Goal: Task Accomplishment & Management: Complete application form

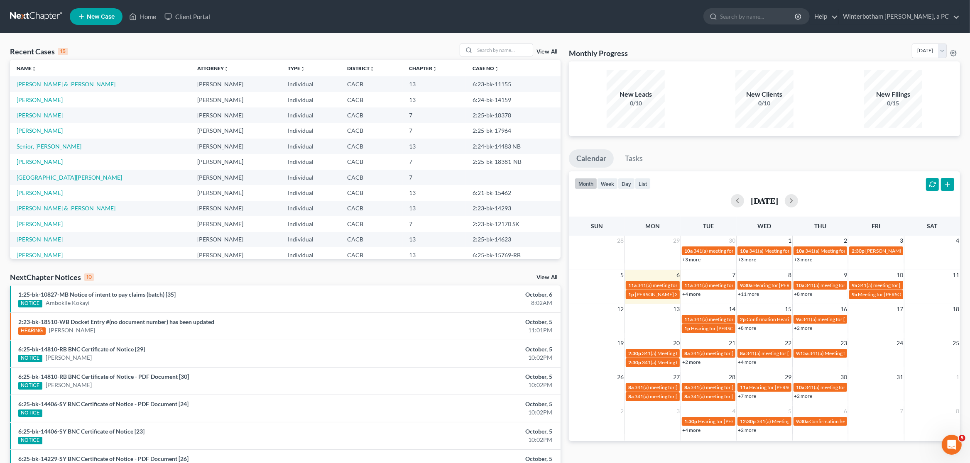
click at [98, 18] on span "New Case" at bounding box center [101, 17] width 28 height 6
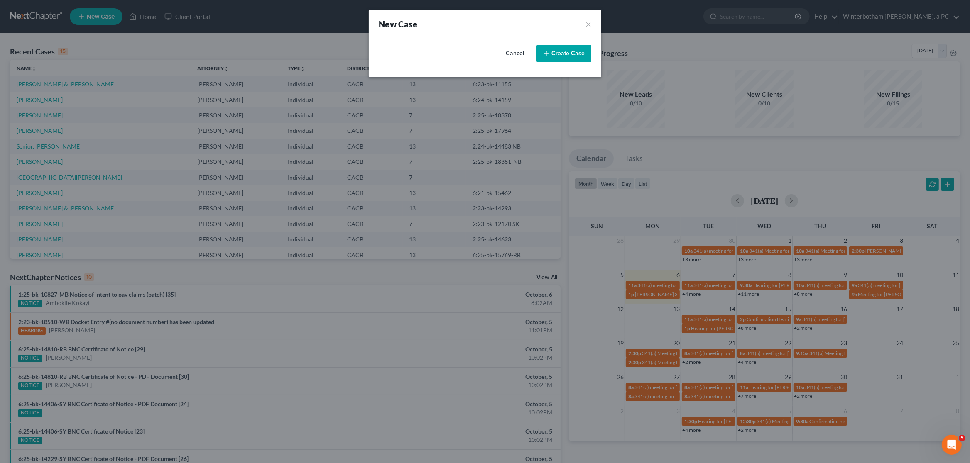
select select "7"
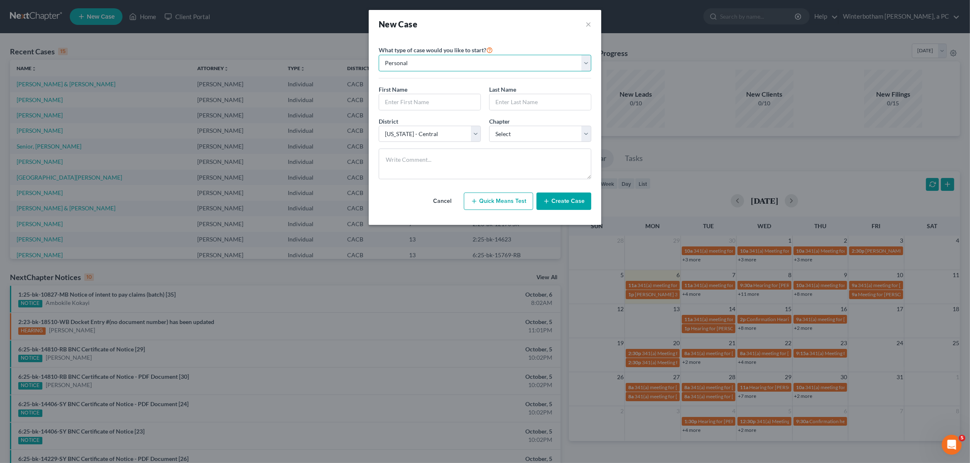
click at [379, 55] on select "Personal Business" at bounding box center [485, 63] width 213 height 17
click at [419, 105] on input "text" at bounding box center [429, 102] width 101 height 16
type input "Tayhesha"
type input "[GEOGRAPHIC_DATA]"
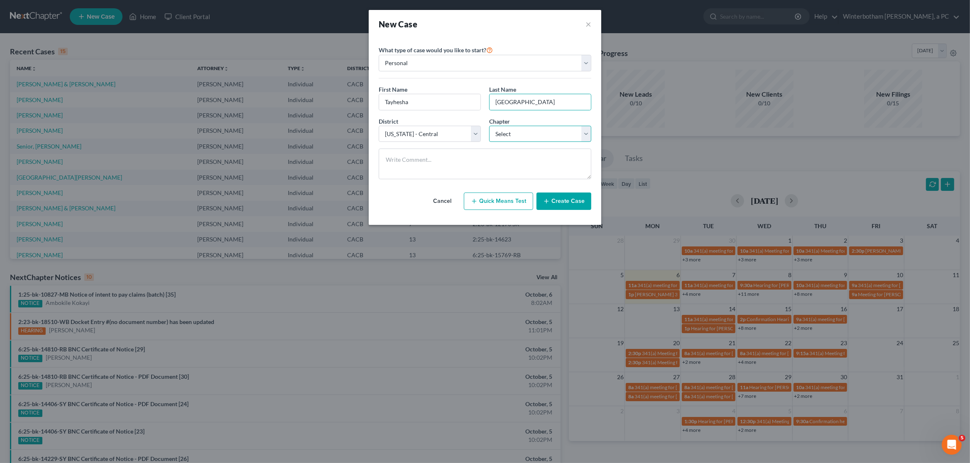
click at [489, 126] on select "Select 7 11 12 13" at bounding box center [540, 134] width 102 height 17
click option "7" at bounding box center [0, 0] width 0 height 0
click at [489, 126] on select "Select 7 11 12 13" at bounding box center [540, 134] width 102 height 17
select select "3"
click option "13" at bounding box center [0, 0] width 0 height 0
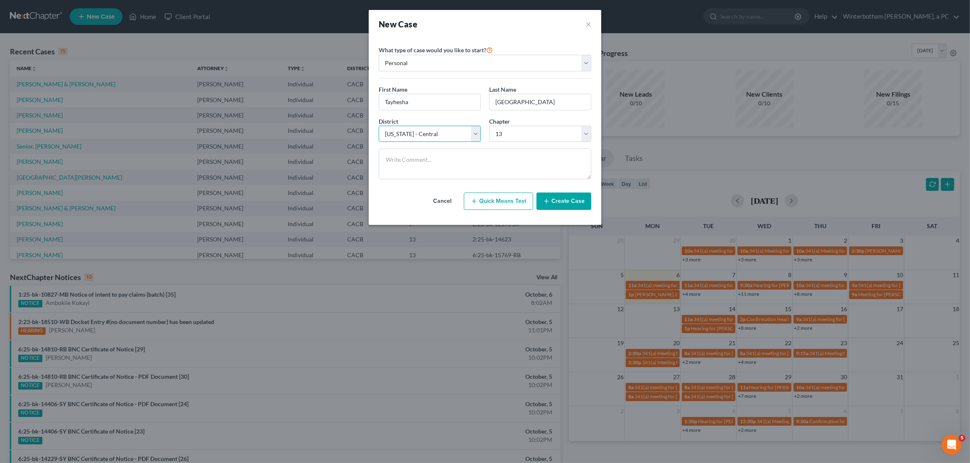
click at [379, 126] on select "Select [US_STATE] - [GEOGRAPHIC_DATA] [US_STATE] - [GEOGRAPHIC_DATA][US_STATE] …" at bounding box center [430, 134] width 102 height 17
click at [406, 137] on select "Select [US_STATE] - [GEOGRAPHIC_DATA] [US_STATE] - [GEOGRAPHIC_DATA][US_STATE] …" at bounding box center [430, 134] width 102 height 17
click at [565, 208] on button "Create Case" at bounding box center [563, 201] width 55 height 17
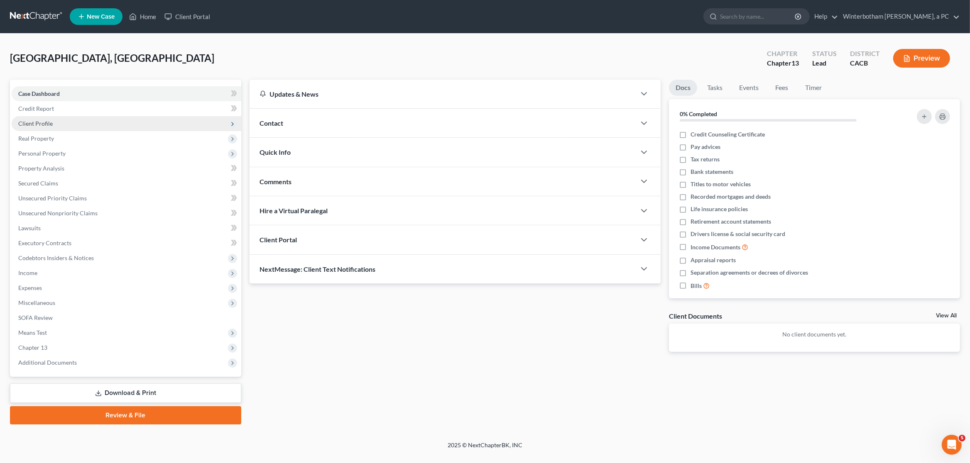
click at [64, 124] on span "Client Profile" at bounding box center [127, 123] width 230 height 15
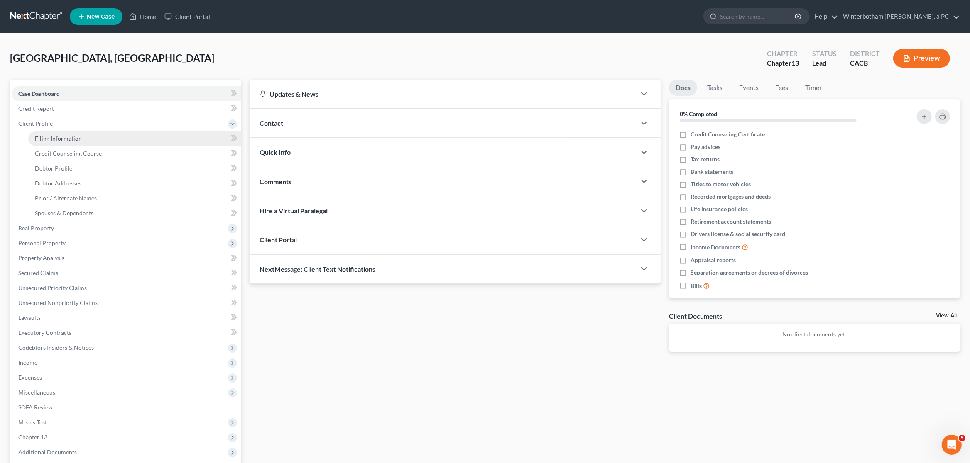
click at [73, 137] on span "Filing Information" at bounding box center [58, 138] width 47 height 7
select select "1"
select select "0"
select select "3"
select select "7"
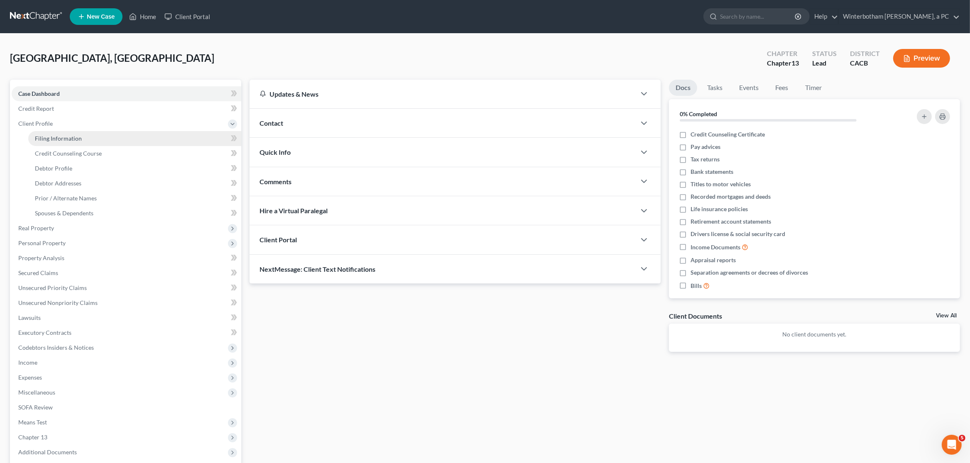
select select "4"
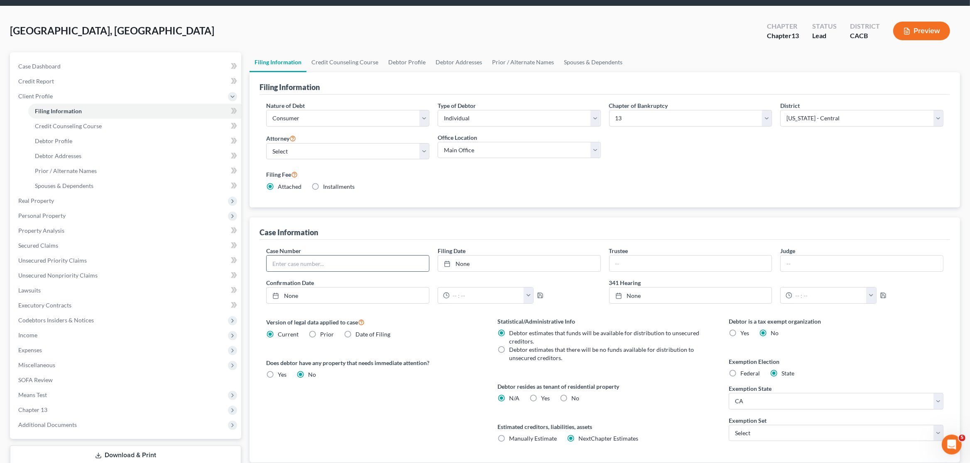
scroll to position [44, 0]
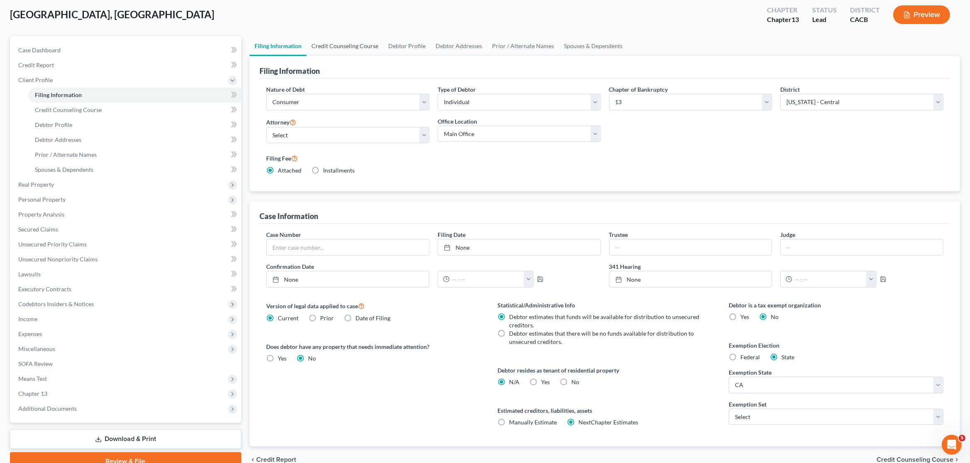
click at [350, 49] on link "Credit Counseling Course" at bounding box center [344, 46] width 77 height 20
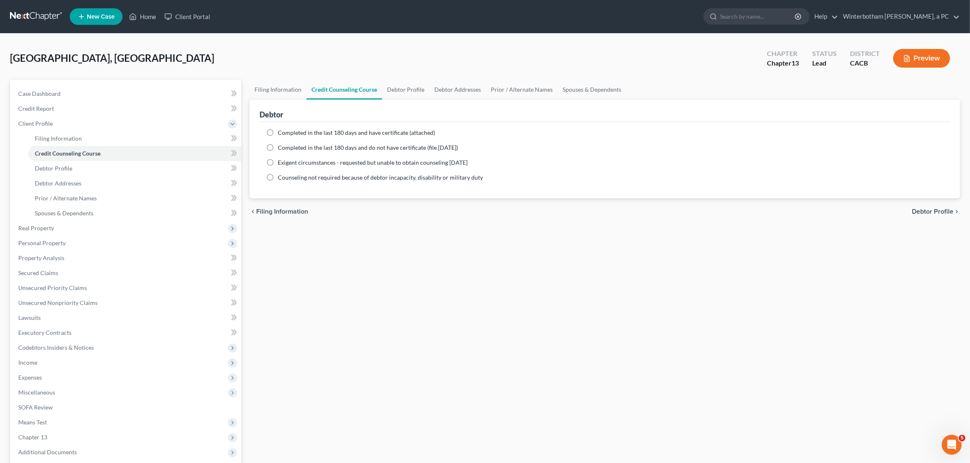
drag, startPoint x: 268, startPoint y: 149, endPoint x: 269, endPoint y: 131, distance: 18.3
click at [269, 131] on ng-include "Completed in the last 180 days and have certificate (attached) Date Completed N…" at bounding box center [604, 155] width 677 height 53
click at [278, 132] on label "Completed in the last 180 days and have certificate (attached)" at bounding box center [356, 133] width 157 height 8
click at [281, 132] on input "Completed in the last 180 days and have certificate (attached)" at bounding box center [283, 131] width 5 height 5
radio input "true"
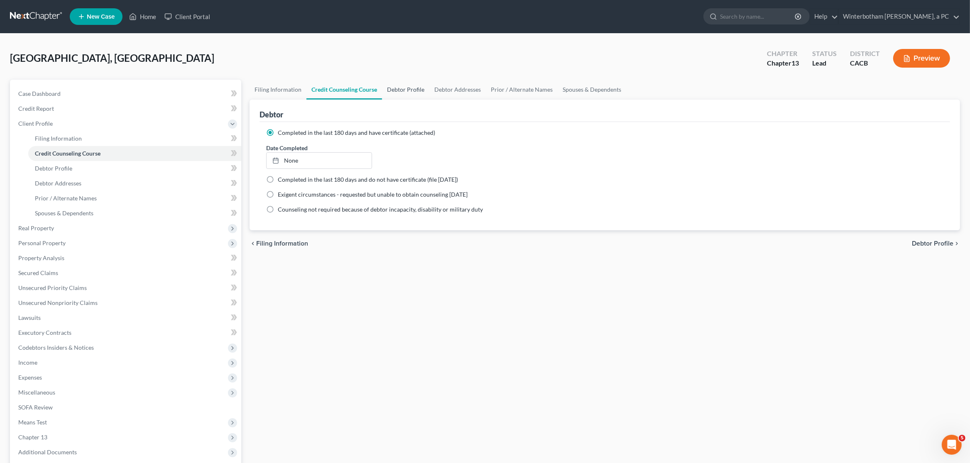
click at [402, 91] on link "Debtor Profile" at bounding box center [405, 90] width 47 height 20
select select "0"
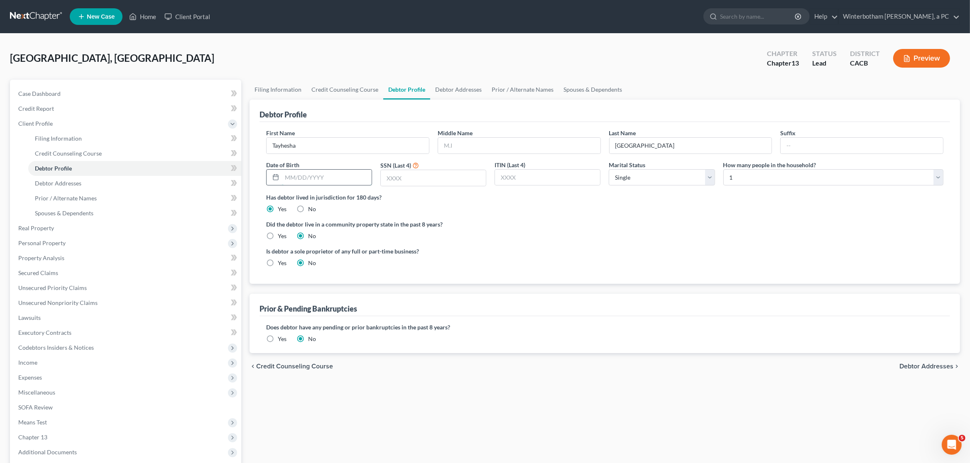
click at [294, 176] on input "text" at bounding box center [327, 178] width 90 height 16
type input "[DATE]"
click at [408, 177] on input "text" at bounding box center [433, 178] width 105 height 16
type input "8146"
click at [661, 222] on label "Did the debtor live in a community property state in the past 8 years?" at bounding box center [604, 224] width 677 height 9
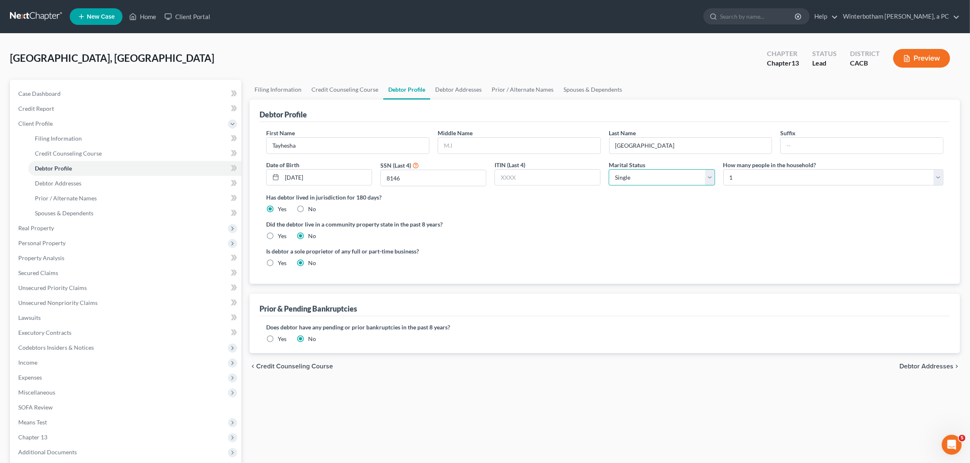
select select "2"
click option "Separated" at bounding box center [0, 0] width 0 height 0
click at [666, 290] on div "Debtor Profile First Name Tayhesha Middle Name Last Name [GEOGRAPHIC_DATA][PERS…" at bounding box center [604, 227] width 710 height 254
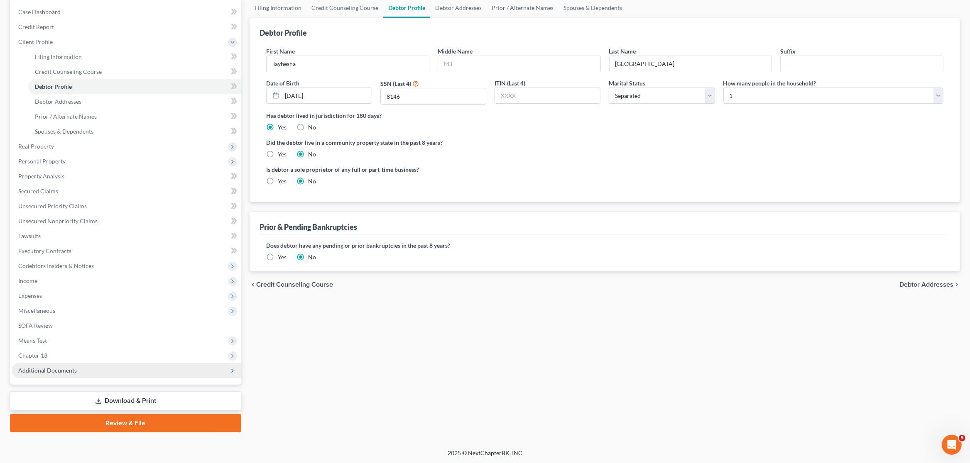
click at [54, 371] on span "Additional Documents" at bounding box center [47, 370] width 59 height 7
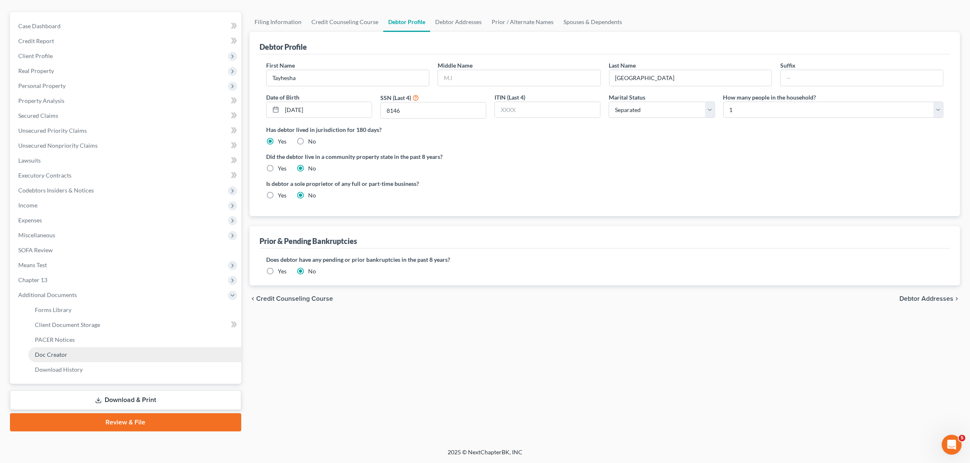
scroll to position [67, 0]
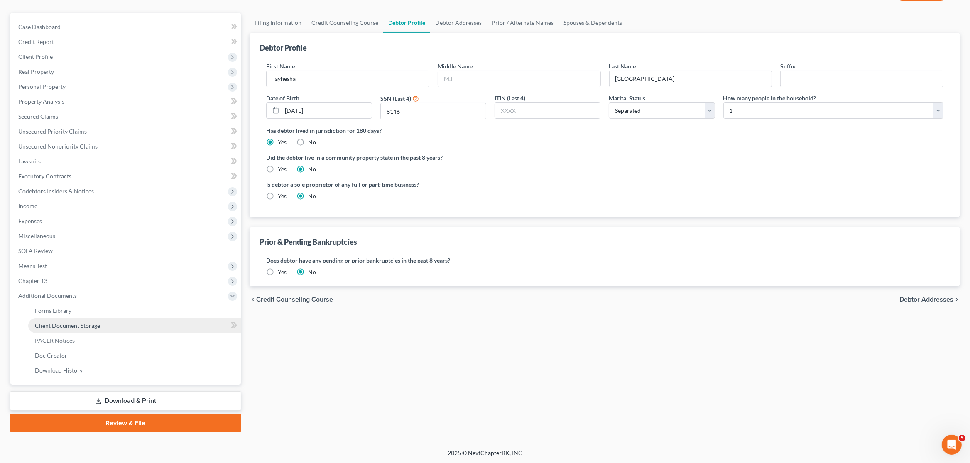
click at [36, 323] on span "Client Document Storage" at bounding box center [67, 325] width 65 height 7
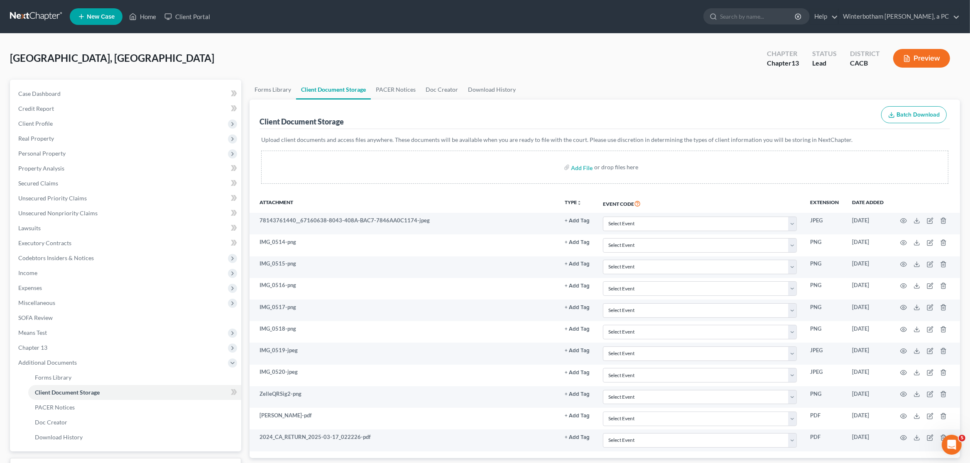
click at [582, 48] on div "[GEOGRAPHIC_DATA], Tayhesha Upgraded Chapter Chapter 13 Status Lead District CA…" at bounding box center [485, 62] width 950 height 36
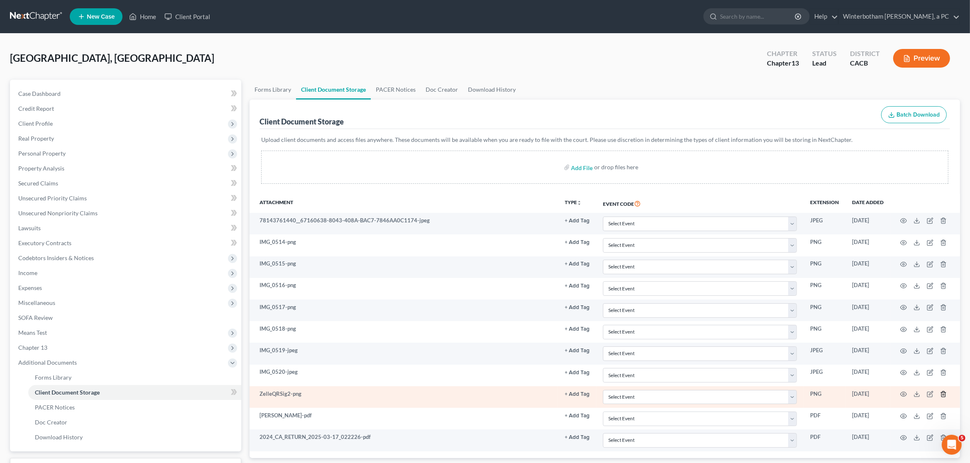
click at [941, 397] on icon "button" at bounding box center [943, 394] width 7 height 7
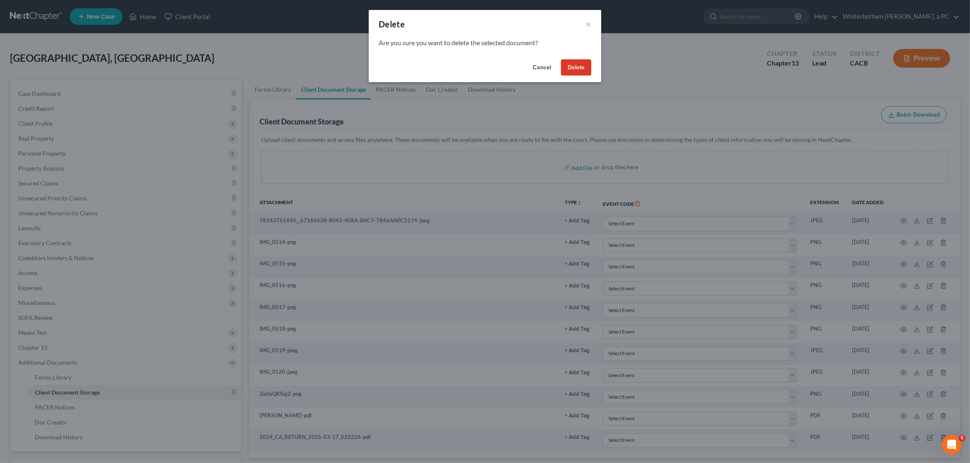
click at [579, 66] on button "Delete" at bounding box center [576, 67] width 30 height 17
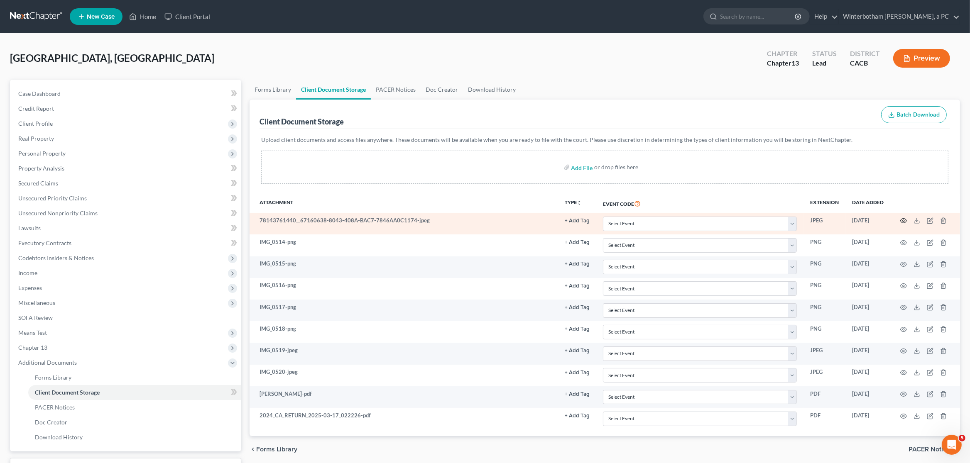
click at [904, 221] on circle "button" at bounding box center [903, 221] width 2 height 2
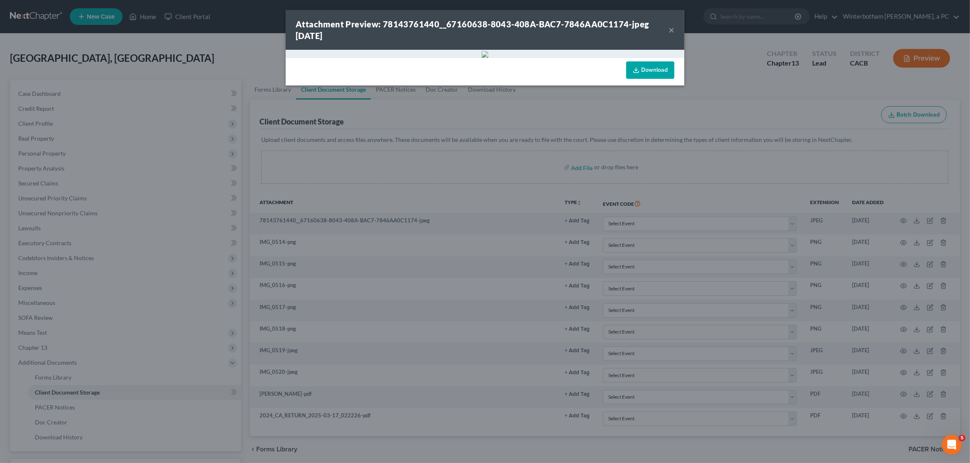
click at [758, 142] on div "Attachment Preview: 78143761440__67160638-8043-408A-BAC7-7846AA0C1174-jpeg [DAT…" at bounding box center [485, 231] width 970 height 463
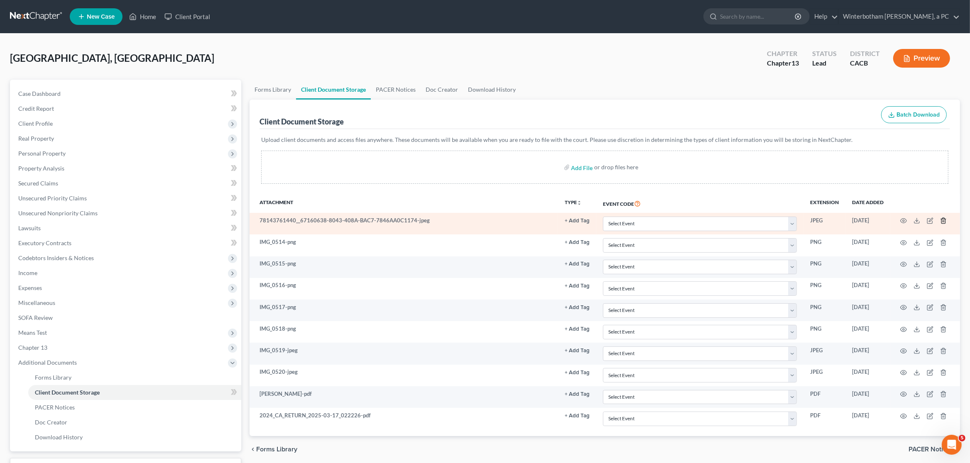
click at [944, 218] on icon "button" at bounding box center [943, 220] width 4 height 5
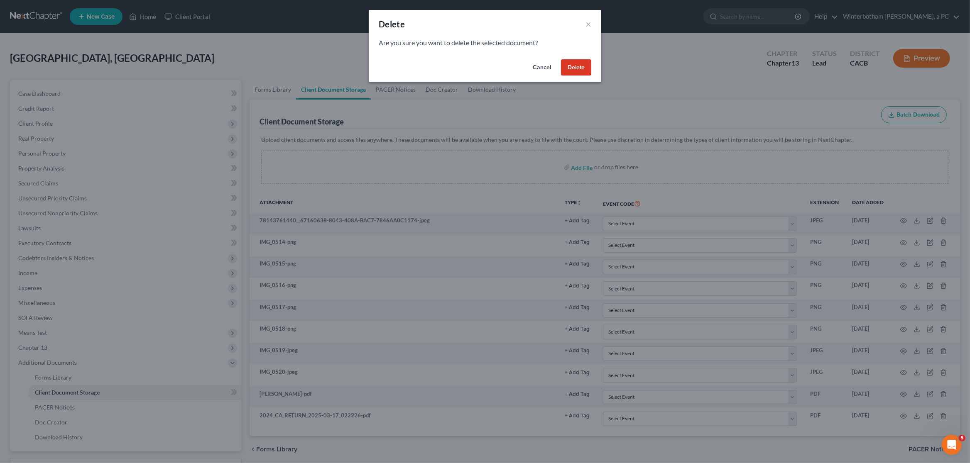
click at [572, 71] on button "Delete" at bounding box center [576, 67] width 30 height 17
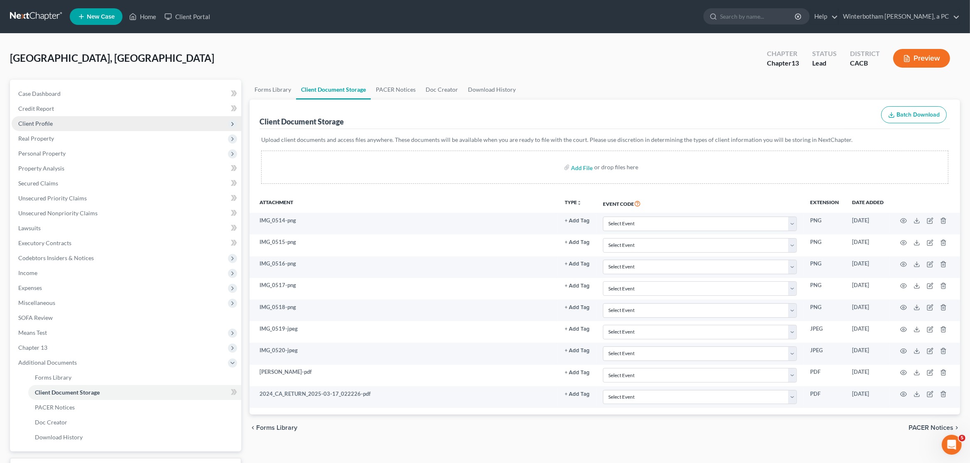
click at [26, 125] on span "Client Profile" at bounding box center [35, 123] width 34 height 7
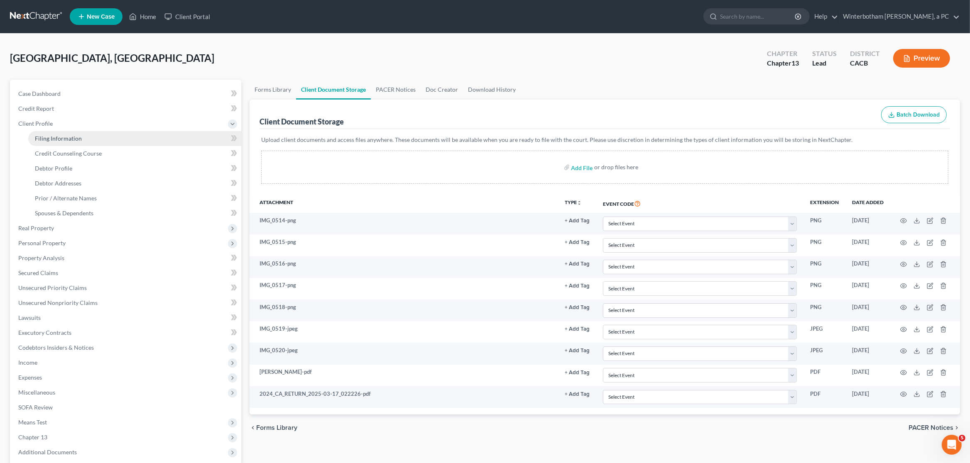
click at [43, 141] on span "Filing Information" at bounding box center [58, 138] width 47 height 7
select select "1"
select select "0"
select select "3"
select select "7"
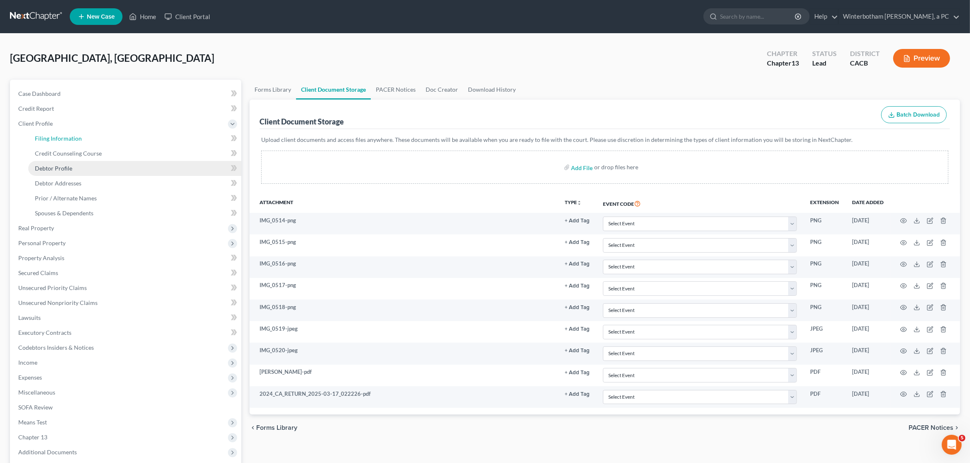
select select "0"
select select "4"
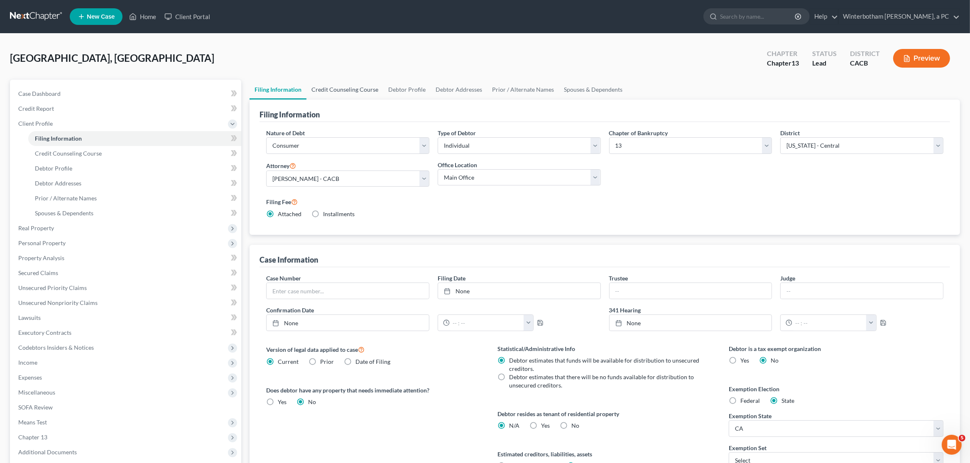
click at [325, 87] on link "Credit Counseling Course" at bounding box center [344, 90] width 77 height 20
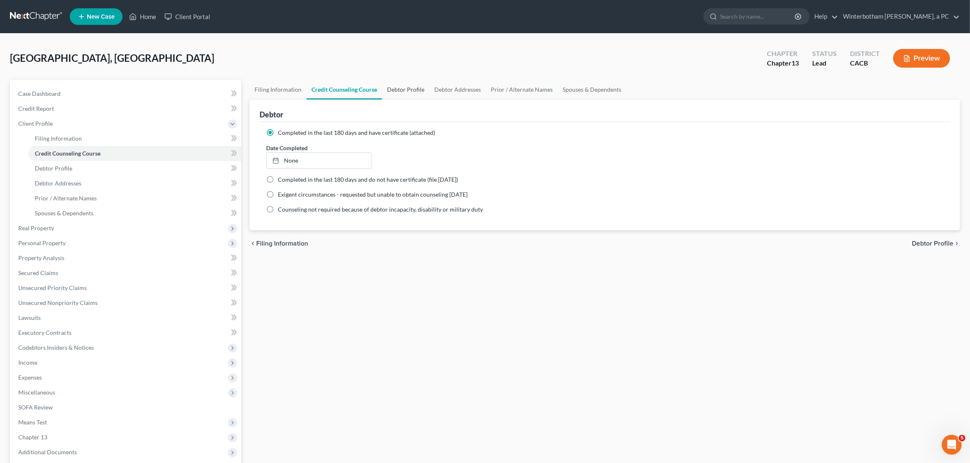
click at [406, 87] on link "Debtor Profile" at bounding box center [405, 90] width 47 height 20
select select "2"
select select "0"
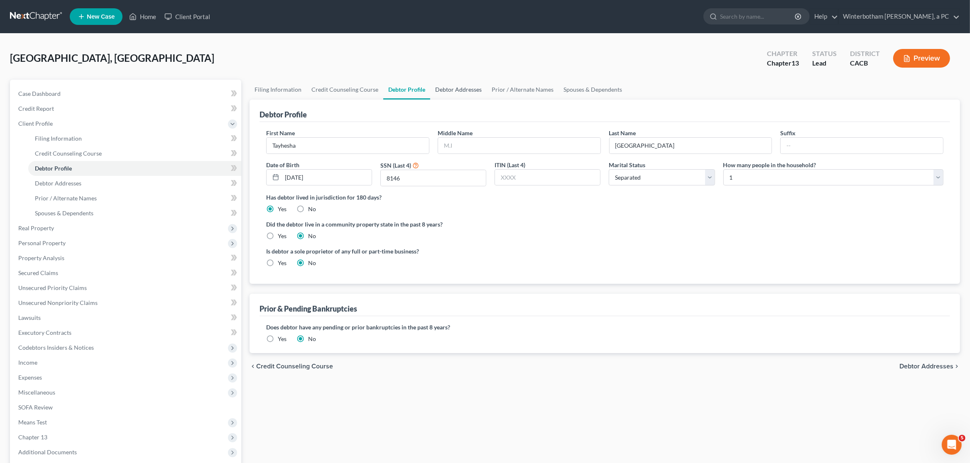
click at [452, 90] on link "Debtor Addresses" at bounding box center [458, 90] width 56 height 20
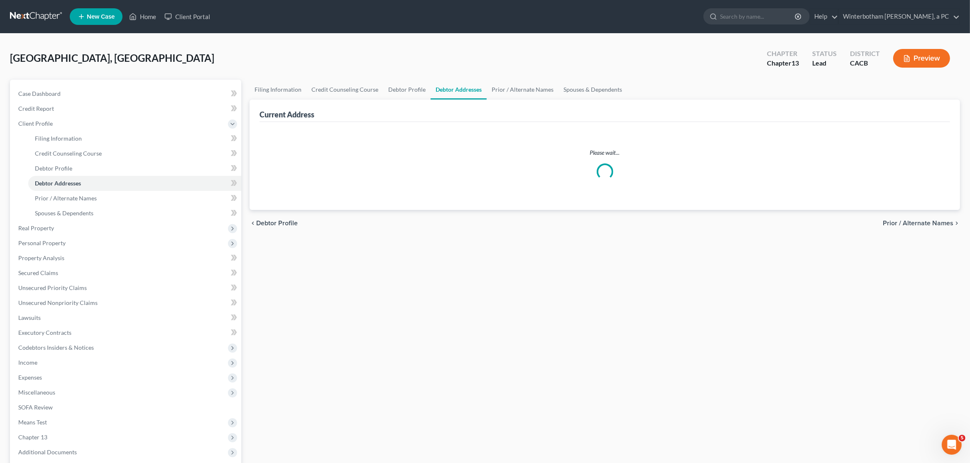
select select "0"
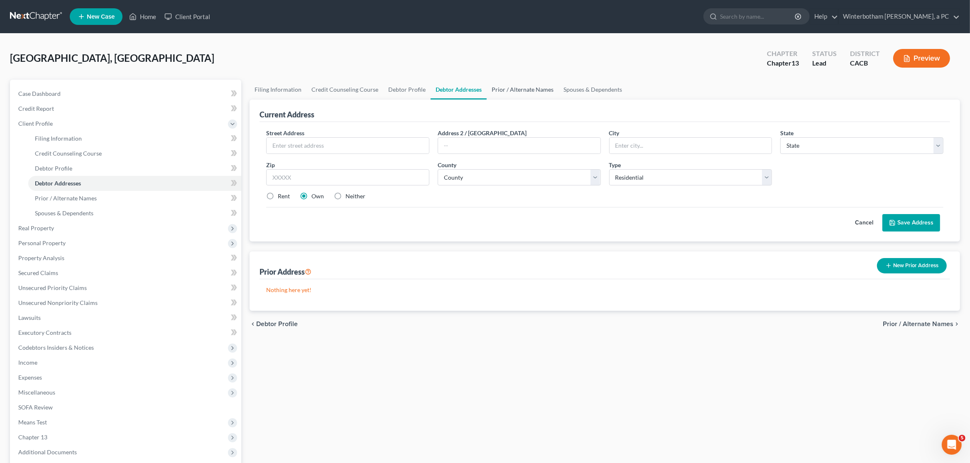
click at [513, 87] on link "Prior / Alternate Names" at bounding box center [523, 90] width 72 height 20
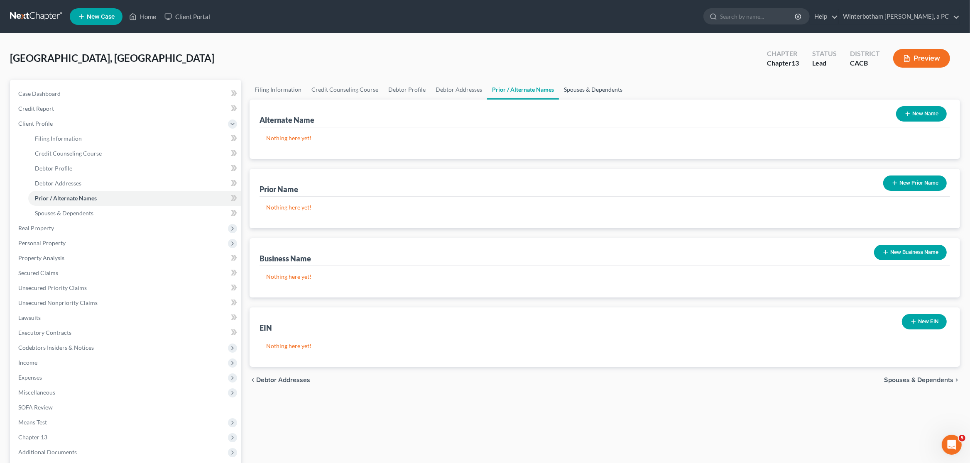
click at [586, 87] on link "Spouses & Dependents" at bounding box center [593, 90] width 68 height 20
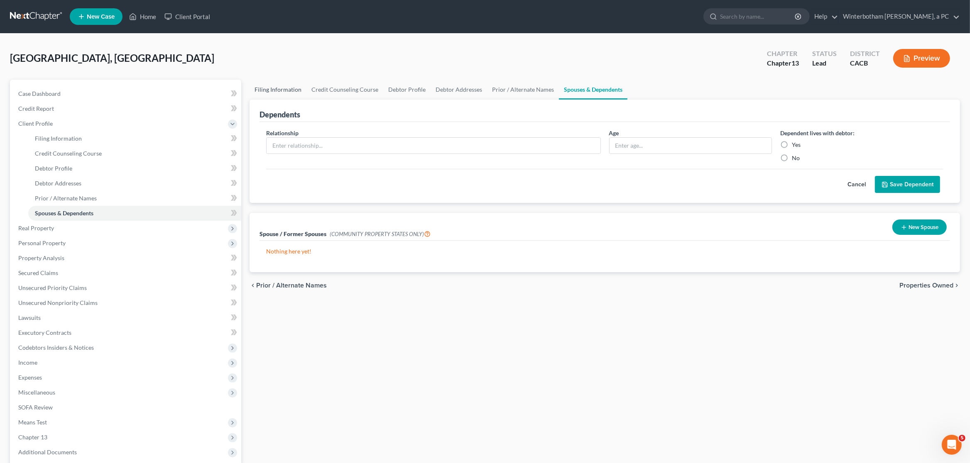
click at [259, 90] on link "Filing Information" at bounding box center [277, 90] width 57 height 20
select select "1"
select select "0"
select select "3"
select select "7"
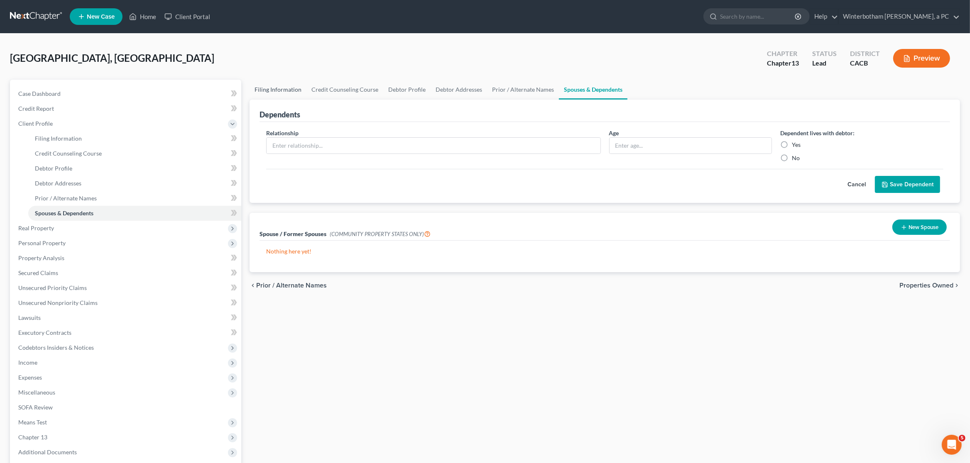
select select "0"
select select "4"
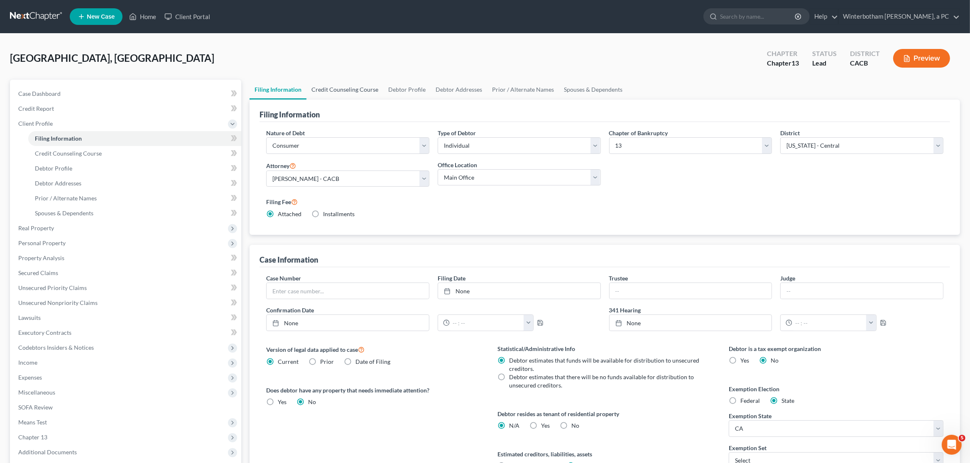
click at [326, 90] on link "Credit Counseling Course" at bounding box center [344, 90] width 77 height 20
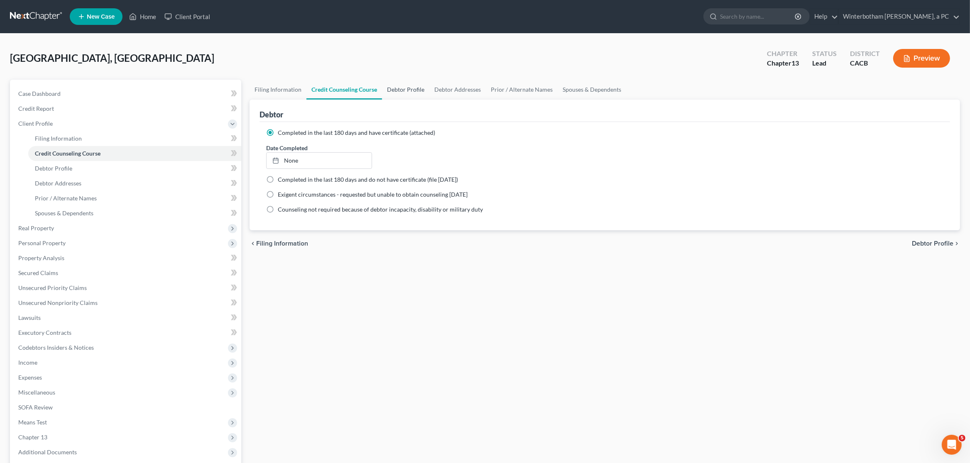
click at [404, 90] on link "Debtor Profile" at bounding box center [405, 90] width 47 height 20
select select "2"
select select "0"
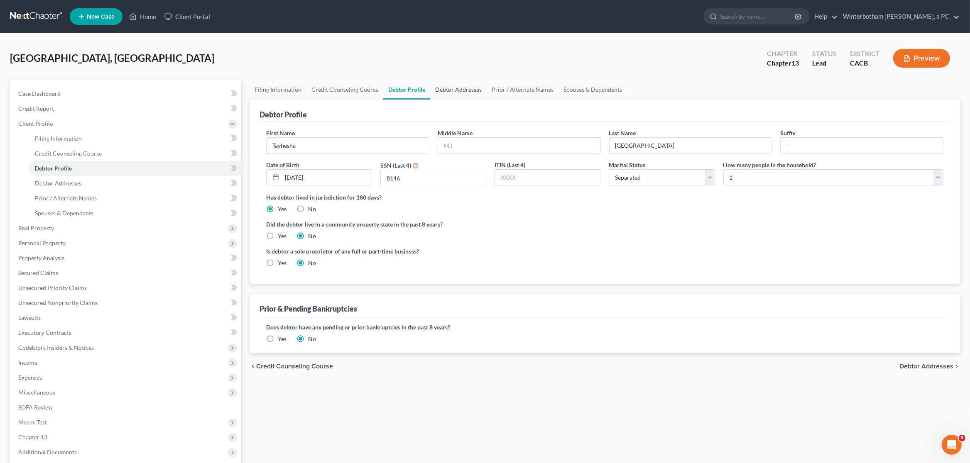
click at [445, 95] on link "Debtor Addresses" at bounding box center [458, 90] width 56 height 20
select select "0"
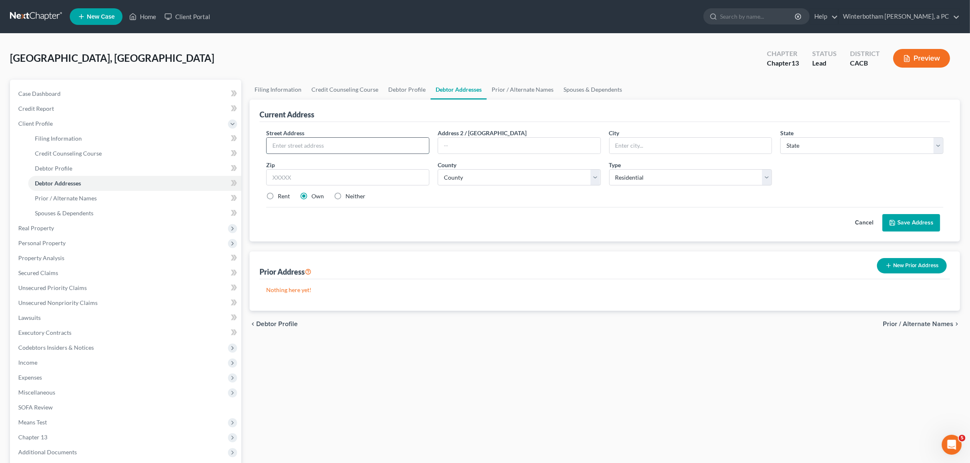
click at [288, 144] on input "text" at bounding box center [348, 146] width 162 height 16
type input "[STREET_ADDRESS][PERSON_NAME]"
type input "Mo"
type input "92557"
type input "[PERSON_NAME][GEOGRAPHIC_DATA]"
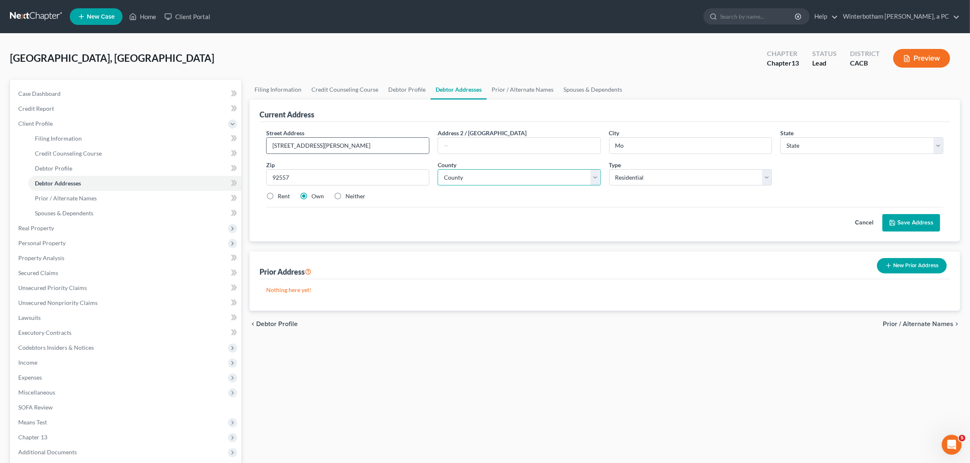
select select "4"
click at [345, 199] on label "Neither" at bounding box center [355, 196] width 20 height 8
click at [349, 198] on input "Neither" at bounding box center [351, 194] width 5 height 5
radio input "true"
click at [924, 223] on button "Save Address" at bounding box center [911, 222] width 58 height 17
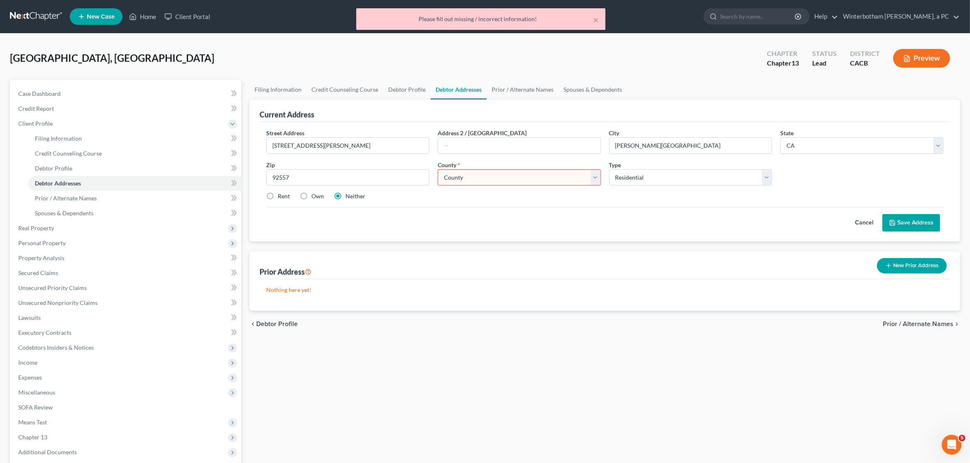
click at [438, 169] on select "County [GEOGRAPHIC_DATA] [GEOGRAPHIC_DATA] [GEOGRAPHIC_DATA] [GEOGRAPHIC_DATA] …" at bounding box center [519, 177] width 163 height 17
select select "32"
click option "[GEOGRAPHIC_DATA]" at bounding box center [0, 0] width 0 height 0
click at [456, 180] on select "County [GEOGRAPHIC_DATA] [GEOGRAPHIC_DATA] [GEOGRAPHIC_DATA] [GEOGRAPHIC_DATA] …" at bounding box center [519, 177] width 163 height 17
click at [944, 225] on div "Street Address * [STREET_ADDRESS][PERSON_NAME] * [PERSON_NAME][GEOGRAPHIC_DATA]…" at bounding box center [604, 182] width 690 height 120
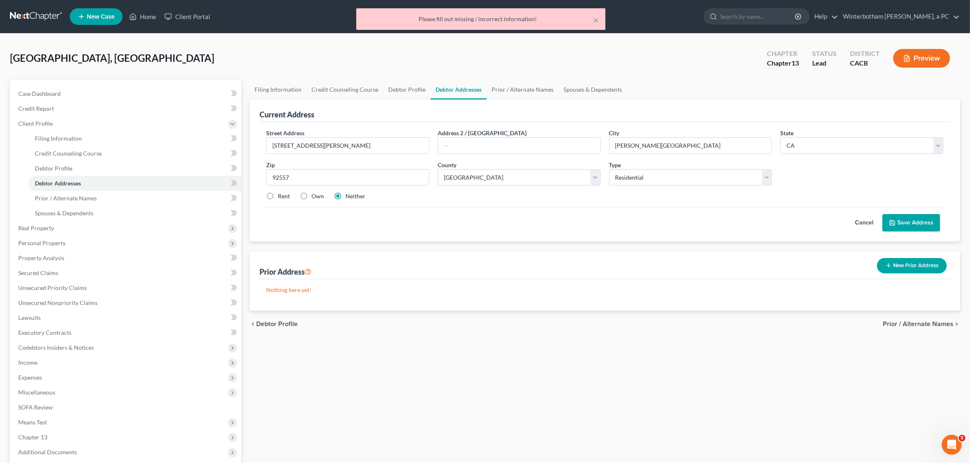
click at [919, 224] on button "Save Address" at bounding box center [911, 222] width 58 height 17
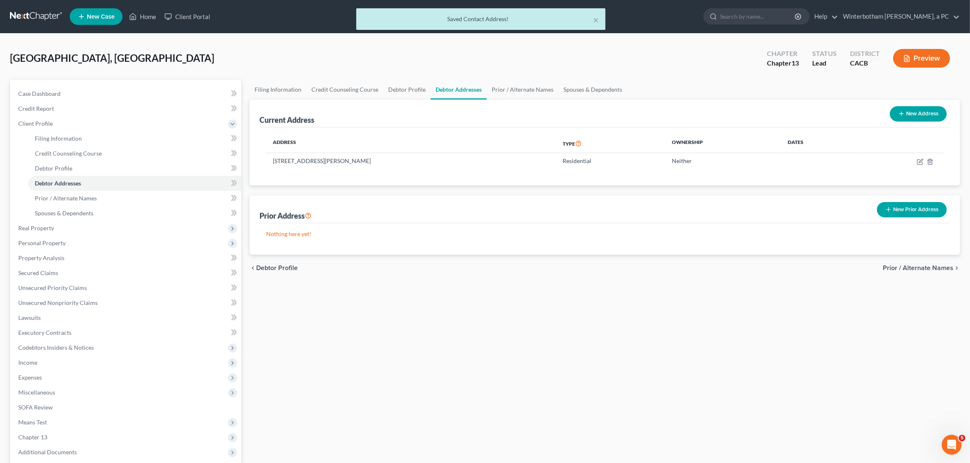
click at [915, 117] on button "New Address" at bounding box center [918, 113] width 57 height 15
select select "0"
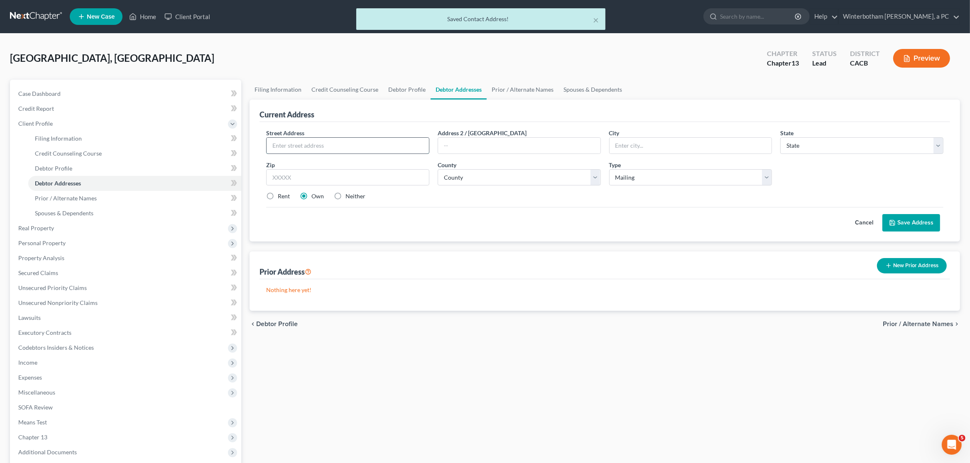
click at [288, 144] on input "text" at bounding box center [348, 146] width 162 height 16
paste input "PO BOX 52772"
type input "PO BOX 52772"
click at [662, 143] on input "text" at bounding box center [690, 146] width 162 height 16
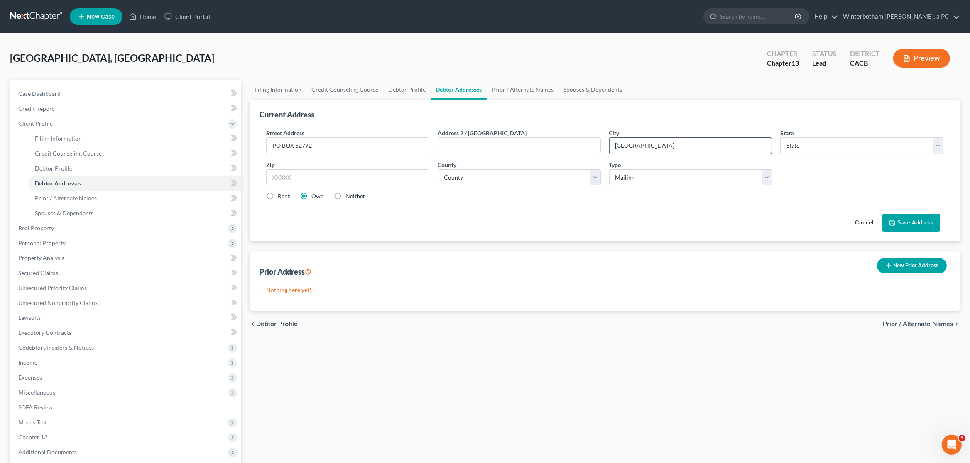
type input "[GEOGRAPHIC_DATA]"
select select "4"
type input "92517"
click at [272, 186] on input "92517" at bounding box center [347, 177] width 163 height 17
drag, startPoint x: 344, startPoint y: 236, endPoint x: 382, endPoint y: 257, distance: 43.8
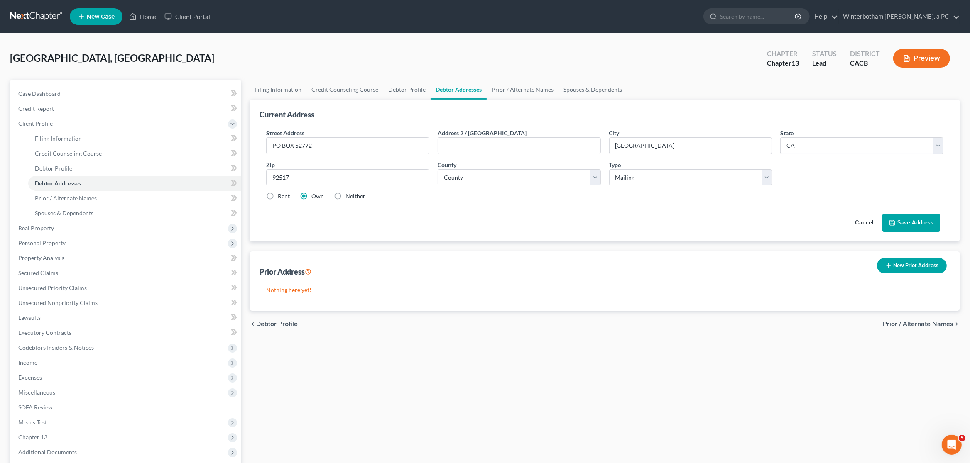
click at [344, 236] on div "Street Address * PO BOX 52772 Address [GEOGRAPHIC_DATA] * [GEOGRAPHIC_DATA] * S…" at bounding box center [604, 182] width 690 height 120
click at [438, 169] on select "County [GEOGRAPHIC_DATA] [GEOGRAPHIC_DATA] [GEOGRAPHIC_DATA] [GEOGRAPHIC_DATA] …" at bounding box center [519, 177] width 163 height 17
select select "32"
click option "[GEOGRAPHIC_DATA]" at bounding box center [0, 0] width 0 height 0
click at [534, 176] on select "County [GEOGRAPHIC_DATA] [GEOGRAPHIC_DATA] [GEOGRAPHIC_DATA] [GEOGRAPHIC_DATA] …" at bounding box center [519, 177] width 163 height 17
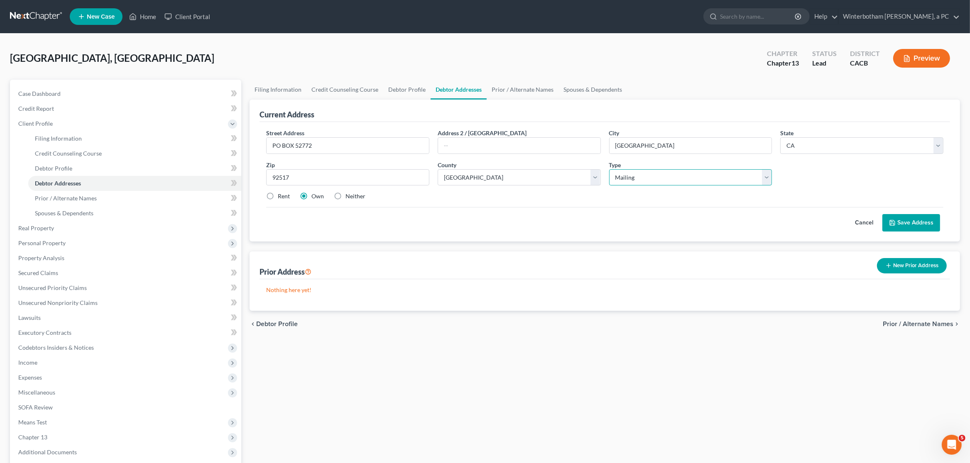
click at [609, 169] on select "Select Mailing Rental Business" at bounding box center [690, 177] width 163 height 17
click at [546, 235] on div "Street Address * PO BOX 52772 Address [GEOGRAPHIC_DATA] * [GEOGRAPHIC_DATA] * S…" at bounding box center [604, 182] width 690 height 120
click at [350, 199] on label "Neither" at bounding box center [355, 196] width 20 height 8
click at [350, 198] on input "Neither" at bounding box center [351, 194] width 5 height 5
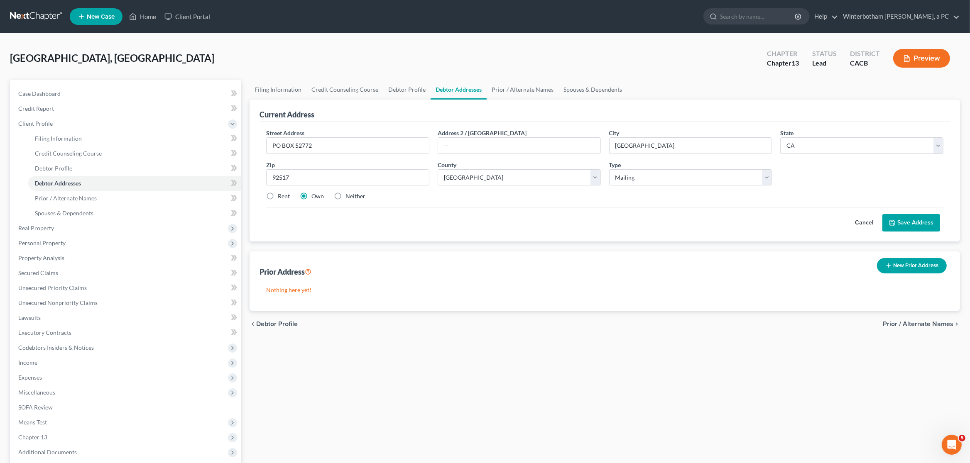
radio input "true"
drag, startPoint x: 905, startPoint y: 220, endPoint x: 721, endPoint y: 311, distance: 206.1
click at [905, 220] on button "Save Address" at bounding box center [911, 222] width 58 height 17
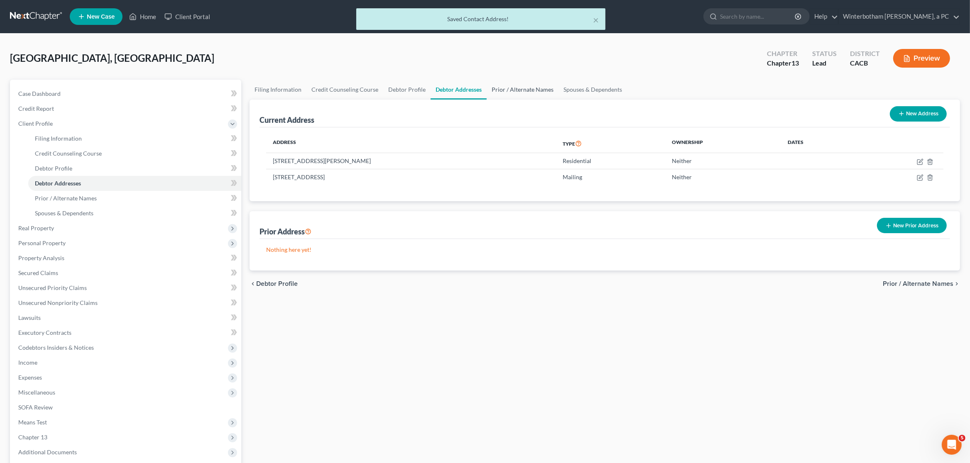
click at [508, 86] on link "Prior / Alternate Names" at bounding box center [523, 90] width 72 height 20
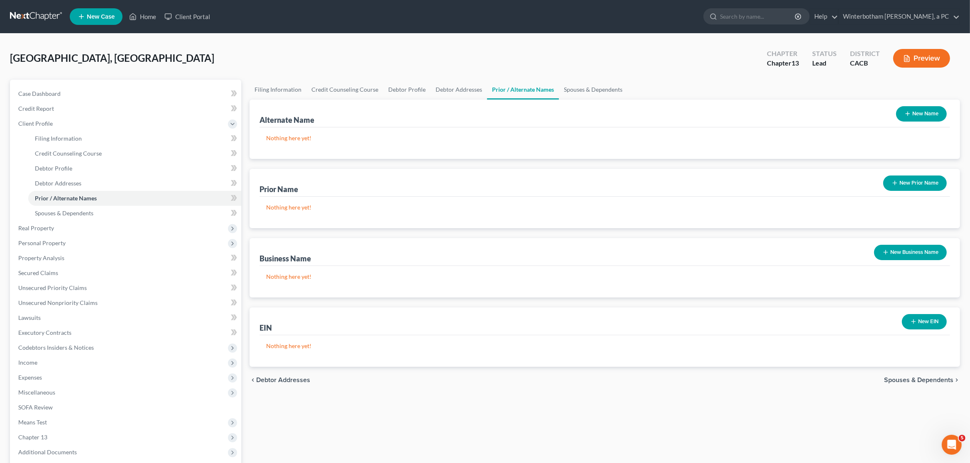
click at [926, 117] on button "New Name" at bounding box center [921, 113] width 51 height 15
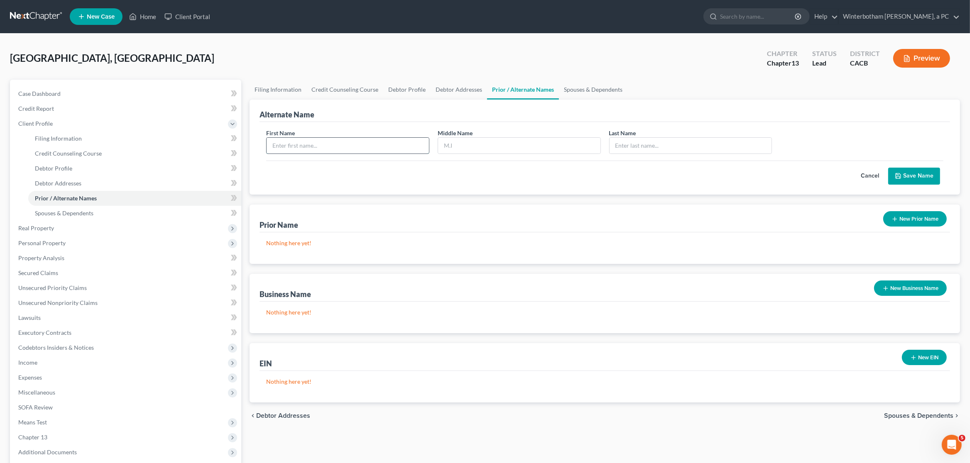
click at [331, 143] on input "text" at bounding box center [348, 146] width 162 height 16
type input "Tayhesha"
type input "[PERSON_NAME]"
type input "[GEOGRAPHIC_DATA]"
click at [926, 178] on button "Save Name" at bounding box center [914, 176] width 52 height 17
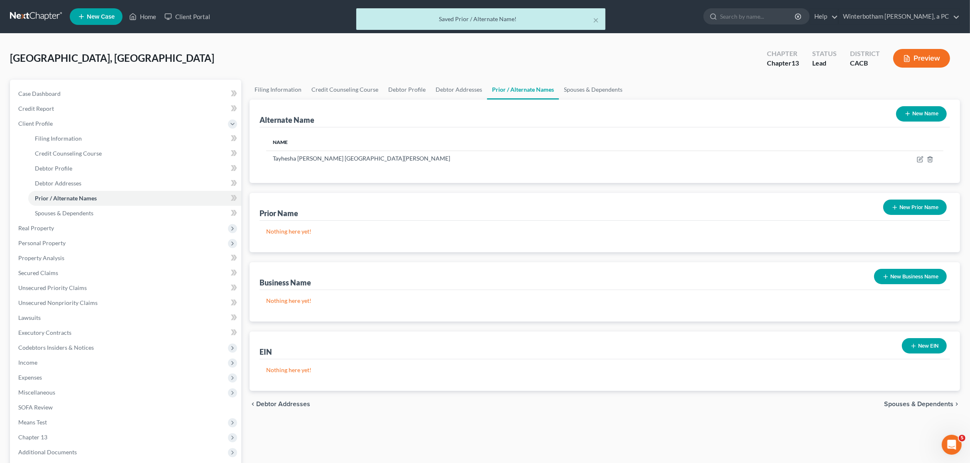
click at [911, 114] on button "New Name" at bounding box center [921, 113] width 51 height 15
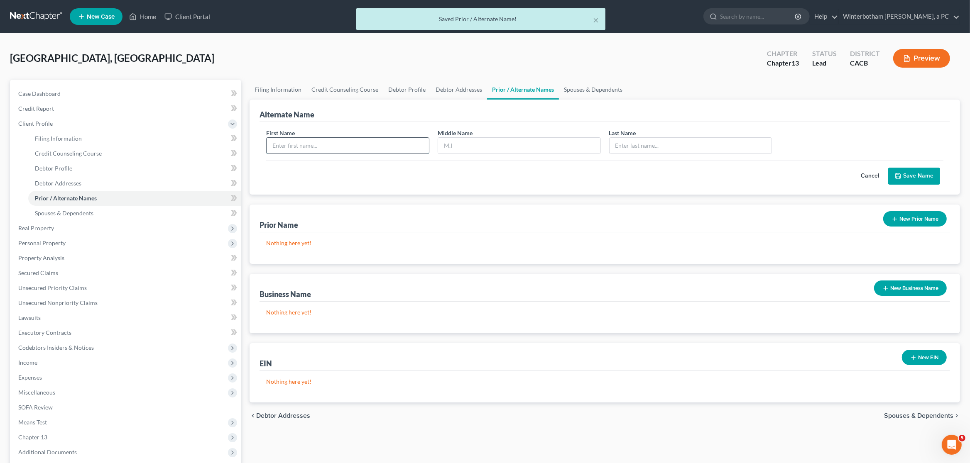
click at [300, 145] on input "text" at bounding box center [348, 146] width 162 height 16
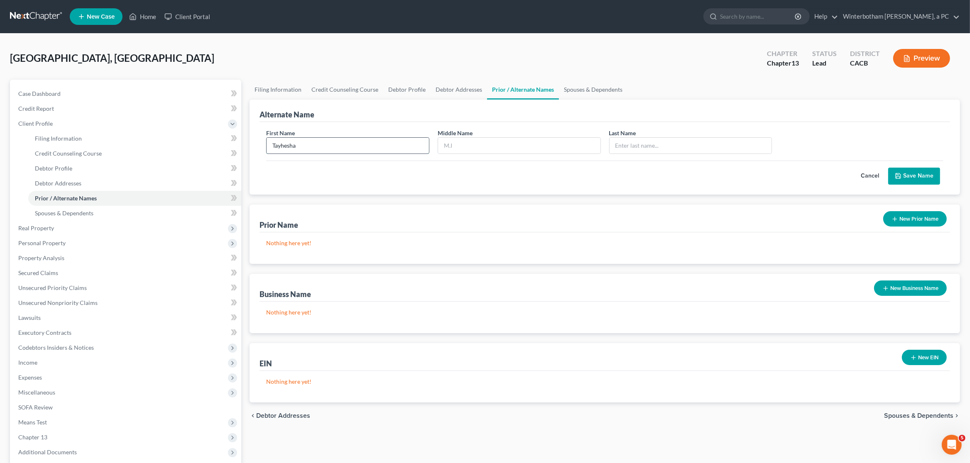
type input "Tayhesha"
type input "M."
type input "[GEOGRAPHIC_DATA]"
click at [920, 169] on button "Save Name" at bounding box center [914, 176] width 52 height 17
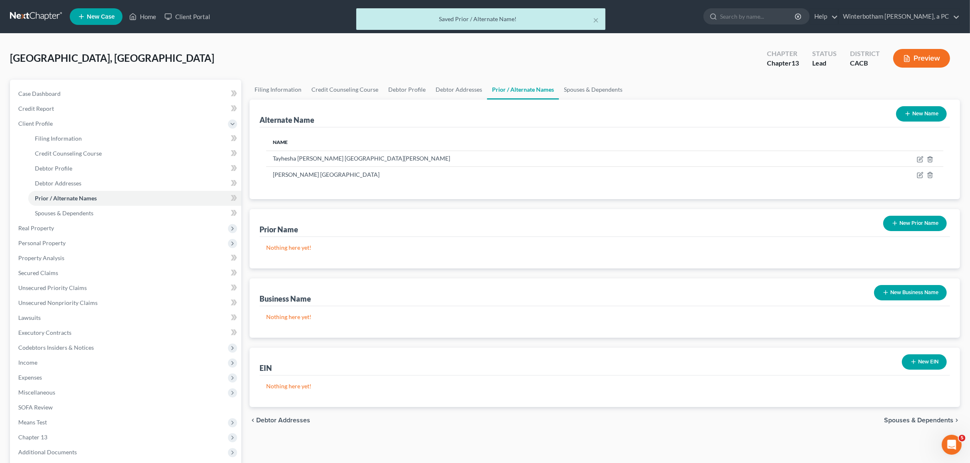
drag, startPoint x: 932, startPoint y: 114, endPoint x: 835, endPoint y: 126, distance: 97.9
click at [932, 114] on button "New Name" at bounding box center [921, 113] width 51 height 15
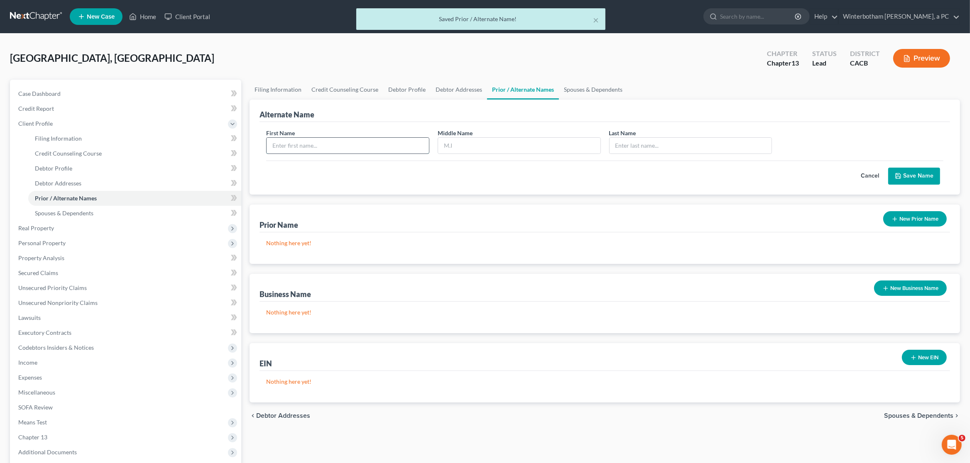
click at [314, 147] on input "text" at bounding box center [348, 146] width 162 height 16
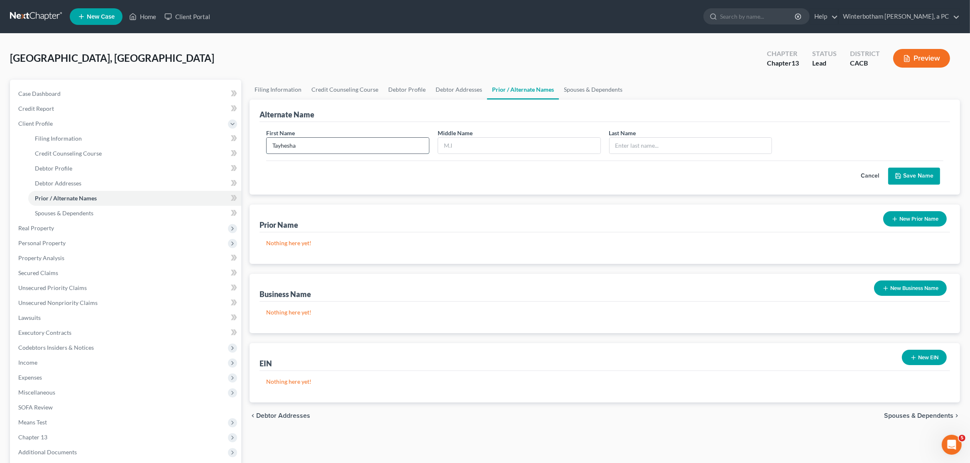
type input "Tayhesha"
type input "[GEOGRAPHIC_DATA]"
click at [920, 174] on button "Save Name" at bounding box center [914, 176] width 52 height 17
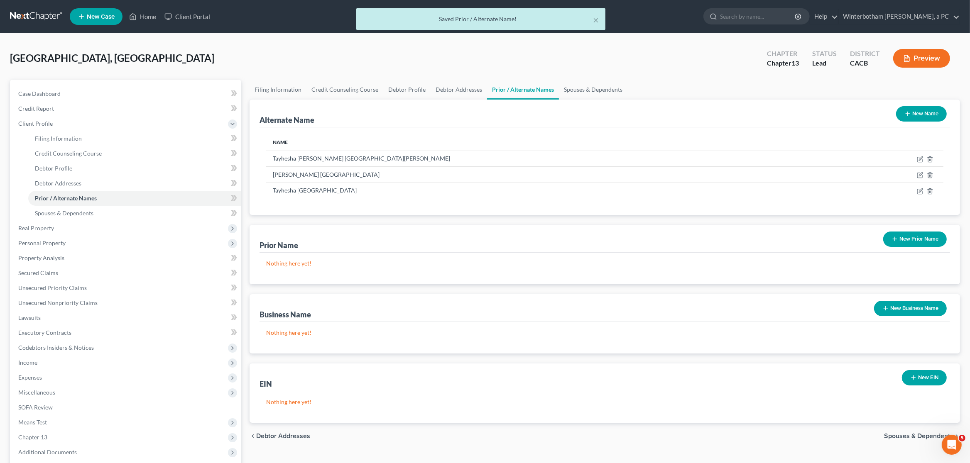
click at [929, 110] on button "New Name" at bounding box center [921, 113] width 51 height 15
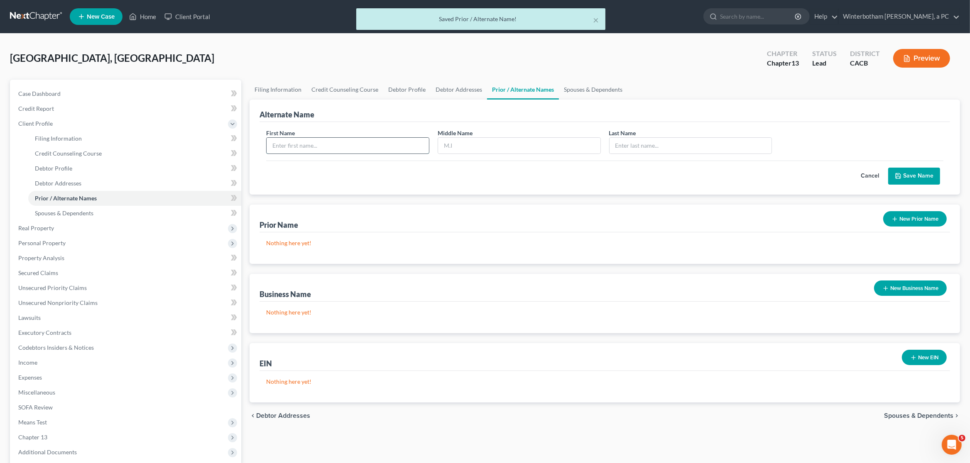
click at [380, 149] on input "text" at bounding box center [348, 146] width 162 height 16
type input "Tayhesha"
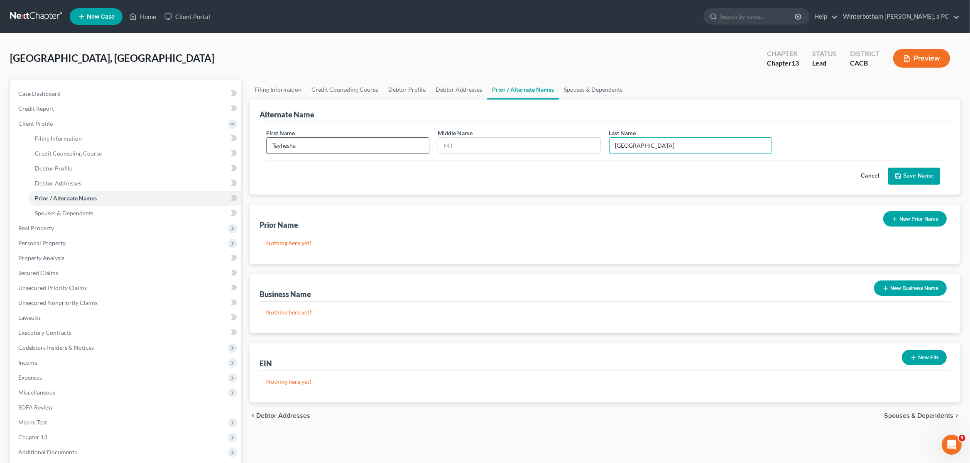
type input "[GEOGRAPHIC_DATA]"
click at [935, 180] on button "Save Name" at bounding box center [914, 176] width 52 height 17
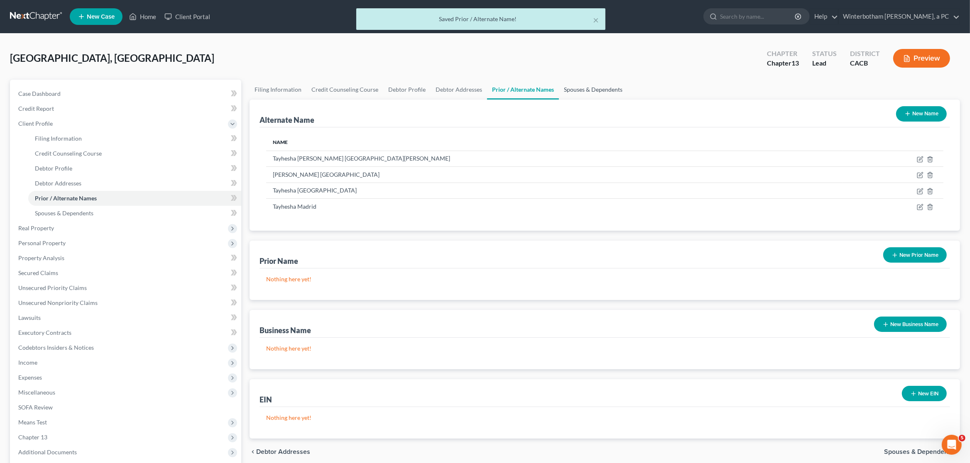
click at [577, 98] on link "Spouses & Dependents" at bounding box center [593, 90] width 68 height 20
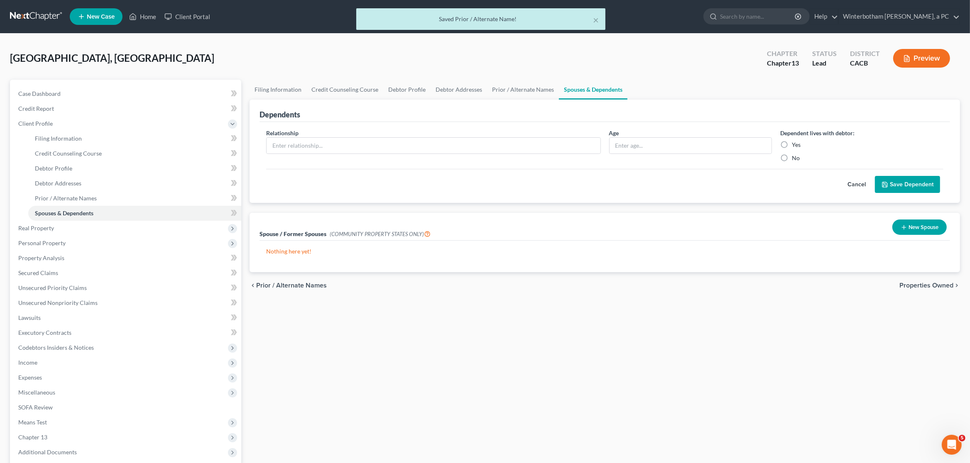
click at [924, 234] on button "New Spouse" at bounding box center [919, 227] width 54 height 15
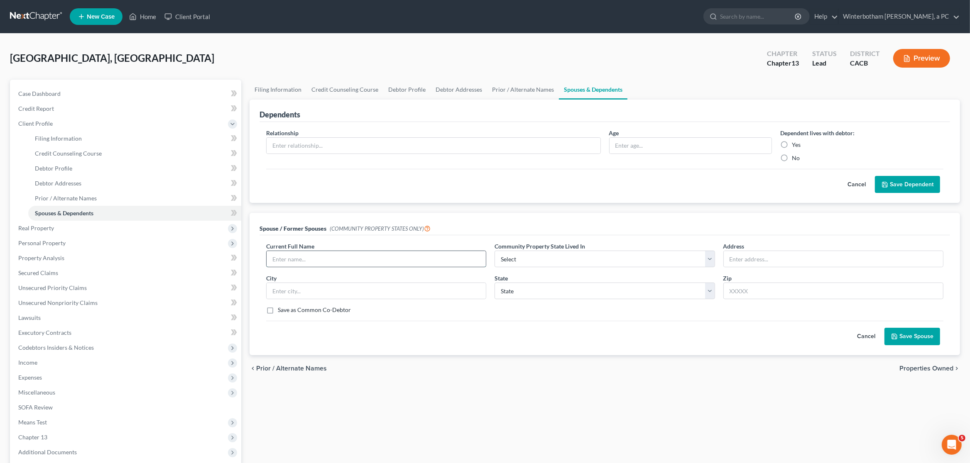
click at [366, 259] on input "text" at bounding box center [376, 259] width 219 height 16
type input "[PERSON_NAME] (separated)"
select select "1"
type input "unknown"
click at [902, 346] on div "Current Full Name * [PERSON_NAME] (separated) Community Property State Lived In…" at bounding box center [604, 295] width 690 height 120
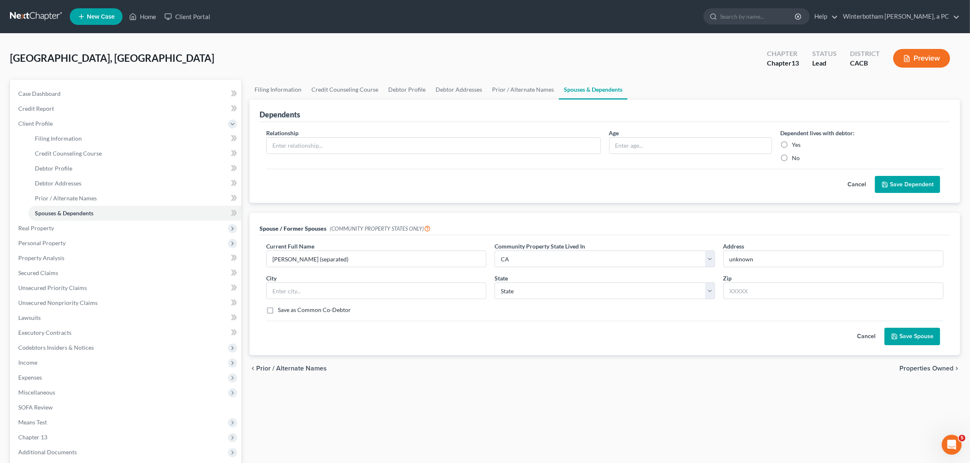
click at [910, 336] on button "Save Spouse" at bounding box center [912, 336] width 56 height 17
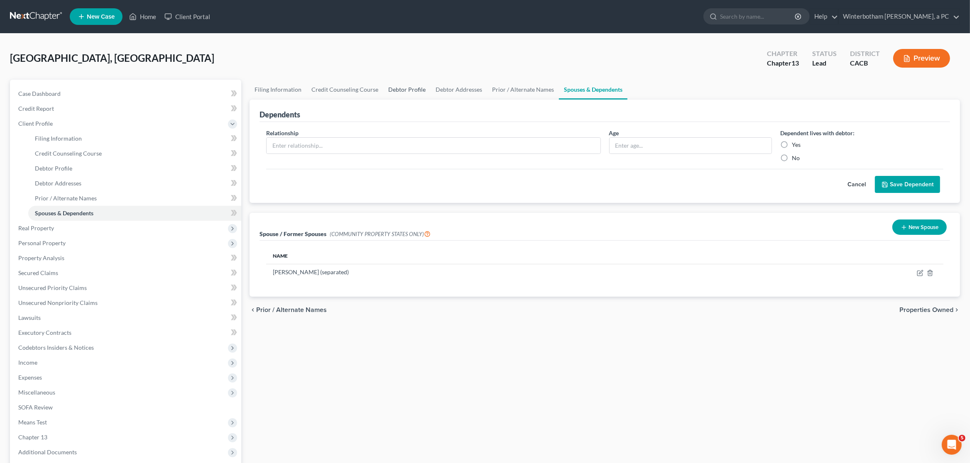
click at [405, 85] on link "Debtor Profile" at bounding box center [406, 90] width 47 height 20
select select "2"
select select "0"
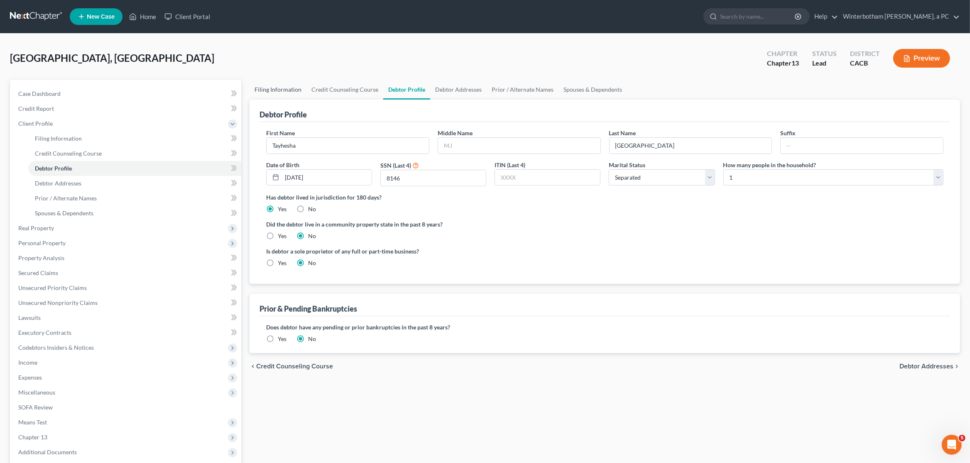
click at [273, 93] on link "Filing Information" at bounding box center [277, 90] width 57 height 20
select select "1"
select select "0"
select select "3"
select select "7"
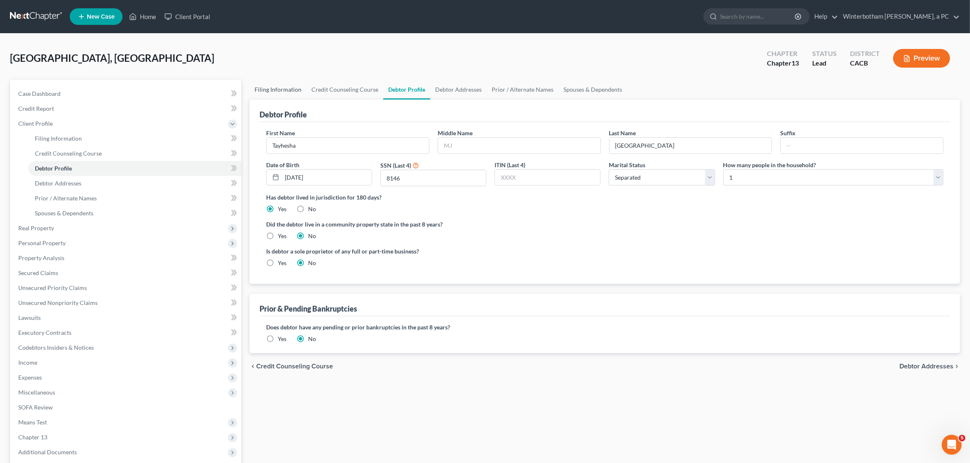
select select "0"
select select "4"
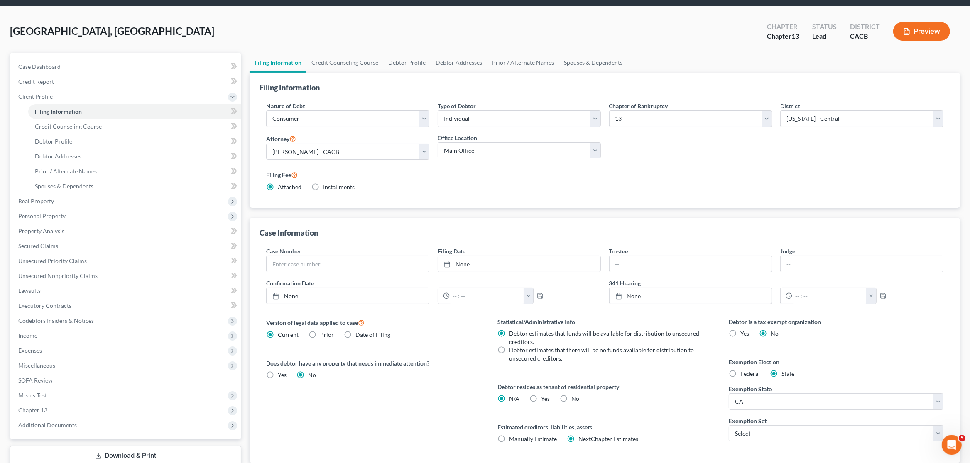
scroll to position [44, 0]
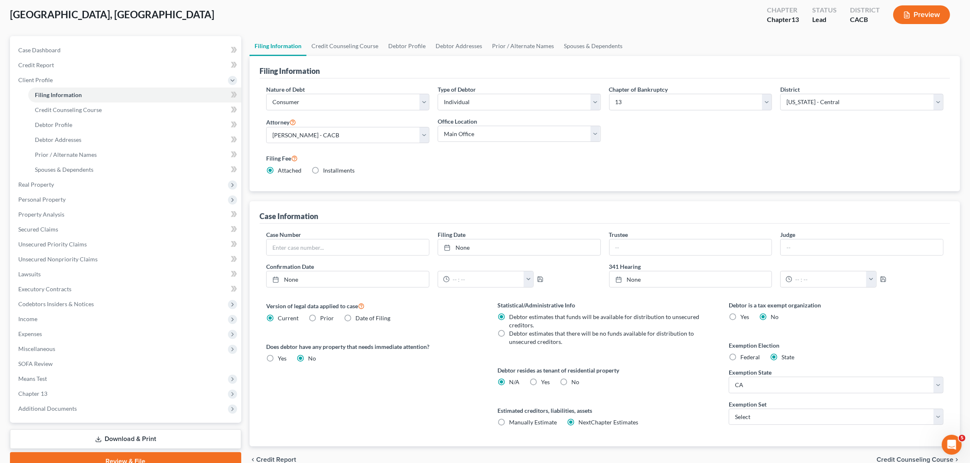
click at [571, 381] on label "No" at bounding box center [575, 382] width 8 height 8
click at [575, 381] on input "No" at bounding box center [577, 380] width 5 height 5
radio input "true"
radio input "false"
click at [541, 384] on label "Yes Yes" at bounding box center [545, 382] width 9 height 8
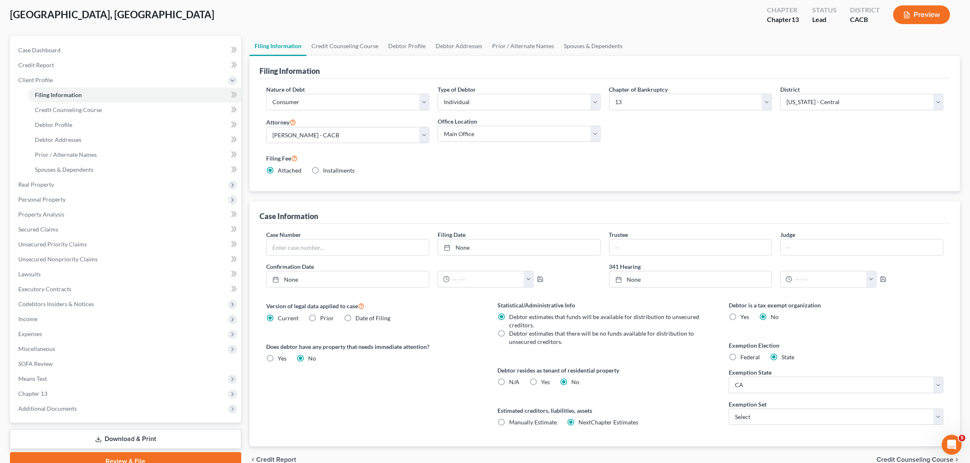
click at [544, 384] on input "Yes Yes" at bounding box center [546, 380] width 5 height 5
radio input "true"
radio input "false"
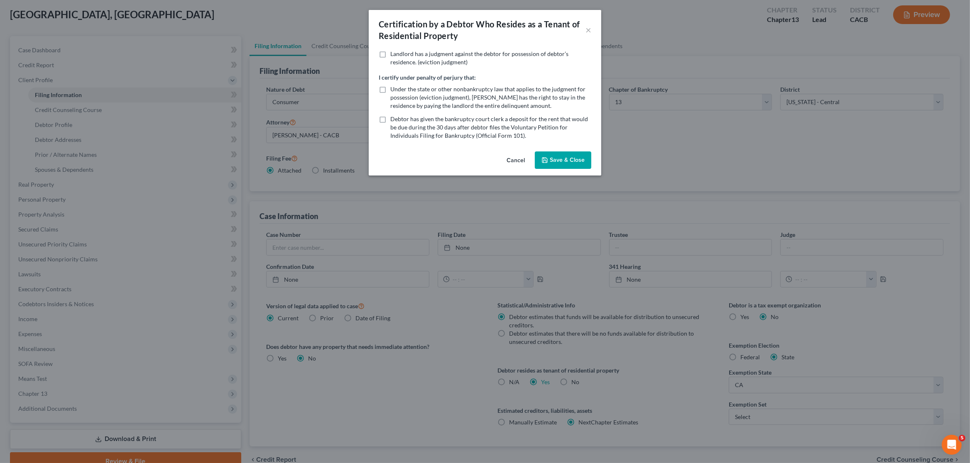
drag, startPoint x: 561, startPoint y: 155, endPoint x: 656, endPoint y: 181, distance: 98.6
click at [568, 158] on button "Save & Close" at bounding box center [563, 160] width 56 height 17
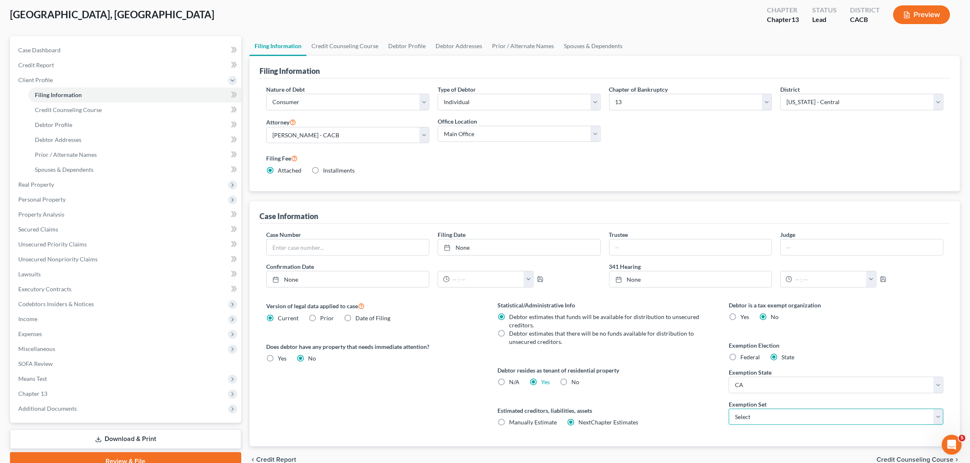
click at [729, 409] on select "Select 703 704" at bounding box center [836, 417] width 215 height 17
select select "0"
click option "703" at bounding box center [0, 0] width 0 height 0
drag, startPoint x: 690, startPoint y: 430, endPoint x: 698, endPoint y: 432, distance: 7.8
click at [690, 430] on div "Statistical/Administrative Info Debtor estimates that funds will be available f…" at bounding box center [604, 374] width 231 height 146
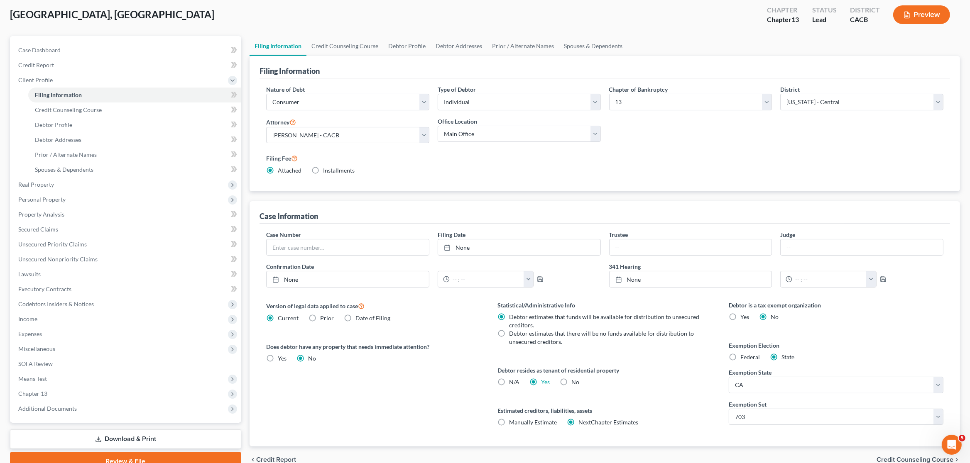
click at [909, 460] on span "Credit Counseling Course" at bounding box center [914, 460] width 77 height 7
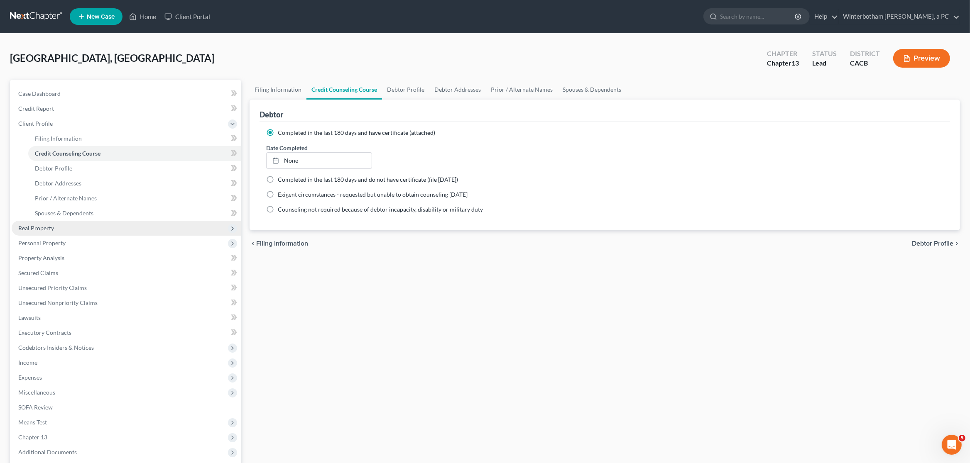
click at [47, 227] on span "Real Property" at bounding box center [36, 228] width 36 height 7
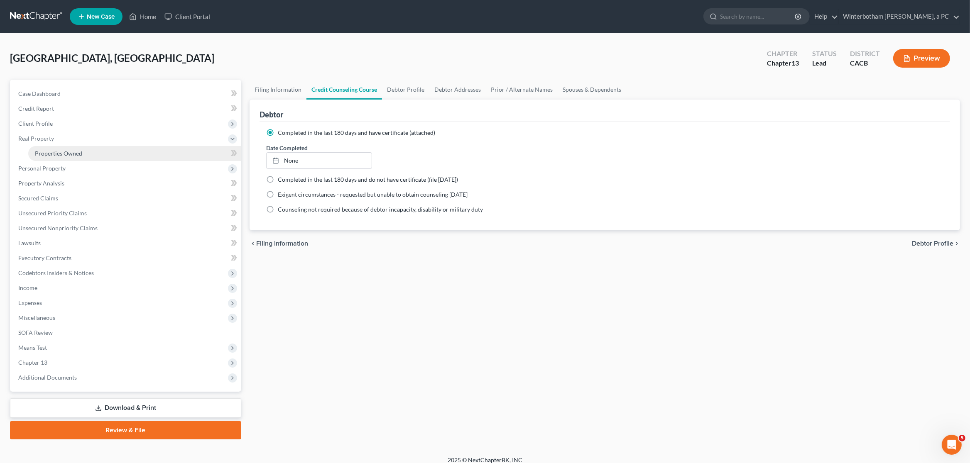
click at [69, 154] on span "Properties Owned" at bounding box center [58, 153] width 47 height 7
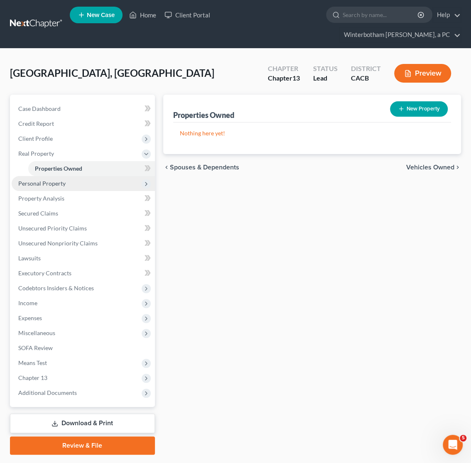
click at [68, 183] on span "Personal Property" at bounding box center [83, 183] width 143 height 15
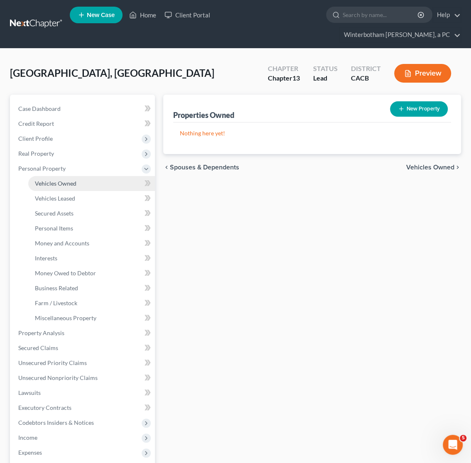
click at [74, 183] on span "Vehicles Owned" at bounding box center [56, 183] width 42 height 7
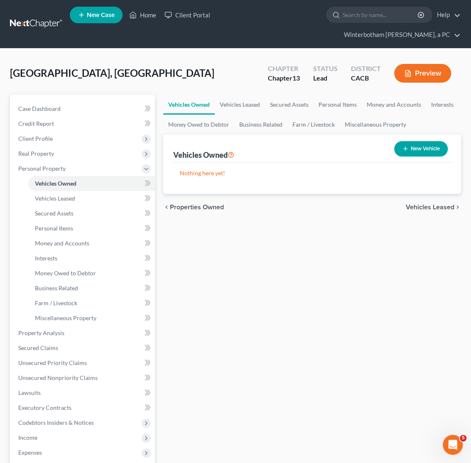
click at [417, 151] on button "New Vehicle" at bounding box center [421, 148] width 54 height 15
select select "0"
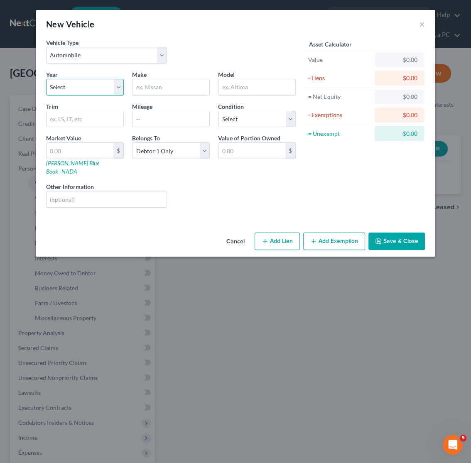
click at [46, 79] on select "Select 2026 2025 2024 2023 2022 2021 2020 2019 2018 2017 2016 2015 2014 2013 20…" at bounding box center [85, 87] width 78 height 17
select select "4"
click option "2022" at bounding box center [0, 0] width 0 height 0
click at [155, 84] on input "text" at bounding box center [170, 87] width 77 height 16
type input "Toyota"
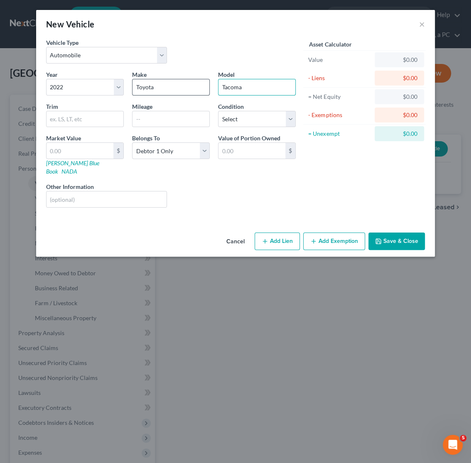
type input "Tacoma"
type input "58,000"
select select "2"
drag, startPoint x: 159, startPoint y: 118, endPoint x: 145, endPoint y: 120, distance: 14.3
click at [145, 120] on input "58,000" at bounding box center [170, 119] width 77 height 16
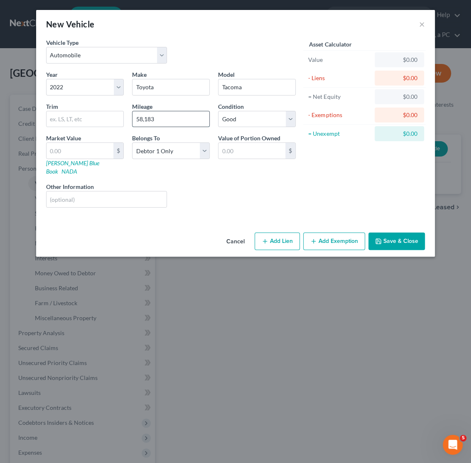
type input "58,183"
click at [132, 142] on select "Select Debtor 1 Only Debtor 2 Only Debtor 1 And Debtor 2 Only At Least One Of T…" at bounding box center [171, 150] width 78 height 17
click at [169, 152] on select "Select Debtor 1 Only Debtor 2 Only Debtor 1 And Debtor 2 Only At Least One Of T…" at bounding box center [171, 150] width 78 height 17
click at [404, 232] on button "Save & Close" at bounding box center [396, 240] width 56 height 17
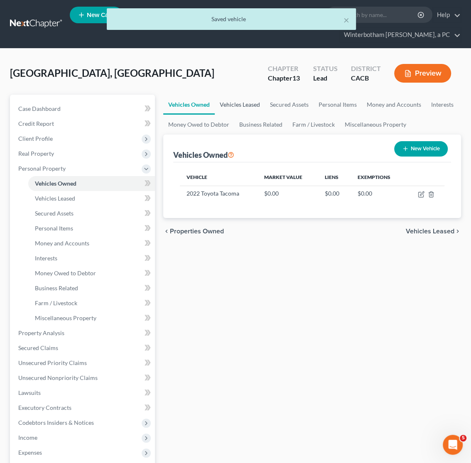
click at [238, 101] on link "Vehicles Leased" at bounding box center [240, 105] width 50 height 20
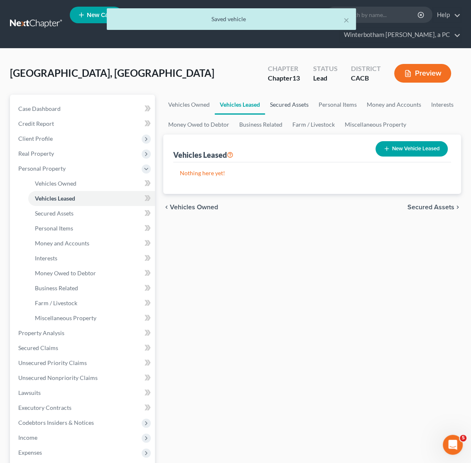
click at [298, 103] on link "Secured Assets" at bounding box center [289, 105] width 49 height 20
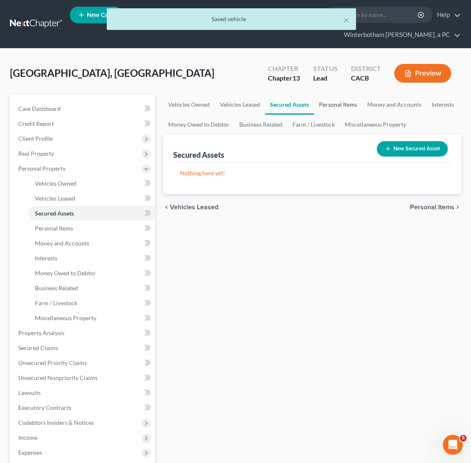
click at [322, 104] on link "Personal Items" at bounding box center [338, 105] width 48 height 20
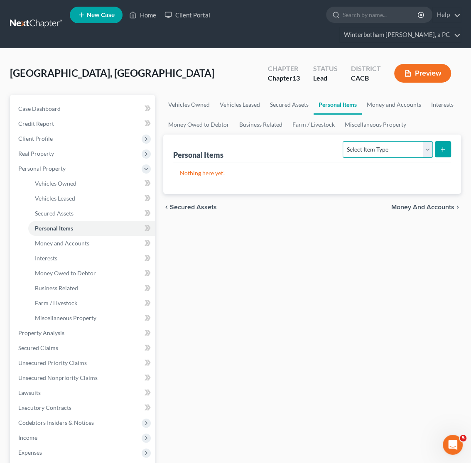
click at [342, 141] on select "Select Item Type Clothing Collectibles Of Value Electronics Firearms Household …" at bounding box center [387, 149] width 90 height 17
select select "clothing"
click option "Clothing" at bounding box center [0, 0] width 0 height 0
click at [443, 149] on line "submit" at bounding box center [443, 149] width 0 height 4
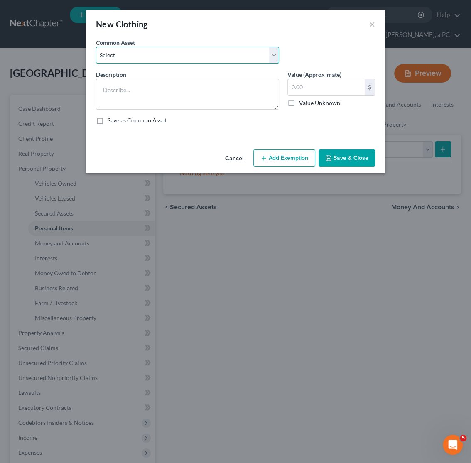
click at [96, 47] on select "Select Clothing Wearing apparel, garments and shoes" at bounding box center [187, 55] width 183 height 17
select select "0"
click option "Clothing" at bounding box center [0, 0] width 0 height 0
type textarea "Clothing"
drag, startPoint x: 330, startPoint y: 90, endPoint x: 286, endPoint y: 93, distance: 44.5
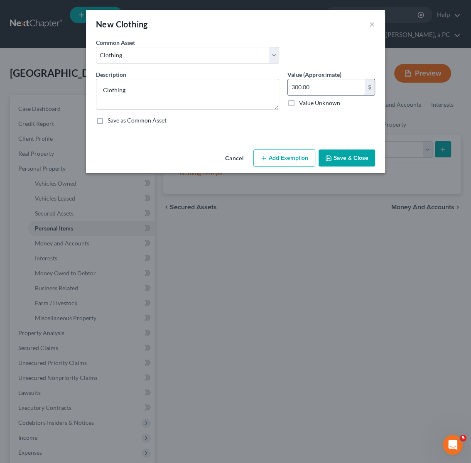
click at [288, 93] on input "300.00" at bounding box center [326, 87] width 77 height 16
type input "150"
click at [359, 154] on button "Save & Close" at bounding box center [346, 157] width 56 height 17
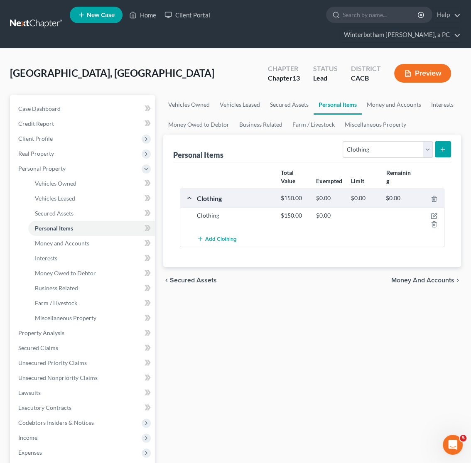
click at [445, 149] on icon "submit" at bounding box center [442, 149] width 7 height 7
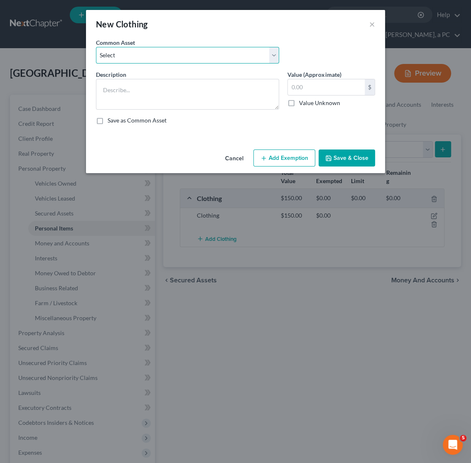
click at [96, 47] on select "Select Clothing Wearing apparel, garments and shoes" at bounding box center [187, 55] width 183 height 17
click at [374, 24] on button "×" at bounding box center [372, 24] width 6 height 10
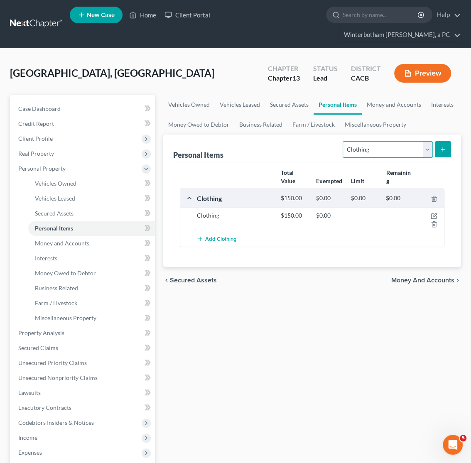
click at [342, 141] on select "Select Item Type Clothing Collectibles Of Value Electronics Firearms Household …" at bounding box center [387, 149] width 90 height 17
select select "electronics"
click option "Electronics" at bounding box center [0, 0] width 0 height 0
click at [443, 148] on icon "submit" at bounding box center [442, 149] width 7 height 7
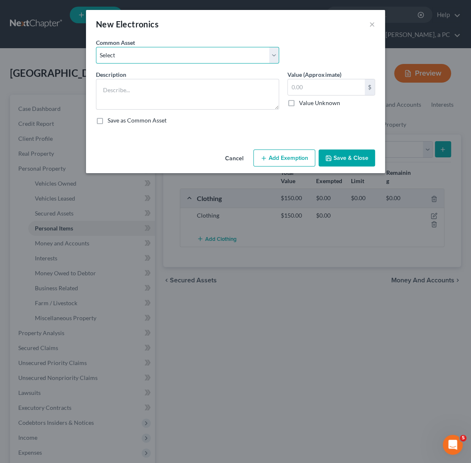
click at [96, 47] on select "Select Misc Electronic and Computer Equipment" at bounding box center [187, 55] width 183 height 17
select select "0"
click option "Misc Electronic and Computer Equipment" at bounding box center [0, 0] width 0 height 0
type textarea "Misc Electronic and Computer Equipment"
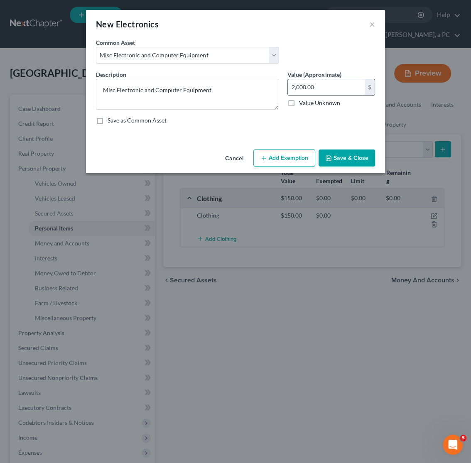
click at [313, 90] on input "2,000.00" at bounding box center [326, 87] width 77 height 16
type input "1,500"
click at [342, 157] on button "Save & Close" at bounding box center [346, 157] width 56 height 17
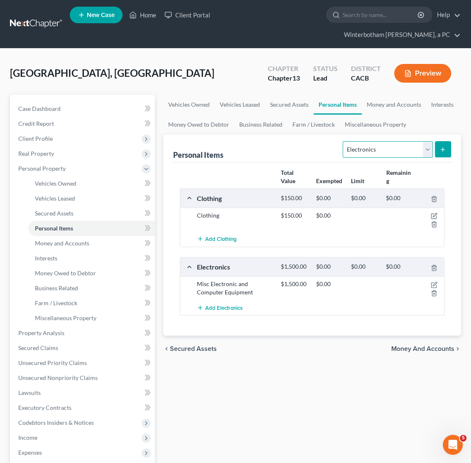
click at [342, 141] on select "Select Item Type Clothing Collectibles Of Value Electronics Firearms Household …" at bounding box center [387, 149] width 90 height 17
select select "household_goods"
click option "Household Goods" at bounding box center [0, 0] width 0 height 0
click at [439, 149] on button "submit" at bounding box center [443, 149] width 16 height 16
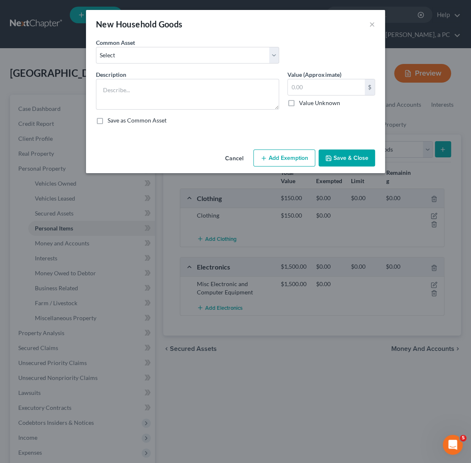
click at [161, 45] on div "Common Asset Select Misc Household Goods Furniture, fixtures and furnishings" at bounding box center [187, 50] width 191 height 25
click at [96, 47] on select "Select Misc Household Goods Furniture, fixtures and furnishings" at bounding box center [187, 55] width 183 height 17
select select "0"
click option "Misc Household Goods" at bounding box center [0, 0] width 0 height 0
type textarea "Misc Household Goods"
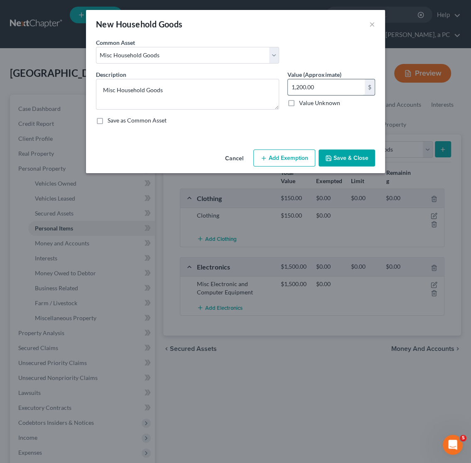
drag, startPoint x: 334, startPoint y: 90, endPoint x: 338, endPoint y: 89, distance: 4.3
click at [338, 89] on input "1,200.00" at bounding box center [326, 87] width 77 height 16
type input "1,000"
click at [351, 163] on button "Save & Close" at bounding box center [346, 157] width 56 height 17
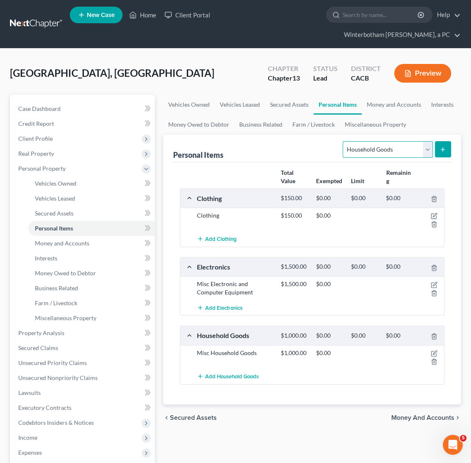
click at [342, 141] on select "Select Item Type Clothing Collectibles Of Value Electronics Firearms Household …" at bounding box center [387, 149] width 90 height 17
select select "jewelry"
click option "Jewelry" at bounding box center [0, 0] width 0 height 0
click at [442, 147] on icon "submit" at bounding box center [442, 149] width 7 height 7
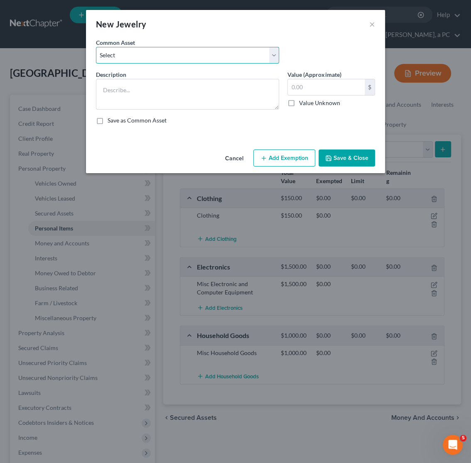
click at [96, 47] on select "Select Jewelry" at bounding box center [187, 55] width 183 height 17
select select "0"
click option "Jewelry" at bounding box center [0, 0] width 0 height 0
type textarea "Jewelry"
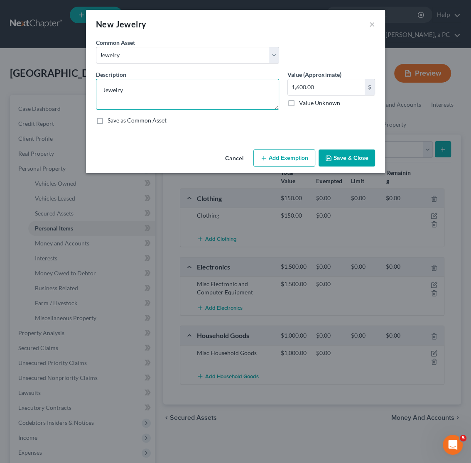
click at [132, 96] on textarea "Jewelry" at bounding box center [187, 94] width 183 height 31
click at [328, 90] on input "1,600.00" at bounding box center [326, 87] width 77 height 16
type input "300"
click at [359, 166] on button "Save & Close" at bounding box center [346, 157] width 56 height 17
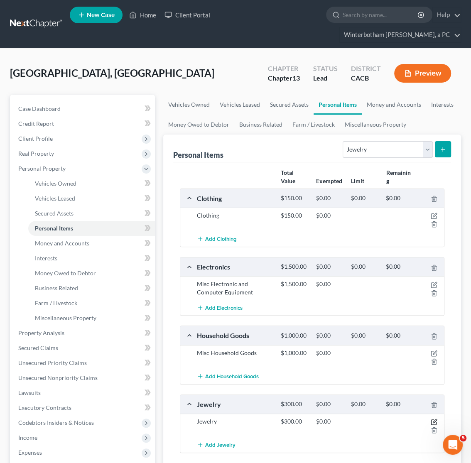
click at [435, 423] on icon "button" at bounding box center [435, 421] width 4 height 4
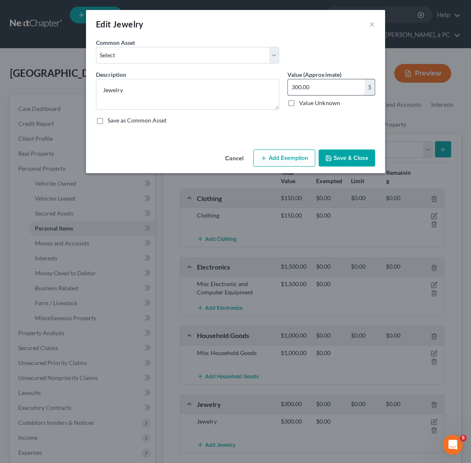
click at [326, 86] on input "300.00" at bounding box center [326, 87] width 77 height 16
type input "1,200"
click at [345, 162] on button "Save & Close" at bounding box center [346, 157] width 56 height 17
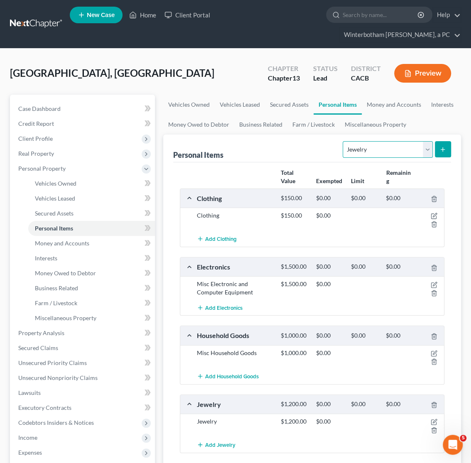
click at [342, 141] on select "Select Item Type Clothing Collectibles Of Value Electronics Firearms Household …" at bounding box center [387, 149] width 90 height 17
click at [318, 149] on div "Personal Items Select Item Type Clothing Collectibles Of Value Electronics Fire…" at bounding box center [312, 148] width 278 height 28
click at [403, 103] on link "Money and Accounts" at bounding box center [394, 105] width 64 height 20
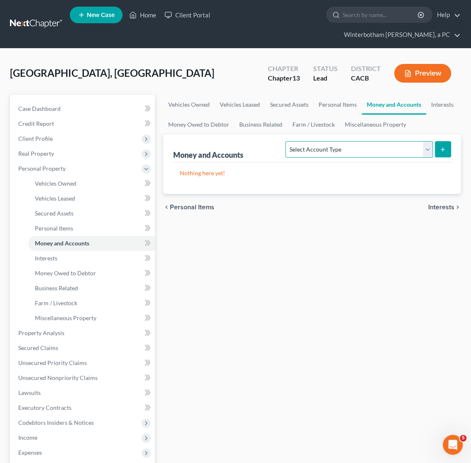
click at [285, 141] on select "Select Account Type Brokerage Cash on Hand Certificates of Deposit Checking Acc…" at bounding box center [358, 149] width 147 height 17
select select "checking"
click option "Checking Account" at bounding box center [0, 0] width 0 height 0
click at [446, 151] on button "submit" at bounding box center [443, 149] width 16 height 16
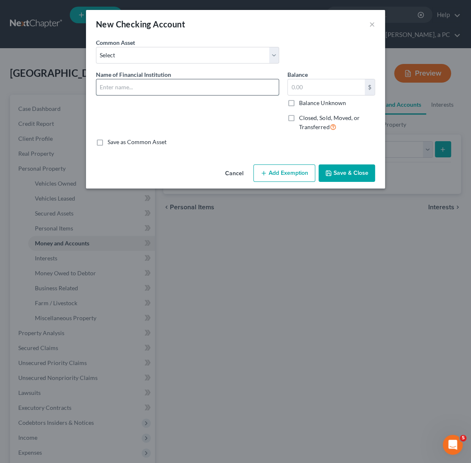
click at [157, 89] on input "text" at bounding box center [187, 87] width 182 height 16
type input "Bank of America #"
click at [328, 86] on input "text" at bounding box center [326, 87] width 77 height 16
type input "0"
click at [357, 178] on button "Save & Close" at bounding box center [346, 172] width 56 height 17
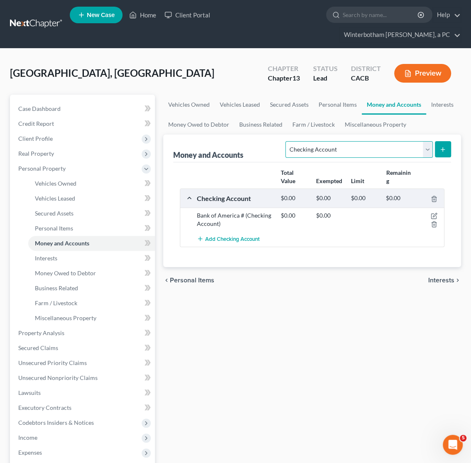
click at [285, 141] on select "Select Account Type Brokerage Cash on Hand Certificates of Deposit Checking Acc…" at bounding box center [358, 149] width 147 height 17
click option "Checking Account" at bounding box center [0, 0] width 0 height 0
click at [439, 153] on button "submit" at bounding box center [443, 149] width 16 height 16
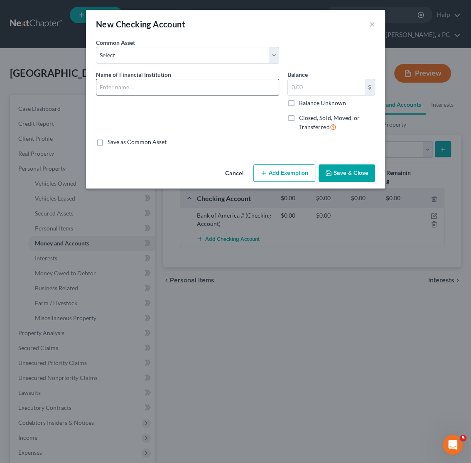
click at [162, 82] on input "text" at bounding box center [187, 87] width 182 height 16
click at [168, 83] on input "Well Fargo" at bounding box center [187, 87] width 182 height 16
type input "Well Fargo #"
click at [317, 91] on input "text" at bounding box center [326, 87] width 77 height 16
type input "0"
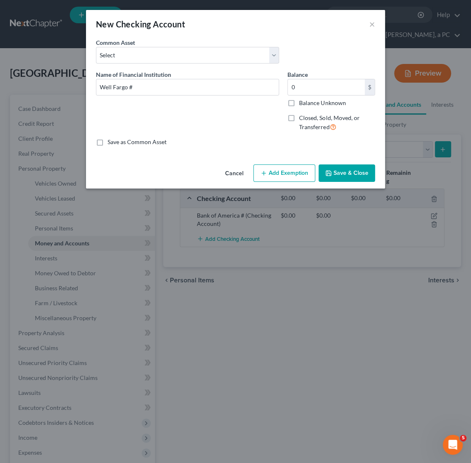
click at [350, 174] on button "Save & Close" at bounding box center [346, 172] width 56 height 17
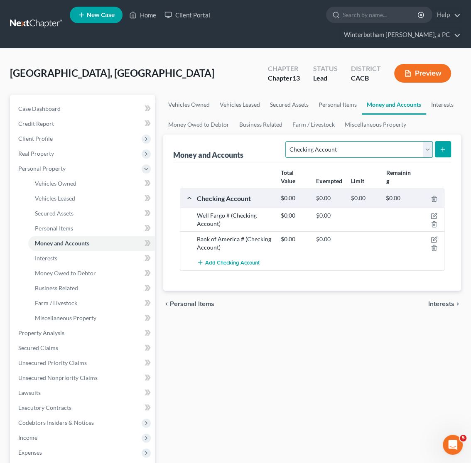
click at [285, 141] on select "Select Account Type Brokerage Cash on Hand Certificates of Deposit Checking Acc…" at bounding box center [358, 149] width 147 height 17
select select "savings"
click option "Savings Account" at bounding box center [0, 0] width 0 height 0
click at [436, 148] on button "submit" at bounding box center [443, 149] width 16 height 16
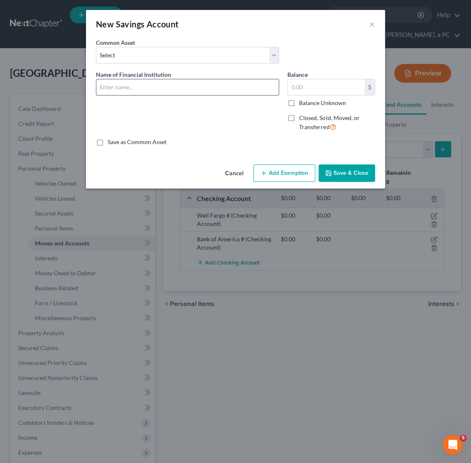
click at [131, 89] on input "text" at bounding box center [187, 87] width 182 height 16
type input "[PERSON_NAME] Fargo #"
click at [317, 93] on input "text" at bounding box center [326, 87] width 77 height 16
type input "0"
click at [351, 177] on button "Save & Close" at bounding box center [346, 172] width 56 height 17
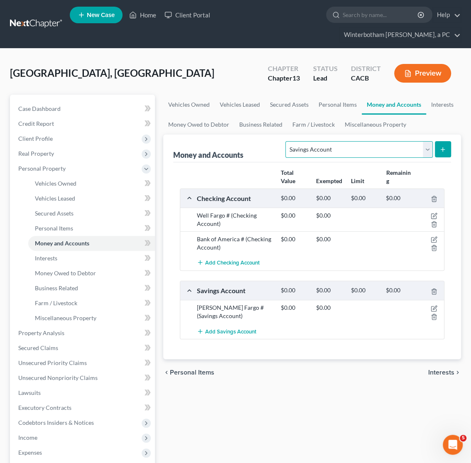
click at [285, 141] on select "Select Account Type Brokerage Cash on Hand Certificates of Deposit Checking Acc…" at bounding box center [358, 149] width 147 height 17
click at [388, 150] on select "Select Account Type Brokerage Cash on Hand Certificates of Deposit Checking Acc…" at bounding box center [358, 149] width 147 height 17
click at [435, 106] on link "Interests" at bounding box center [442, 105] width 32 height 20
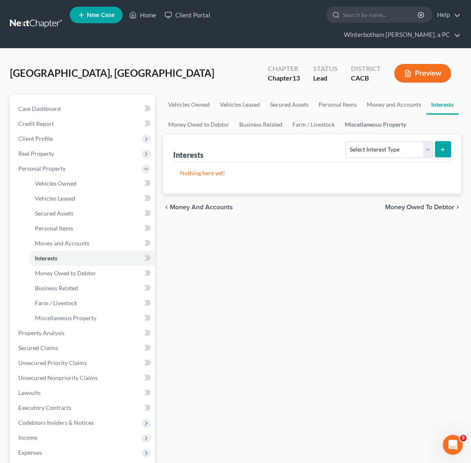
click at [386, 123] on link "Miscellaneous Property" at bounding box center [375, 125] width 71 height 20
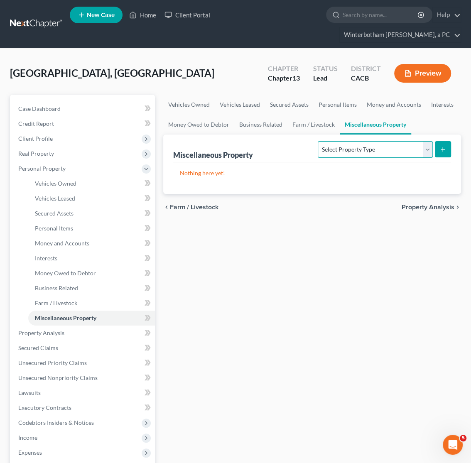
click at [318, 141] on select "Select Property Type Assigned for Creditor Benefit [DATE] Holding for Another N…" at bounding box center [375, 149] width 115 height 17
select select "stored_within_1_year"
click option "Stored [DATE]" at bounding box center [0, 0] width 0 height 0
click at [439, 147] on button "submit" at bounding box center [443, 149] width 16 height 16
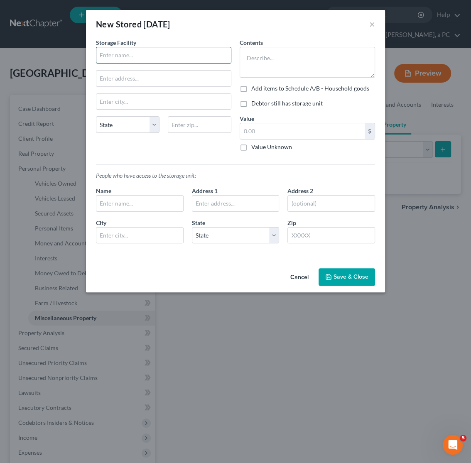
click at [156, 50] on input "text" at bounding box center [163, 55] width 134 height 16
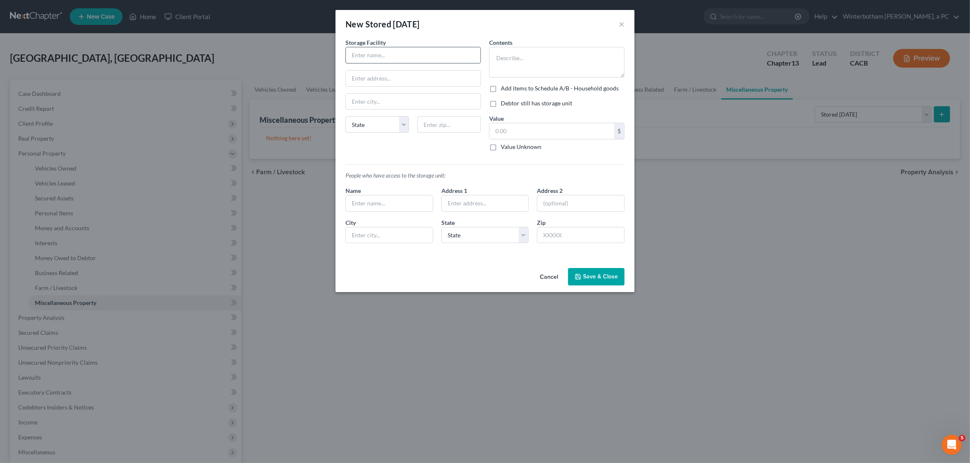
paste input "[STREET_ADDRESS]"
type input "[STREET_ADDRESS]"
click at [384, 81] on input "text" at bounding box center [413, 79] width 134 height 16
paste input "[STREET_ADDRESS]"
type input "[STREET_ADDRESS]"
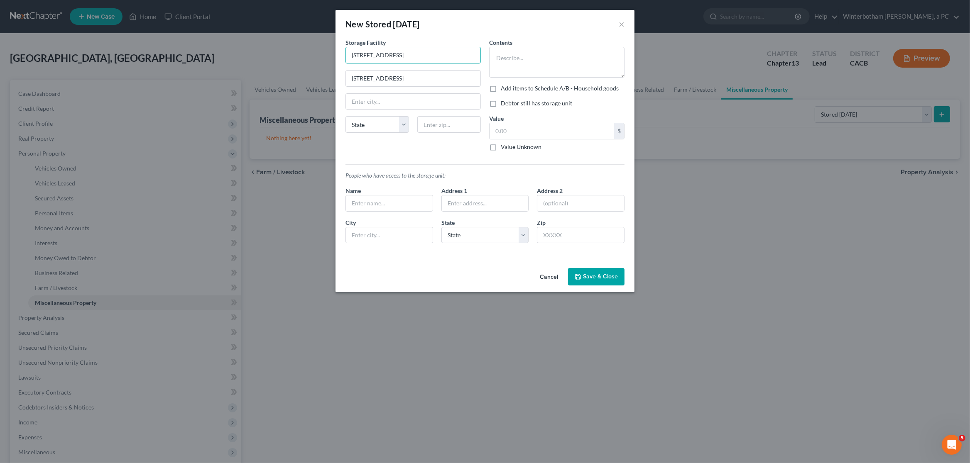
click at [346, 47] on input "[STREET_ADDRESS]" at bounding box center [413, 55] width 134 height 16
type input "Prime Storage"
click at [438, 124] on input "text" at bounding box center [449, 124] width 64 height 17
paste input "92571"
type input "92571"
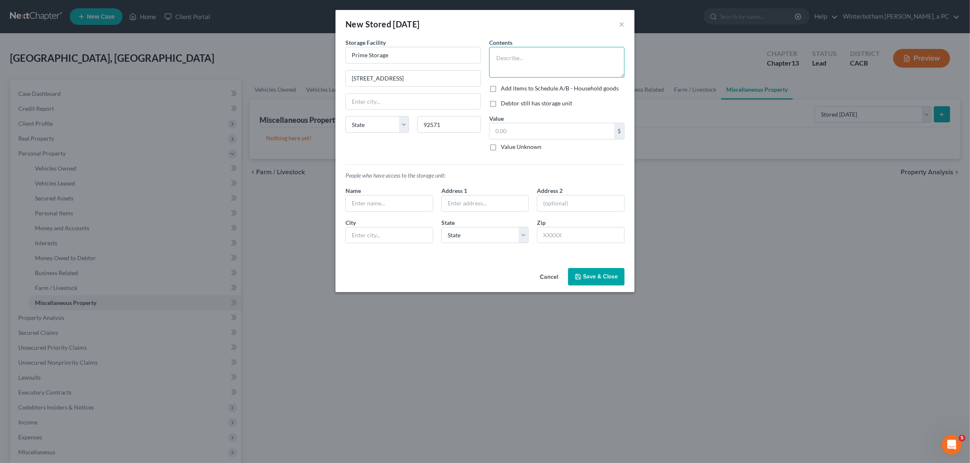
type input "Perris"
select select "4"
type textarea "Misc. Household Goods (already accounted for on Schedule A/B)"
click at [390, 205] on input "text" at bounding box center [389, 204] width 87 height 16
type input "Debtor"
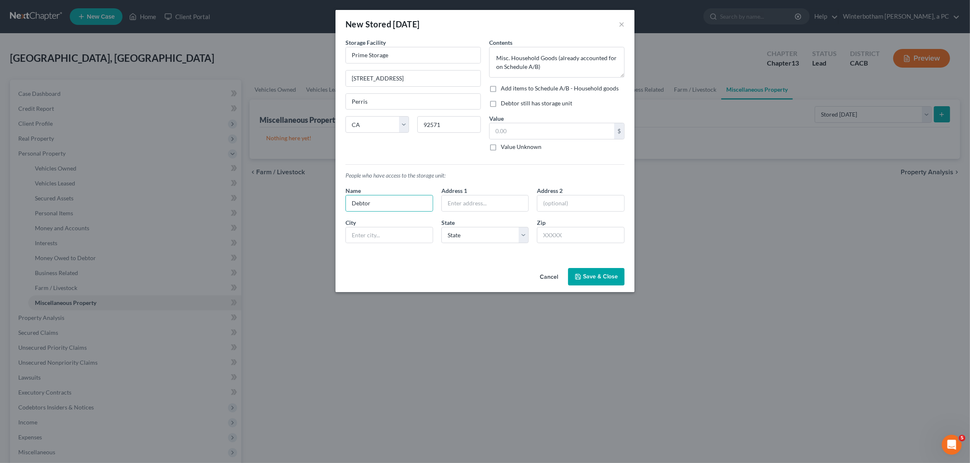
click at [501, 104] on label "Debtor still has storage unit" at bounding box center [536, 103] width 71 height 8
click at [504, 104] on input "Debtor still has storage unit" at bounding box center [506, 101] width 5 height 5
checkbox input "true"
click at [499, 133] on input "text" at bounding box center [551, 131] width 125 height 16
type input "0"
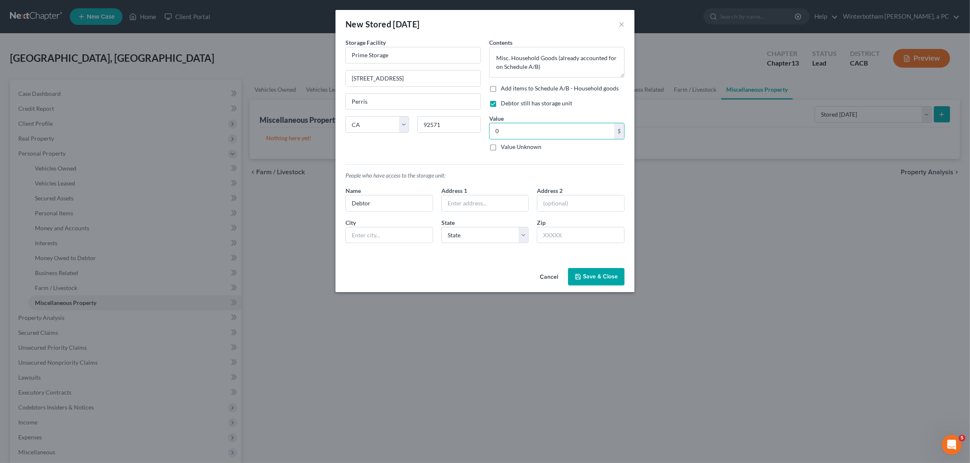
click at [605, 281] on button "Save & Close" at bounding box center [596, 276] width 56 height 17
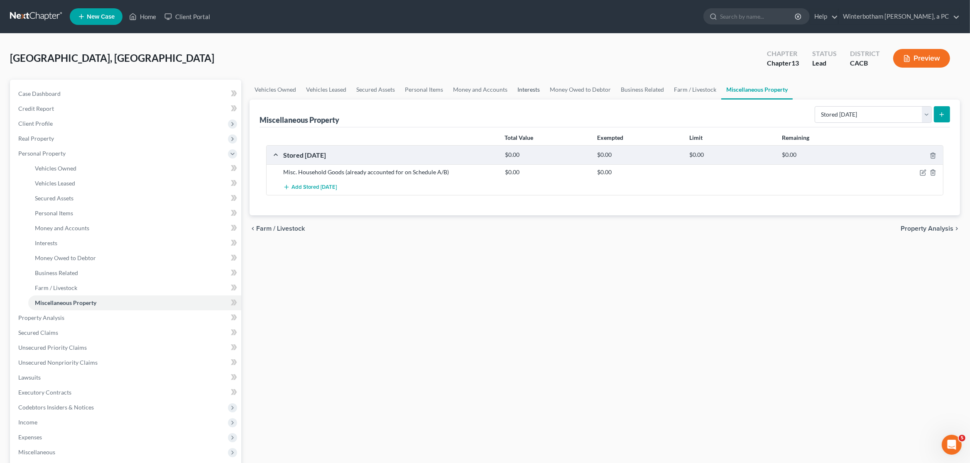
click at [542, 89] on link "Interests" at bounding box center [528, 90] width 32 height 20
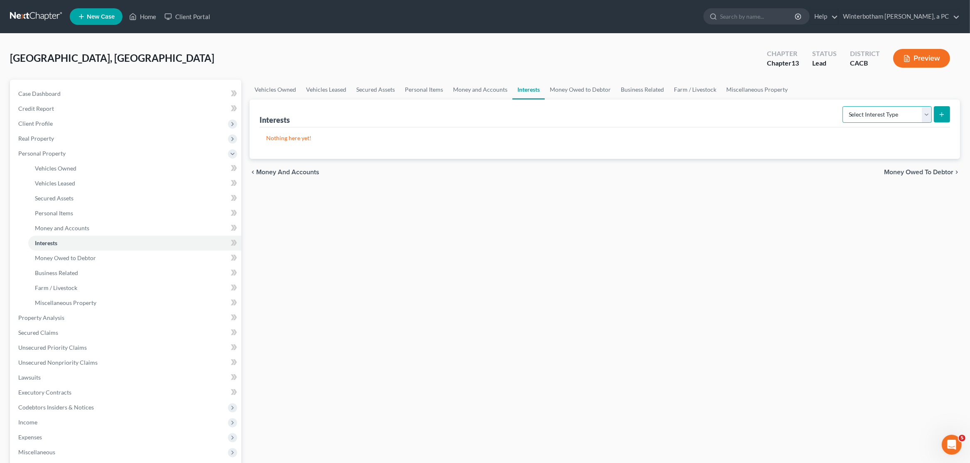
click at [842, 106] on select "Select Interest Type 401K Annuity Bond Education IRA Government Bond Government…" at bounding box center [886, 114] width 89 height 17
drag, startPoint x: 908, startPoint y: 120, endPoint x: 706, endPoint y: 157, distance: 206.1
click at [726, 163] on div "chevron_left Money and Accounts Money Owed to Debtor chevron_right" at bounding box center [604, 172] width 710 height 27
drag, startPoint x: 586, startPoint y: 91, endPoint x: 639, endPoint y: 99, distance: 53.7
click at [587, 91] on link "Money Owed to Debtor" at bounding box center [580, 90] width 71 height 20
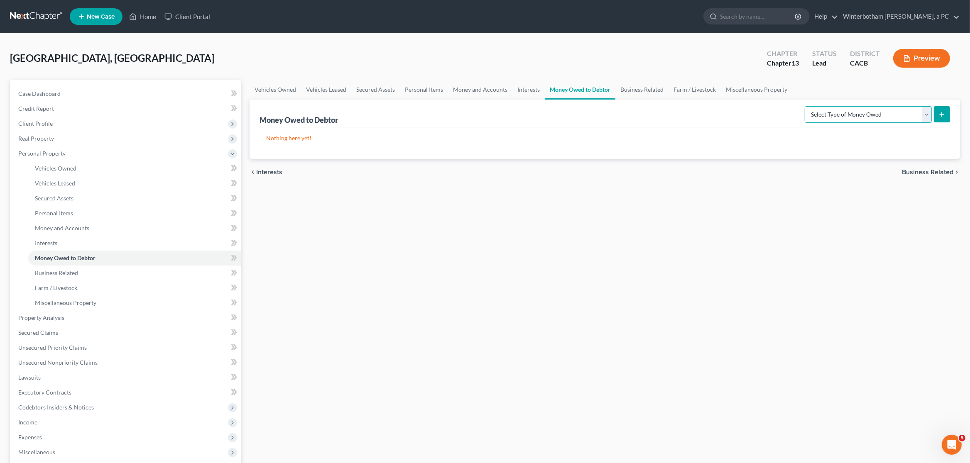
click at [804, 106] on select "Select Type of Money Owed Accounts Receivable Alimony Child Support Claims Agai…" at bounding box center [867, 114] width 127 height 17
drag, startPoint x: 830, startPoint y: 114, endPoint x: 653, endPoint y: 91, distance: 178.3
click at [637, 91] on link "Business Related" at bounding box center [641, 90] width 53 height 20
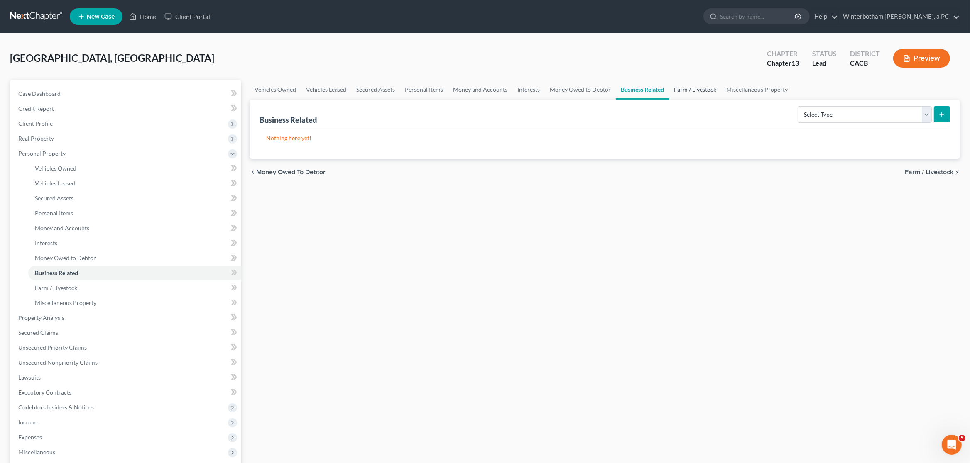
click at [708, 91] on link "Farm / Livestock" at bounding box center [695, 90] width 52 height 20
drag, startPoint x: 645, startPoint y: 91, endPoint x: 485, endPoint y: 59, distance: 162.9
click at [644, 91] on link "Business Related" at bounding box center [642, 90] width 53 height 20
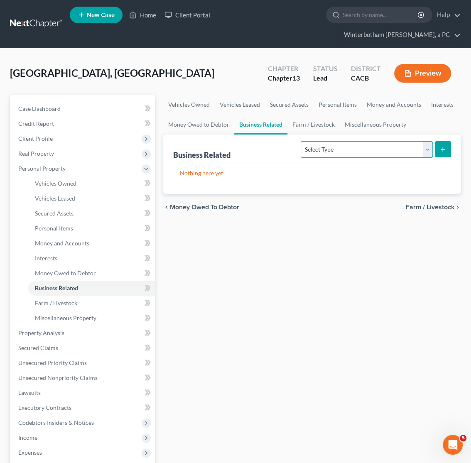
click at [301, 141] on select "Select Type Customer Lists Franchises Inventory Licenses Machinery Office Equip…" at bounding box center [367, 149] width 132 height 17
drag, startPoint x: 343, startPoint y: 148, endPoint x: 229, endPoint y: 260, distance: 160.0
click at [227, 255] on div "Vehicles Owned Vehicles Leased Secured Assets Personal Items Money and Accounts…" at bounding box center [312, 342] width 306 height 494
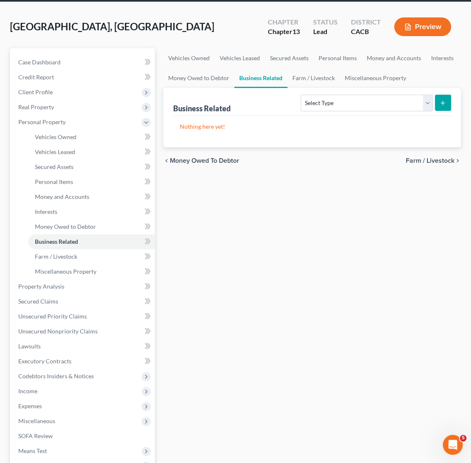
scroll to position [87, 0]
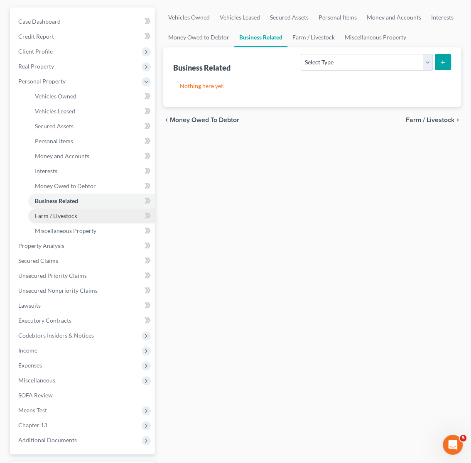
click at [60, 212] on link "Farm / Livestock" at bounding box center [91, 215] width 127 height 15
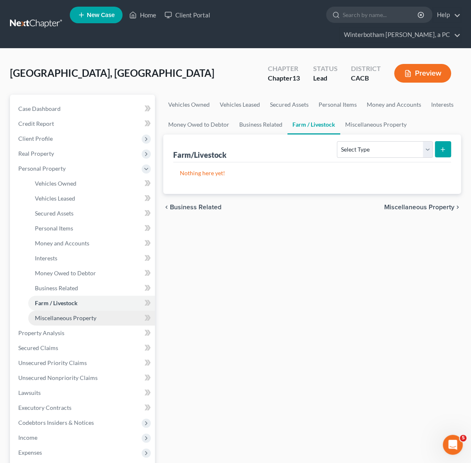
click at [68, 312] on link "Miscellaneous Property" at bounding box center [91, 318] width 127 height 15
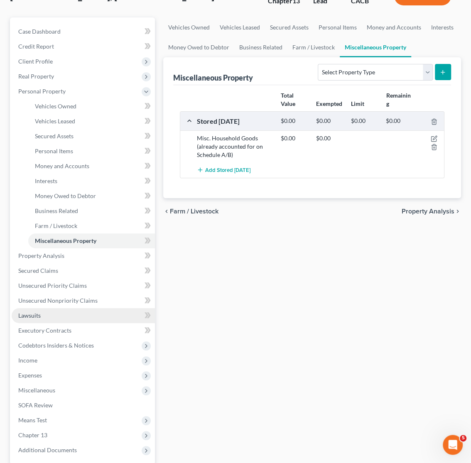
scroll to position [87, 0]
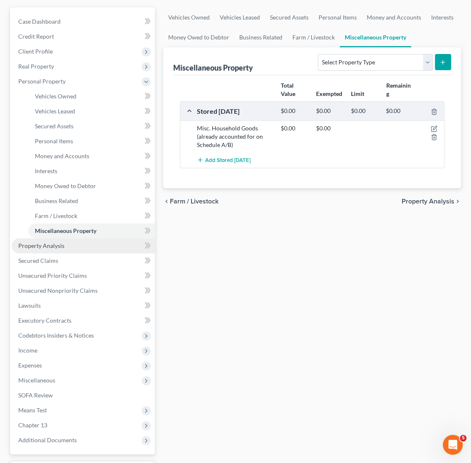
click at [46, 244] on span "Property Analysis" at bounding box center [41, 245] width 46 height 7
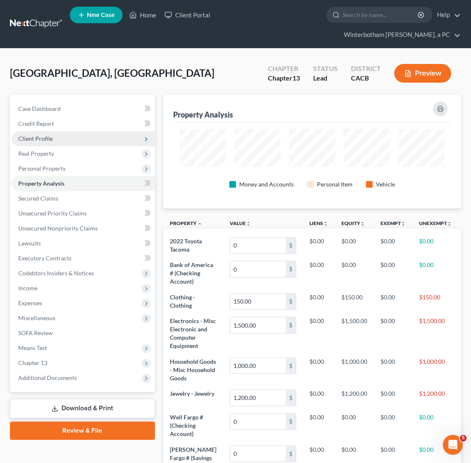
click at [42, 137] on span "Client Profile" at bounding box center [35, 138] width 34 height 7
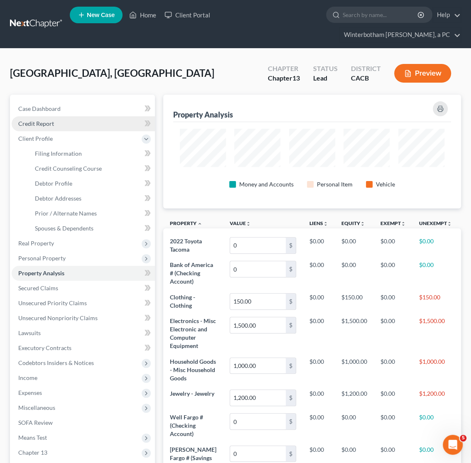
click at [51, 120] on span "Credit Report" at bounding box center [36, 123] width 36 height 7
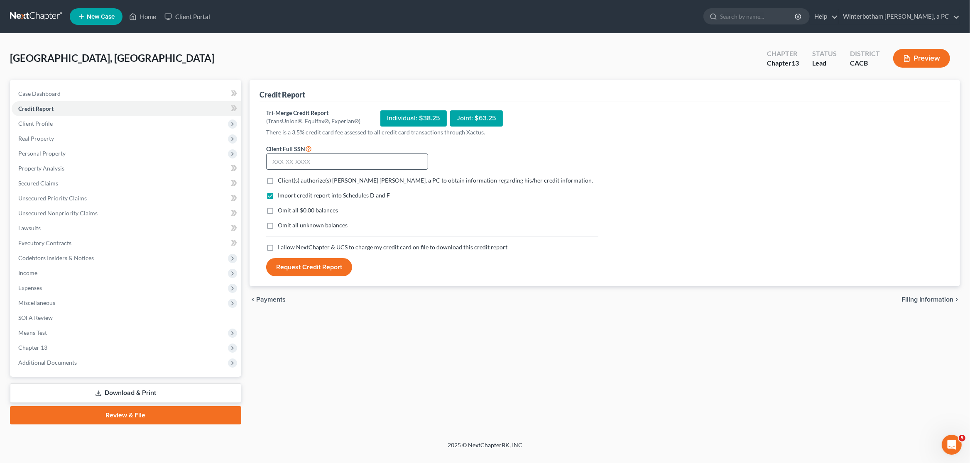
click at [295, 154] on div "Client Full SSN *" at bounding box center [347, 157] width 170 height 27
click at [292, 159] on input "text" at bounding box center [347, 162] width 162 height 17
type input "3"
type input "202-58-8146"
click at [278, 182] on label "Client(s) authorize(s) [PERSON_NAME] [PERSON_NAME], a PC to obtain information …" at bounding box center [435, 180] width 315 height 8
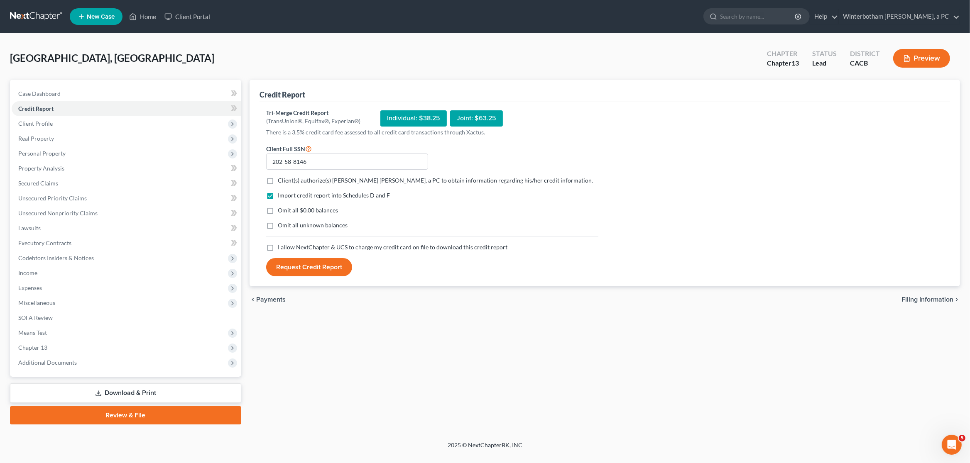
click at [281, 182] on input "Client(s) authorize(s) [PERSON_NAME] [PERSON_NAME], a PC to obtain information …" at bounding box center [283, 178] width 5 height 5
checkbox input "true"
click at [278, 243] on label "I allow NextChapter & UCS to charge my credit card on file to download this cre…" at bounding box center [393, 247] width 230 height 8
click at [281, 243] on input "I allow NextChapter & UCS to charge my credit card on file to download this cre…" at bounding box center [283, 245] width 5 height 5
checkbox input "true"
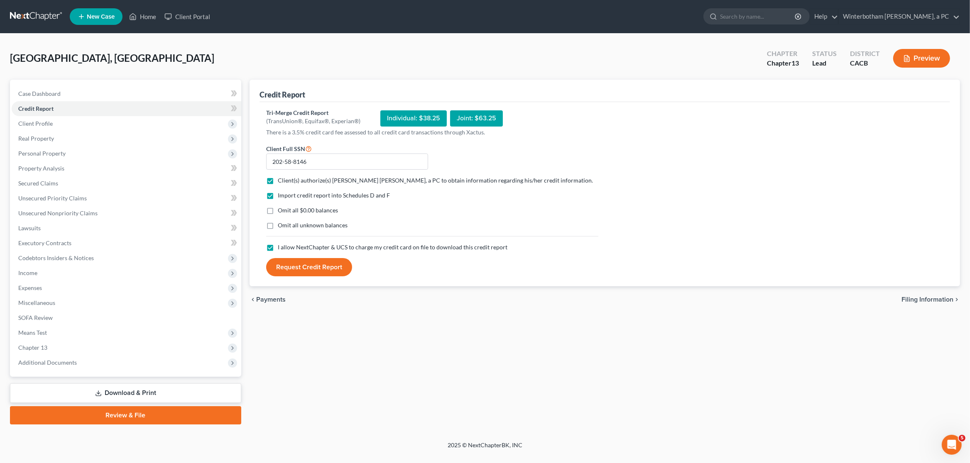
click at [299, 271] on button "Request Credit Report" at bounding box center [309, 267] width 86 height 18
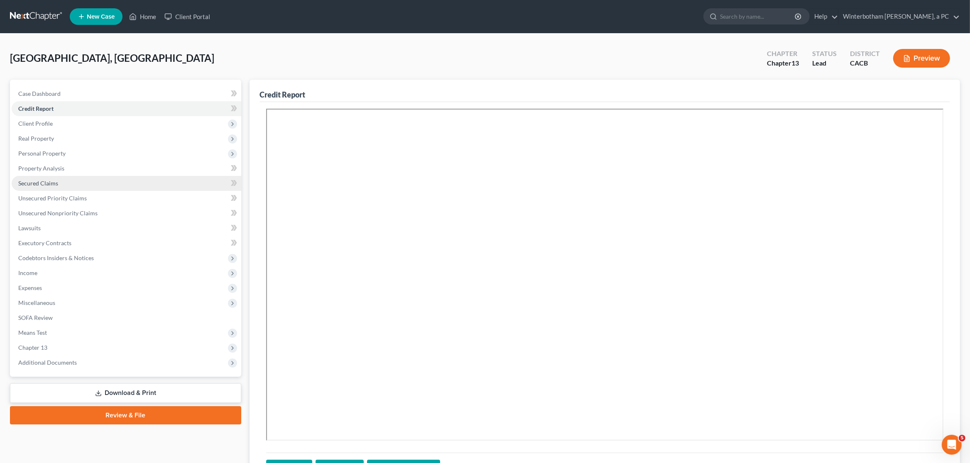
click at [58, 184] on link "Secured Claims" at bounding box center [127, 183] width 230 height 15
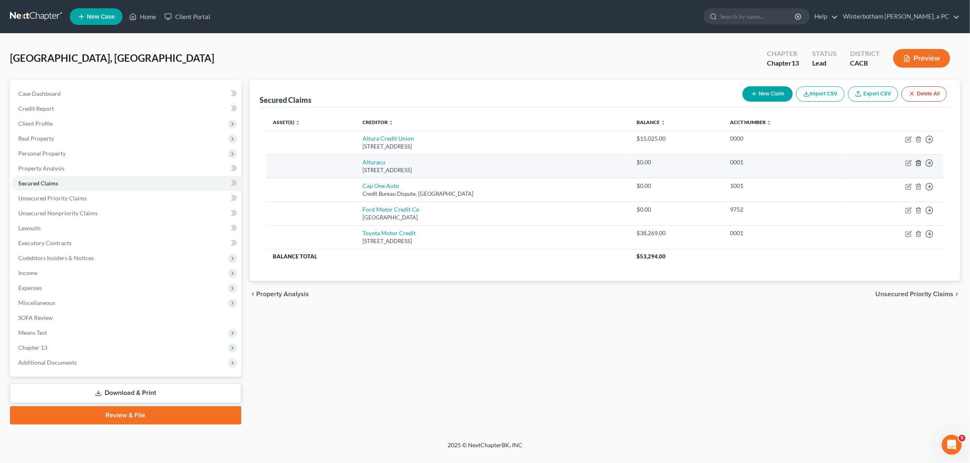
click at [919, 165] on icon "button" at bounding box center [918, 163] width 7 height 7
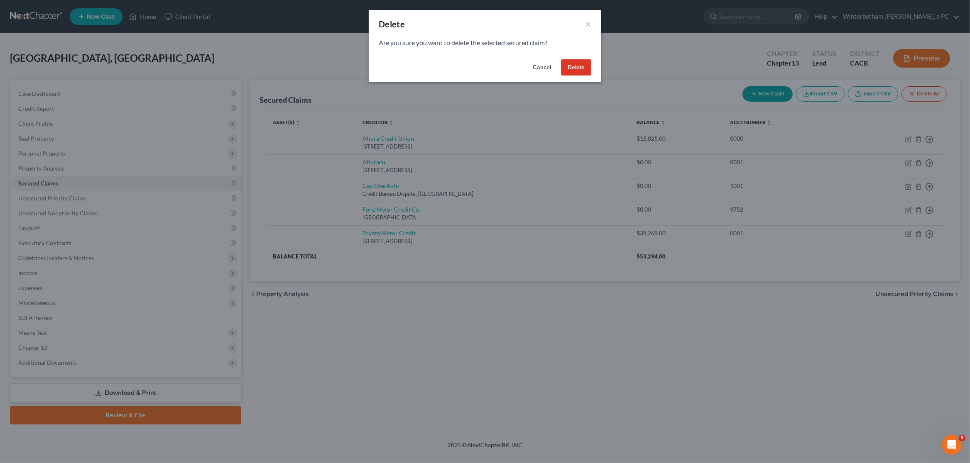
click at [585, 70] on button "Delete" at bounding box center [576, 67] width 30 height 17
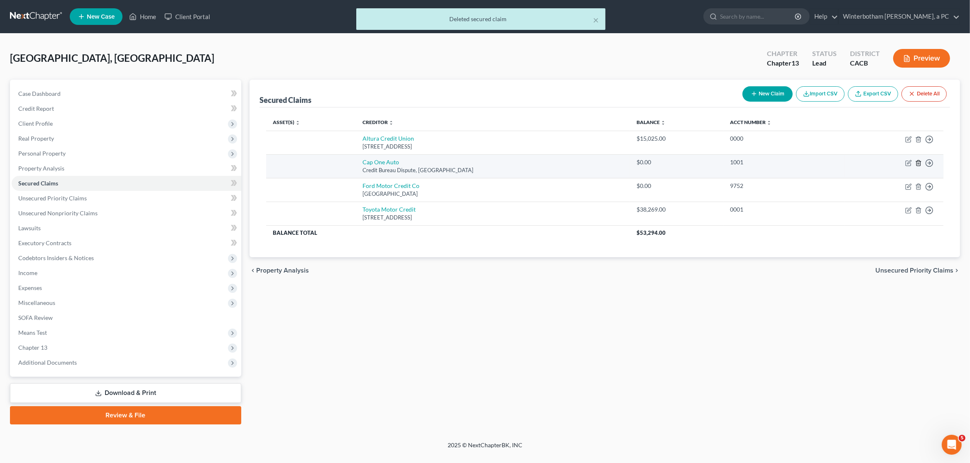
click at [920, 166] on icon "button" at bounding box center [918, 163] width 7 height 7
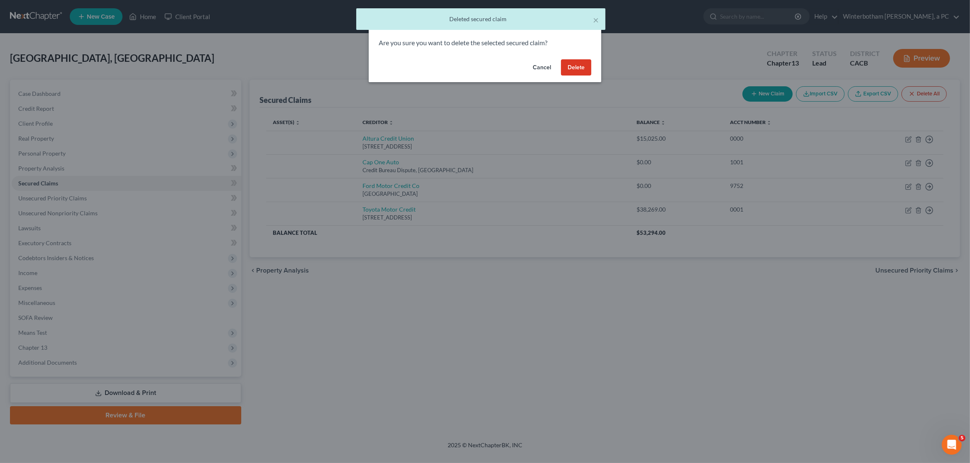
click at [583, 72] on button "Delete" at bounding box center [576, 67] width 30 height 17
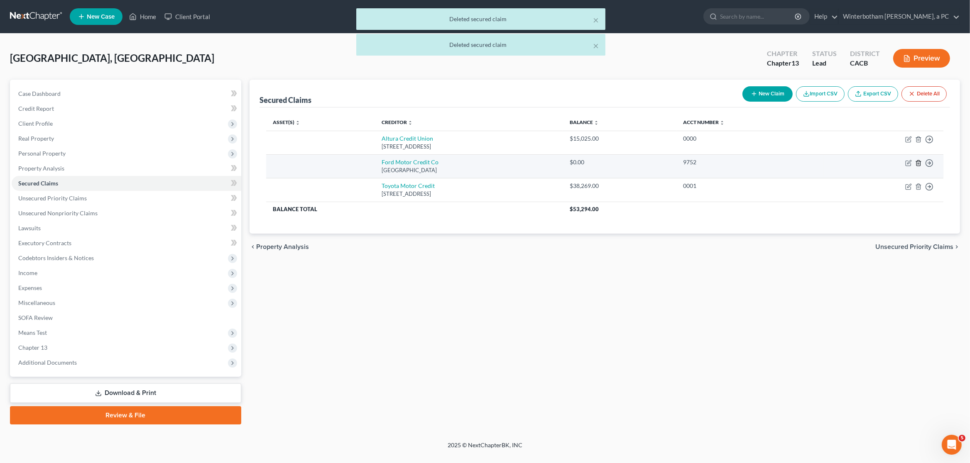
click at [919, 164] on icon "button" at bounding box center [918, 163] width 7 height 7
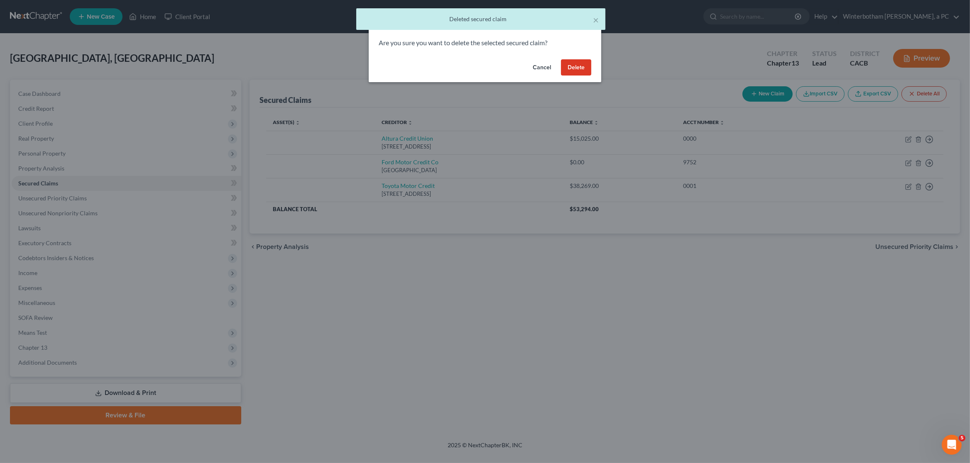
click at [579, 73] on button "Delete" at bounding box center [576, 67] width 30 height 17
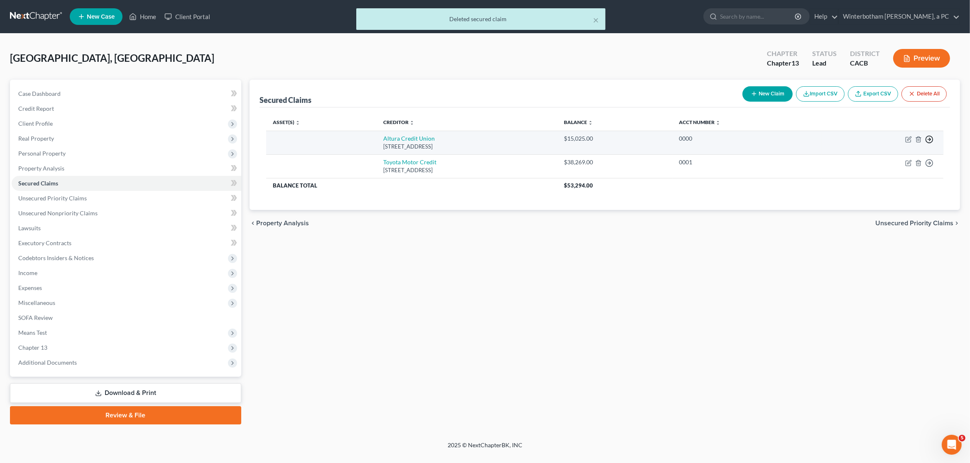
click at [929, 141] on polyline "button" at bounding box center [929, 139] width 1 height 3
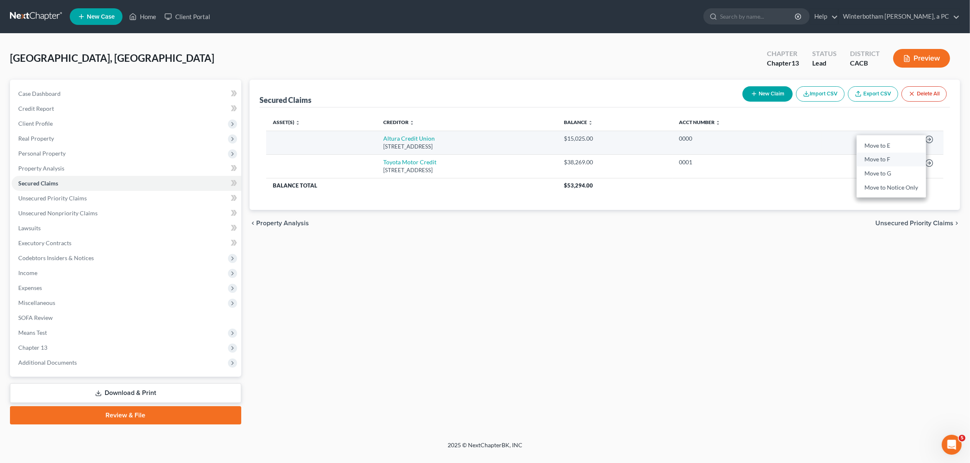
click at [894, 159] on link "Move to F" at bounding box center [890, 160] width 69 height 14
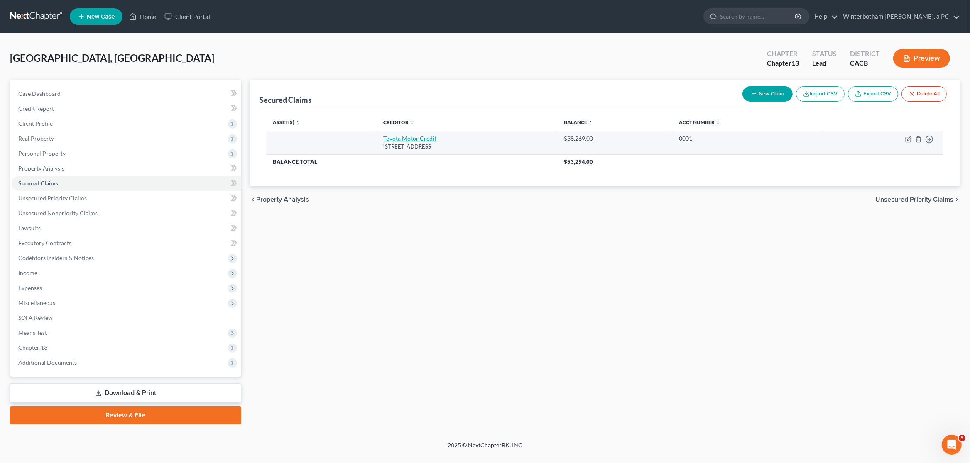
click at [383, 137] on link "Toyota Motor Credit" at bounding box center [409, 138] width 53 height 7
select select "16"
select select "0"
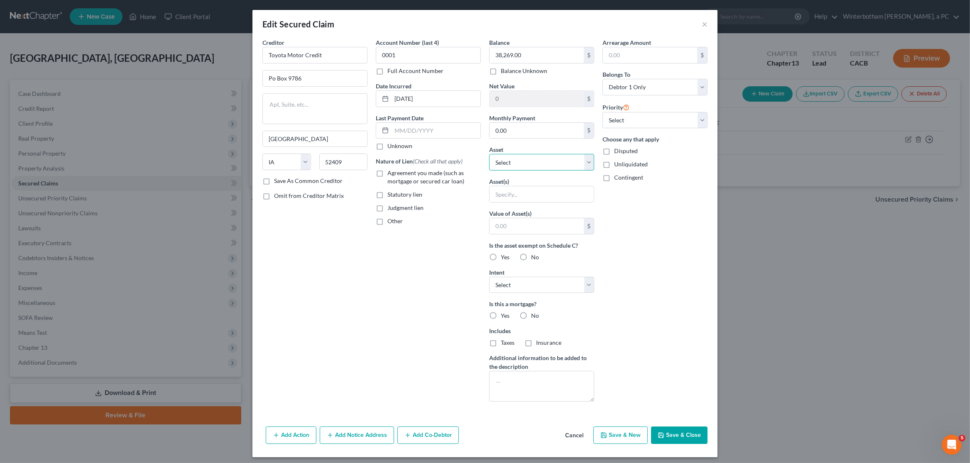
click at [489, 154] on select "Select Other Multiple Assets Well Fargo # (Checking Account) - $0.0 Bank of Ame…" at bounding box center [541, 162] width 105 height 17
select select "9"
click option "2022 Toyota Tacoma - $0.0" at bounding box center [0, 0] width 0 height 0
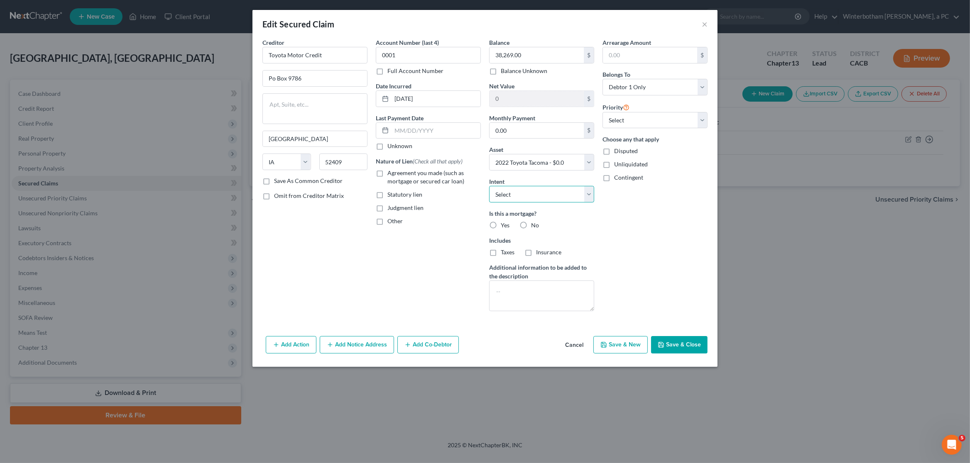
click at [489, 186] on select "Select Surrender Redeem Reaffirm Avoid Other" at bounding box center [541, 194] width 105 height 17
select select "2"
click option "Reaffirm" at bounding box center [0, 0] width 0 height 0
drag, startPoint x: 378, startPoint y: 175, endPoint x: 402, endPoint y: 191, distance: 29.2
click at [387, 174] on label "Agreement you made (such as mortgage or secured car loan)" at bounding box center [433, 177] width 93 height 17
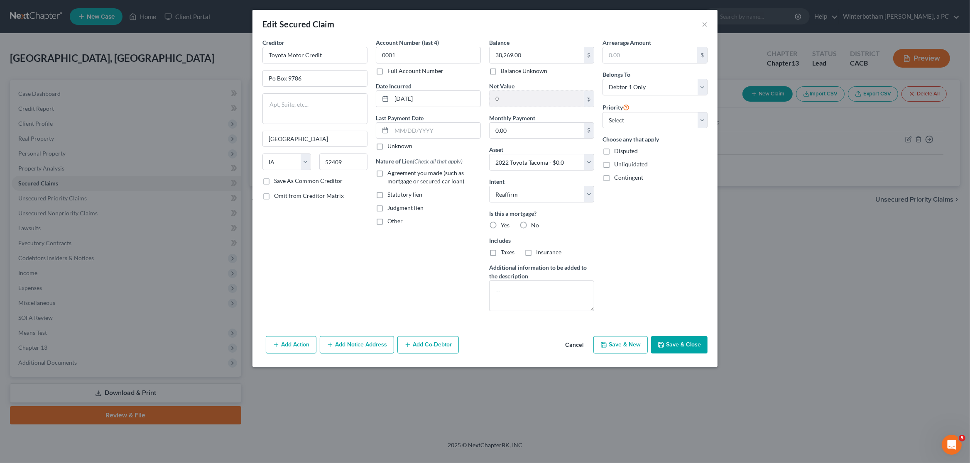
click at [391, 174] on input "Agreement you made (such as mortgage or secured car loan)" at bounding box center [393, 171] width 5 height 5
checkbox input "true"
click at [531, 228] on label "No" at bounding box center [535, 225] width 8 height 8
click at [534, 227] on input "No" at bounding box center [536, 223] width 5 height 5
radio input "true"
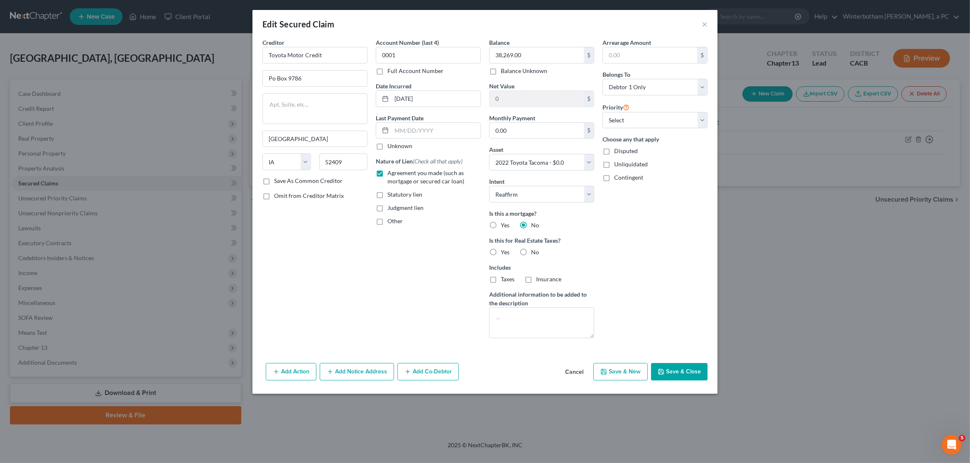
click at [531, 254] on label "No" at bounding box center [535, 252] width 8 height 8
click at [534, 254] on input "No" at bounding box center [536, 250] width 5 height 5
radio input "true"
click at [602, 112] on select "Select 1st 2nd 3rd 4th 5th 6th 7th 8th 9th 10th 11th 12th 13th 14th 15th 16th 1…" at bounding box center [654, 120] width 105 height 17
select select "0"
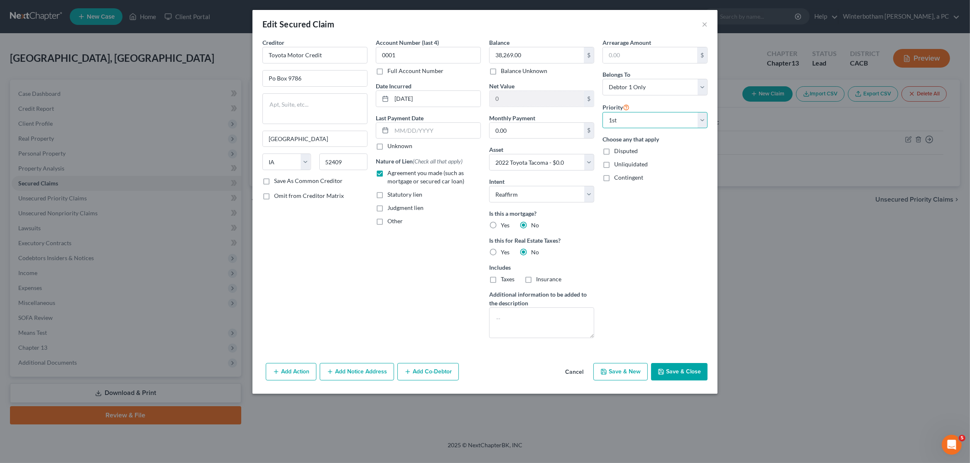
click option "1st" at bounding box center [0, 0] width 0 height 0
click at [691, 306] on div "Arrearage Amount $ Belongs To * Select Debtor 1 Only Debtor 2 Only Debtor 1 And…" at bounding box center [654, 191] width 113 height 307
click at [699, 380] on button "Save & Close" at bounding box center [679, 371] width 56 height 17
select select
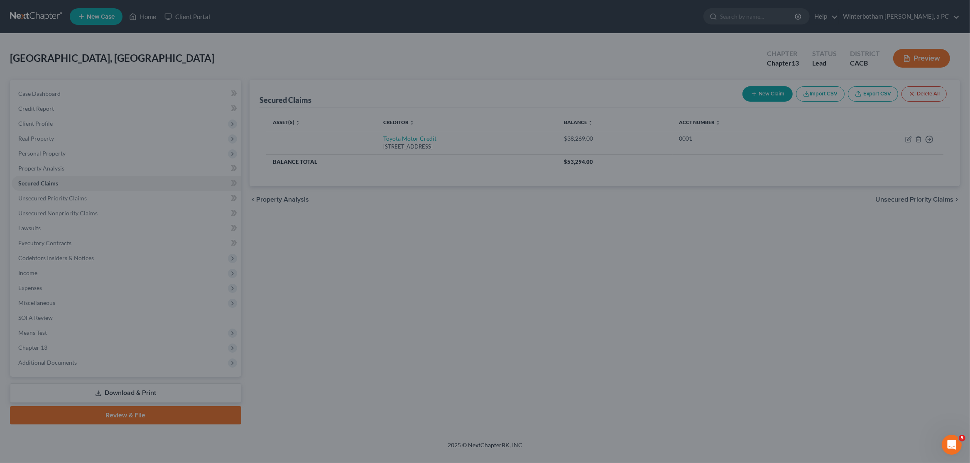
type input "-38,269.00"
select select "9"
type input "0"
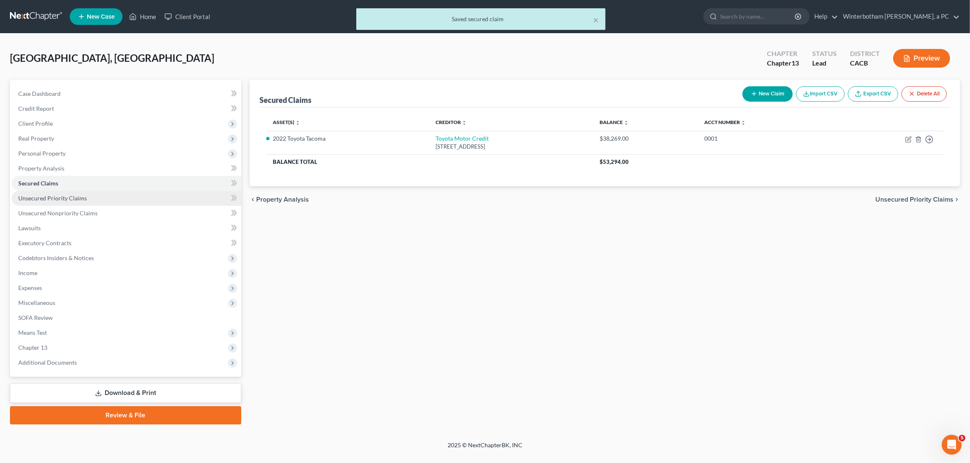
click at [104, 195] on link "Unsecured Priority Claims" at bounding box center [127, 198] width 230 height 15
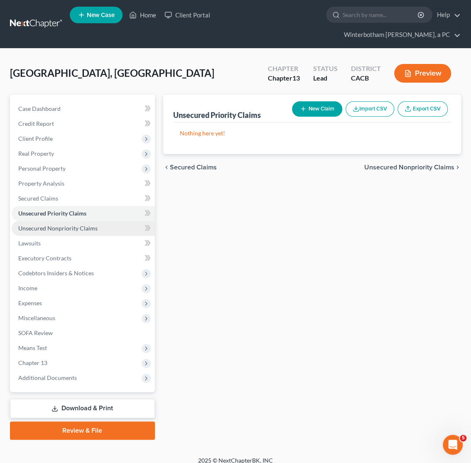
click at [74, 231] on span "Unsecured Nonpriority Claims" at bounding box center [57, 228] width 79 height 7
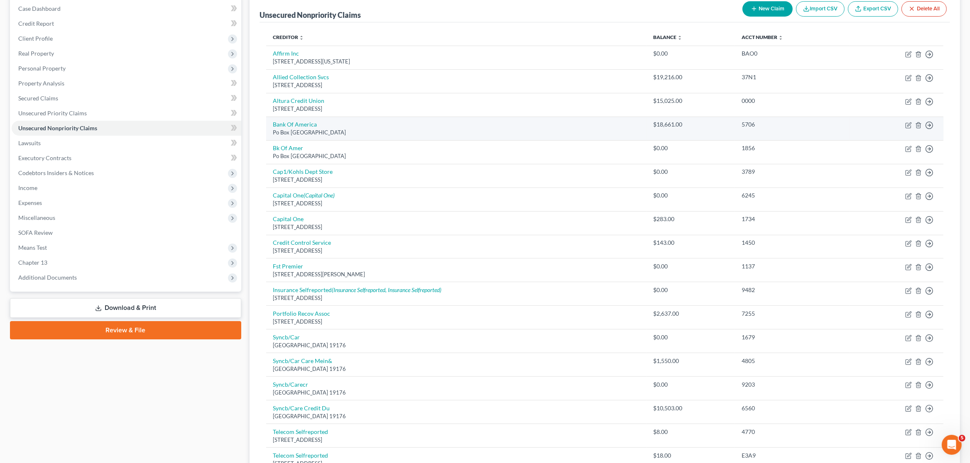
scroll to position [44, 0]
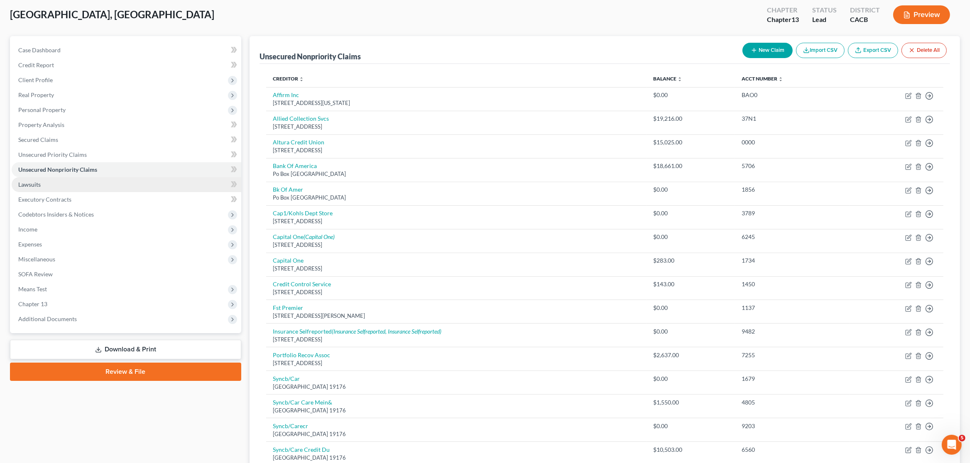
click at [60, 183] on link "Lawsuits" at bounding box center [127, 184] width 230 height 15
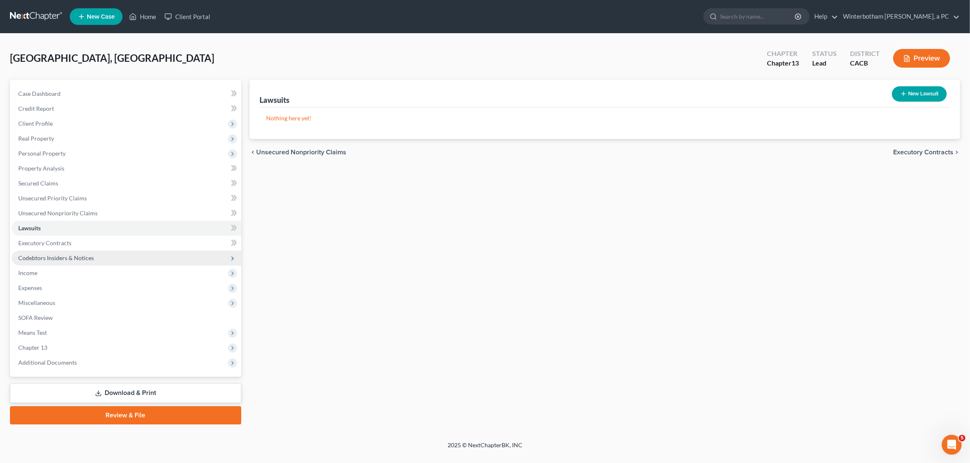
click at [33, 251] on span "Codebtors Insiders & Notices" at bounding box center [127, 258] width 230 height 15
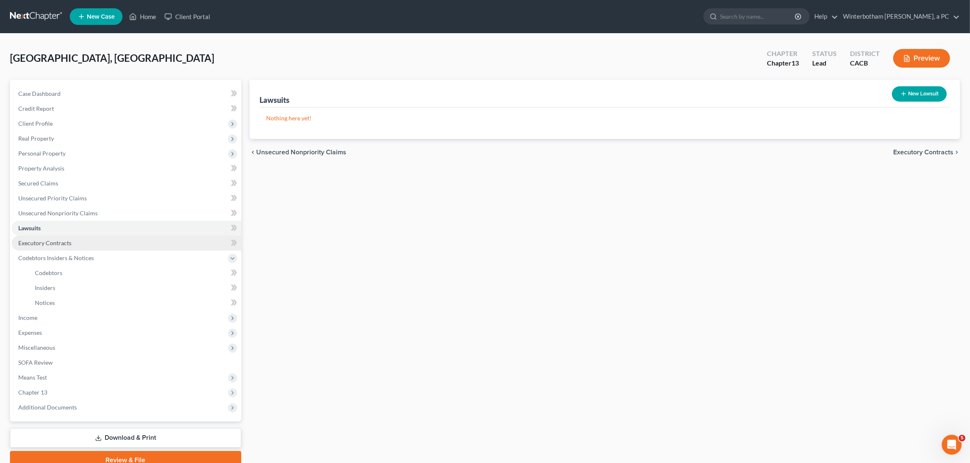
click at [34, 245] on span "Executory Contracts" at bounding box center [44, 243] width 53 height 7
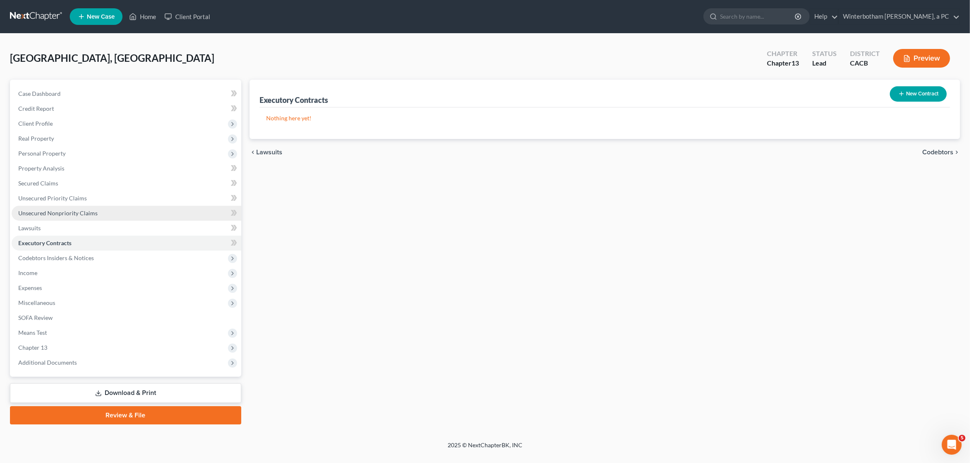
click at [48, 212] on span "Unsecured Nonpriority Claims" at bounding box center [57, 213] width 79 height 7
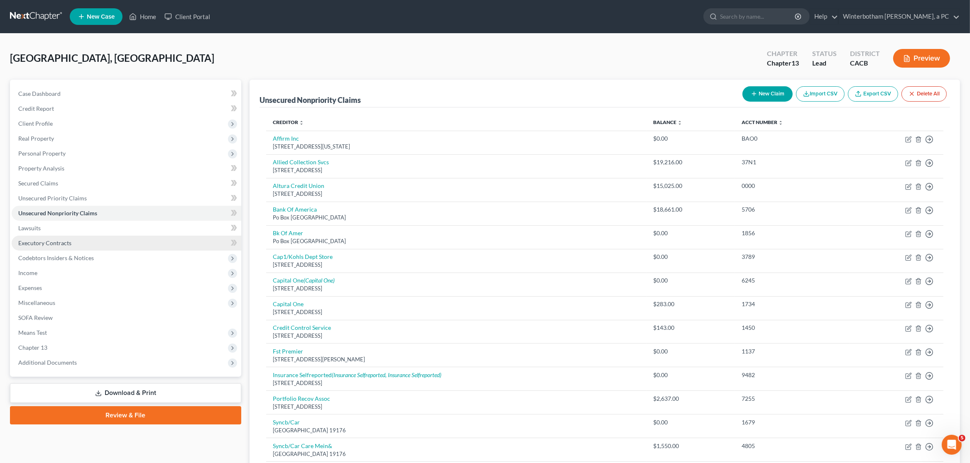
click at [15, 243] on link "Executory Contracts" at bounding box center [127, 243] width 230 height 15
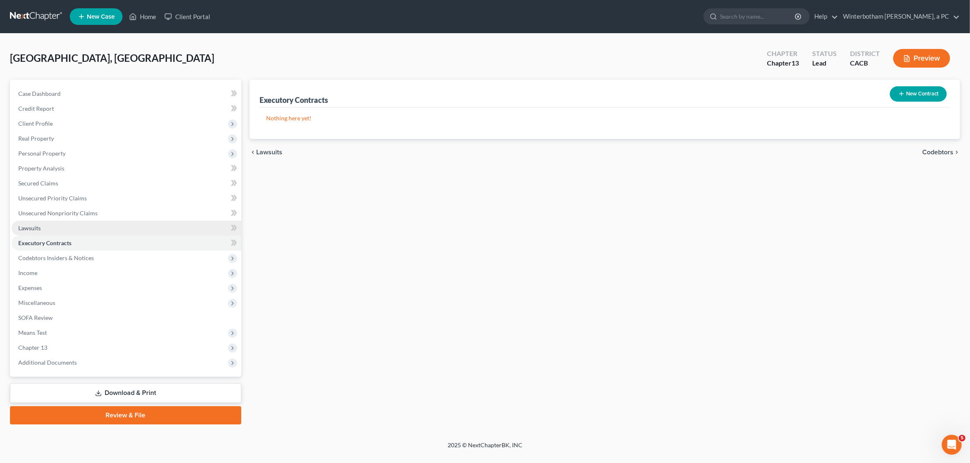
click at [40, 224] on link "Lawsuits" at bounding box center [127, 228] width 230 height 15
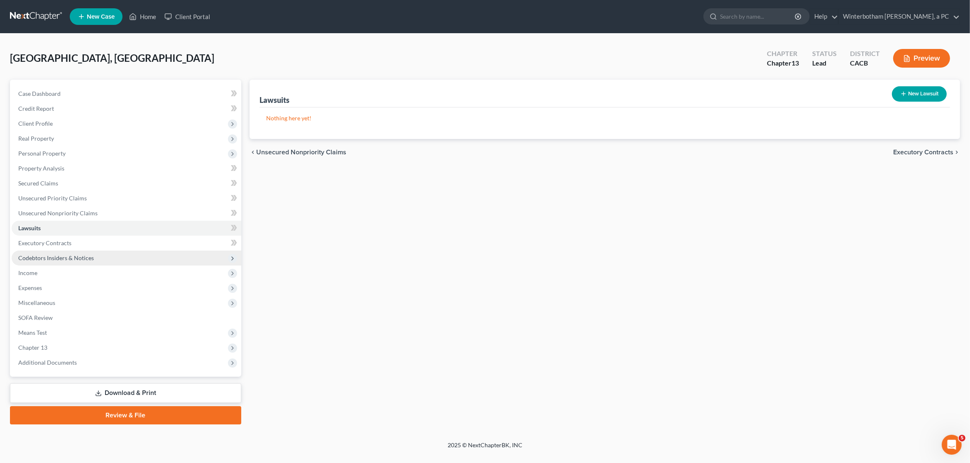
click at [52, 257] on span "Codebtors Insiders & Notices" at bounding box center [56, 257] width 76 height 7
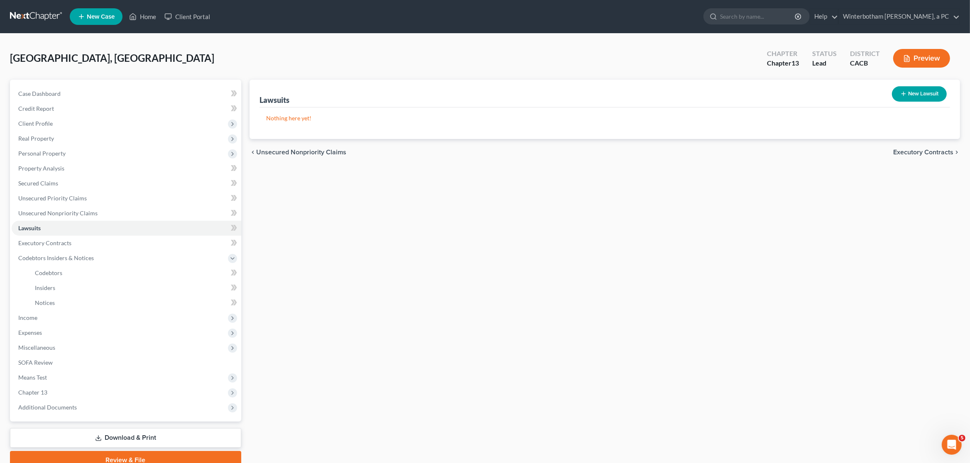
scroll to position [37, 0]
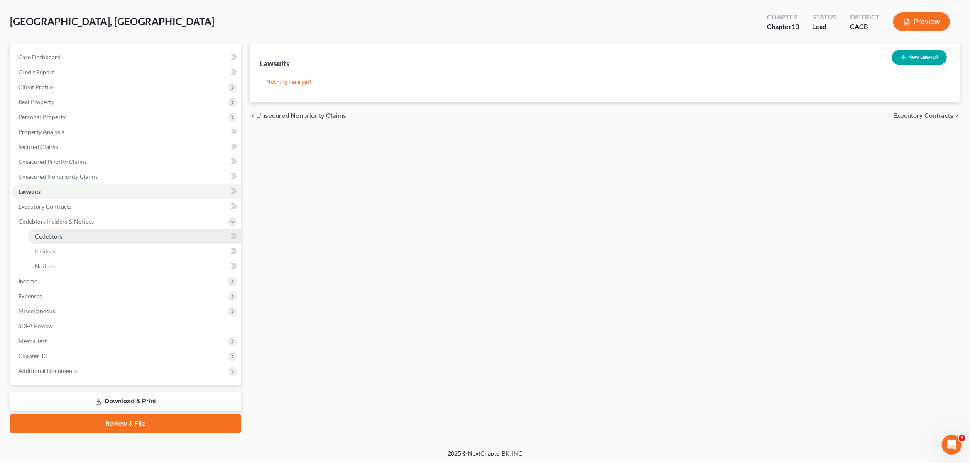
click at [50, 233] on span "Codebtors" at bounding box center [48, 236] width 27 height 7
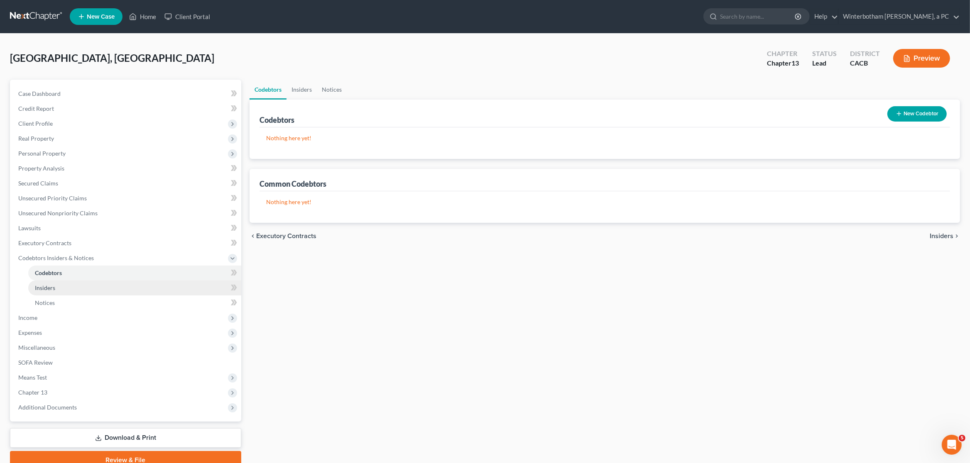
click at [55, 284] on span "Insiders" at bounding box center [45, 287] width 20 height 7
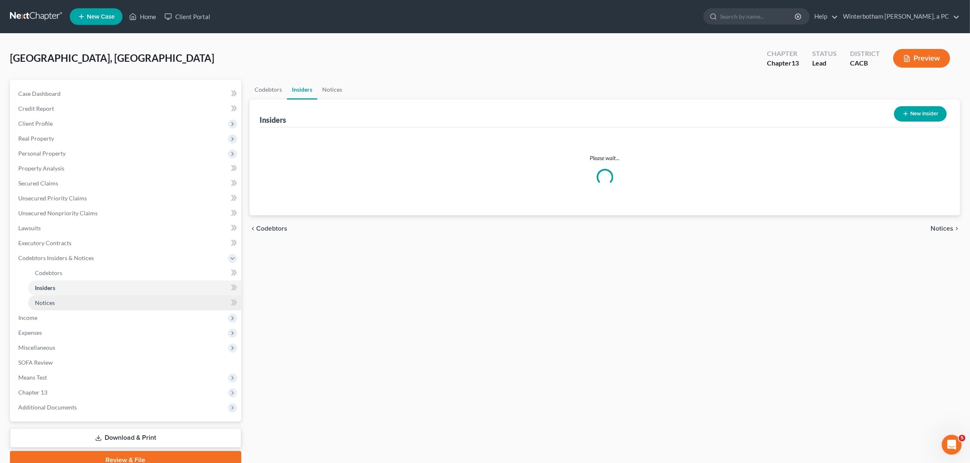
click at [51, 305] on span "Notices" at bounding box center [45, 302] width 20 height 7
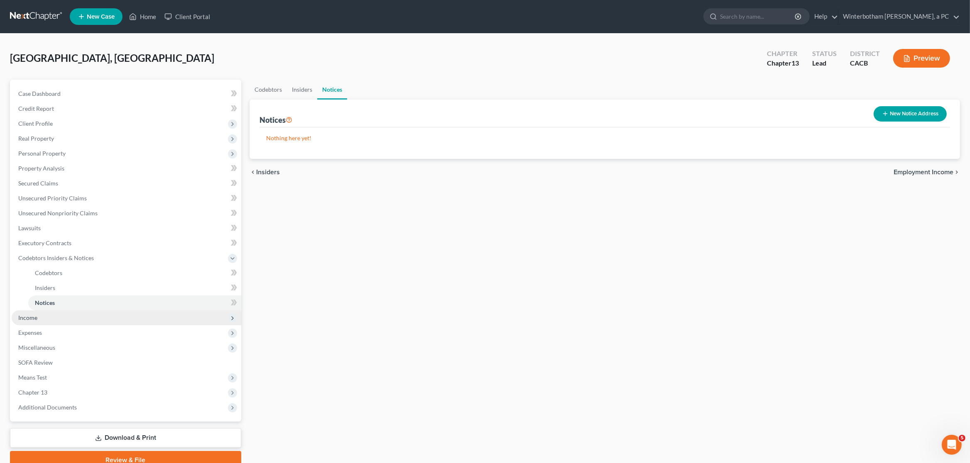
click at [19, 323] on span "Income" at bounding box center [127, 318] width 230 height 15
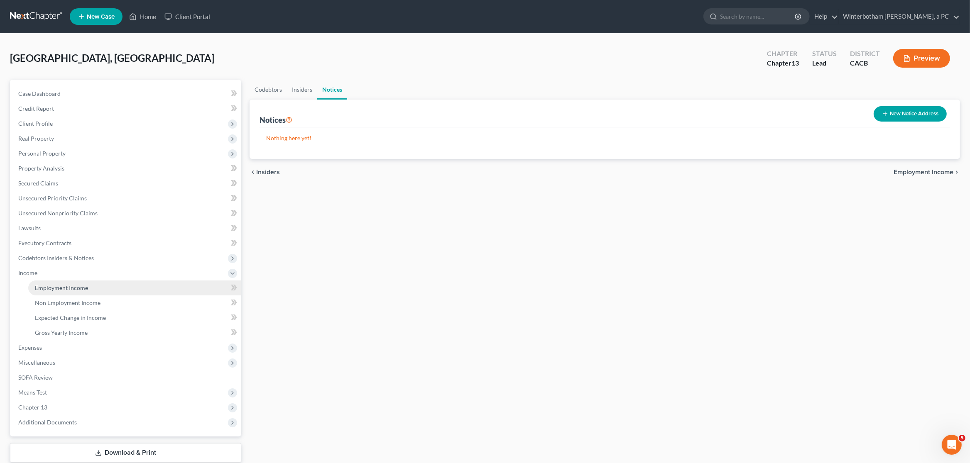
click at [68, 286] on span "Employment Income" at bounding box center [61, 287] width 53 height 7
click at [922, 115] on button "New Income" at bounding box center [920, 113] width 54 height 15
select select "0"
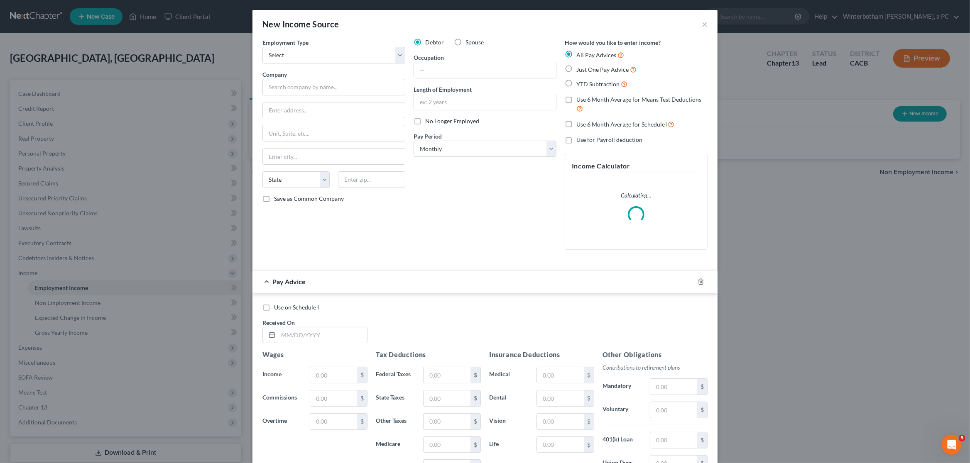
click at [465, 42] on label "Spouse" at bounding box center [474, 42] width 18 height 8
click at [469, 42] on input "Spouse" at bounding box center [471, 40] width 5 height 5
radio input "true"
click at [425, 43] on span "Debtor" at bounding box center [434, 42] width 19 height 7
click at [428, 43] on input "Debtor" at bounding box center [430, 40] width 5 height 5
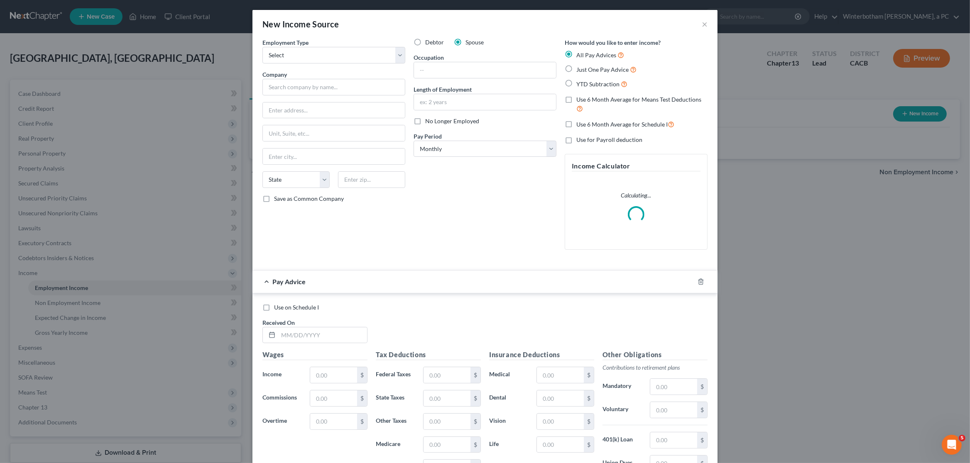
radio input "true"
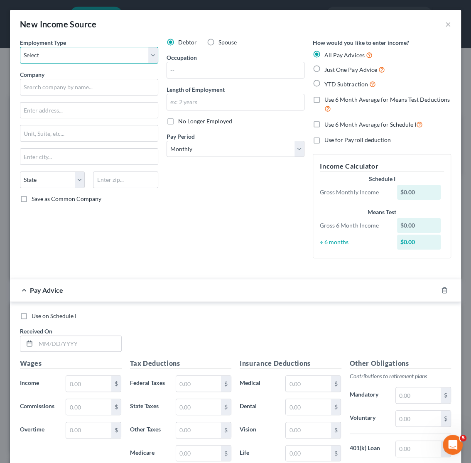
click at [20, 47] on select "Select Full or [DEMOGRAPHIC_DATA] Employment Self Employment" at bounding box center [89, 55] width 138 height 17
select select "1"
click option "Self Employment" at bounding box center [0, 0] width 0 height 0
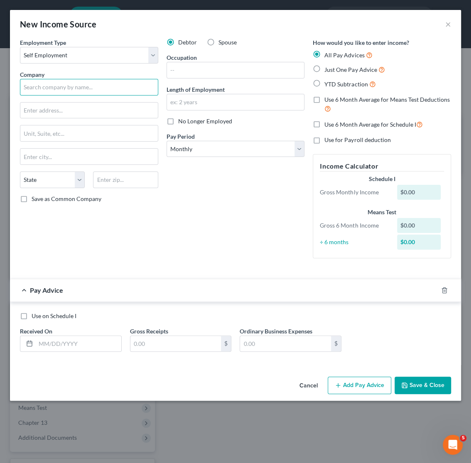
click at [49, 87] on input "text" at bounding box center [89, 87] width 138 height 17
type input "N"
type input "S"
click at [50, 86] on input "Notary" at bounding box center [89, 87] width 138 height 17
type input "Notary Services"
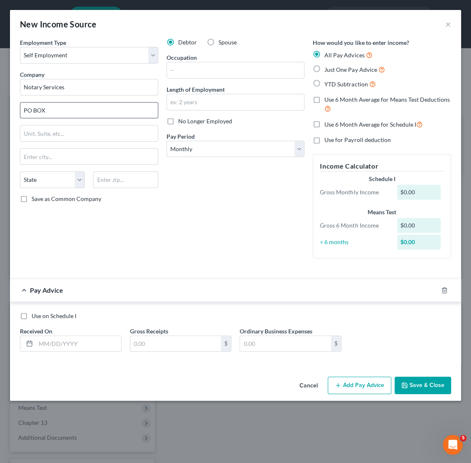
drag, startPoint x: 79, startPoint y: 108, endPoint x: -2, endPoint y: 102, distance: 81.5
click at [20, 103] on input "PO BOX" at bounding box center [88, 111] width 137 height 16
paste input "52772"
type input "PO BOX 52772"
click at [104, 183] on input "text" at bounding box center [125, 179] width 65 height 17
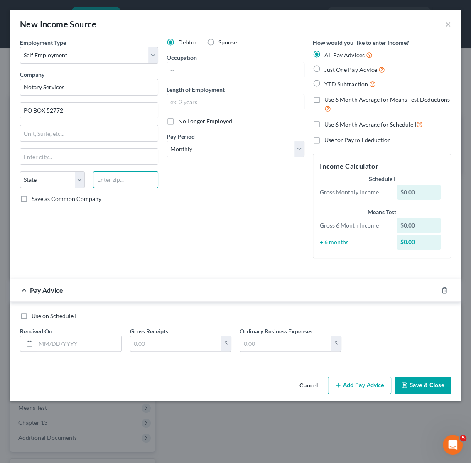
paste input "92517"
type input "92517"
type input "[GEOGRAPHIC_DATA]"
select select "4"
click at [191, 68] on input "text" at bounding box center [235, 70] width 137 height 16
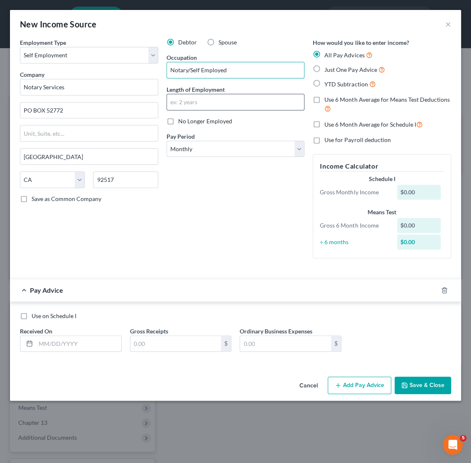
type input "Notary/Self Employed"
click at [188, 104] on input "text" at bounding box center [235, 102] width 137 height 16
type input "20 years"
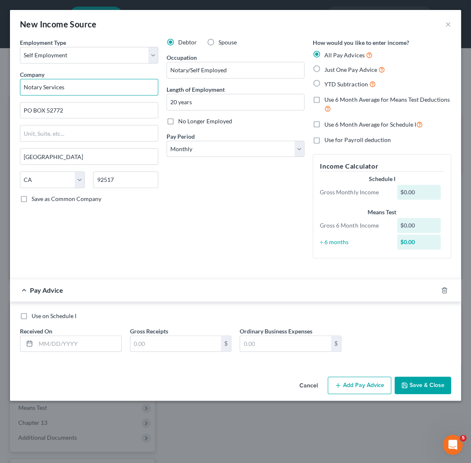
click at [83, 85] on input "Notary Services" at bounding box center [89, 87] width 138 height 17
drag, startPoint x: 87, startPoint y: 88, endPoint x: -27, endPoint y: 75, distance: 114.9
click at [20, 79] on input "Notary Services" at bounding box center [89, 87] width 138 height 17
type input "Self Employed/Notary"
click at [152, 347] on input "text" at bounding box center [175, 344] width 91 height 16
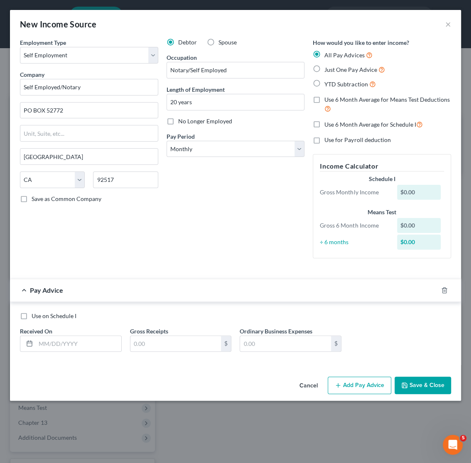
click at [324, 68] on label "Just One Pay Advice" at bounding box center [354, 70] width 60 height 10
click at [328, 68] on input "Just One Pay Advice" at bounding box center [330, 67] width 5 height 5
radio input "true"
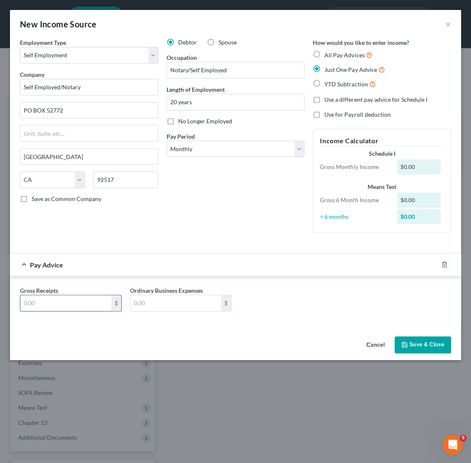
click at [85, 303] on input "text" at bounding box center [65, 303] width 91 height 16
type input "0"
click at [428, 342] on button "Save & Close" at bounding box center [422, 344] width 56 height 17
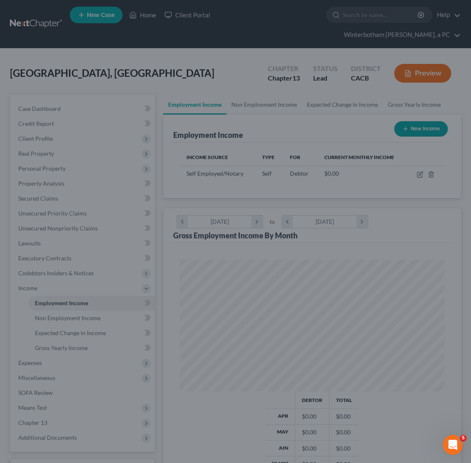
scroll to position [132, 281]
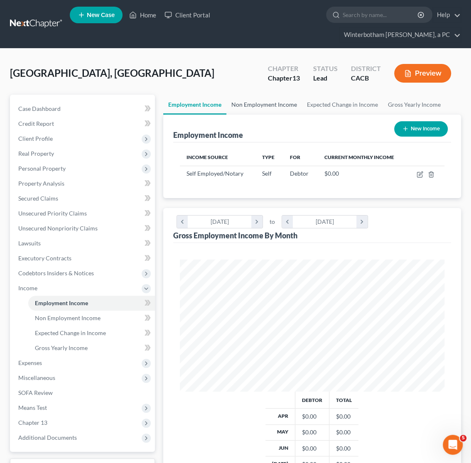
drag, startPoint x: 258, startPoint y: 98, endPoint x: 262, endPoint y: 120, distance: 21.9
click at [259, 98] on link "Non Employment Income" at bounding box center [264, 105] width 76 height 20
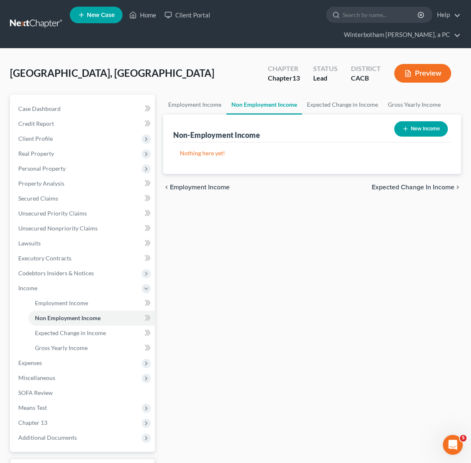
click at [425, 128] on button "New Income" at bounding box center [421, 128] width 54 height 15
select select "0"
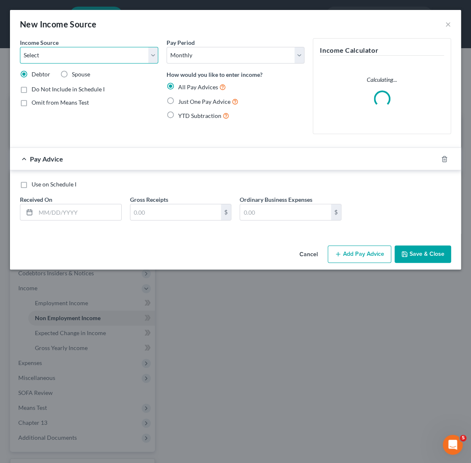
click at [20, 47] on select "Select Unemployment Disability (from employer) Pension Retirement Social Securi…" at bounding box center [89, 55] width 138 height 17
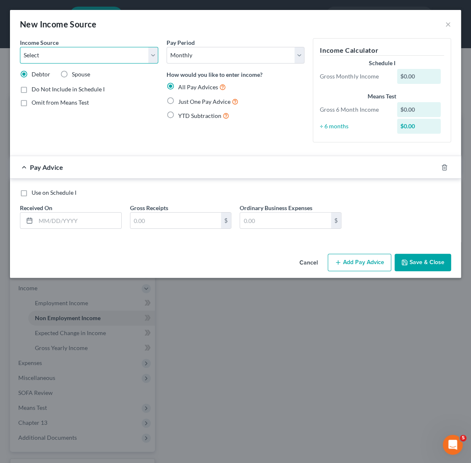
select select "4"
click option "Social Security / Social Security Disability" at bounding box center [0, 0] width 0 height 0
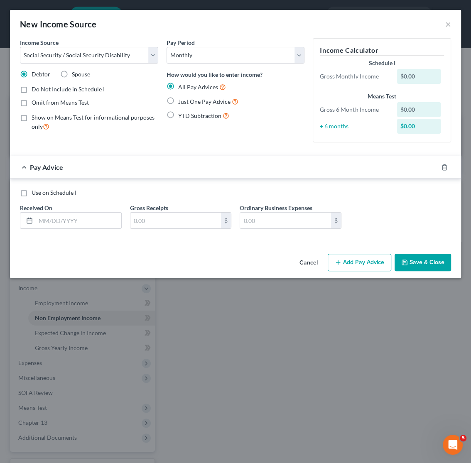
click at [178, 101] on label "Just One Pay Advice" at bounding box center [208, 102] width 60 height 10
click at [181, 101] on input "Just One Pay Advice" at bounding box center [183, 99] width 5 height 5
radio input "true"
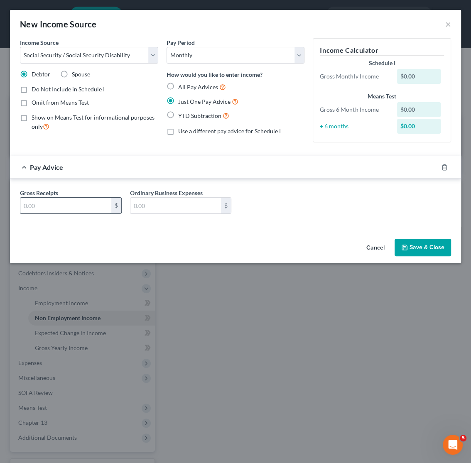
click at [45, 203] on input "text" at bounding box center [65, 206] width 91 height 16
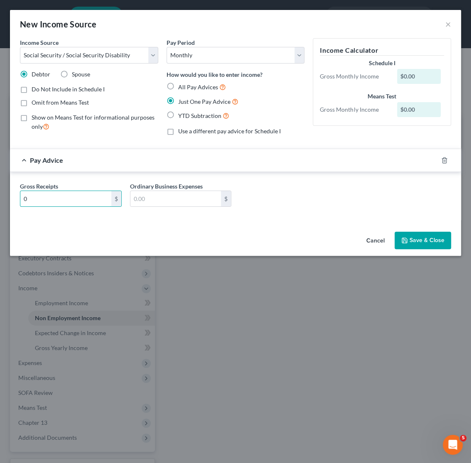
type input "0"
click at [32, 102] on label "Omit from Means Test" at bounding box center [60, 102] width 57 height 8
click at [35, 102] on input "Omit from Means Test" at bounding box center [37, 100] width 5 height 5
checkbox input "true"
click at [406, 238] on icon "button" at bounding box center [404, 240] width 7 height 7
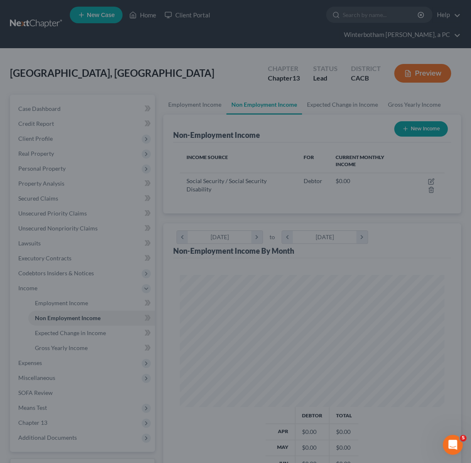
scroll to position [132, 281]
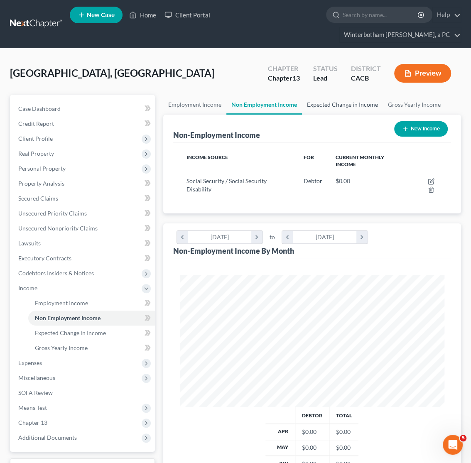
click at [347, 99] on link "Expected Change in Income" at bounding box center [342, 105] width 81 height 20
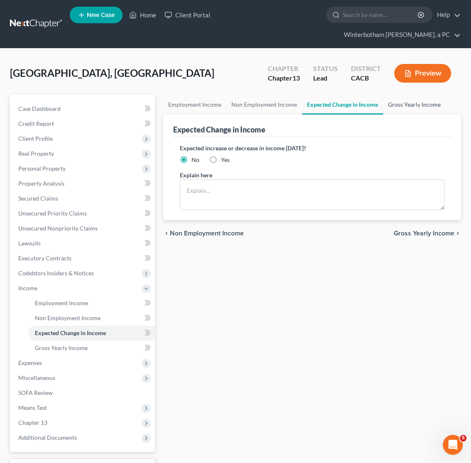
click at [410, 104] on link "Gross Yearly Income" at bounding box center [414, 105] width 63 height 20
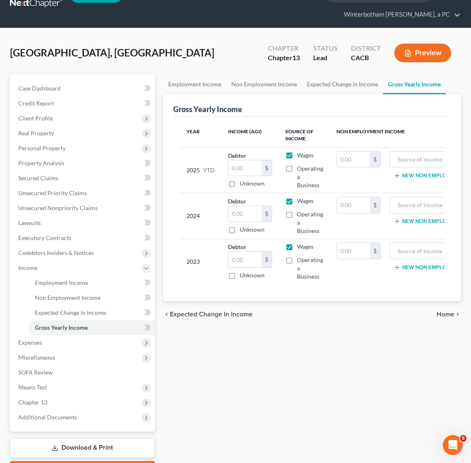
scroll to position [44, 0]
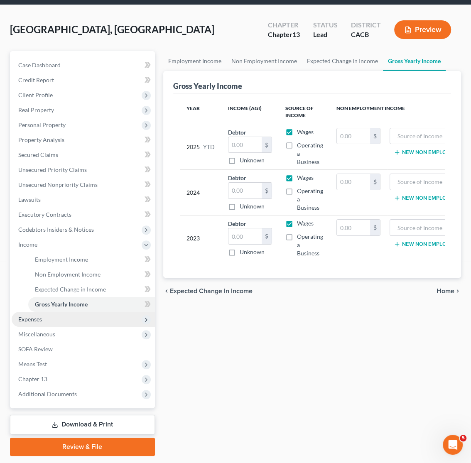
click at [65, 318] on span "Expenses" at bounding box center [83, 319] width 143 height 15
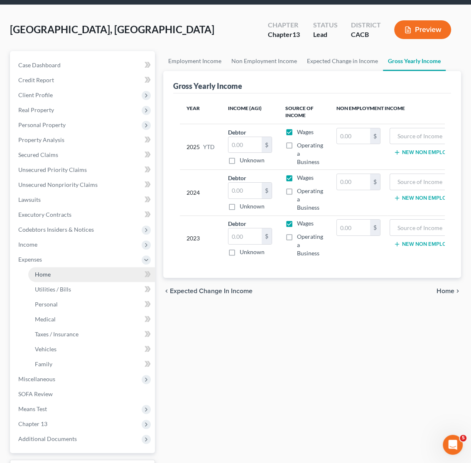
click at [55, 276] on link "Home" at bounding box center [91, 274] width 127 height 15
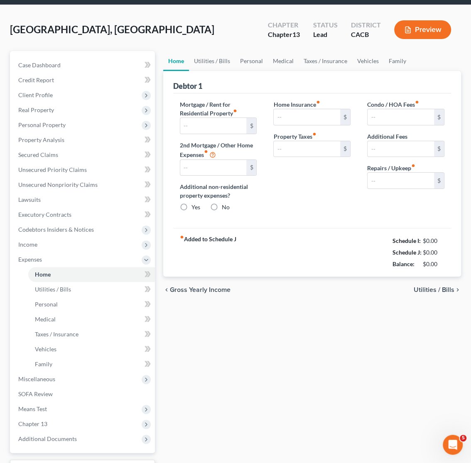
type input "0.00"
radio input "true"
type input "0.00"
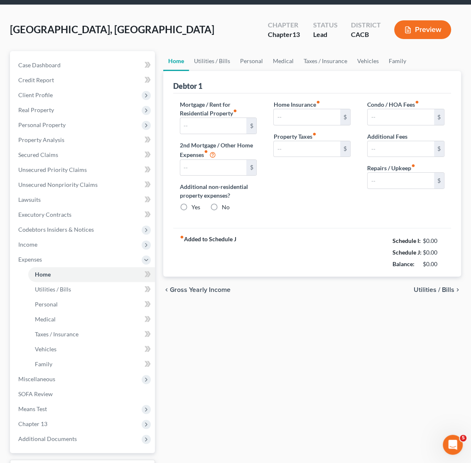
type input "0.00"
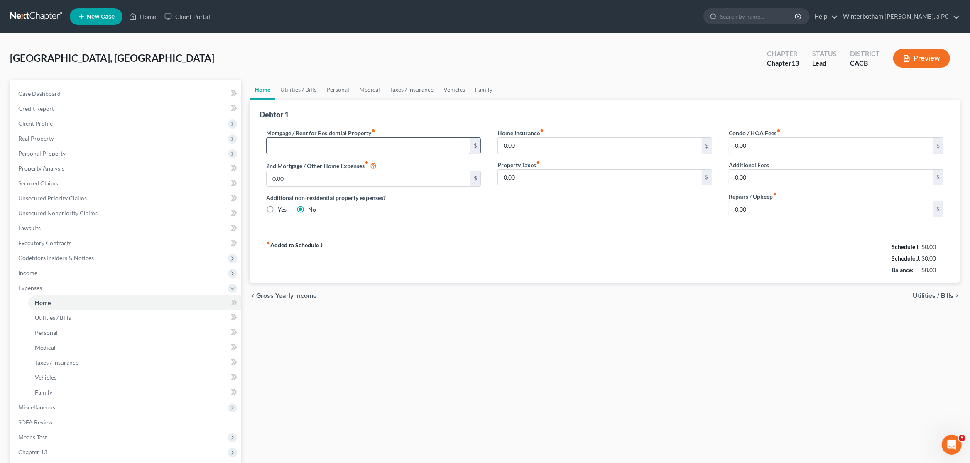
click at [289, 147] on input "text" at bounding box center [369, 146] width 204 height 16
type input "1,500"
click at [303, 89] on link "Utilities / Bills" at bounding box center [298, 90] width 46 height 20
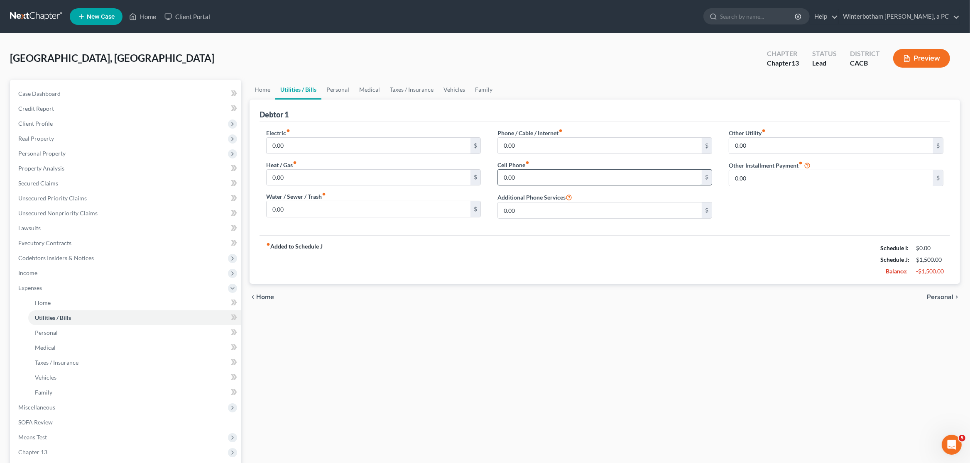
click at [566, 178] on input "0.00" at bounding box center [600, 178] width 204 height 16
type input "176"
click at [527, 251] on div "fiber_manual_record Added to Schedule J Schedule I: $0.00 Schedule J: $1,676.00…" at bounding box center [604, 259] width 690 height 49
click at [319, 108] on div "Debtor 1" at bounding box center [604, 111] width 690 height 22
click at [338, 88] on link "Personal" at bounding box center [337, 90] width 33 height 20
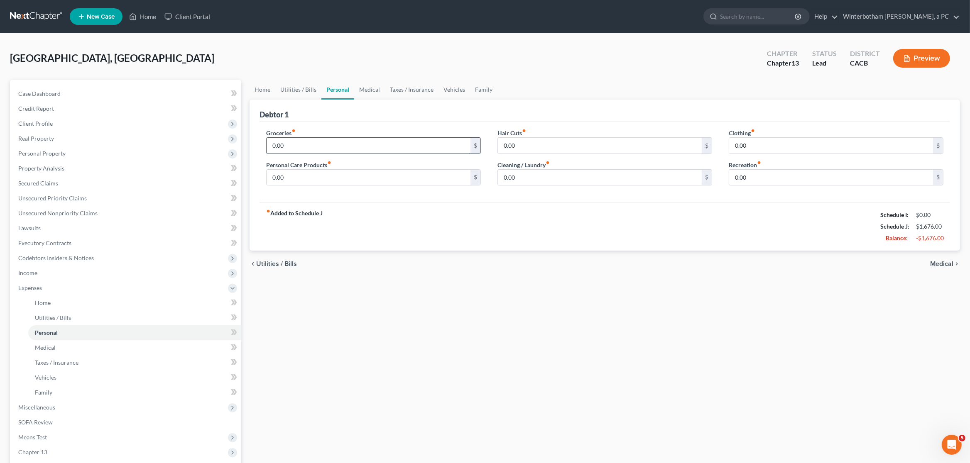
click at [292, 150] on input "0.00" at bounding box center [369, 146] width 204 height 16
drag, startPoint x: 365, startPoint y: 88, endPoint x: 385, endPoint y: 85, distance: 20.2
click at [365, 88] on link "Medical" at bounding box center [369, 90] width 31 height 20
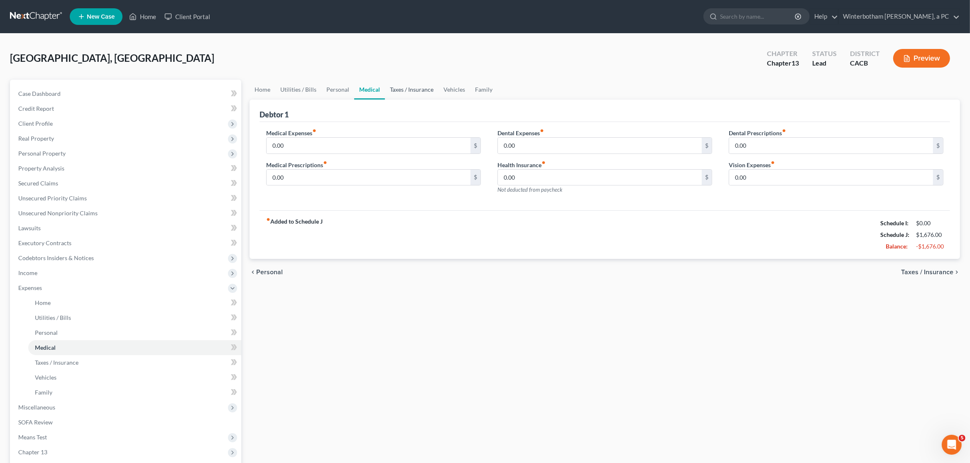
click at [396, 88] on link "Taxes / Insurance" at bounding box center [412, 90] width 54 height 20
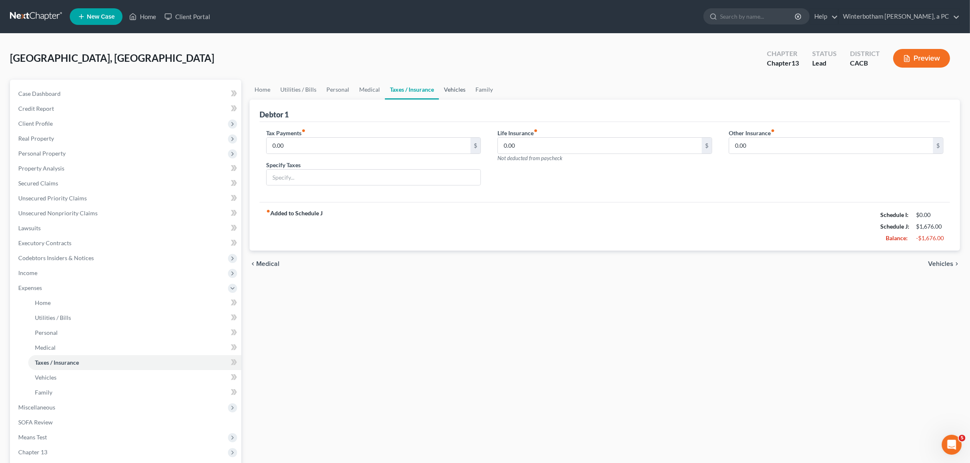
click at [450, 88] on link "Vehicles" at bounding box center [455, 90] width 32 height 20
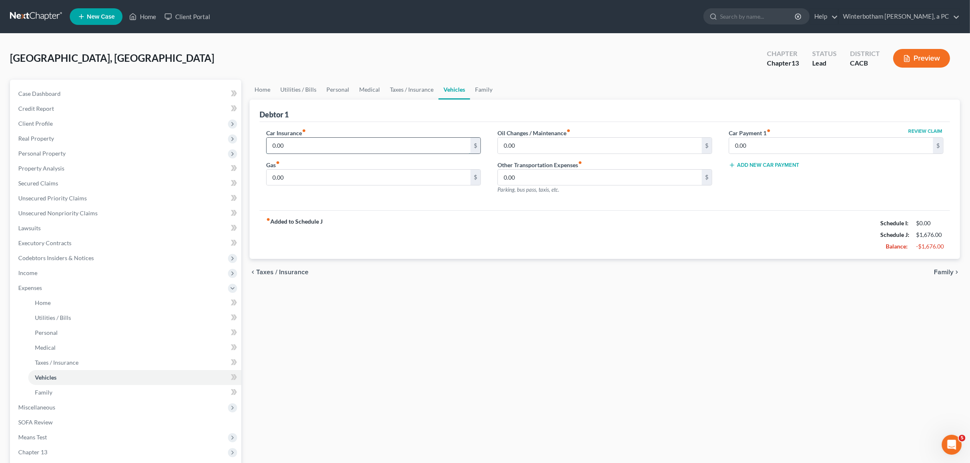
click at [296, 144] on input "0.00" at bounding box center [369, 146] width 204 height 16
type input "210"
click at [461, 114] on div "Debtor 1" at bounding box center [604, 111] width 690 height 22
click at [411, 90] on link "Taxes / Insurance" at bounding box center [412, 90] width 54 height 20
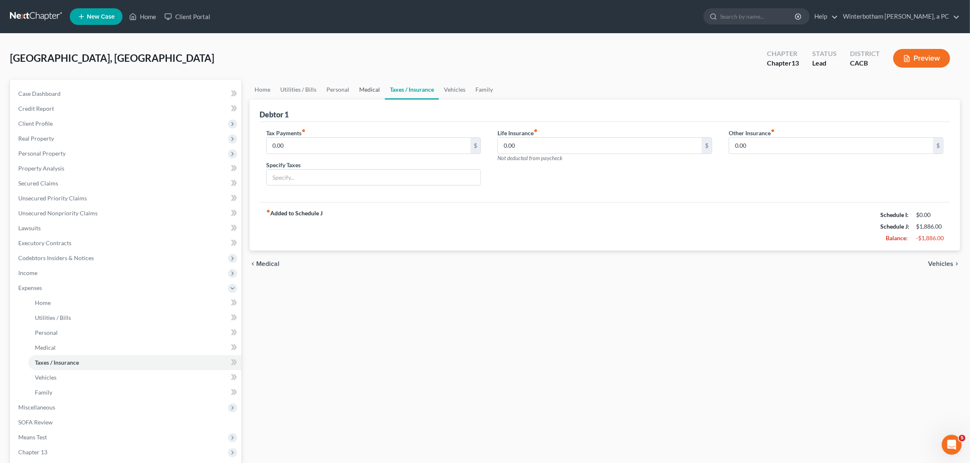
click at [366, 89] on link "Medical" at bounding box center [369, 90] width 31 height 20
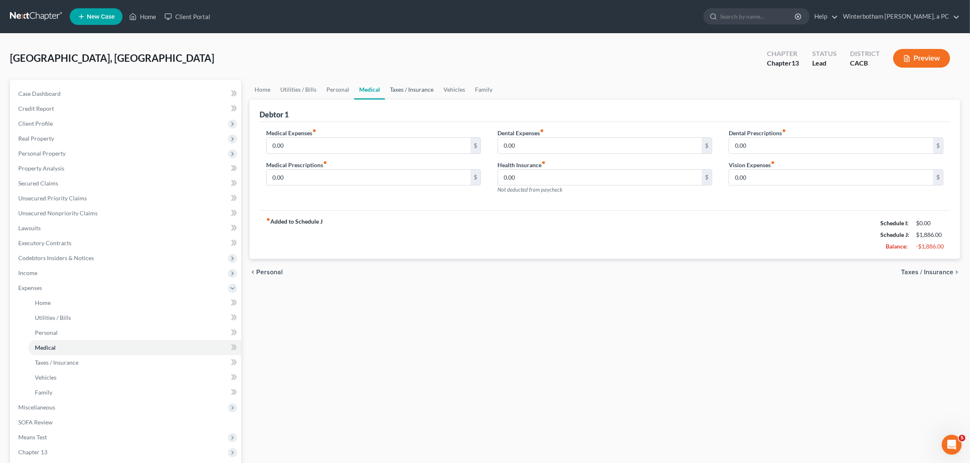
click at [406, 93] on link "Taxes / Insurance" at bounding box center [412, 90] width 54 height 20
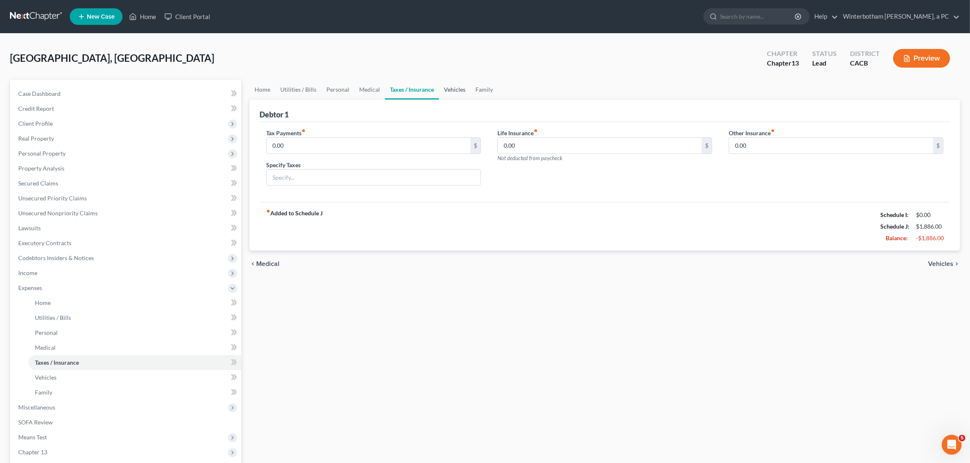
click at [447, 93] on link "Vehicles" at bounding box center [455, 90] width 32 height 20
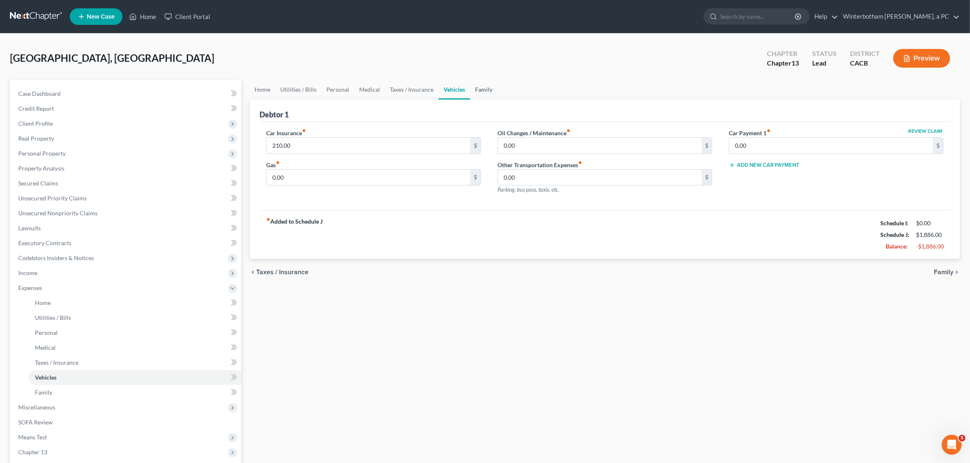
click at [479, 93] on link "Family" at bounding box center [483, 90] width 27 height 20
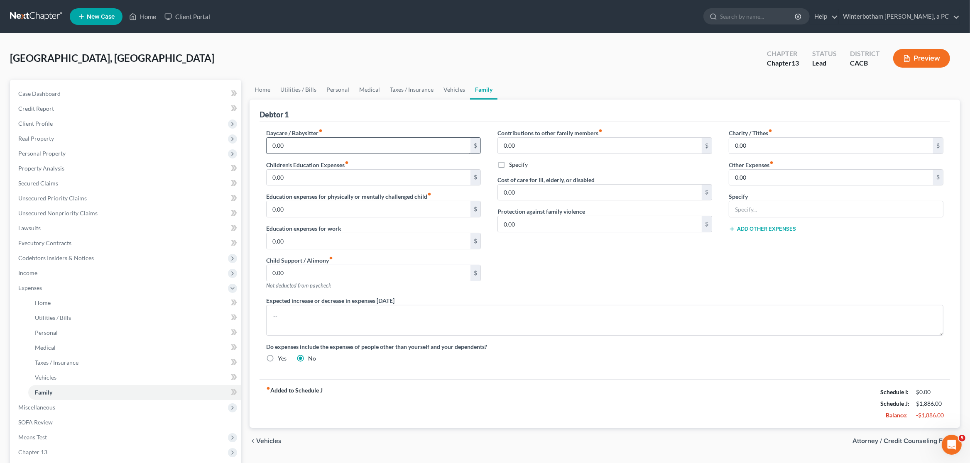
scroll to position [96, 0]
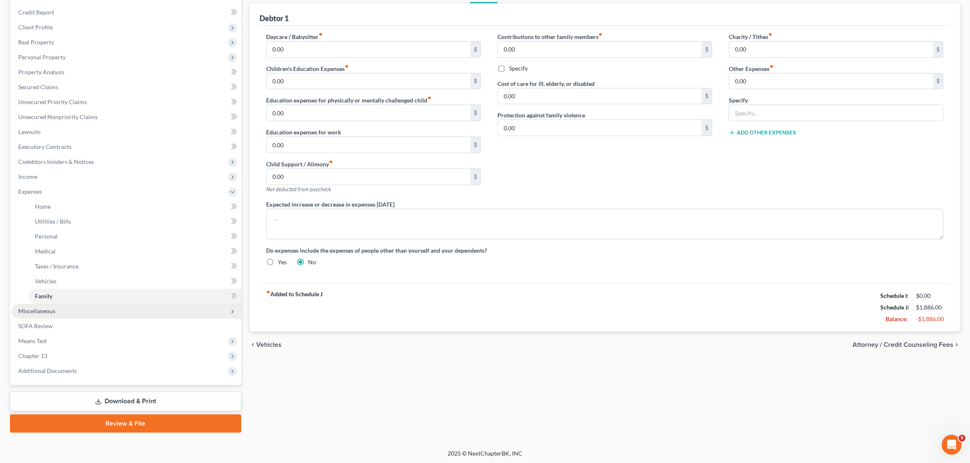
click at [47, 318] on span "Miscellaneous" at bounding box center [127, 311] width 230 height 15
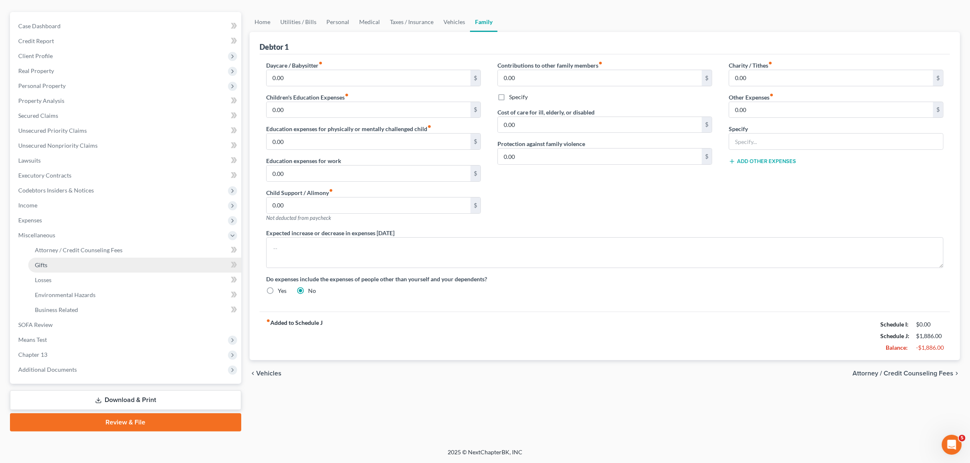
scroll to position [67, 0]
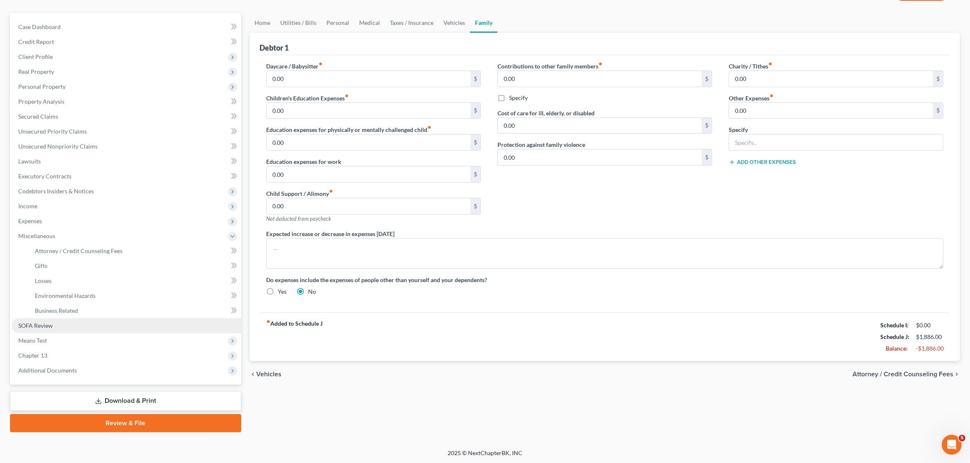
click at [51, 327] on span "SOFA Review" at bounding box center [35, 325] width 34 height 7
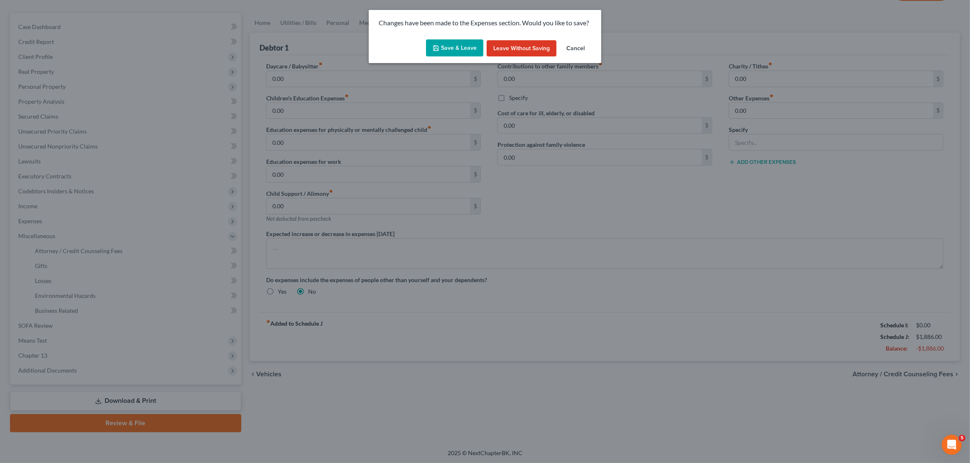
click at [448, 51] on button "Save & Leave" at bounding box center [454, 47] width 57 height 17
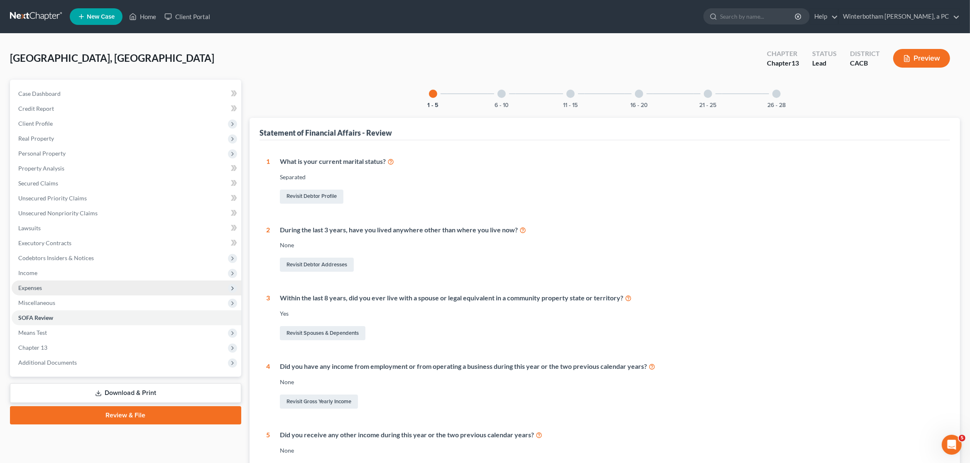
scroll to position [44, 0]
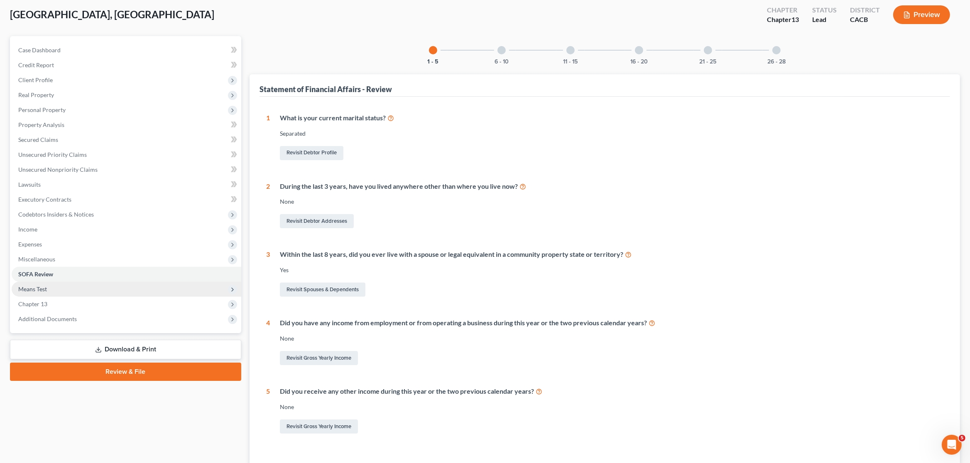
click at [54, 291] on span "Means Test" at bounding box center [127, 289] width 230 height 15
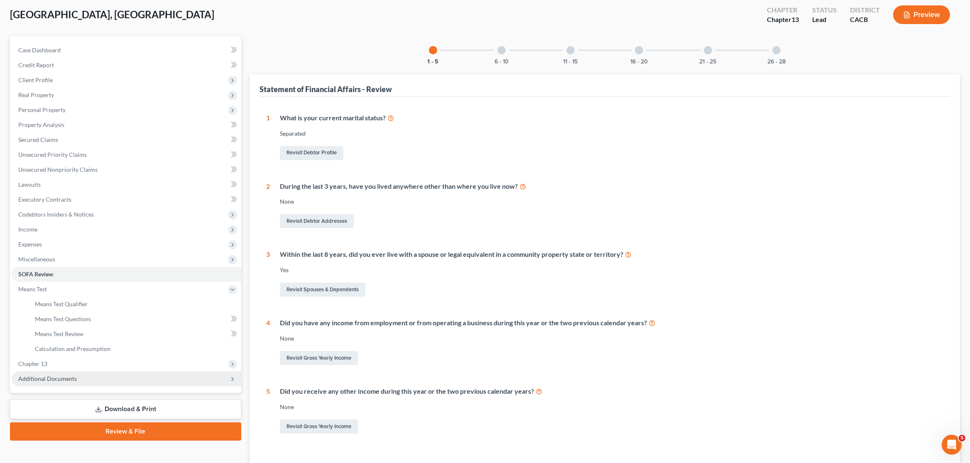
click at [54, 385] on span "Additional Documents" at bounding box center [127, 379] width 230 height 15
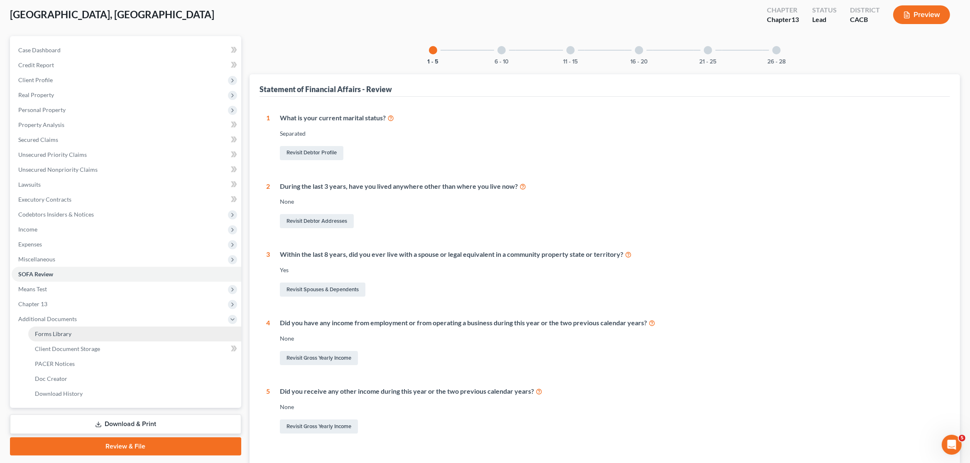
click at [74, 334] on link "Forms Library" at bounding box center [134, 334] width 213 height 15
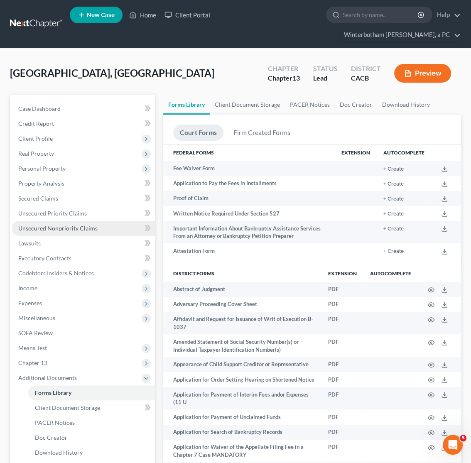
click at [37, 230] on span "Unsecured Nonpriority Claims" at bounding box center [57, 228] width 79 height 7
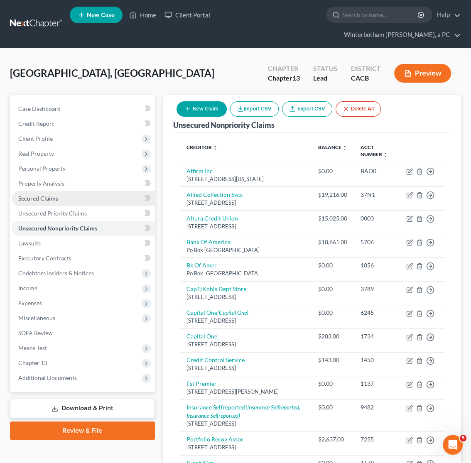
click at [39, 198] on span "Secured Claims" at bounding box center [38, 198] width 40 height 7
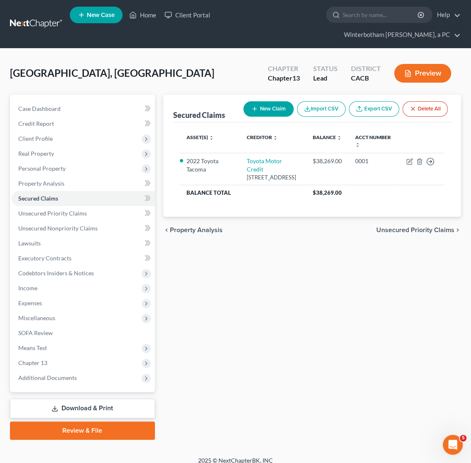
click at [342, 215] on div "Asset(s) expand_more expand_less unfold_more Creditor expand_more expand_less u…" at bounding box center [312, 169] width 278 height 94
click at [54, 212] on span "Unsecured Priority Claims" at bounding box center [52, 213] width 68 height 7
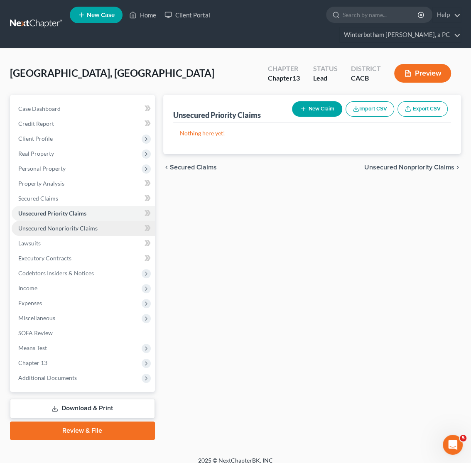
click at [58, 226] on span "Unsecured Nonpriority Claims" at bounding box center [57, 228] width 79 height 7
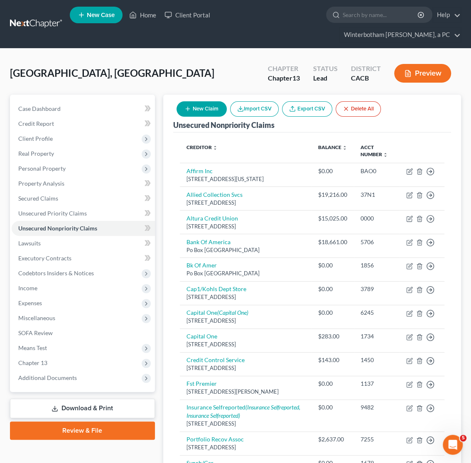
click at [192, 66] on div "[GEOGRAPHIC_DATA], Tayhesha Upgraded Chapter Chapter 13 Status Lead District CA…" at bounding box center [235, 77] width 451 height 36
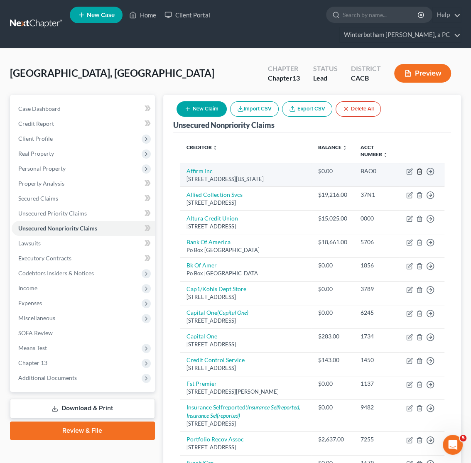
click at [419, 174] on icon "button" at bounding box center [419, 171] width 7 height 7
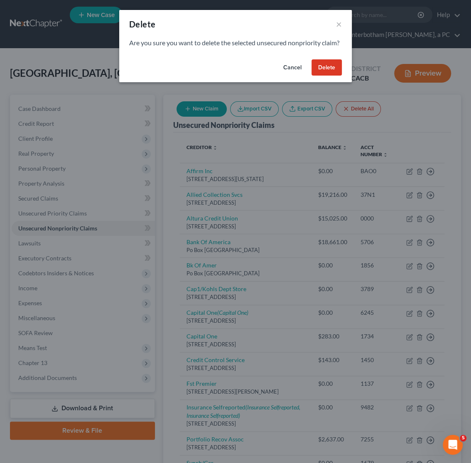
click at [326, 76] on button "Delete" at bounding box center [326, 67] width 30 height 17
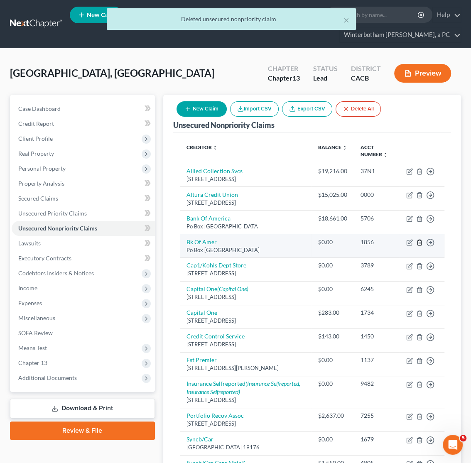
click at [418, 245] on icon "button" at bounding box center [419, 242] width 7 height 7
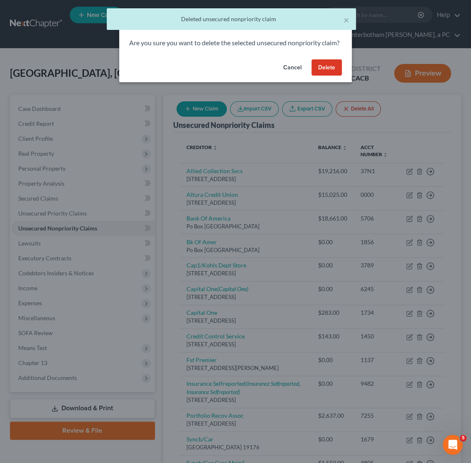
click at [330, 76] on button "Delete" at bounding box center [326, 67] width 30 height 17
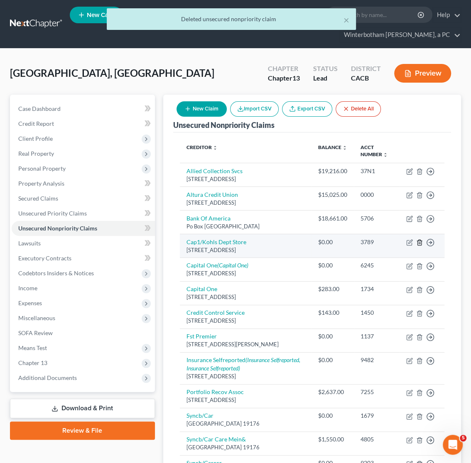
click at [418, 245] on icon "button" at bounding box center [419, 242] width 7 height 7
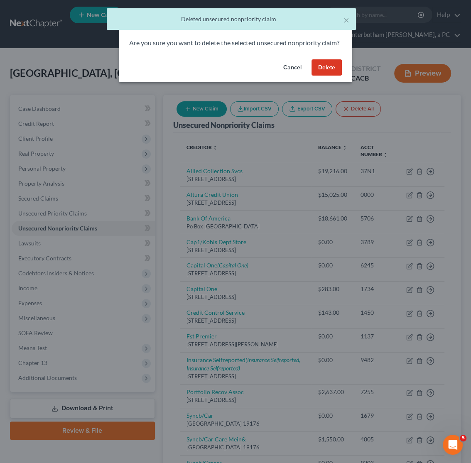
click at [327, 76] on button "Delete" at bounding box center [326, 67] width 30 height 17
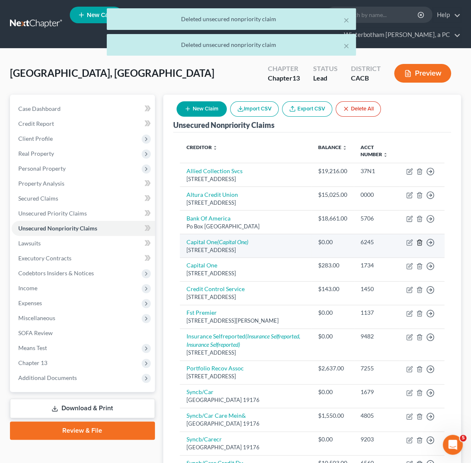
click at [421, 243] on icon "button" at bounding box center [419, 242] width 4 height 5
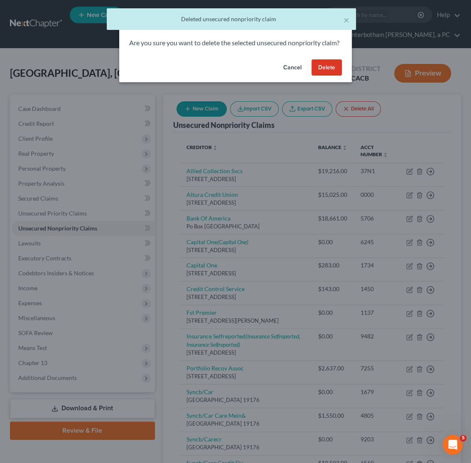
click at [339, 76] on button "Delete" at bounding box center [326, 67] width 30 height 17
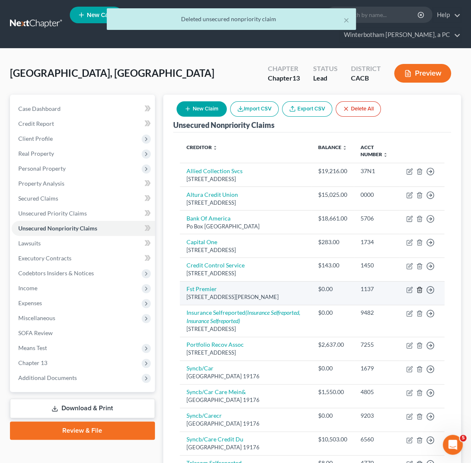
click at [419, 290] on icon "button" at bounding box center [419, 289] width 7 height 7
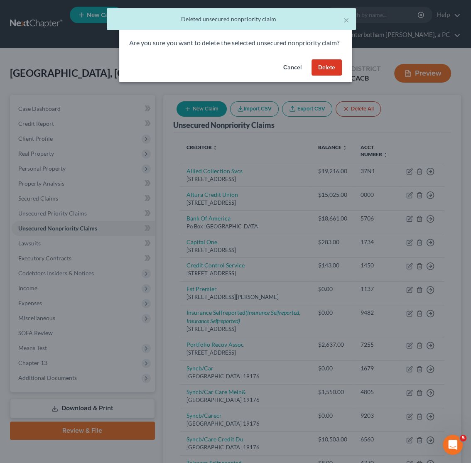
click at [335, 76] on button "Delete" at bounding box center [326, 67] width 30 height 17
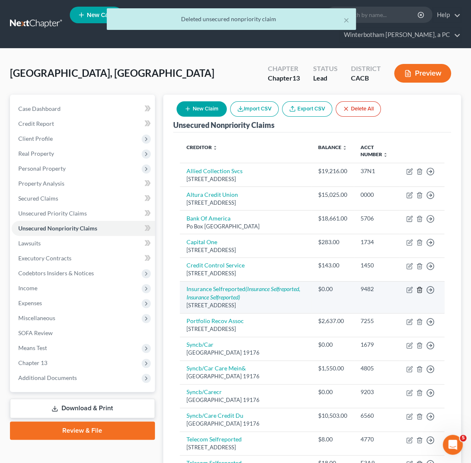
click at [419, 290] on icon "button" at bounding box center [419, 289] width 7 height 7
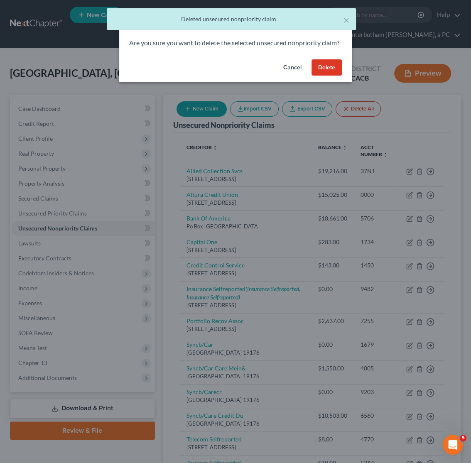
click at [330, 75] on button "Delete" at bounding box center [326, 67] width 30 height 17
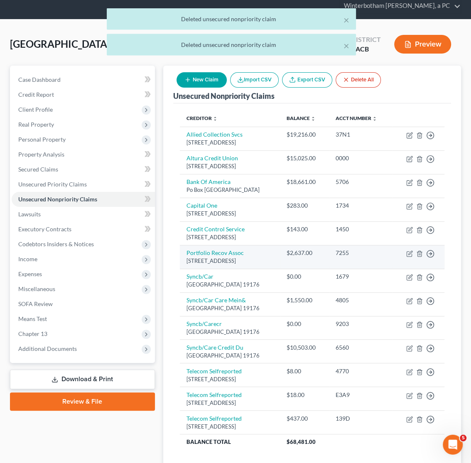
scroll to position [44, 0]
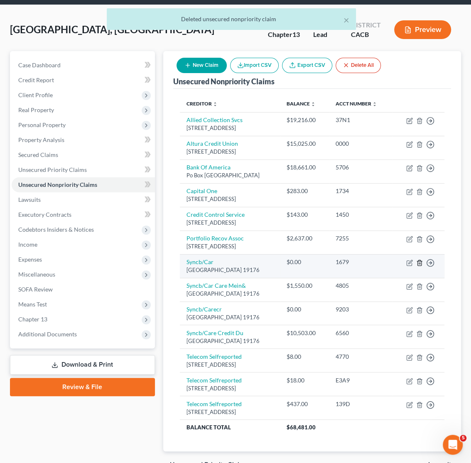
click at [418, 266] on icon "button" at bounding box center [419, 262] width 7 height 7
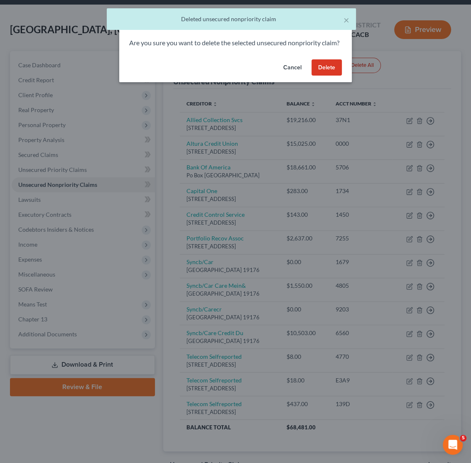
click at [326, 76] on button "Delete" at bounding box center [326, 67] width 30 height 17
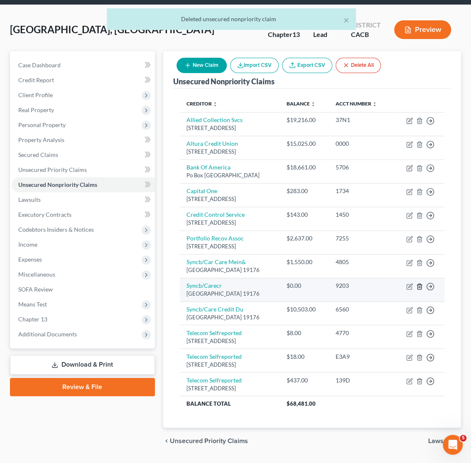
click at [421, 289] on icon "button" at bounding box center [419, 286] width 4 height 5
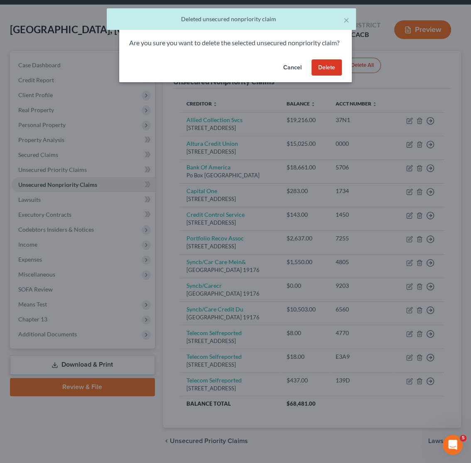
click at [321, 75] on button "Delete" at bounding box center [326, 67] width 30 height 17
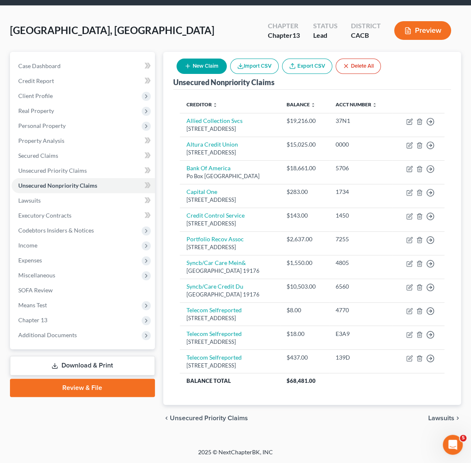
click at [183, 23] on div "[GEOGRAPHIC_DATA], Tayhesha Upgraded Chapter Chapter 13 Status Lead District CA…" at bounding box center [235, 34] width 451 height 36
click at [209, 34] on div "[GEOGRAPHIC_DATA], Tayhesha Upgraded Chapter Chapter 13 Status Lead District CA…" at bounding box center [235, 34] width 451 height 36
click at [203, 22] on div "[GEOGRAPHIC_DATA], Tayhesha Upgraded Chapter Chapter 13 Status Lead District CA…" at bounding box center [235, 34] width 451 height 36
click at [27, 171] on span "Unsecured Priority Claims" at bounding box center [52, 170] width 68 height 7
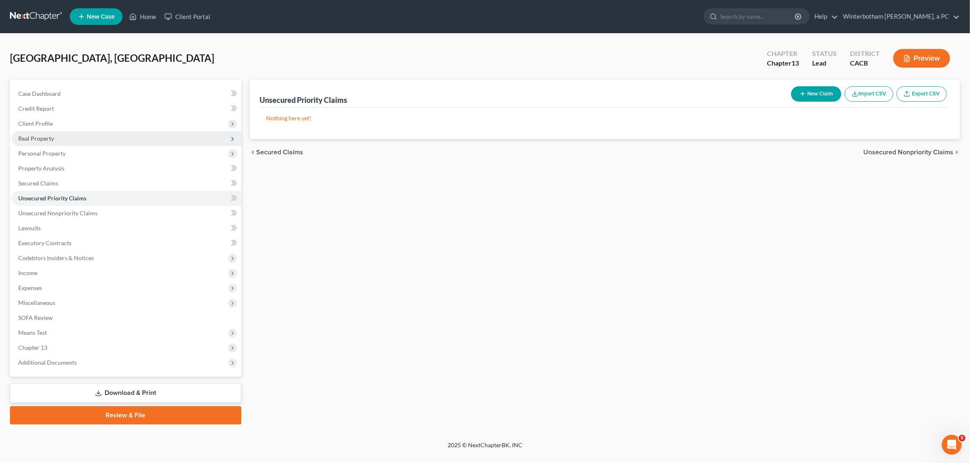
click at [37, 131] on span "Real Property" at bounding box center [127, 138] width 230 height 15
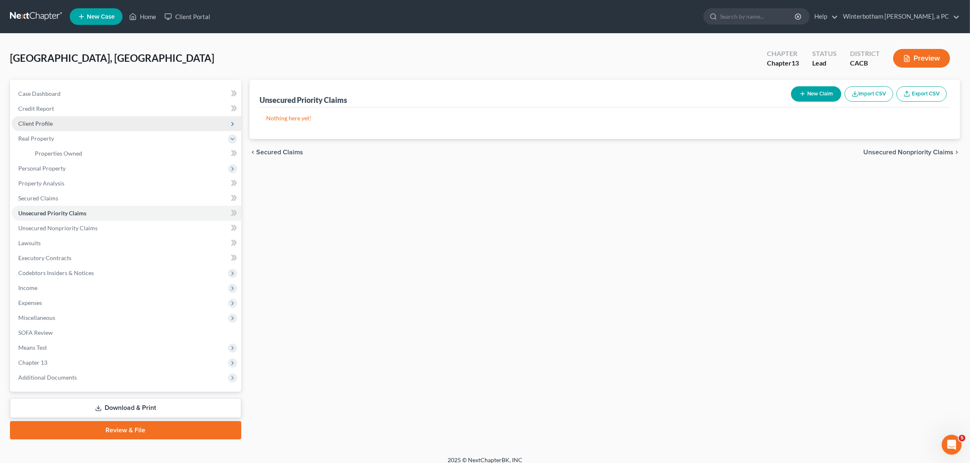
click at [37, 125] on span "Client Profile" at bounding box center [35, 123] width 34 height 7
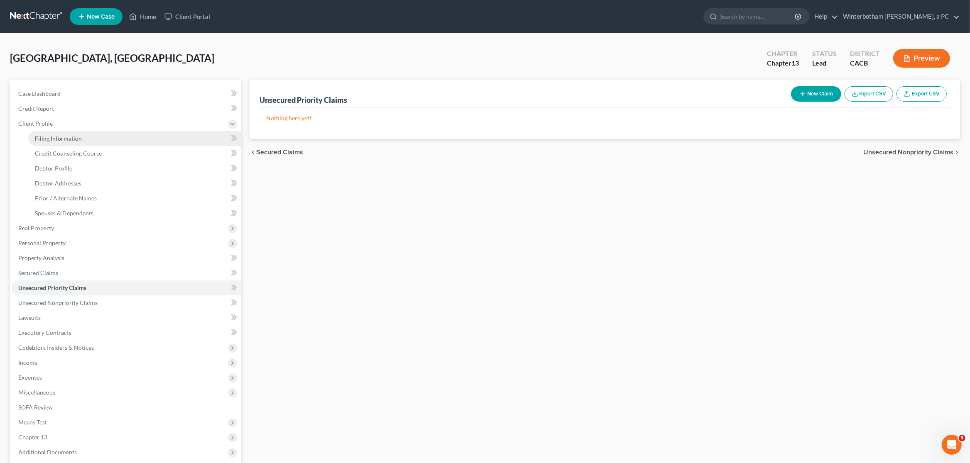
click at [42, 136] on span "Filing Information" at bounding box center [58, 138] width 47 height 7
select select "1"
select select "0"
select select "3"
select select "7"
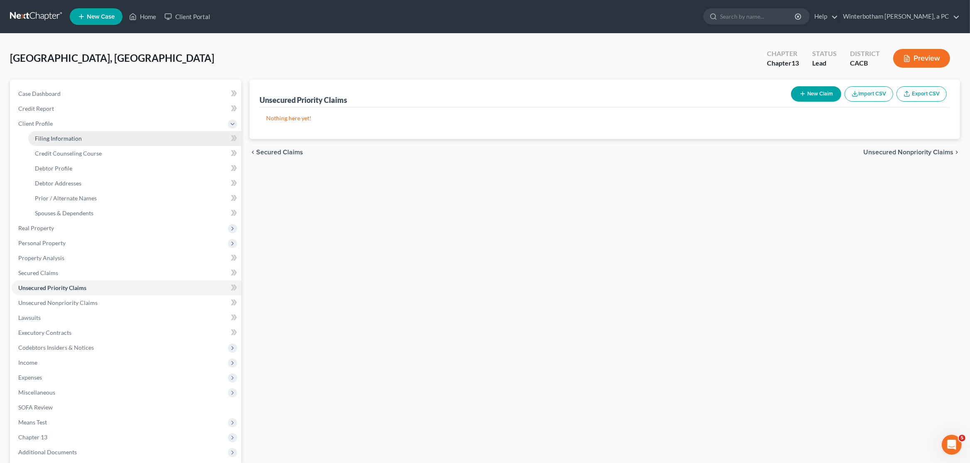
select select "0"
select select "4"
select select "0"
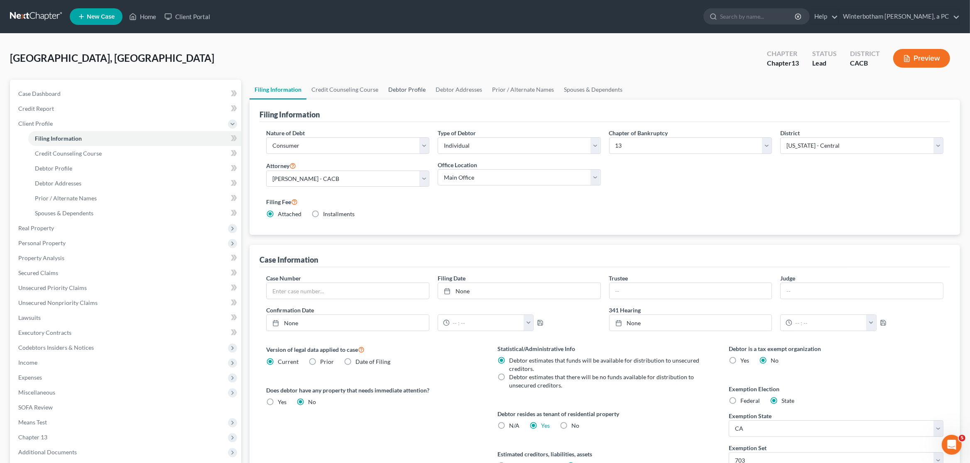
click at [406, 82] on link "Debtor Profile" at bounding box center [406, 90] width 47 height 20
select select "2"
select select "0"
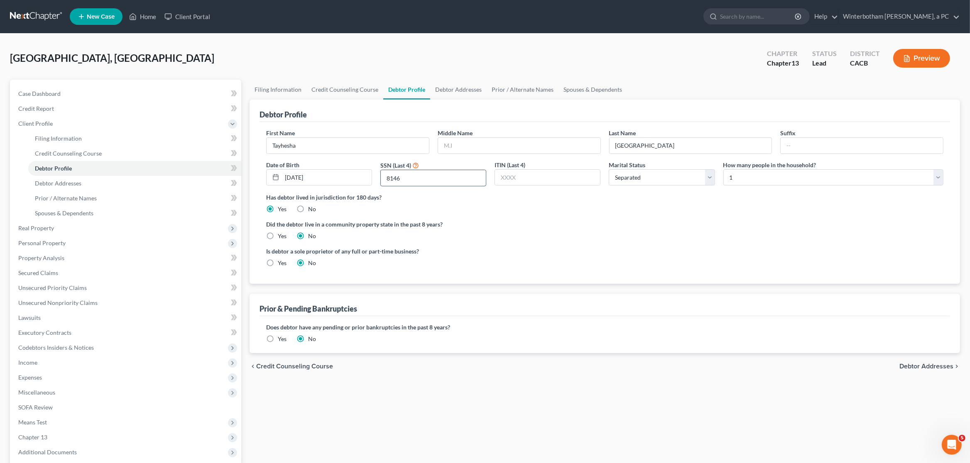
drag, startPoint x: 405, startPoint y: 179, endPoint x: 386, endPoint y: 179, distance: 18.3
click at [386, 179] on input "8146" at bounding box center [433, 178] width 105 height 16
click at [56, 289] on span "Unsecured Priority Claims" at bounding box center [52, 287] width 68 height 7
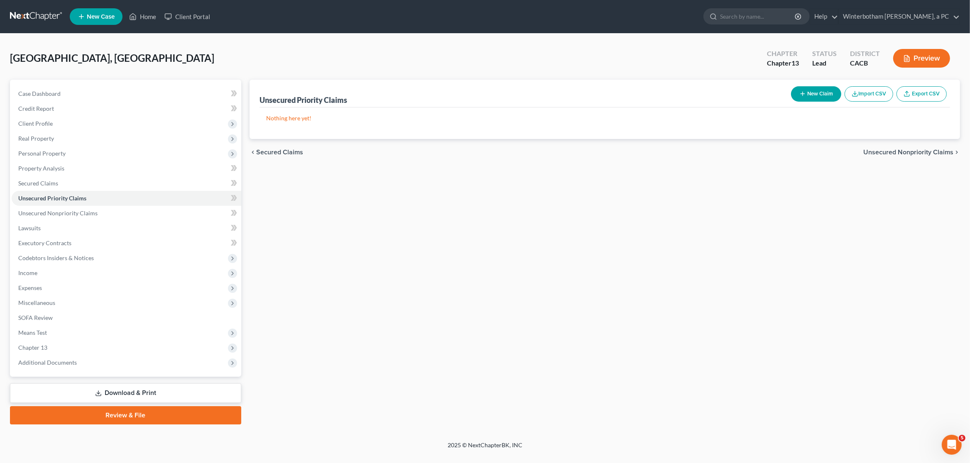
click at [809, 89] on button "New Claim" at bounding box center [816, 93] width 50 height 15
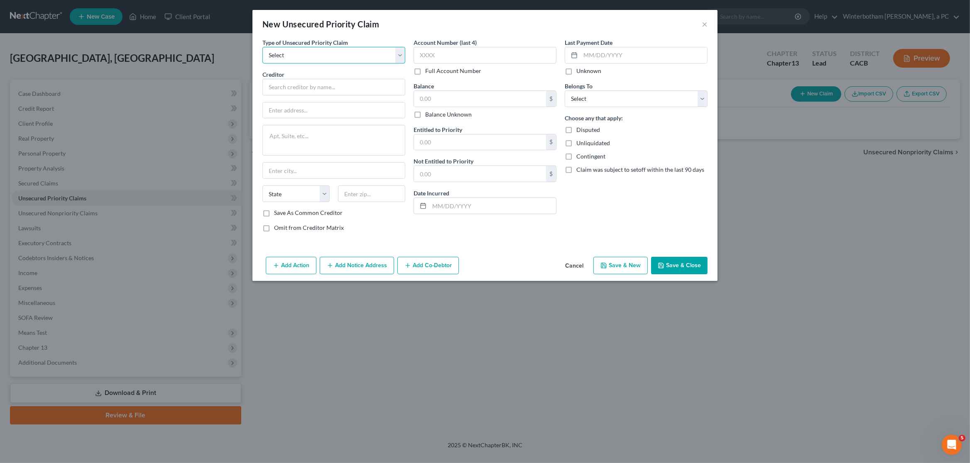
click at [262, 47] on select "Select Taxes & Other Government Units Domestic Support Obligations Extensions o…" at bounding box center [333, 55] width 143 height 17
select select "0"
click option "Taxes & Other Government Units" at bounding box center [0, 0] width 0 height 0
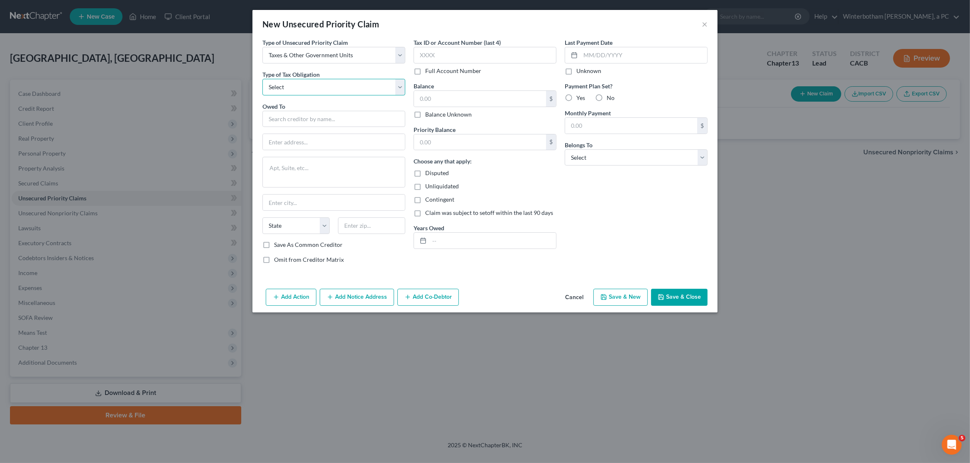
click at [262, 79] on select "Select Federal City State Franchise Tax Board Other" at bounding box center [333, 87] width 143 height 17
select select "0"
click option "Federal" at bounding box center [0, 0] width 0 height 0
click at [299, 125] on input "text" at bounding box center [333, 119] width 143 height 17
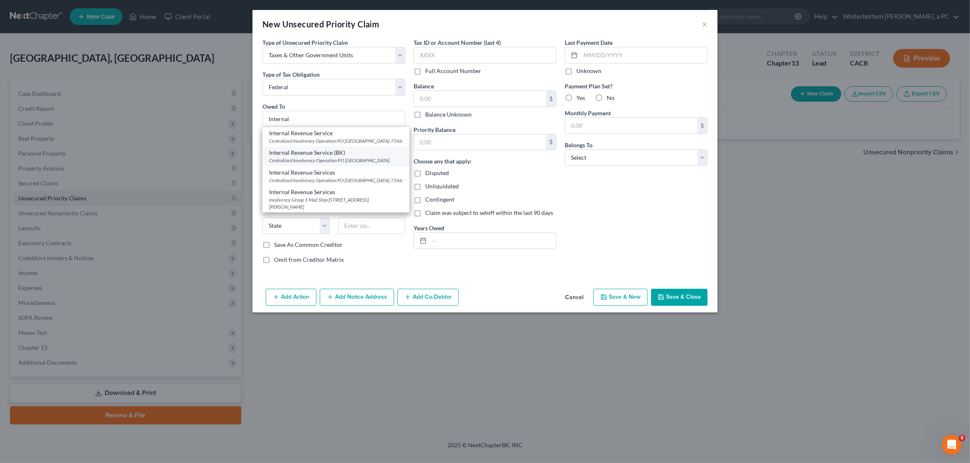
click at [321, 164] on div "Centralized Involvency Operation PO [GEOGRAPHIC_DATA]" at bounding box center [336, 160] width 134 height 7
type input "Internal Revenue Service (BK)"
type input "Centralized Involvency Operation"
type textarea "PO Box 7346"
type input "[GEOGRAPHIC_DATA]"
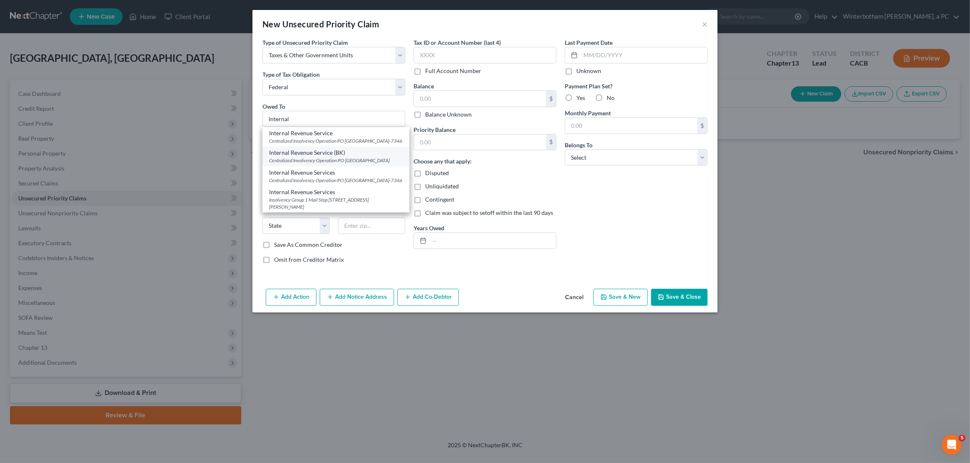
select select "39"
type input "19101"
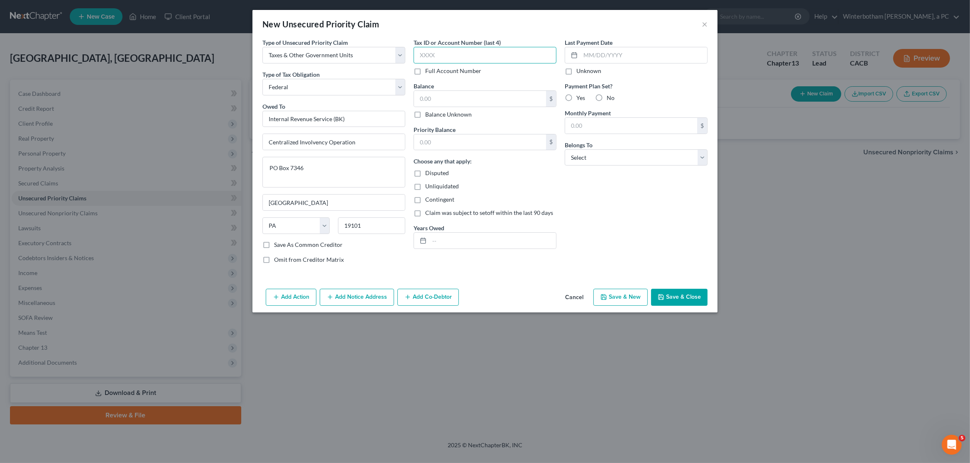
click at [468, 54] on input "text" at bounding box center [484, 55] width 143 height 17
paste input "8146"
type input "8146"
click at [443, 95] on input "text" at bounding box center [480, 99] width 132 height 16
type input "0"
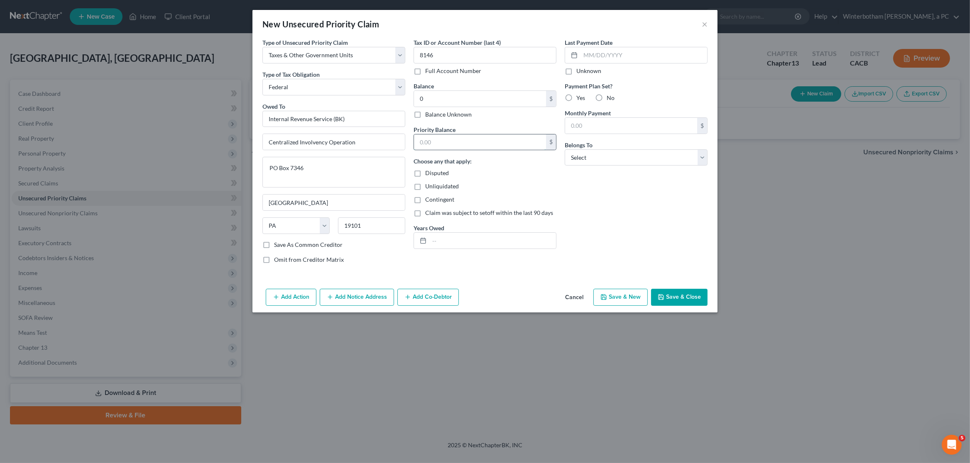
click at [448, 144] on input "text" at bounding box center [480, 142] width 132 height 16
type input "0"
click at [457, 245] on input "text" at bounding box center [492, 241] width 127 height 16
type input "Notice Only"
click at [565, 149] on select "Select Debtor 1 Only Debtor 2 Only Debtor 1 And Debtor 2 Only At Least One Of T…" at bounding box center [636, 157] width 143 height 17
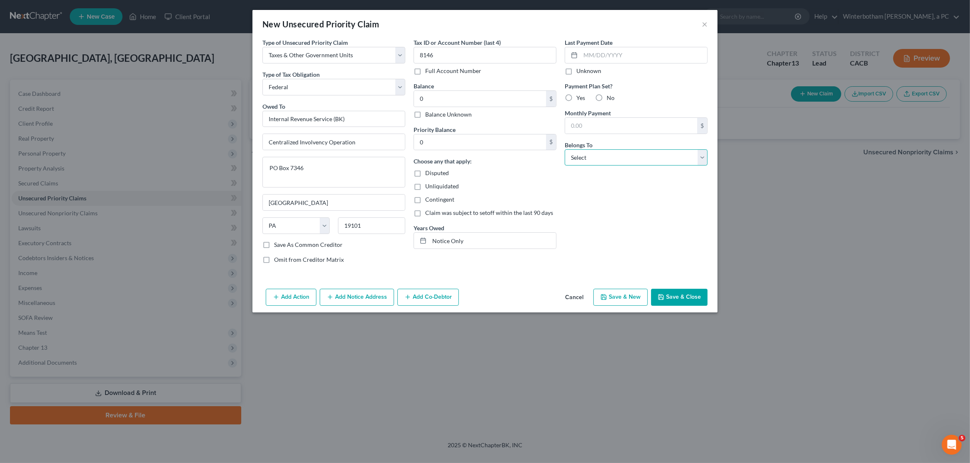
select select "0"
click option "Debtor 1 Only" at bounding box center [0, 0] width 0 height 0
click at [697, 294] on button "Save & Close" at bounding box center [679, 297] width 56 height 17
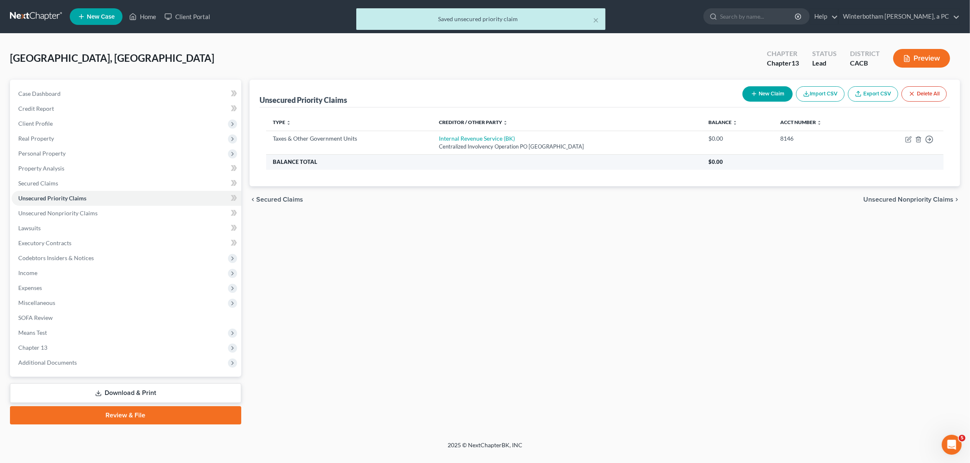
drag, startPoint x: 763, startPoint y: 91, endPoint x: 506, endPoint y: 163, distance: 267.2
click at [762, 92] on button "New Claim" at bounding box center [767, 93] width 50 height 15
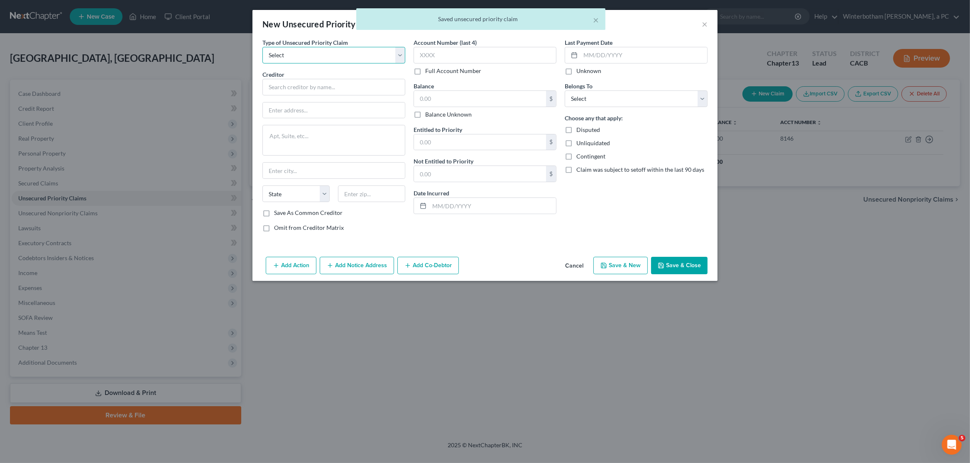
click at [262, 47] on select "Select Taxes & Other Government Units Domestic Support Obligations Extensions o…" at bounding box center [333, 55] width 143 height 17
select select "0"
click option "Taxes & Other Government Units" at bounding box center [0, 0] width 0 height 0
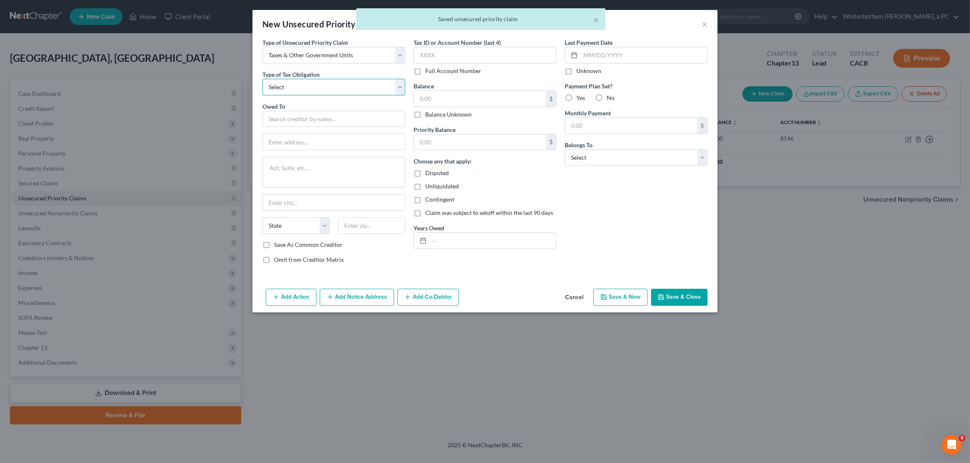
click at [262, 79] on select "Select Federal City State Franchise Tax Board Other" at bounding box center [333, 87] width 143 height 17
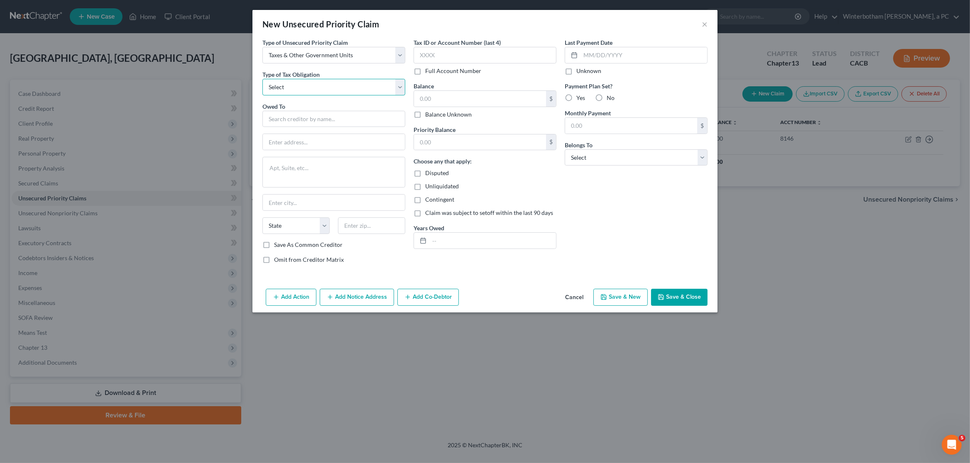
select select "2"
click option "State" at bounding box center [0, 0] width 0 height 0
click at [307, 120] on input "text" at bounding box center [333, 119] width 143 height 17
click at [305, 144] on div "Personal Bankruptcy MS A340 [STREET_ADDRESS]" at bounding box center [320, 140] width 103 height 7
type input "Franchise Tax Board"
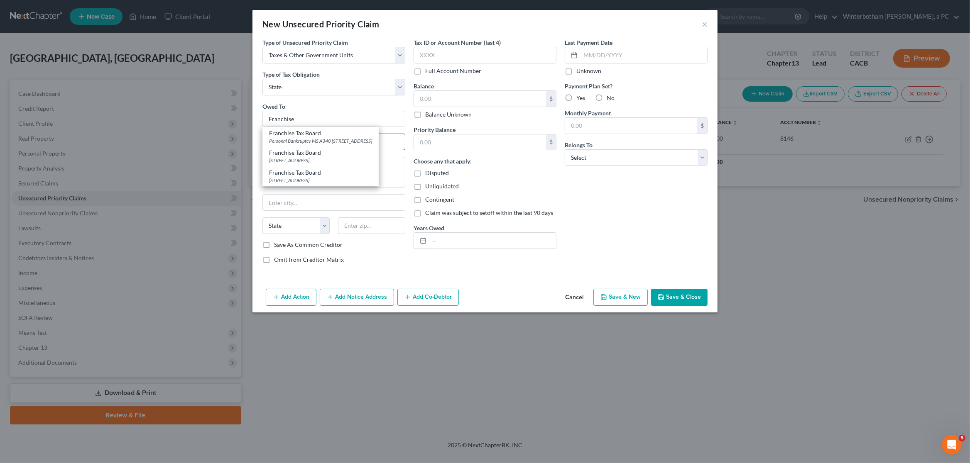
type input "Personal Bankruptcy MS A340"
type textarea "PO Box 2952"
type input "[GEOGRAPHIC_DATA]"
select select "4"
type input "95812"
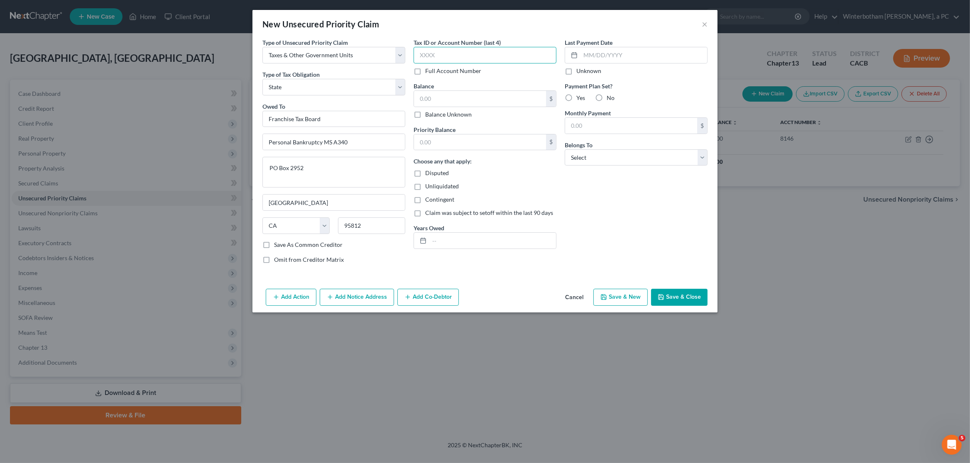
click at [428, 56] on input "text" at bounding box center [484, 55] width 143 height 17
paste input "8146"
type input "8146"
click at [436, 103] on input "text" at bounding box center [480, 99] width 132 height 16
type input "0"
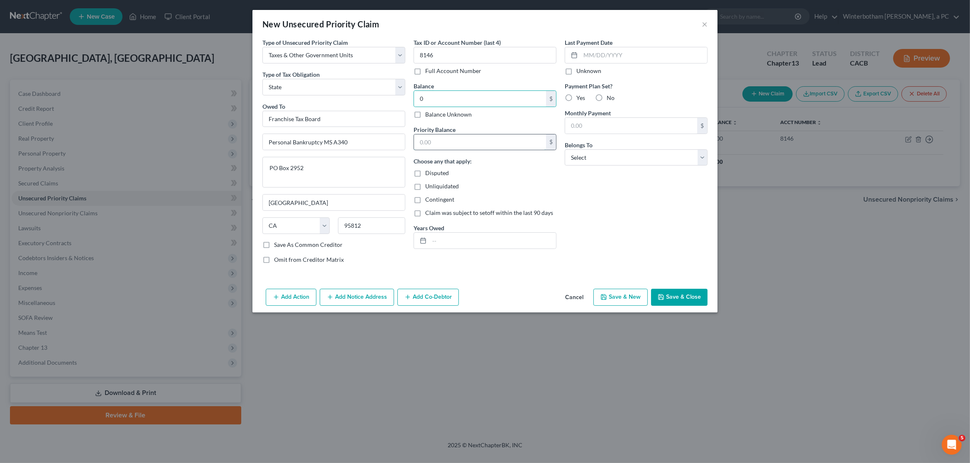
click at [435, 142] on input "text" at bounding box center [480, 142] width 132 height 16
type input "0"
click at [452, 245] on input "text" at bounding box center [492, 241] width 127 height 16
click at [565, 149] on select "Select Debtor 1 Only Debtor 2 Only Debtor 1 And Debtor 2 Only At Least One Of T…" at bounding box center [636, 157] width 143 height 17
click option "Debtor 1 Only" at bounding box center [0, 0] width 0 height 0
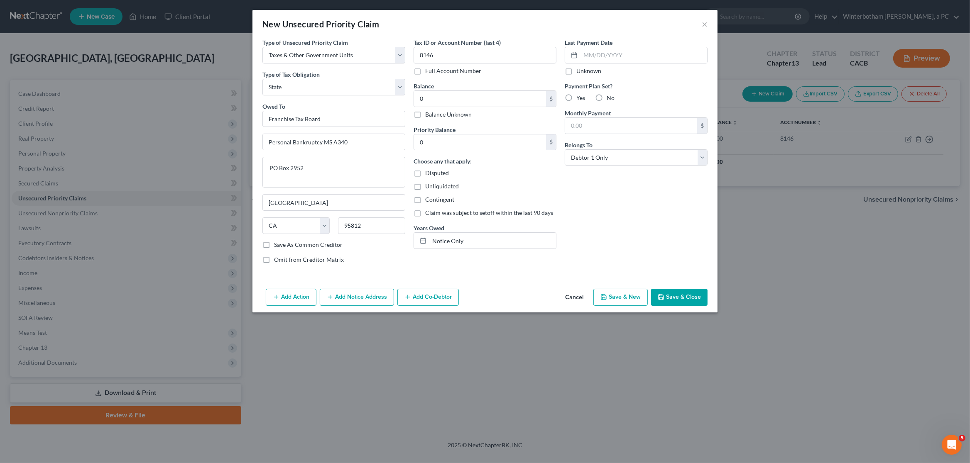
click at [690, 293] on button "Save & Close" at bounding box center [679, 297] width 56 height 17
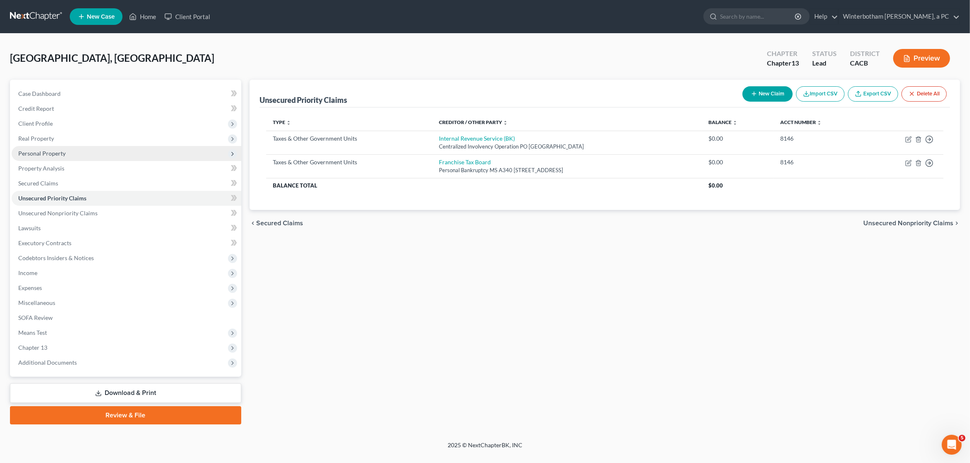
click at [56, 151] on span "Personal Property" at bounding box center [41, 153] width 47 height 7
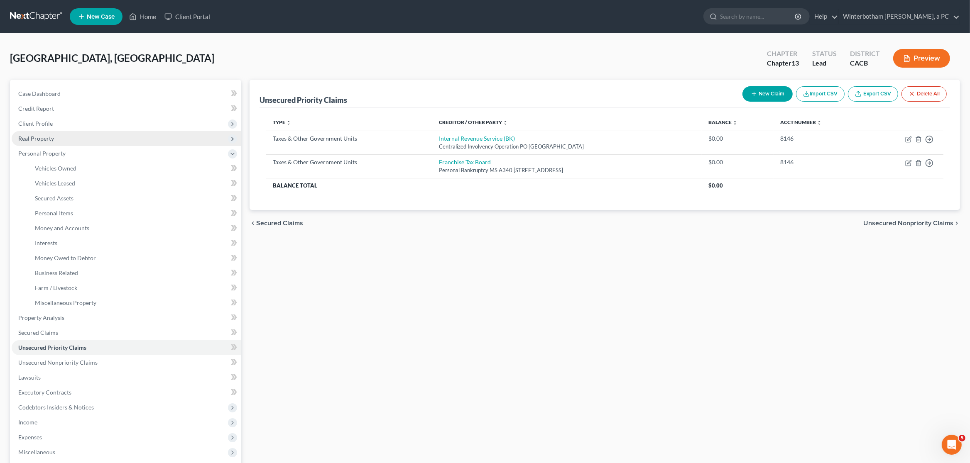
click at [48, 139] on span "Real Property" at bounding box center [36, 138] width 36 height 7
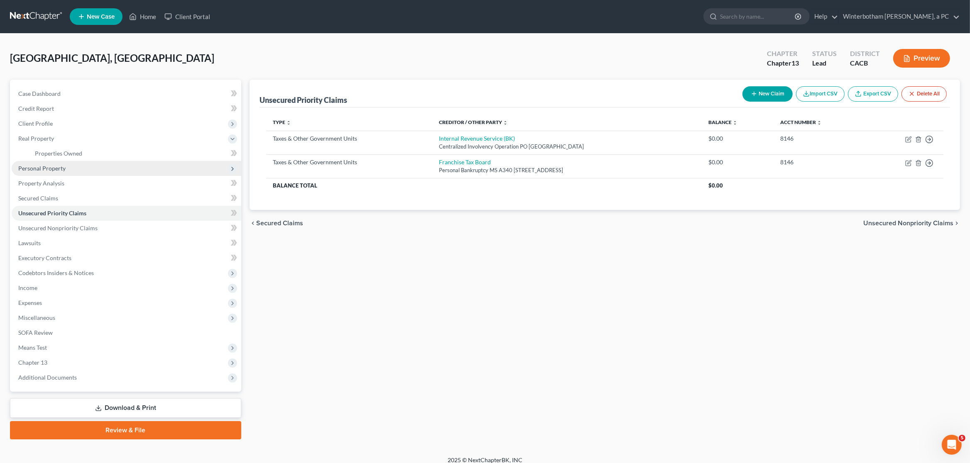
click at [46, 167] on span "Personal Property" at bounding box center [41, 168] width 47 height 7
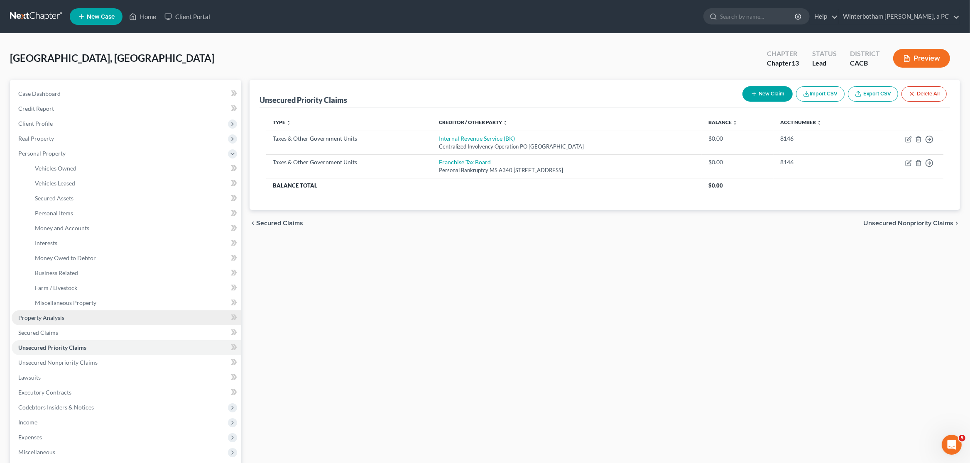
click at [126, 318] on link "Property Analysis" at bounding box center [127, 318] width 230 height 15
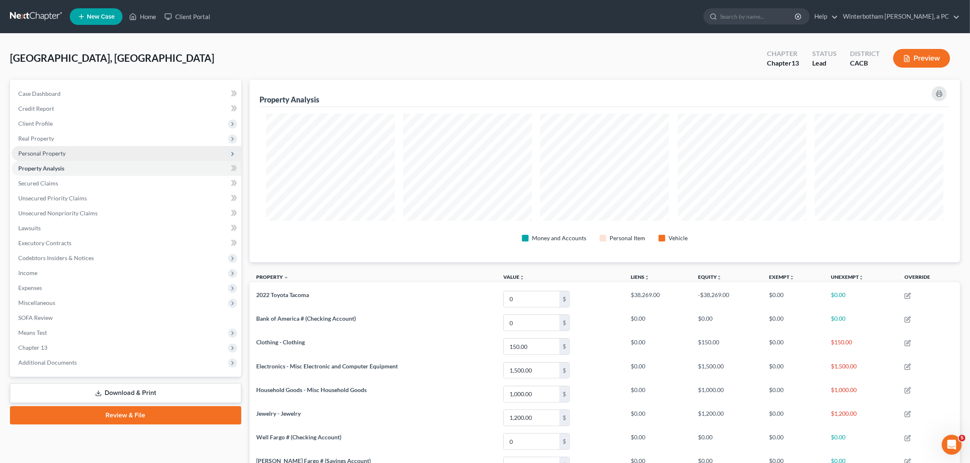
scroll to position [183, 710]
click at [41, 149] on span "Personal Property" at bounding box center [127, 153] width 230 height 15
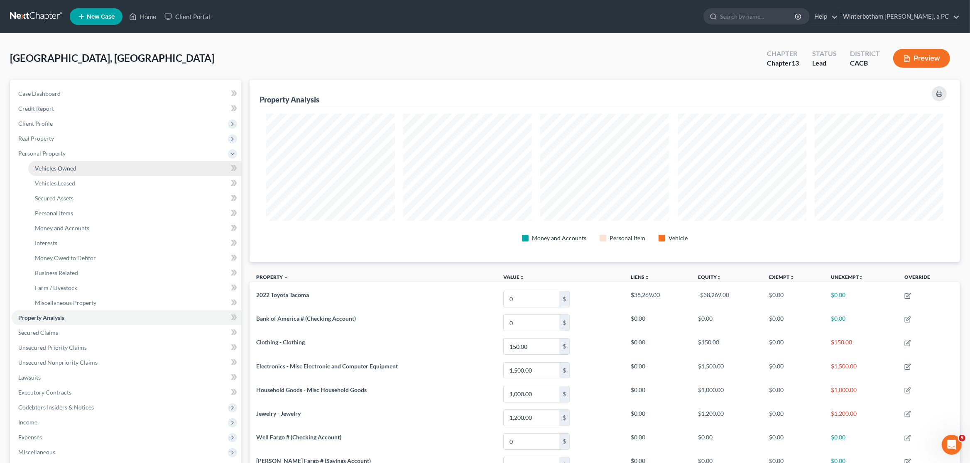
click at [48, 161] on link "Vehicles Owned" at bounding box center [134, 168] width 213 height 15
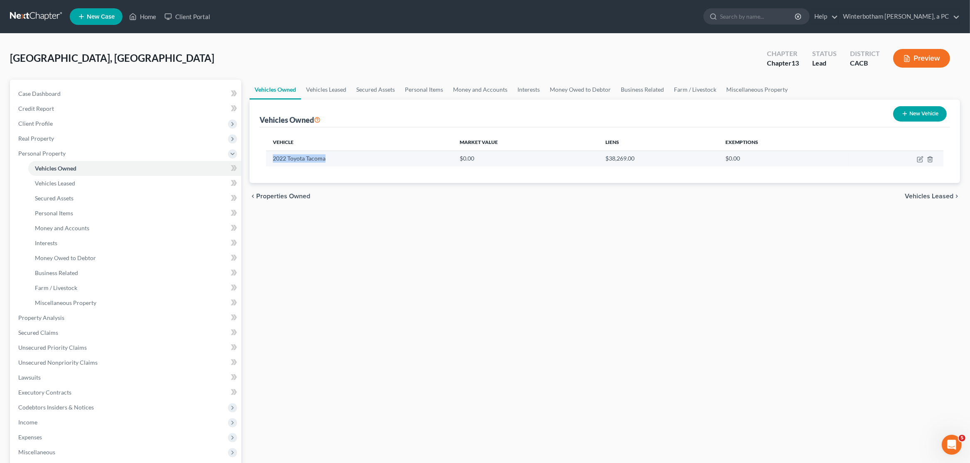
drag, startPoint x: 324, startPoint y: 159, endPoint x: 272, endPoint y: 159, distance: 51.5
click at [272, 159] on td "2022 Toyota Tacoma" at bounding box center [359, 159] width 187 height 16
click at [323, 87] on link "Vehicles Leased" at bounding box center [326, 90] width 50 height 20
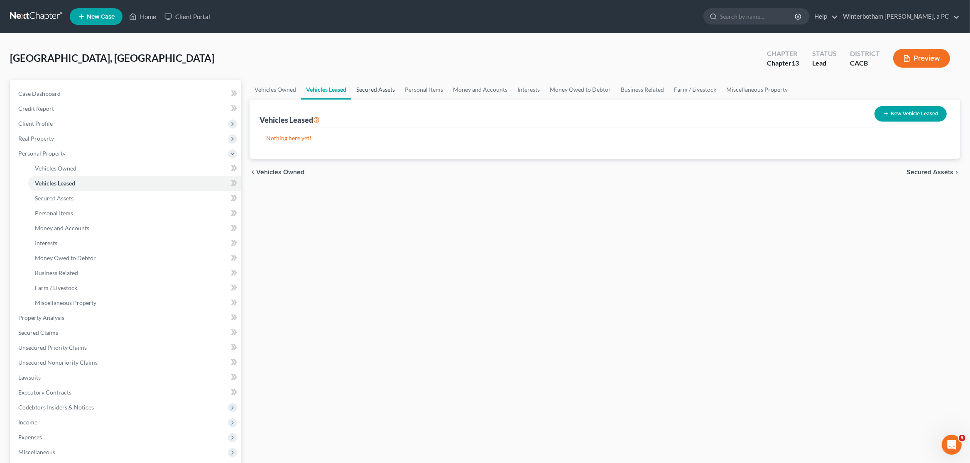
click at [374, 88] on link "Secured Assets" at bounding box center [375, 90] width 49 height 20
click at [435, 91] on link "Personal Items" at bounding box center [424, 90] width 48 height 20
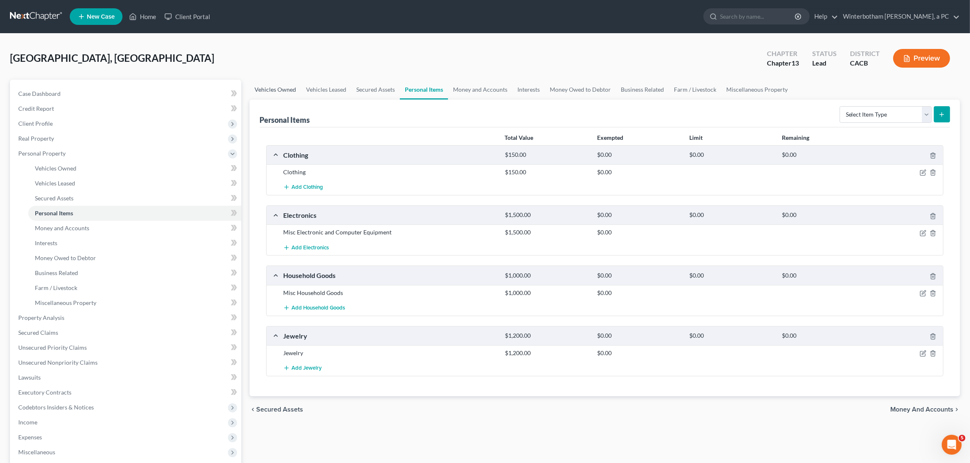
click at [264, 91] on link "Vehicles Owned" at bounding box center [274, 90] width 51 height 20
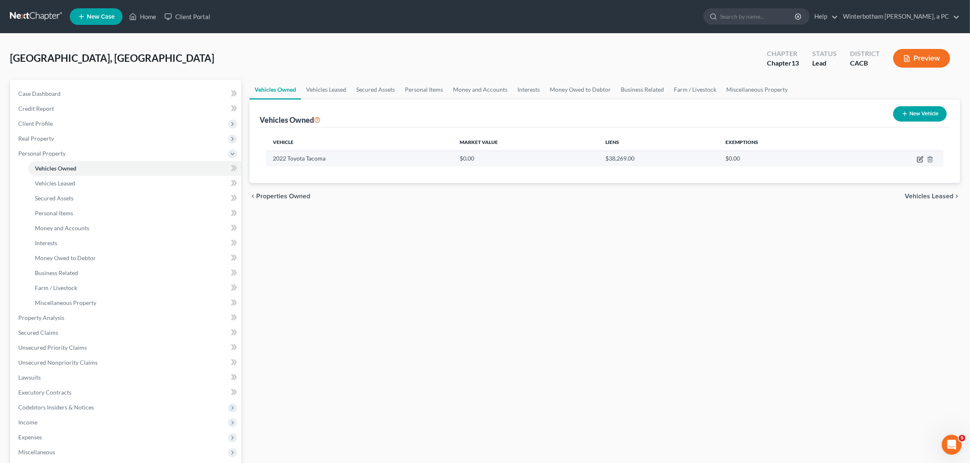
click at [919, 162] on icon "button" at bounding box center [920, 159] width 7 height 7
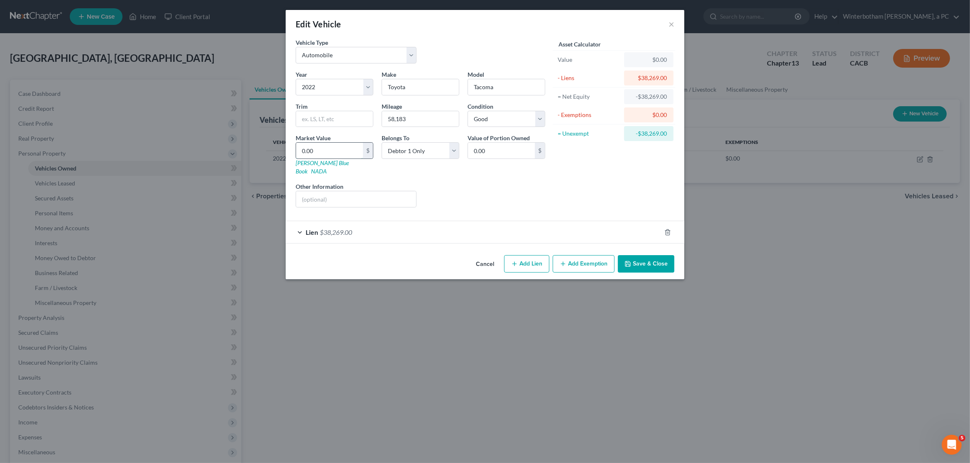
click at [317, 149] on input "0.00" at bounding box center [329, 151] width 67 height 16
click at [643, 258] on button "Save & Close" at bounding box center [646, 263] width 56 height 17
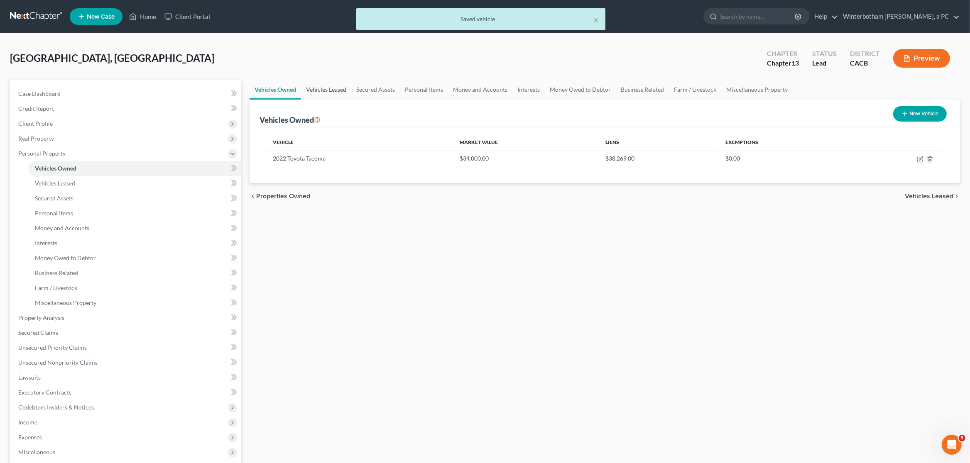
click at [329, 91] on link "Vehicles Leased" at bounding box center [326, 90] width 50 height 20
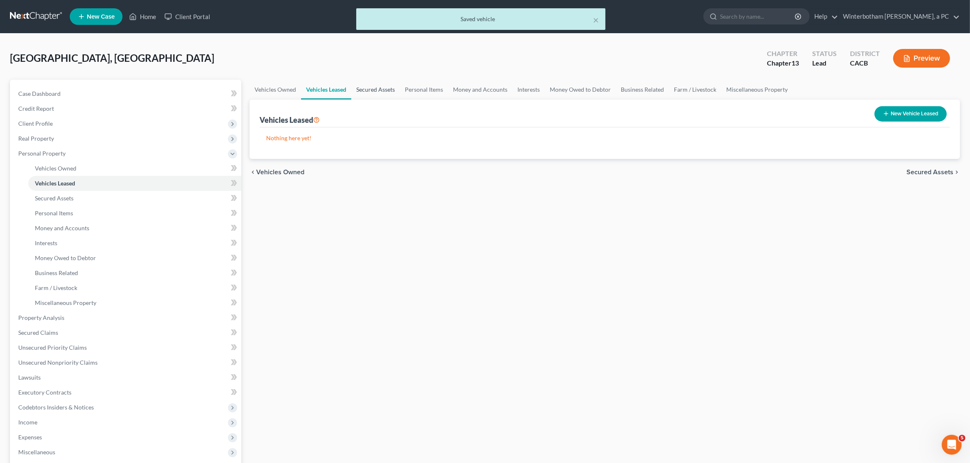
click at [375, 87] on link "Secured Assets" at bounding box center [375, 90] width 49 height 20
click at [440, 90] on link "Personal Items" at bounding box center [424, 90] width 48 height 20
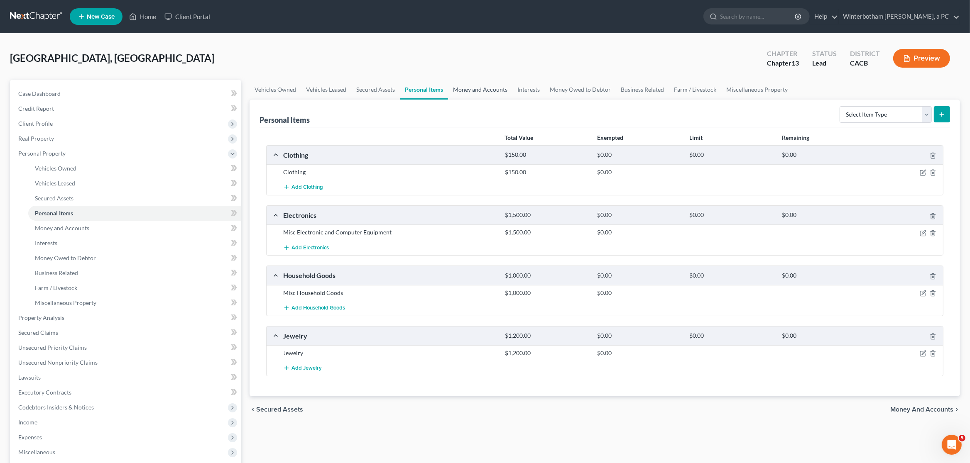
click at [480, 89] on link "Money and Accounts" at bounding box center [480, 90] width 64 height 20
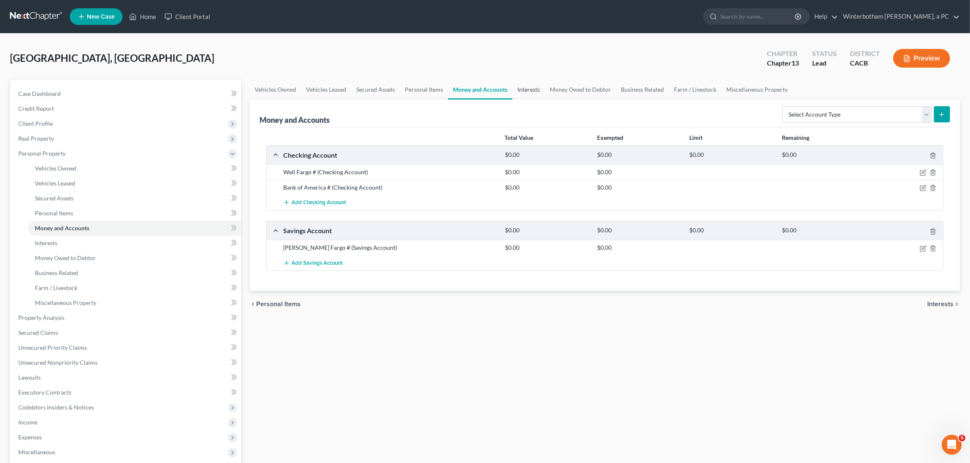
click at [533, 89] on link "Interests" at bounding box center [528, 90] width 32 height 20
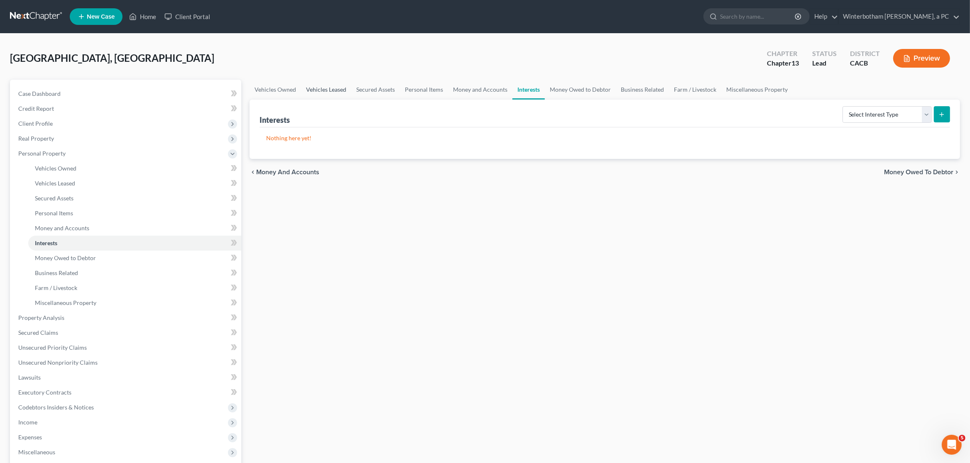
click at [333, 94] on link "Vehicles Leased" at bounding box center [326, 90] width 50 height 20
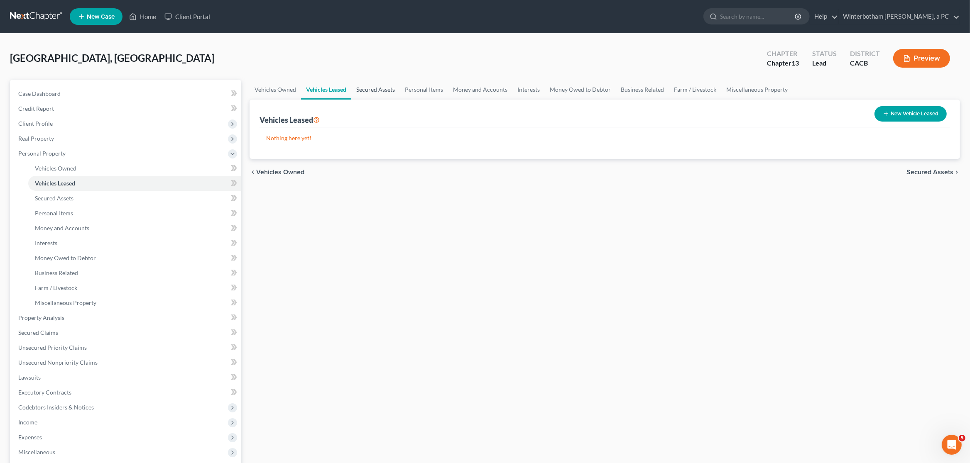
click at [373, 91] on link "Secured Assets" at bounding box center [375, 90] width 49 height 20
click at [404, 88] on link "Personal Items" at bounding box center [424, 90] width 48 height 20
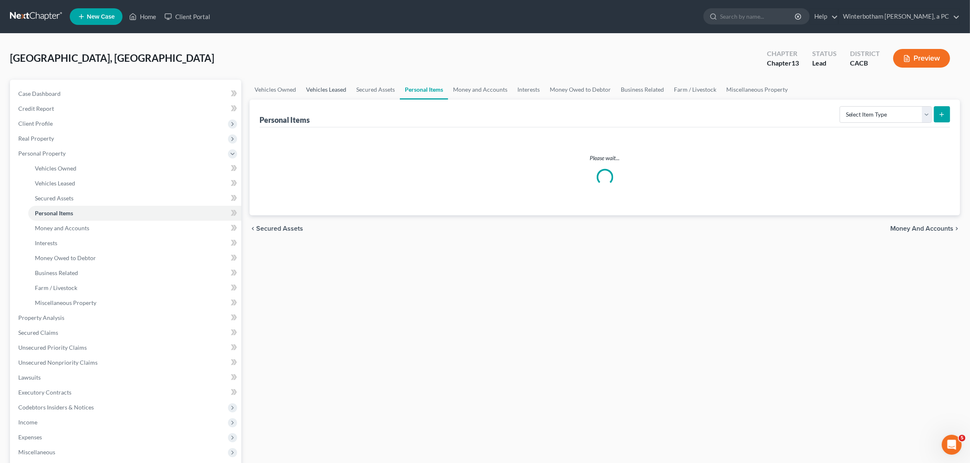
click at [328, 94] on link "Vehicles Leased" at bounding box center [326, 90] width 50 height 20
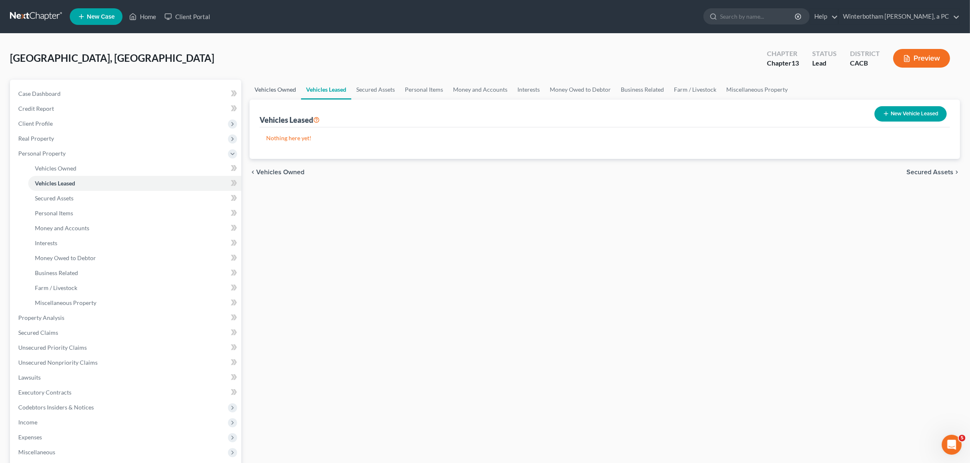
click at [272, 92] on link "Vehicles Owned" at bounding box center [274, 90] width 51 height 20
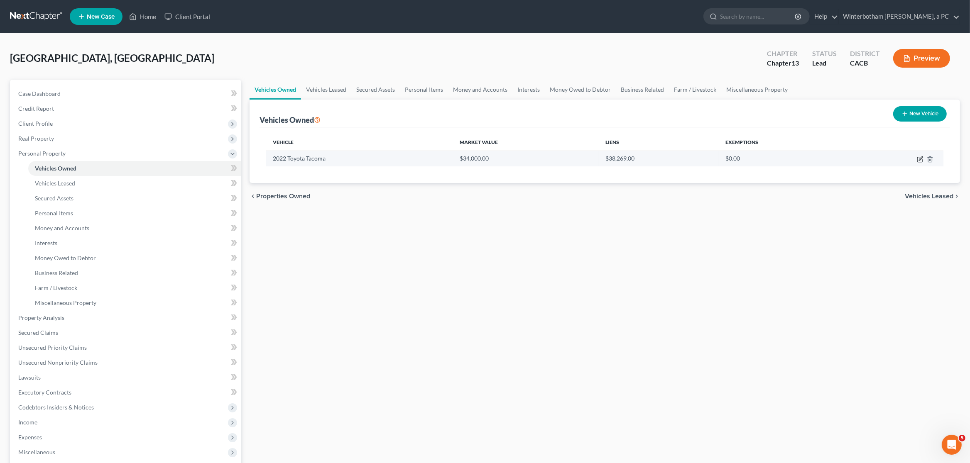
click at [921, 160] on icon "button" at bounding box center [921, 158] width 4 height 4
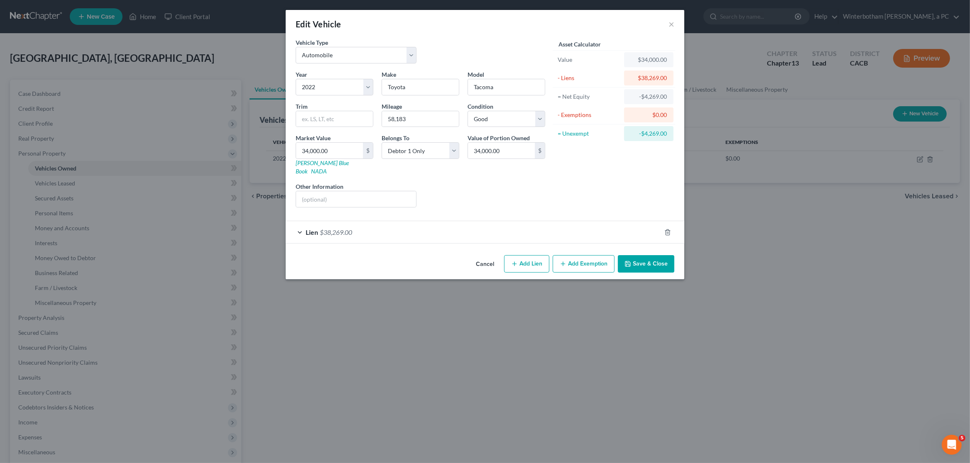
drag, startPoint x: 589, startPoint y: 257, endPoint x: 447, endPoint y: 288, distance: 144.9
click at [589, 257] on button "Add Exemption" at bounding box center [584, 263] width 62 height 17
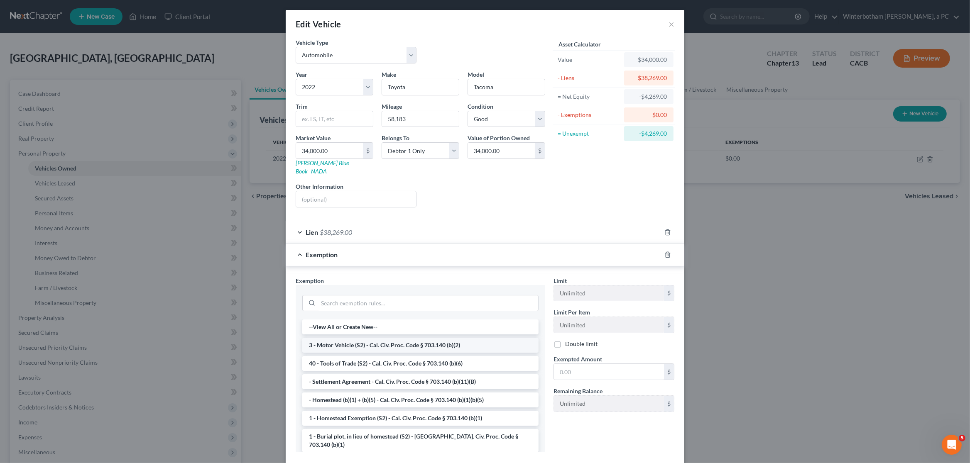
click at [415, 338] on li "3 - Motor Vehicle (S2) - Cal. Civ. Proc. Code § 703.140 (b)(2)" at bounding box center [420, 345] width 236 height 15
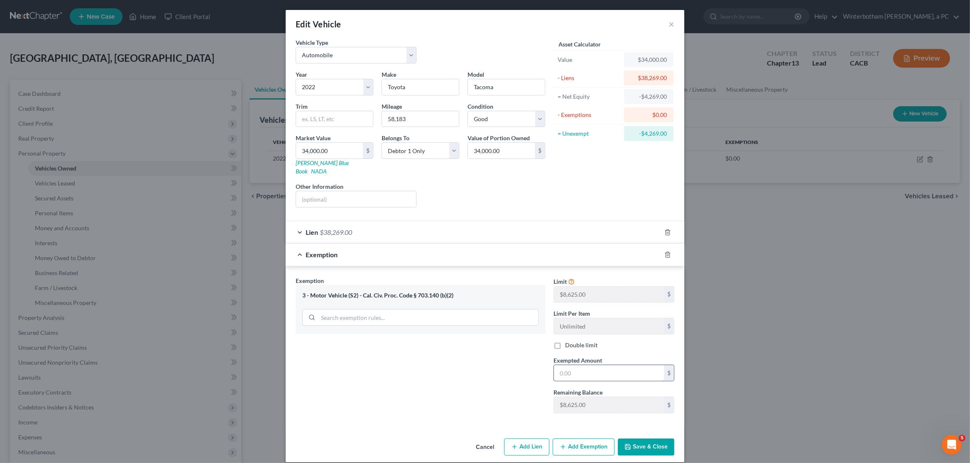
click at [573, 369] on input "text" at bounding box center [609, 373] width 110 height 16
click at [657, 443] on button "Save & Close" at bounding box center [646, 447] width 56 height 17
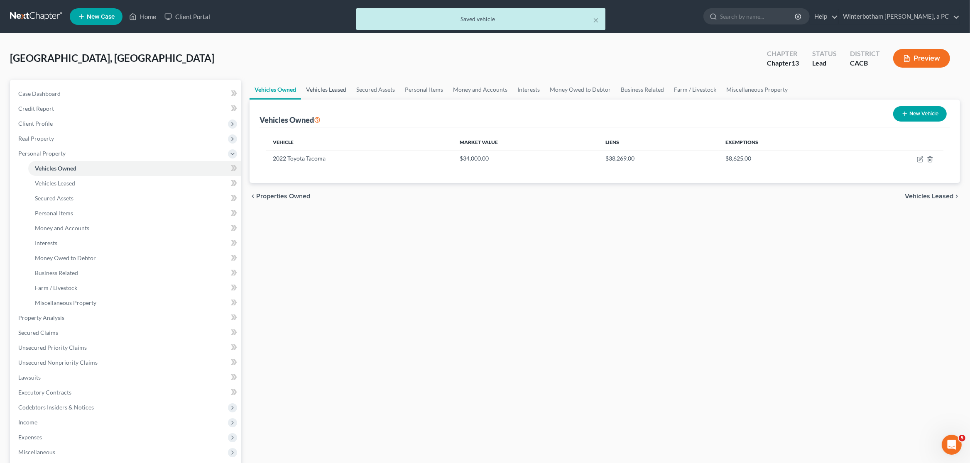
click at [337, 90] on link "Vehicles Leased" at bounding box center [326, 90] width 50 height 20
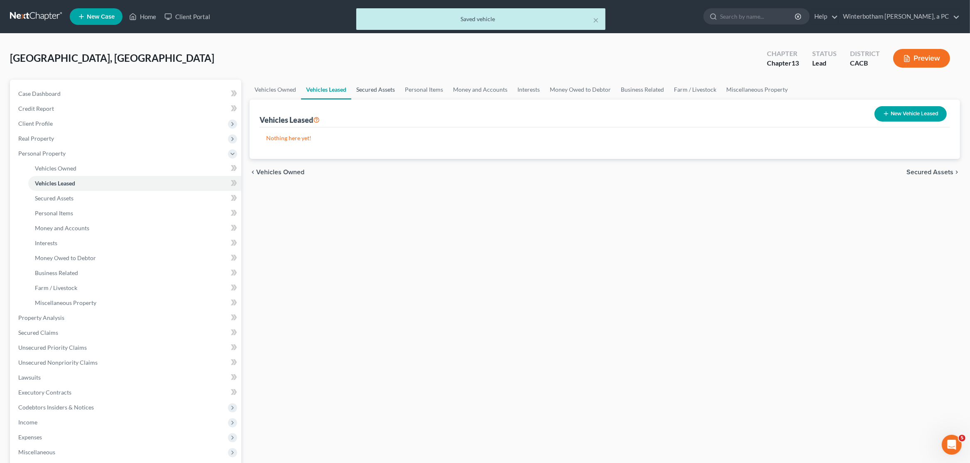
click at [374, 89] on link "Secured Assets" at bounding box center [375, 90] width 49 height 20
click at [417, 93] on link "Personal Items" at bounding box center [424, 90] width 48 height 20
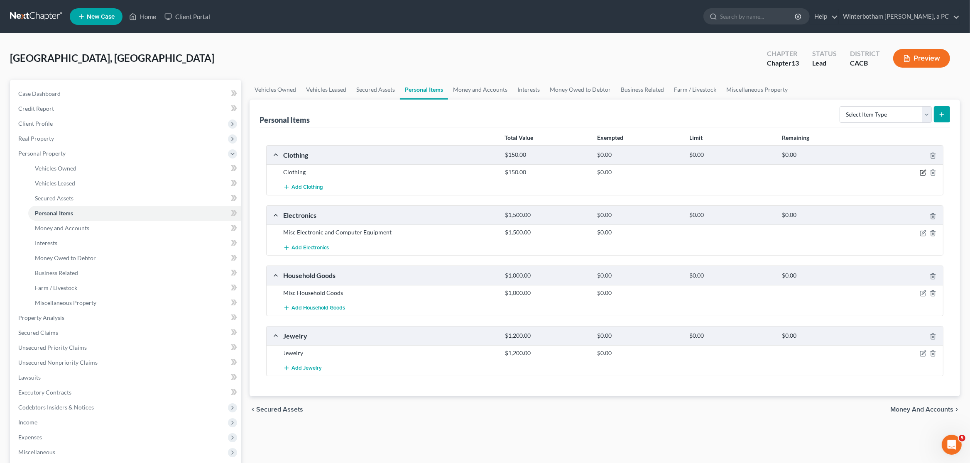
click at [921, 172] on icon "button" at bounding box center [922, 172] width 7 height 7
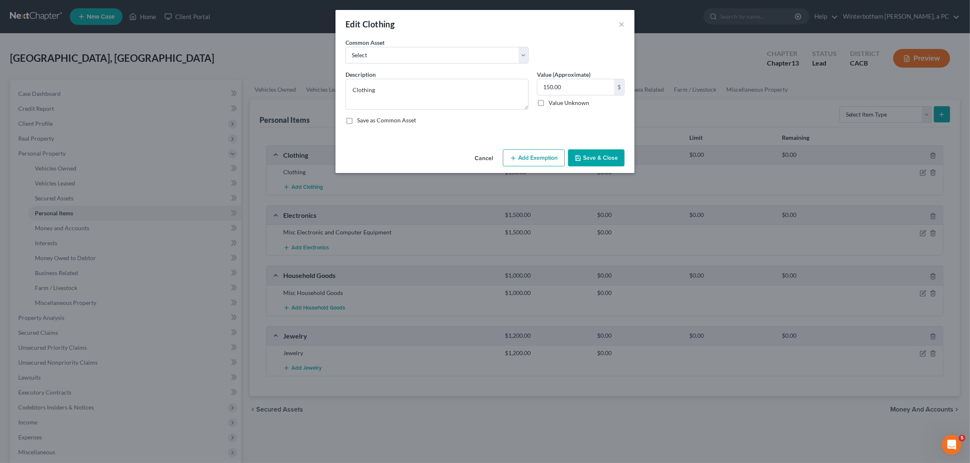
click at [513, 159] on icon "button" at bounding box center [513, 158] width 7 height 7
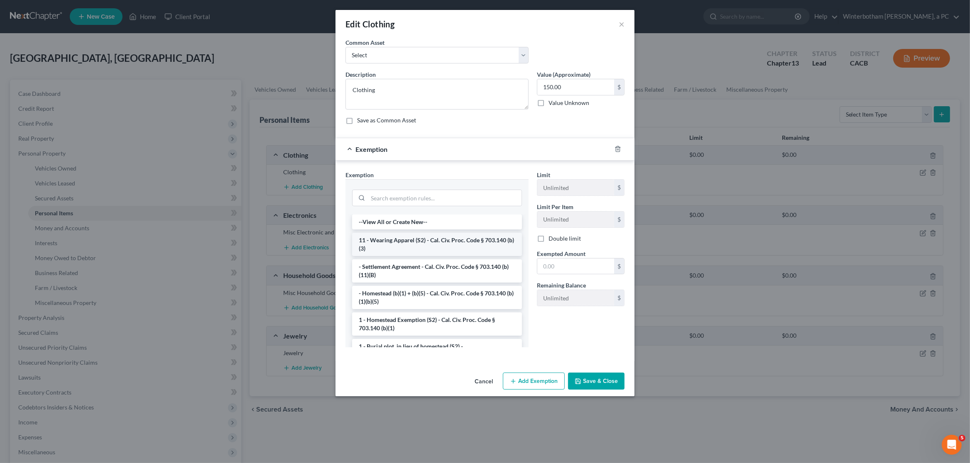
click at [421, 250] on li "11 - Wearing Apparel (S2) - Cal. Civ. Proc. Code § 703.140 (b)(3)" at bounding box center [437, 244] width 170 height 23
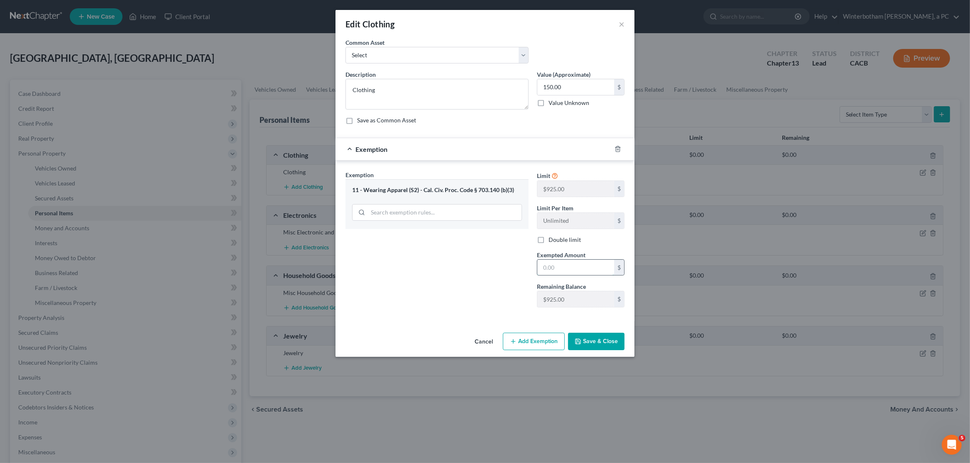
click at [550, 270] on input "text" at bounding box center [575, 268] width 77 height 16
click at [599, 345] on button "Save & Close" at bounding box center [596, 341] width 56 height 17
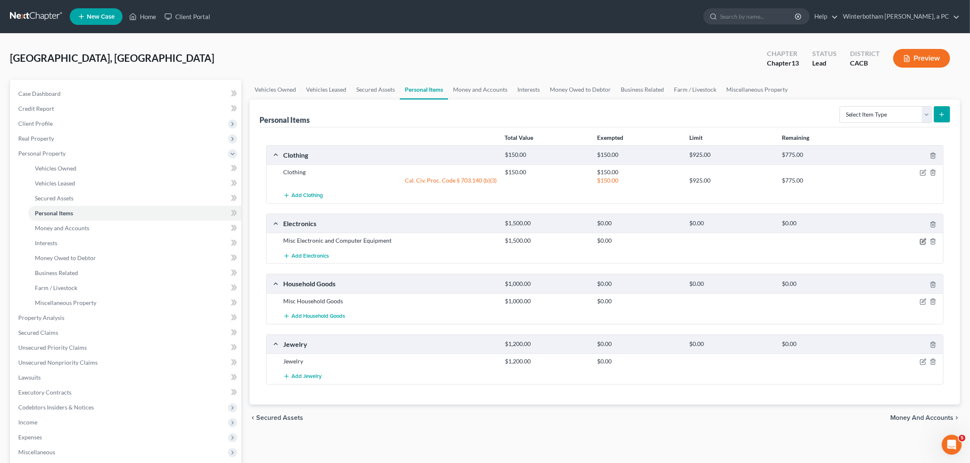
click at [922, 242] on icon "button" at bounding box center [924, 241] width 4 height 4
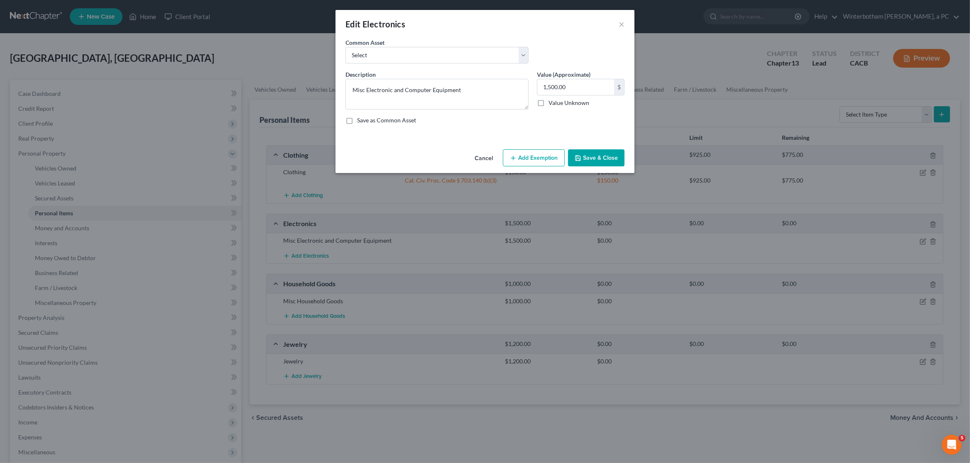
click at [521, 151] on button "Add Exemption" at bounding box center [534, 157] width 62 height 17
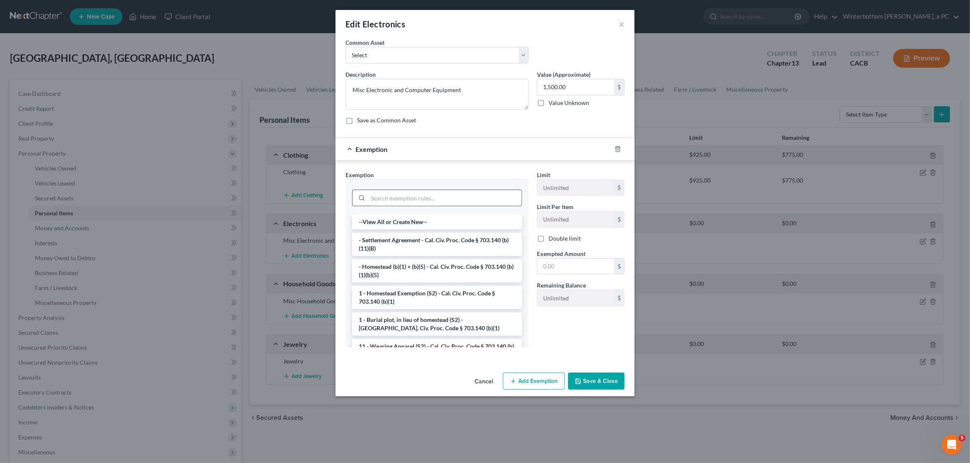
click at [391, 200] on input "search" at bounding box center [445, 198] width 154 height 16
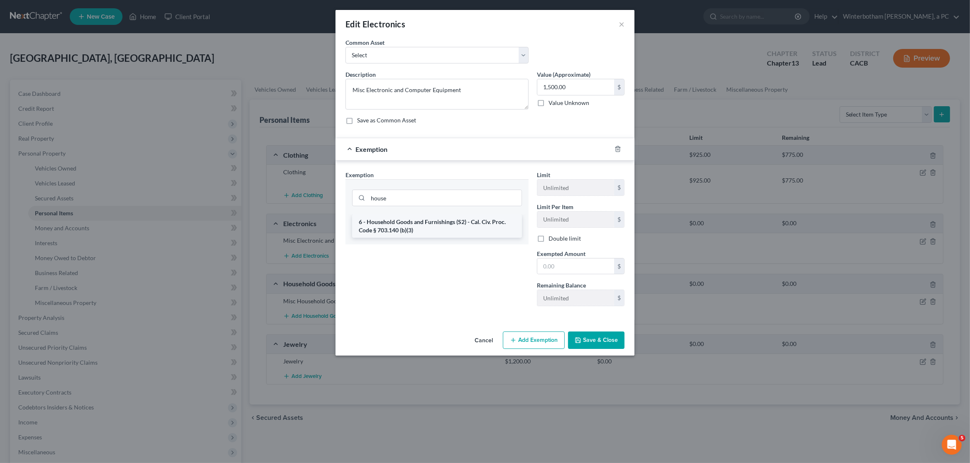
click at [436, 220] on li "6 - Household Goods and Furnishings (S2) - Cal. Civ. Proc. Code § 703.140 (b)(3)" at bounding box center [437, 226] width 170 height 23
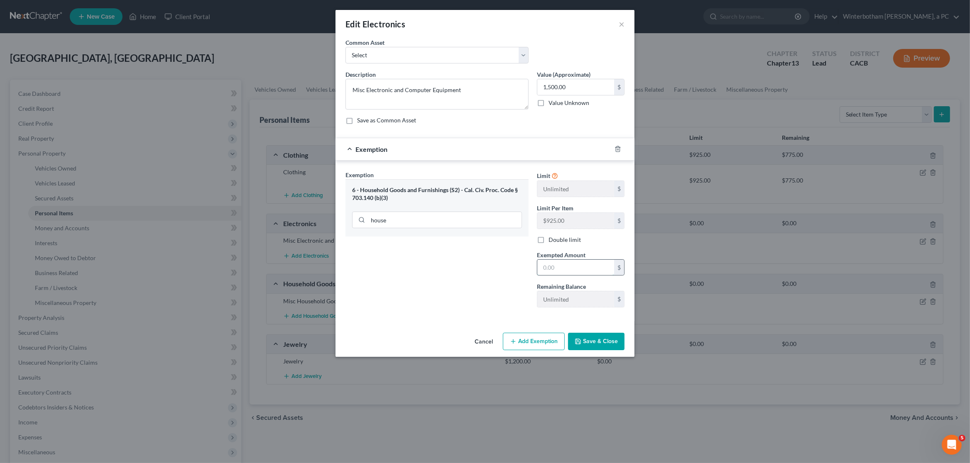
click at [548, 268] on input "text" at bounding box center [575, 268] width 77 height 16
click at [600, 342] on button "Save & Close" at bounding box center [596, 341] width 56 height 17
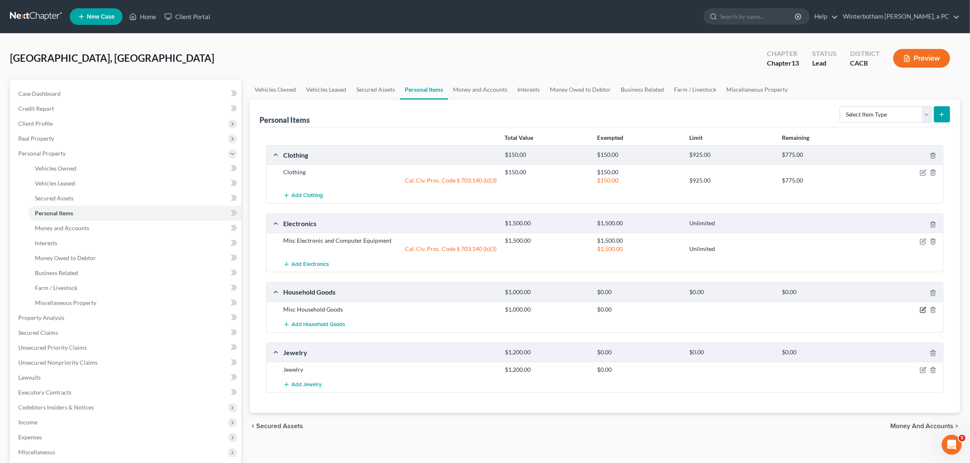
click at [921, 313] on icon "button" at bounding box center [922, 310] width 7 height 7
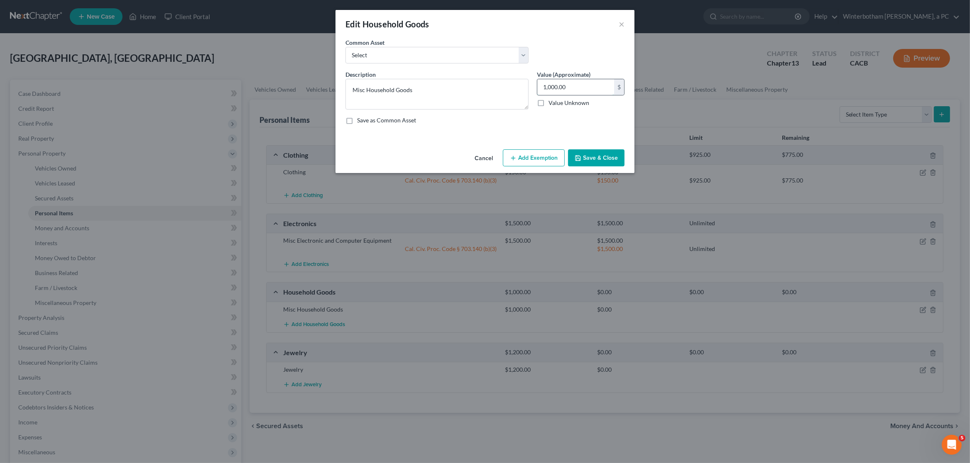
click at [582, 89] on input "1,000.00" at bounding box center [575, 87] width 77 height 16
click at [537, 157] on button "Add Exemption" at bounding box center [534, 157] width 62 height 17
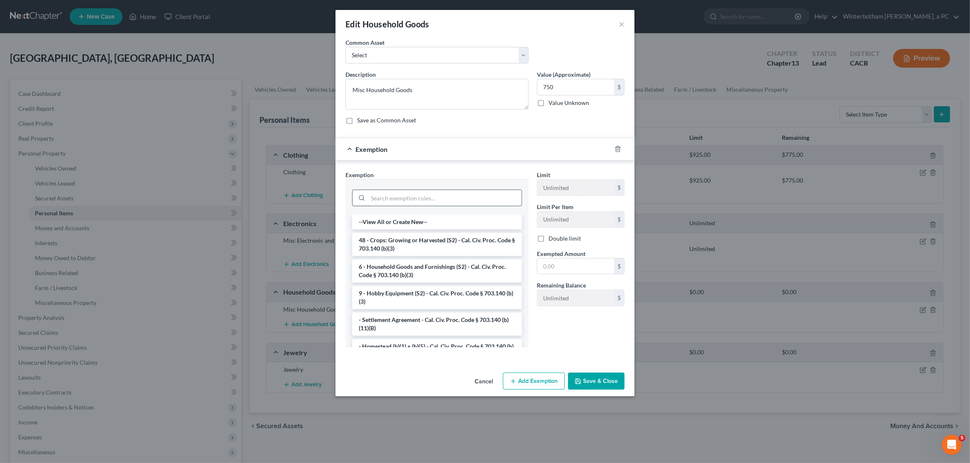
click at [420, 200] on input "search" at bounding box center [445, 198] width 154 height 16
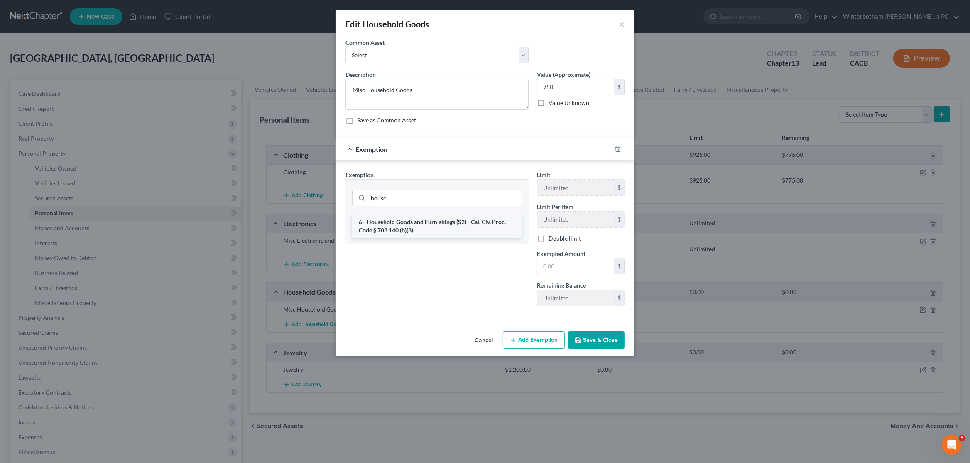
click at [452, 217] on li "6 - Household Goods and Furnishings (S2) - Cal. Civ. Proc. Code § 703.140 (b)(3)" at bounding box center [437, 226] width 170 height 23
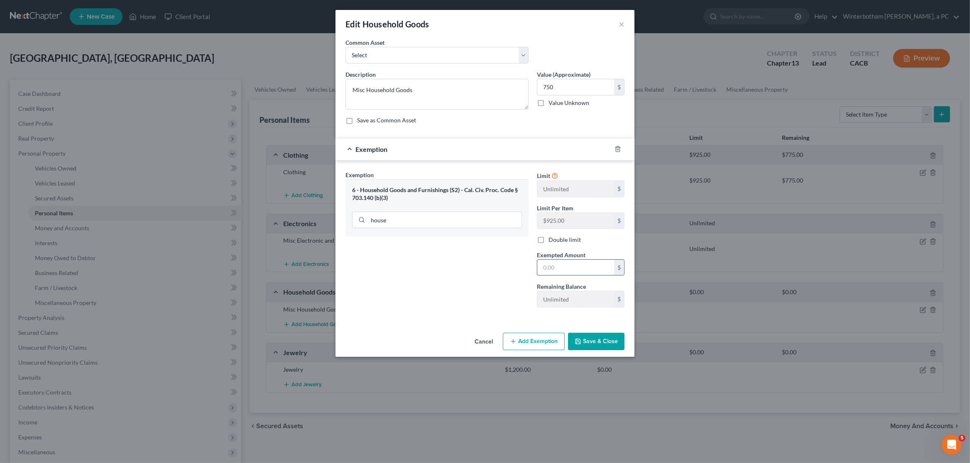
click at [548, 269] on input "text" at bounding box center [575, 268] width 77 height 16
click at [593, 348] on button "Save & Close" at bounding box center [596, 341] width 56 height 17
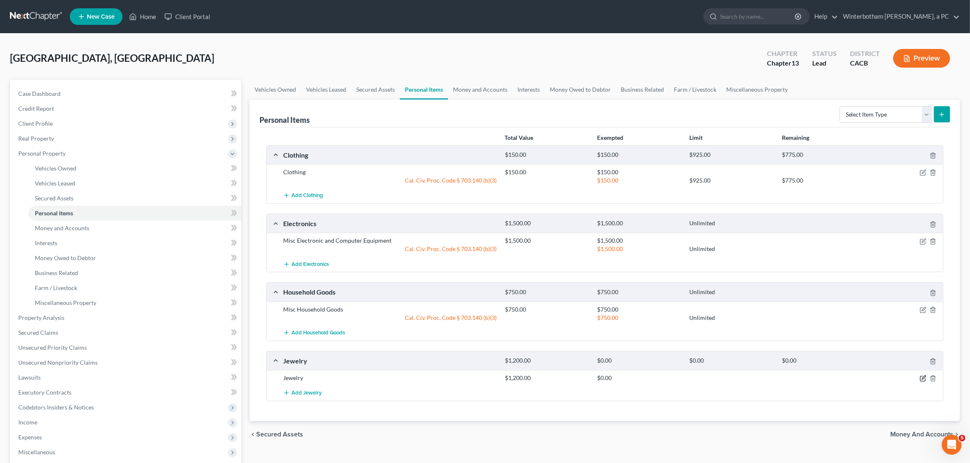
click at [923, 382] on icon "button" at bounding box center [922, 378] width 7 height 7
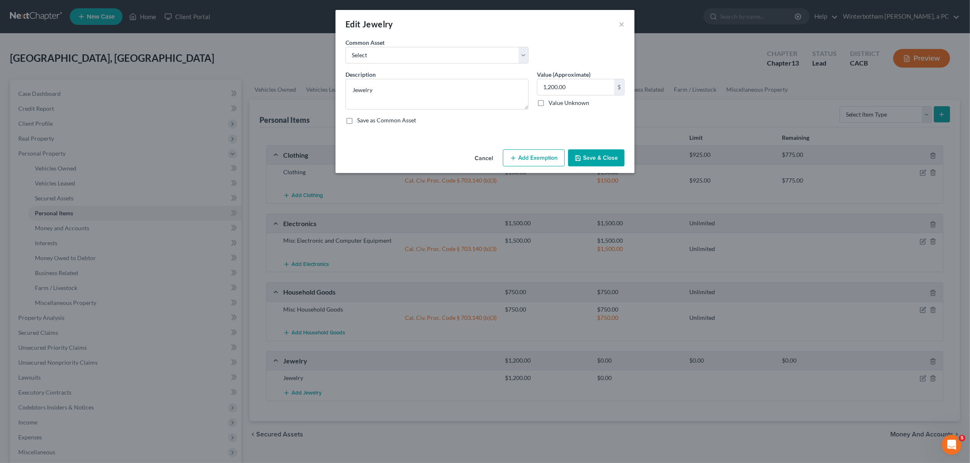
click at [513, 152] on button "Add Exemption" at bounding box center [534, 157] width 62 height 17
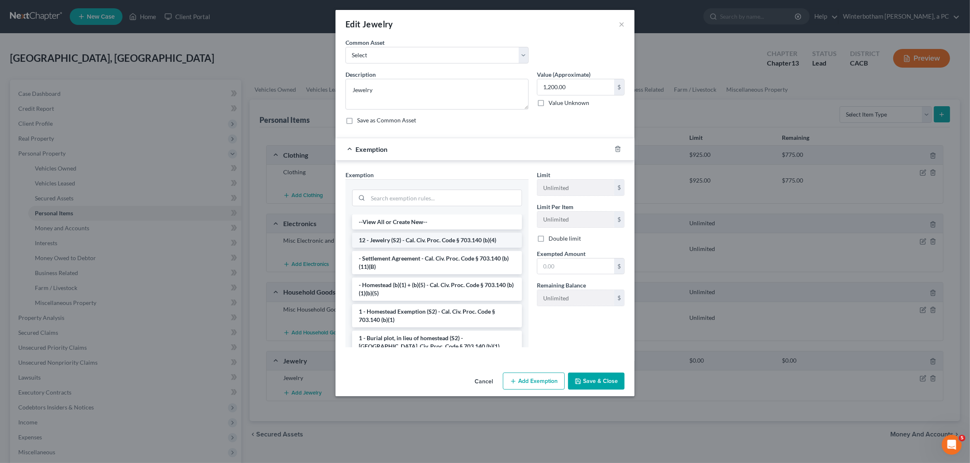
click at [432, 245] on li "12 - Jewelry (S2) - Cal. Civ. Proc. Code § 703.140 (b)(4)" at bounding box center [437, 240] width 170 height 15
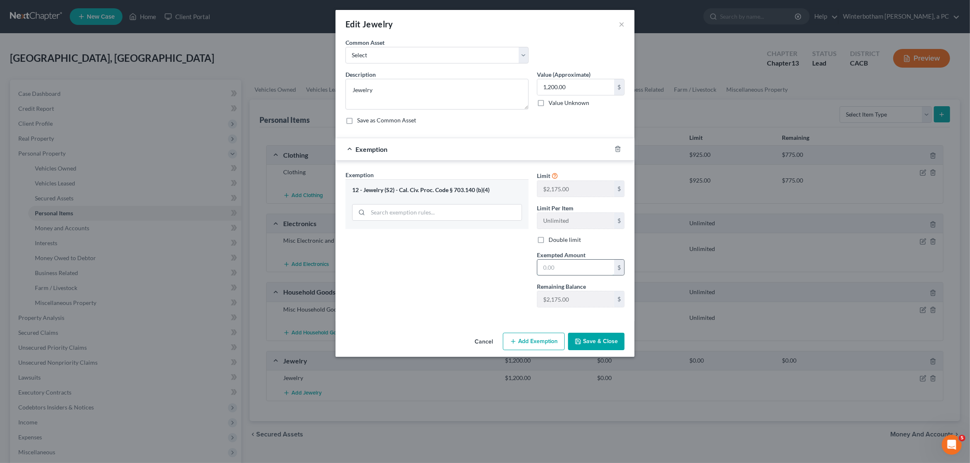
click at [570, 269] on input "text" at bounding box center [575, 268] width 77 height 16
click at [586, 340] on button "Save & Close" at bounding box center [596, 341] width 56 height 17
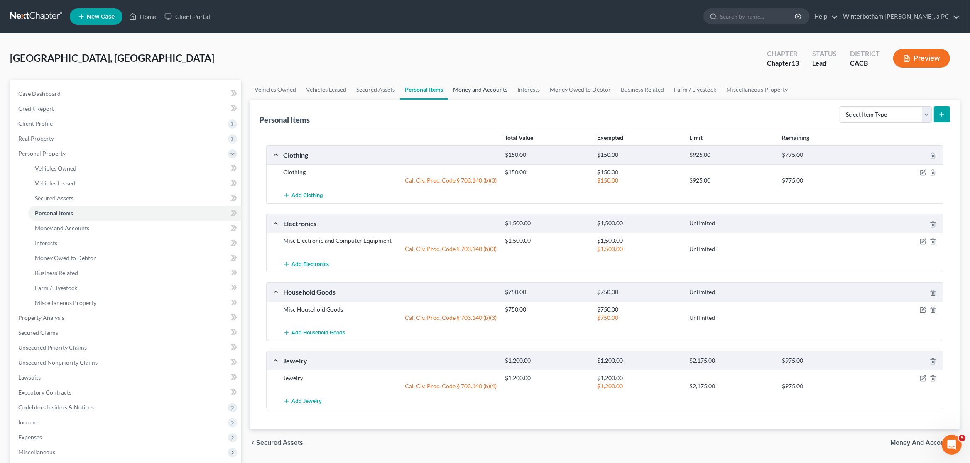
drag, startPoint x: 475, startPoint y: 80, endPoint x: 529, endPoint y: 91, distance: 54.7
click at [476, 80] on link "Money and Accounts" at bounding box center [480, 90] width 64 height 20
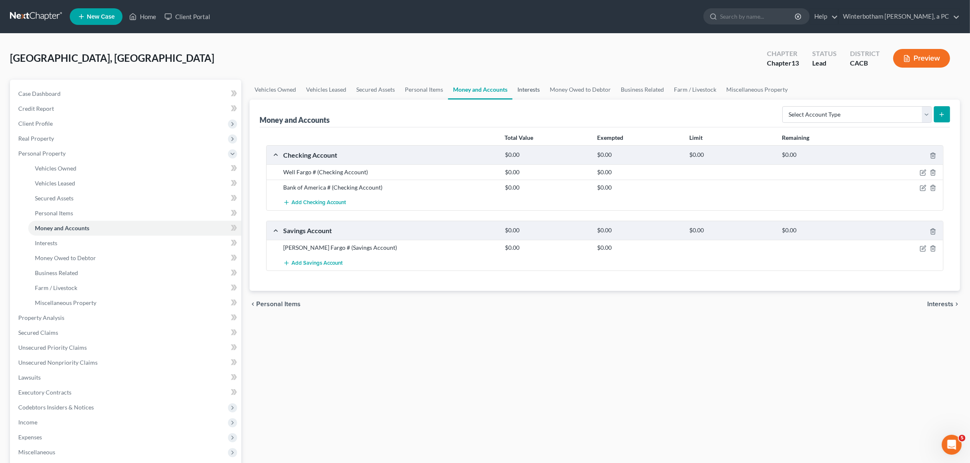
click at [529, 88] on link "Interests" at bounding box center [528, 90] width 32 height 20
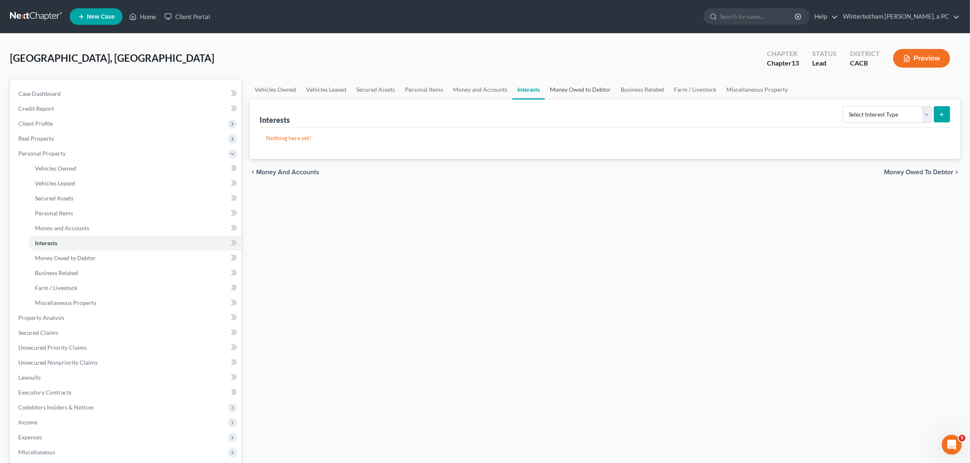
click at [573, 88] on link "Money Owed to Debtor" at bounding box center [580, 90] width 71 height 20
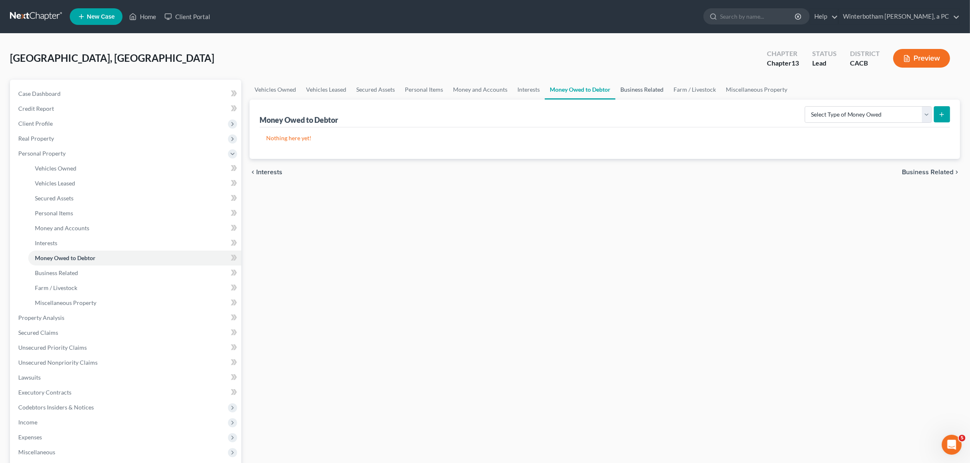
click at [646, 89] on link "Business Related" at bounding box center [641, 90] width 53 height 20
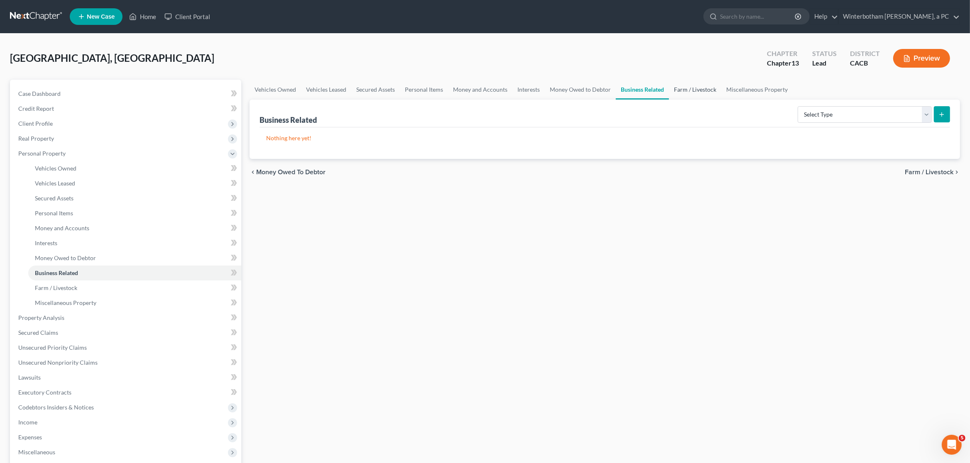
click at [688, 91] on link "Farm / Livestock" at bounding box center [695, 90] width 52 height 20
click at [764, 88] on link "Miscellaneous Property" at bounding box center [756, 90] width 71 height 20
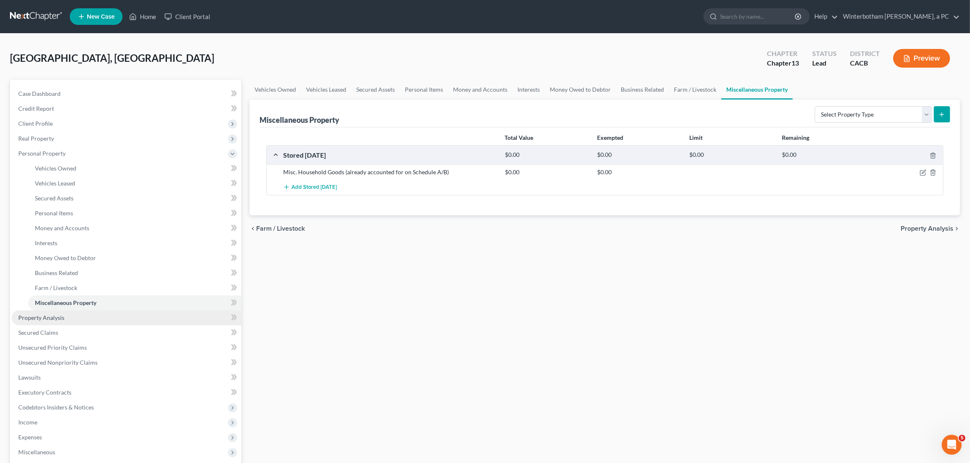
click at [54, 317] on span "Property Analysis" at bounding box center [41, 317] width 46 height 7
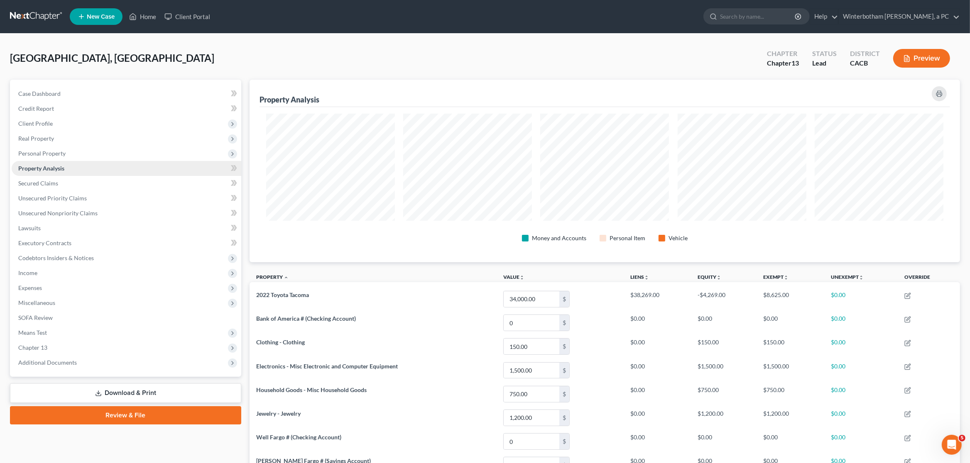
scroll to position [183, 710]
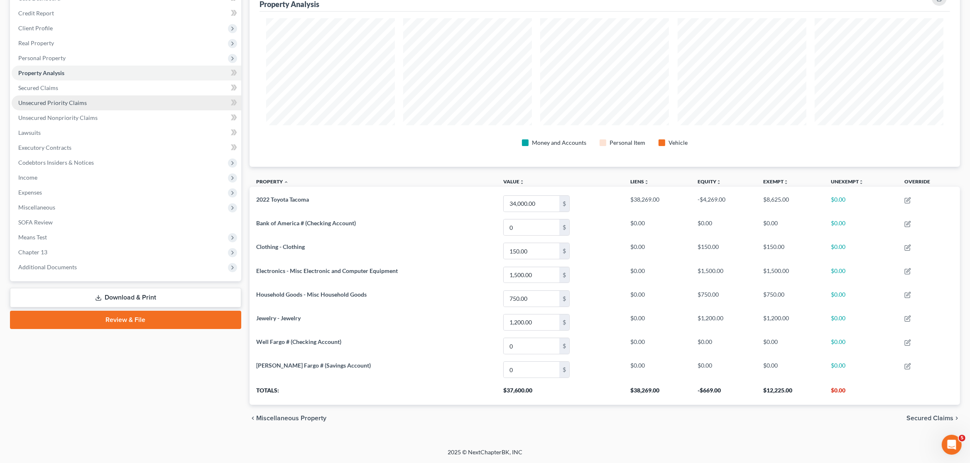
click at [31, 96] on link "Unsecured Priority Claims" at bounding box center [127, 102] width 230 height 15
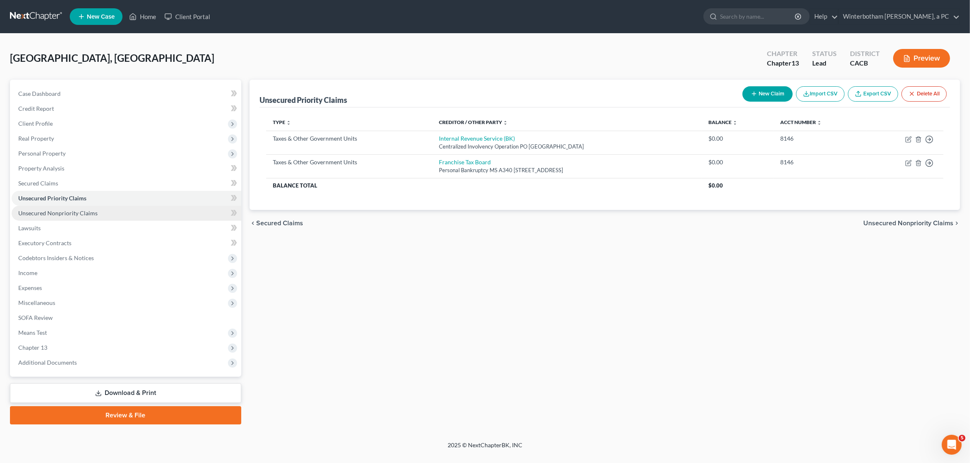
click at [64, 209] on link "Unsecured Nonpriority Claims" at bounding box center [127, 213] width 230 height 15
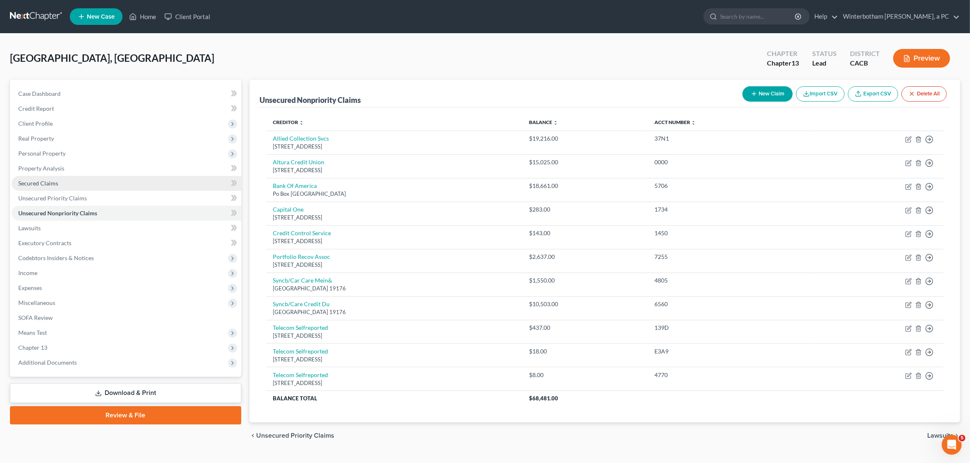
click at [55, 180] on span "Secured Claims" at bounding box center [38, 183] width 40 height 7
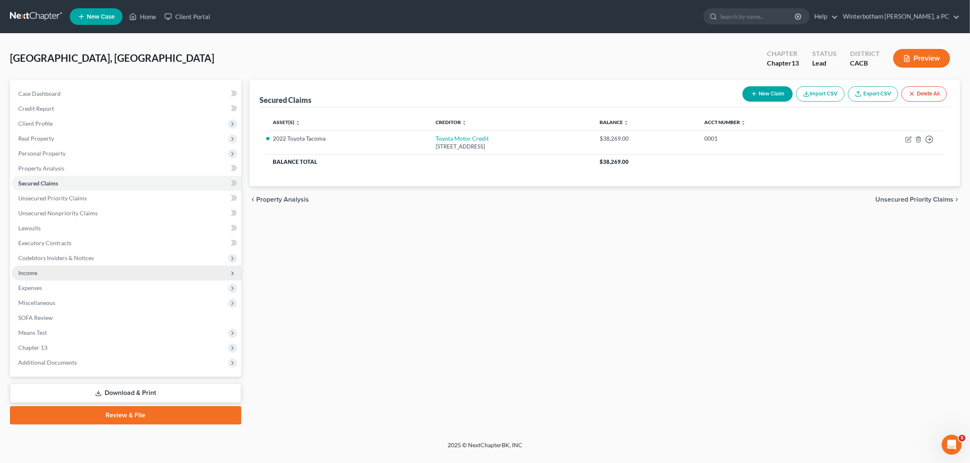
click at [81, 278] on span "Income" at bounding box center [127, 273] width 230 height 15
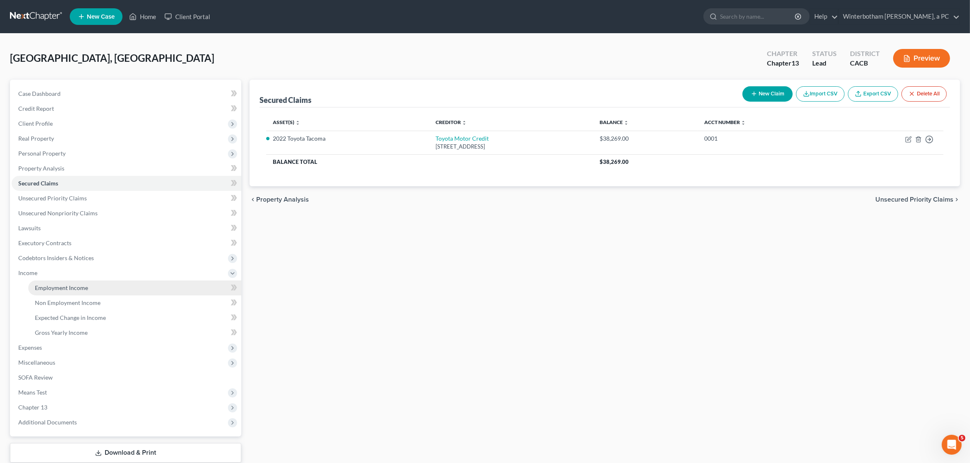
click at [89, 289] on link "Employment Income" at bounding box center [134, 288] width 213 height 15
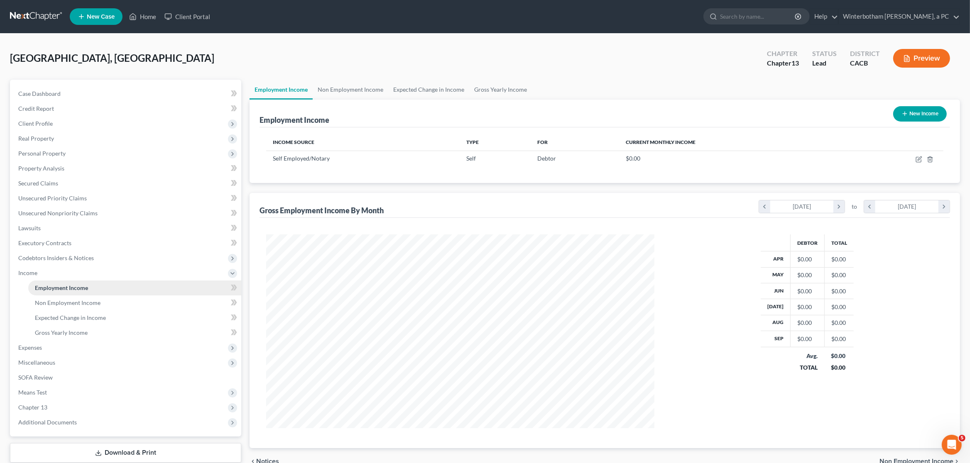
scroll to position [193, 405]
click at [917, 159] on icon "button" at bounding box center [918, 159] width 7 height 7
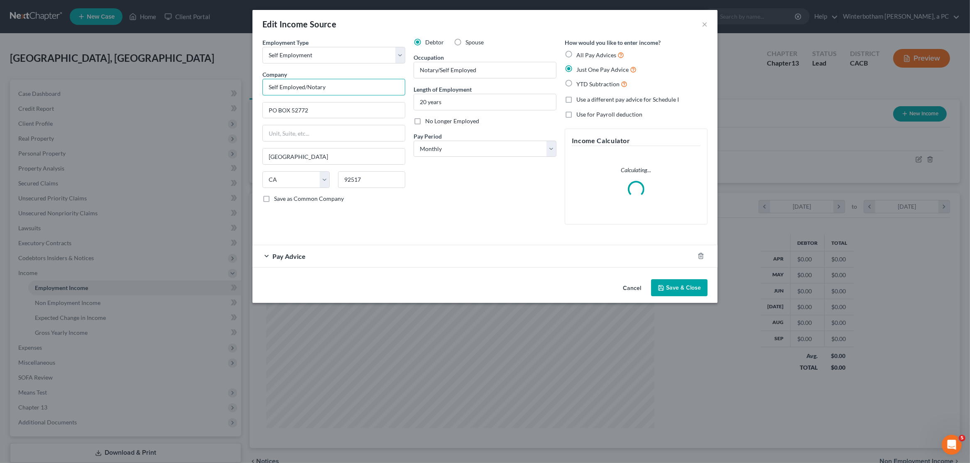
click at [314, 90] on input "Self Employed/Notary" at bounding box center [333, 87] width 143 height 17
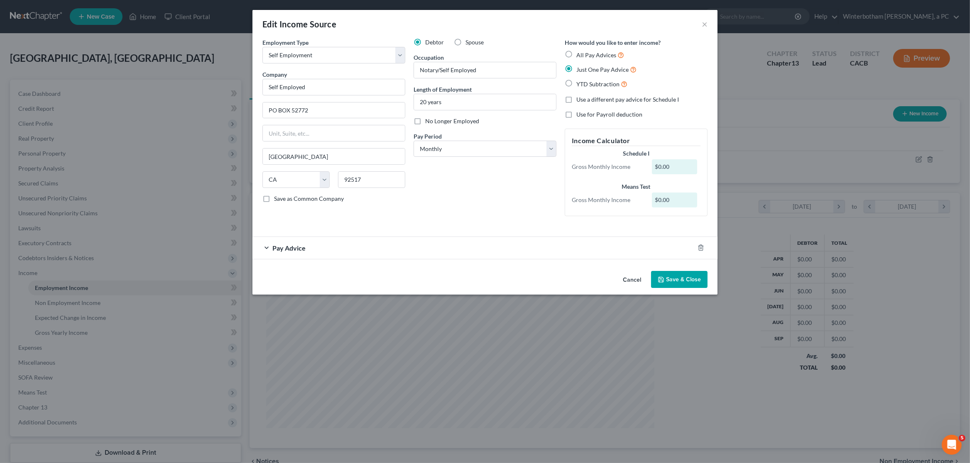
click at [693, 286] on button "Save & Close" at bounding box center [679, 279] width 56 height 17
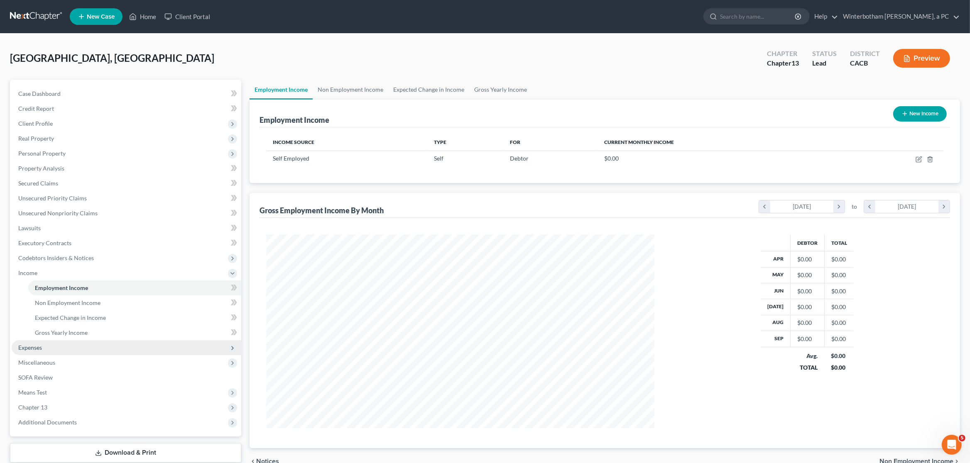
click at [50, 353] on span "Expenses" at bounding box center [127, 347] width 230 height 15
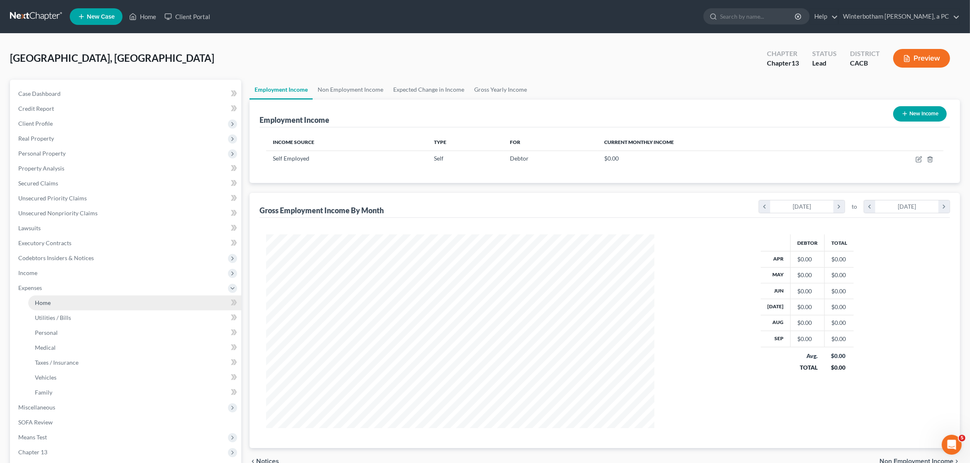
click at [51, 301] on link "Home" at bounding box center [134, 303] width 213 height 15
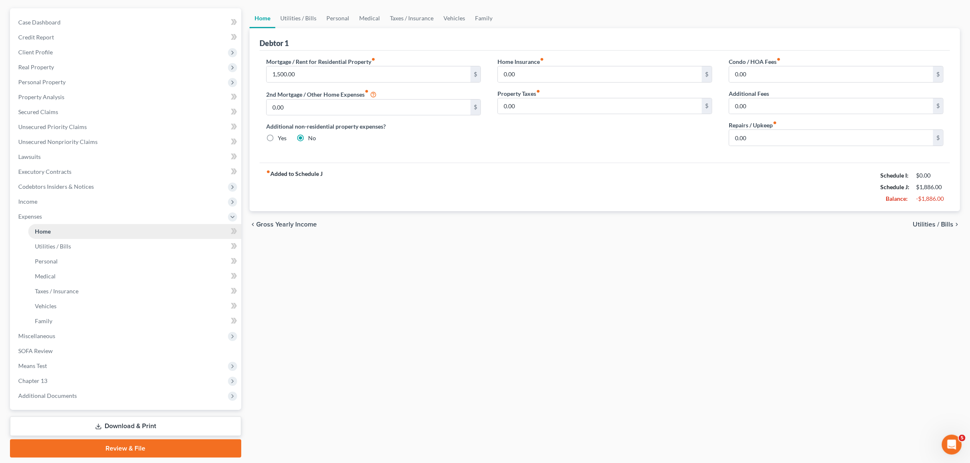
scroll to position [87, 0]
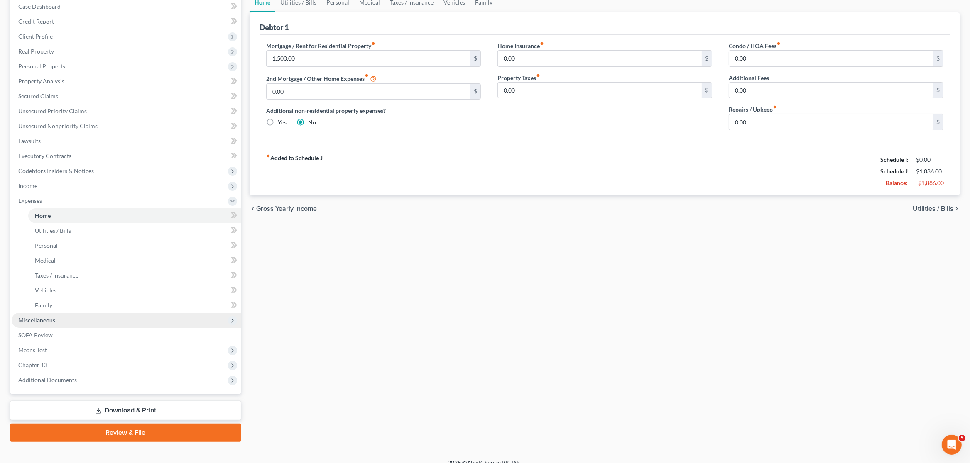
click at [46, 323] on span "Miscellaneous" at bounding box center [36, 320] width 37 height 7
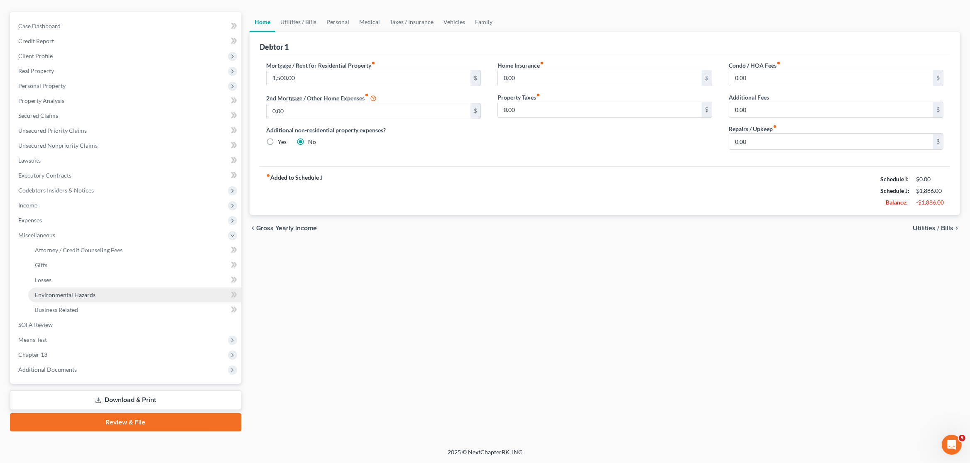
scroll to position [67, 0]
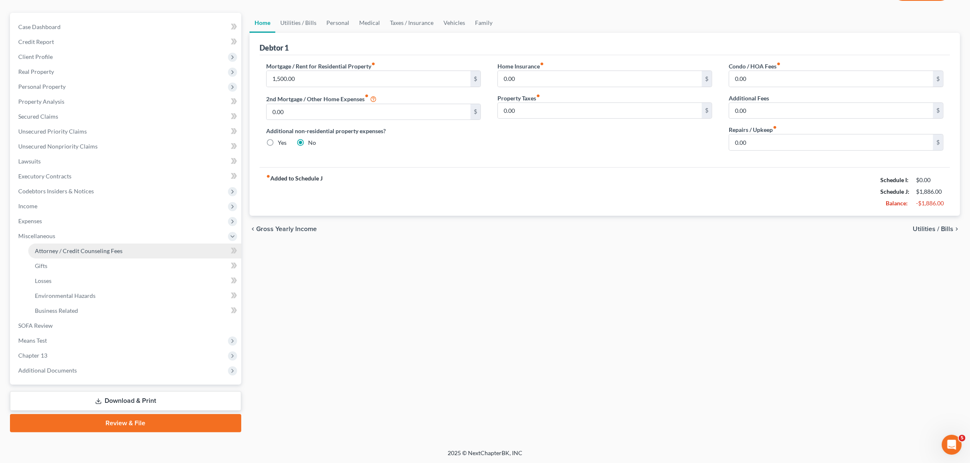
click at [62, 246] on link "Attorney / Credit Counseling Fees" at bounding box center [134, 251] width 213 height 15
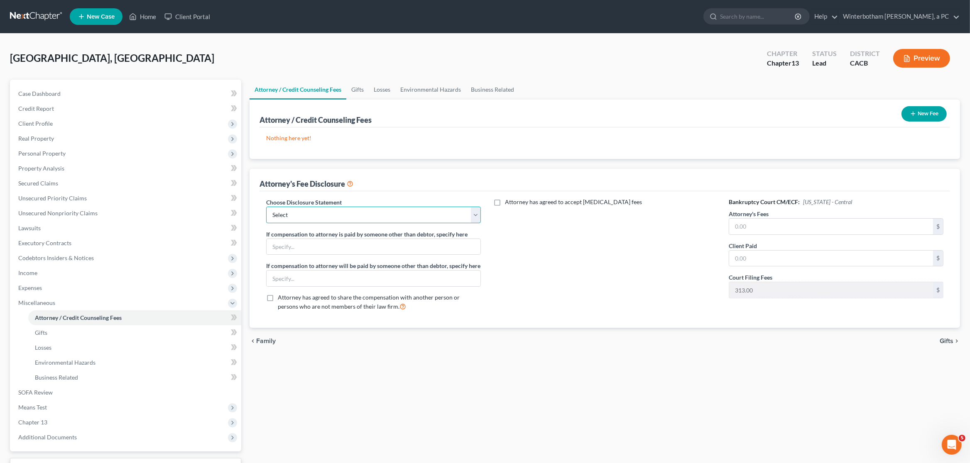
click at [266, 207] on select "Select Chapter 13 Disclosure Chapter 7 Disclosure" at bounding box center [373, 215] width 215 height 17
click option "Chapter 13 Disclosure" at bounding box center [0, 0] width 0 height 0
click at [743, 227] on input "text" at bounding box center [831, 227] width 204 height 16
click at [759, 263] on input "text" at bounding box center [831, 259] width 204 height 16
click at [707, 355] on div "chevron_left Family Gifts chevron_right" at bounding box center [604, 341] width 710 height 27
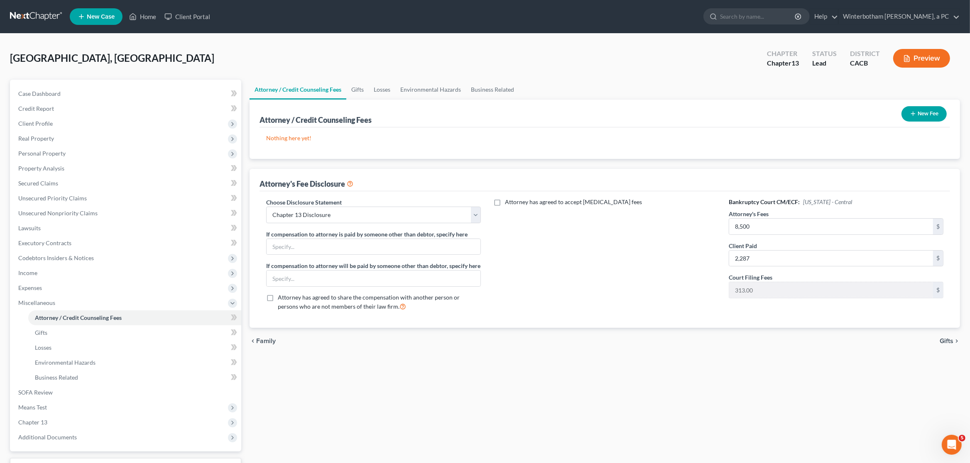
click at [912, 111] on icon "button" at bounding box center [913, 113] width 7 height 7
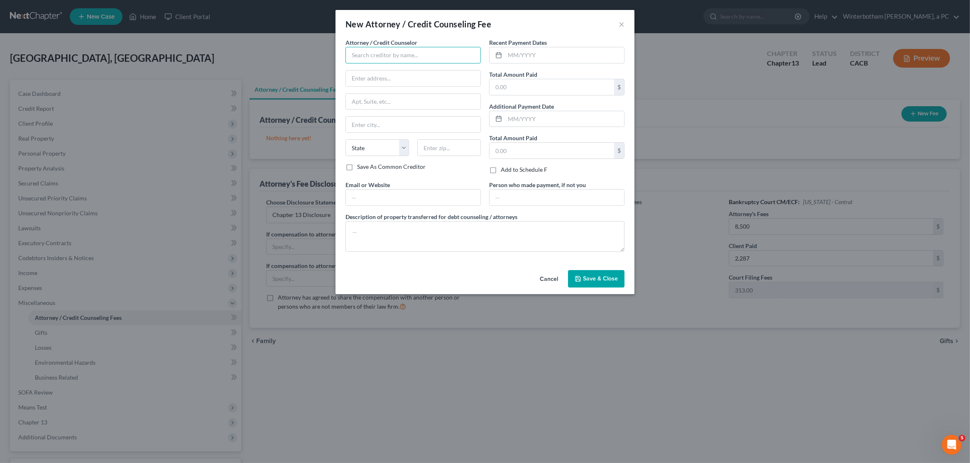
click at [380, 58] on input "text" at bounding box center [412, 55] width 135 height 17
click at [547, 56] on input "text" at bounding box center [564, 55] width 119 height 16
click at [454, 230] on textarea at bounding box center [484, 236] width 279 height 31
click at [620, 287] on button "Save & Close" at bounding box center [596, 278] width 56 height 17
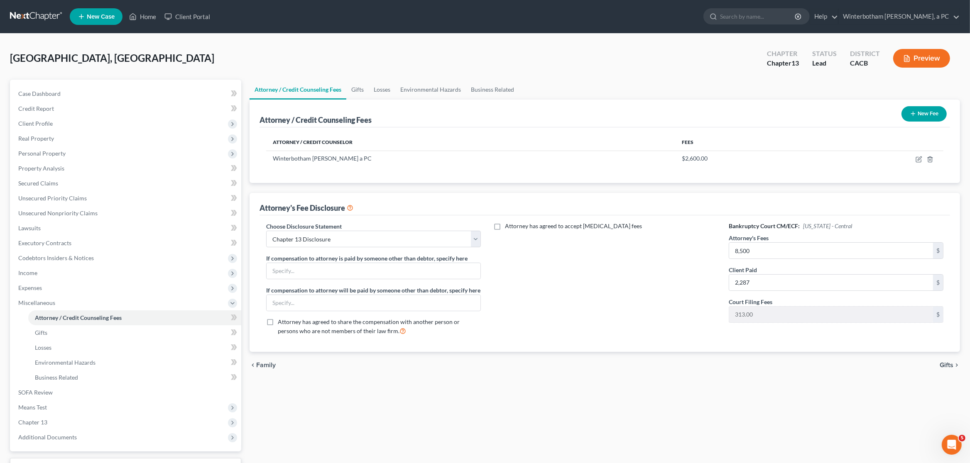
drag, startPoint x: 923, startPoint y: 115, endPoint x: 469, endPoint y: 128, distance: 454.7
click at [923, 115] on button "New Fee" at bounding box center [923, 113] width 45 height 15
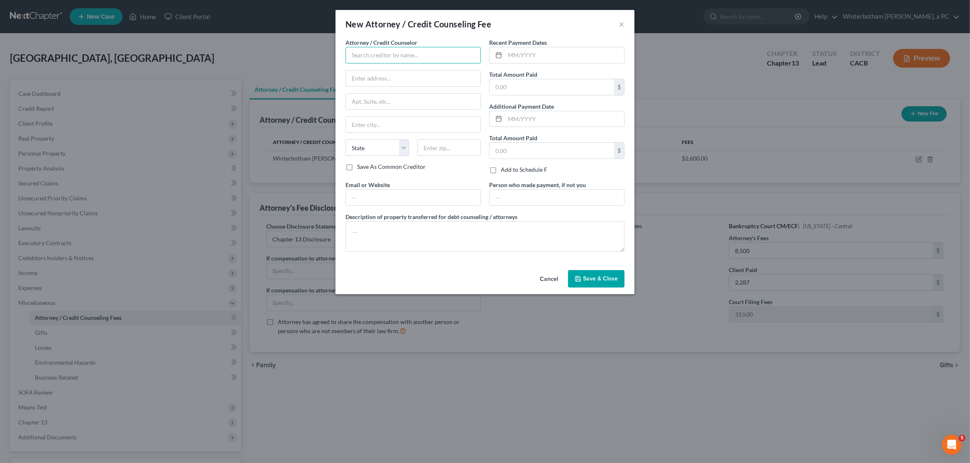
click at [367, 58] on input "text" at bounding box center [412, 55] width 135 height 17
click at [366, 70] on div "DECAF" at bounding box center [395, 70] width 86 height 8
click at [504, 58] on div at bounding box center [496, 55] width 15 height 16
click at [521, 56] on input "text" at bounding box center [564, 55] width 119 height 16
click at [514, 90] on input "text" at bounding box center [551, 87] width 125 height 16
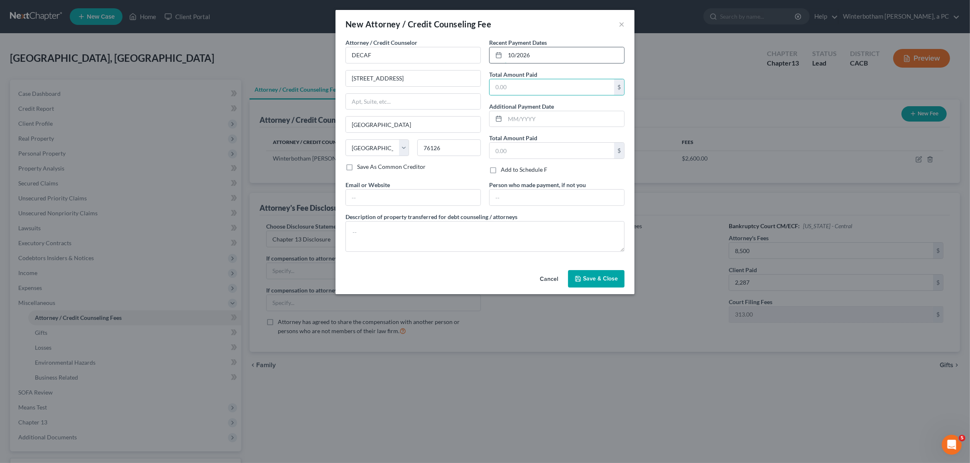
click at [540, 55] on input "10/2026" at bounding box center [564, 55] width 119 height 16
click at [526, 89] on input "text" at bounding box center [551, 87] width 125 height 16
click at [421, 225] on textarea at bounding box center [484, 236] width 279 height 31
click at [604, 286] on button "Save & Close" at bounding box center [596, 278] width 56 height 17
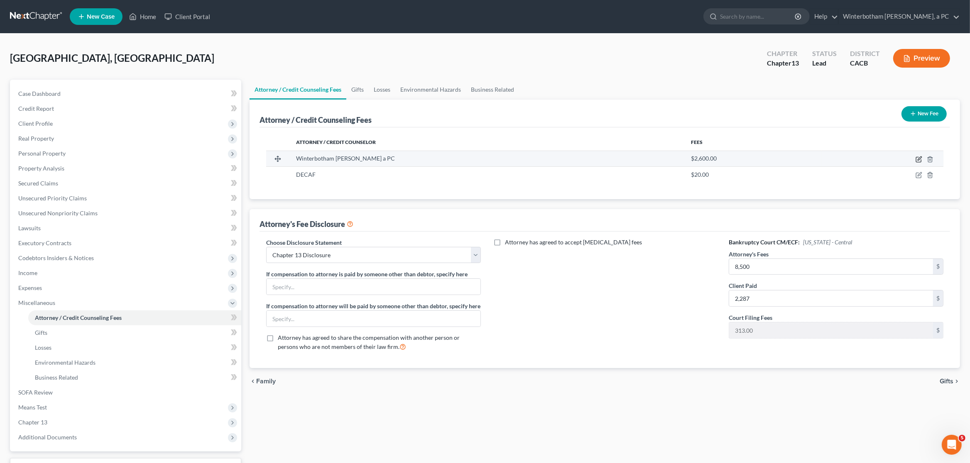
click at [922, 159] on icon "button" at bounding box center [918, 159] width 7 height 7
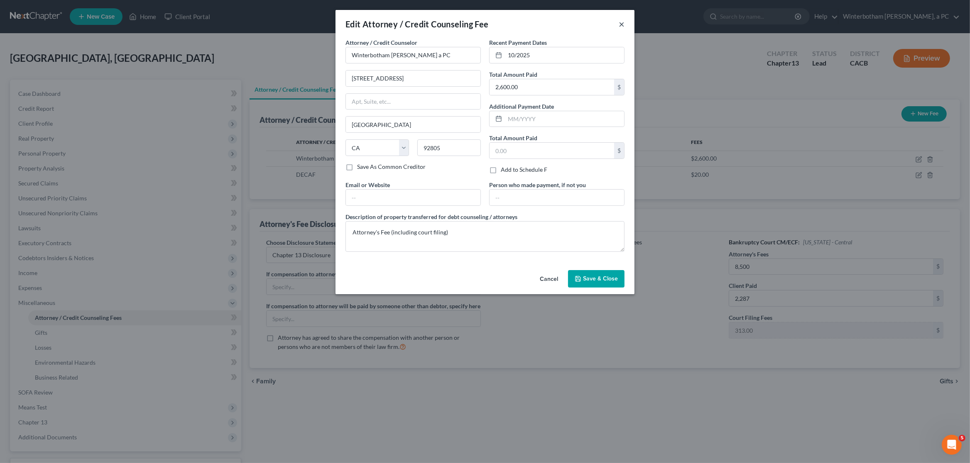
click at [622, 24] on button "×" at bounding box center [622, 24] width 6 height 10
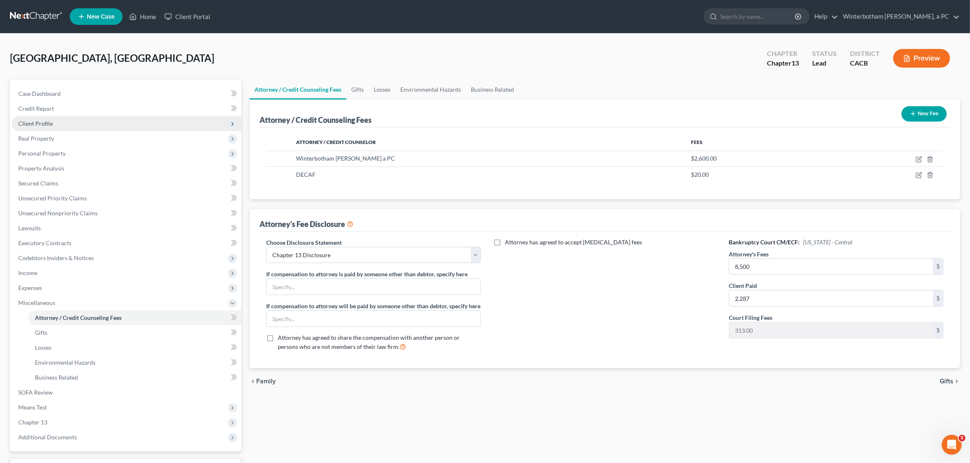
click at [74, 122] on span "Client Profile" at bounding box center [127, 123] width 230 height 15
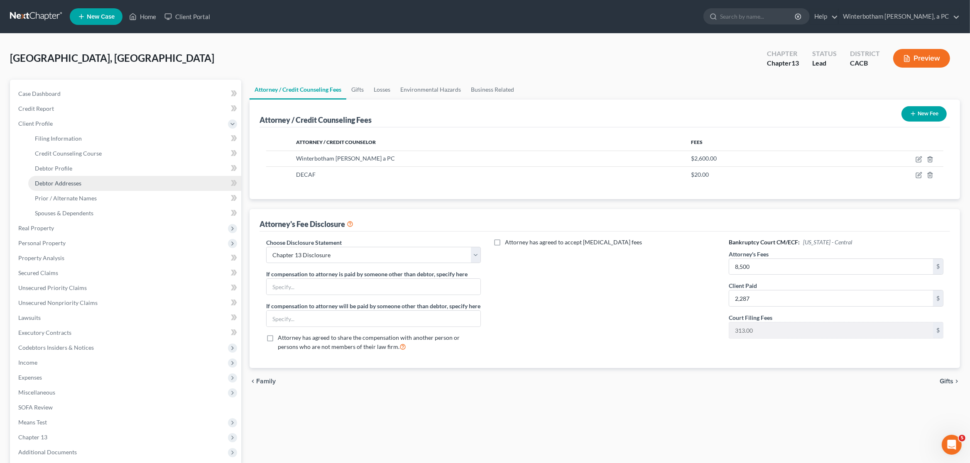
click at [133, 186] on link "Debtor Addresses" at bounding box center [134, 183] width 213 height 15
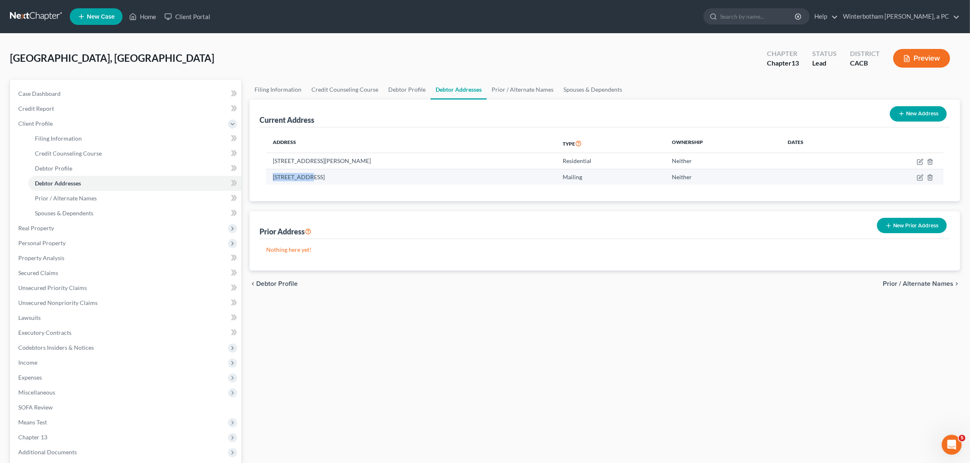
drag, startPoint x: 273, startPoint y: 176, endPoint x: 311, endPoint y: 176, distance: 38.2
click at [311, 176] on td "[STREET_ADDRESS]" at bounding box center [411, 177] width 290 height 16
copy td "PO BOX 52772"
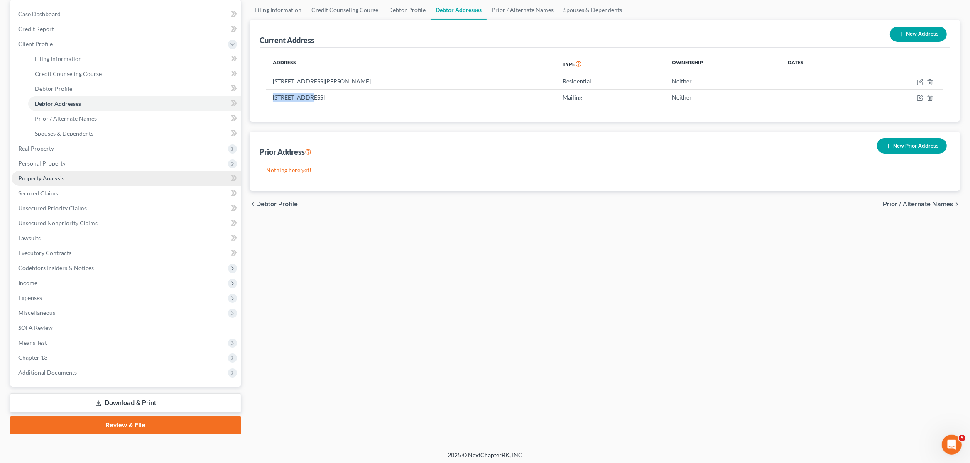
scroll to position [82, 0]
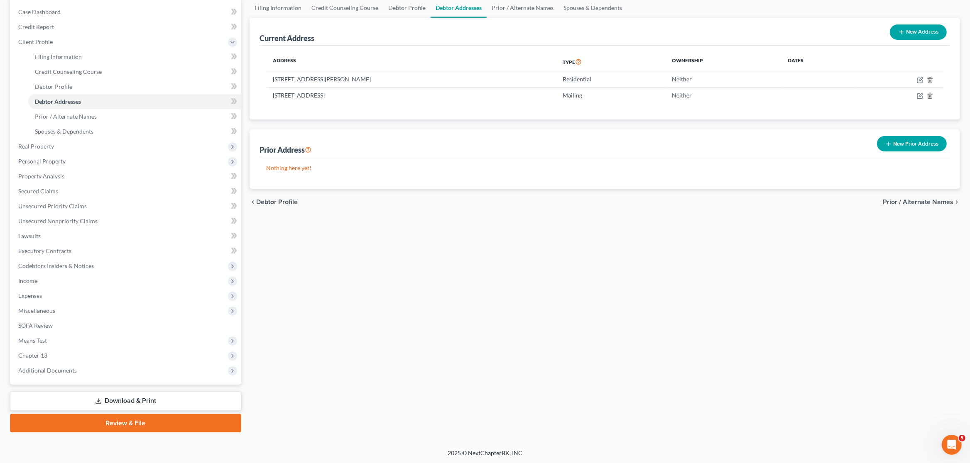
click at [400, 282] on div "Filing Information Credit Counseling Course Debtor Profile Debtor Addresses Pri…" at bounding box center [604, 215] width 719 height 435
click at [116, 398] on link "Download & Print" at bounding box center [125, 401] width 231 height 20
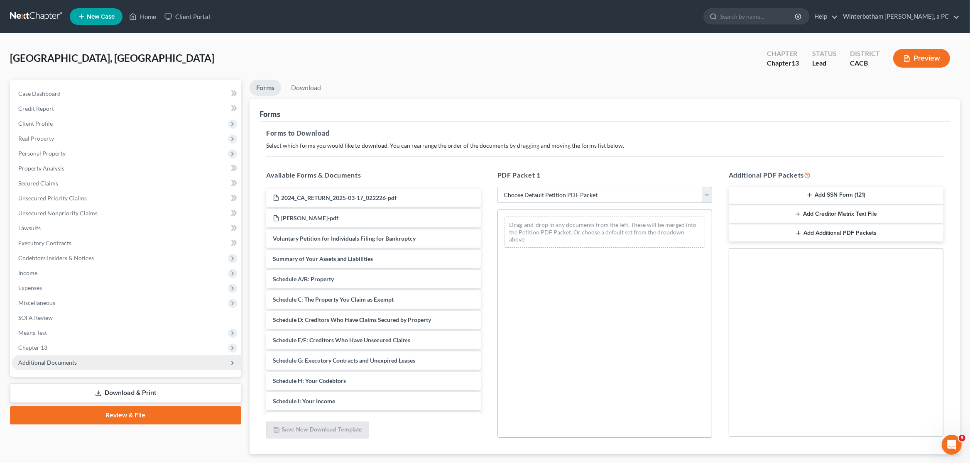
click at [95, 364] on span "Additional Documents" at bounding box center [127, 362] width 230 height 15
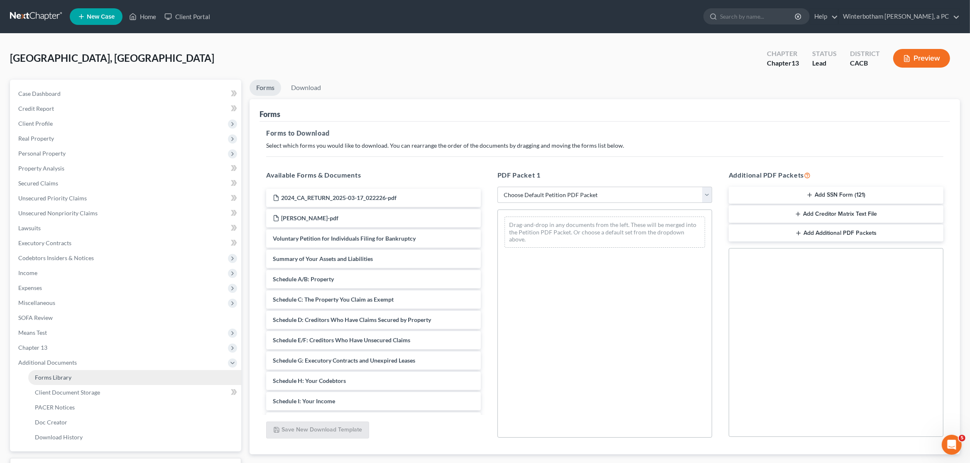
click at [120, 383] on link "Forms Library" at bounding box center [134, 377] width 213 height 15
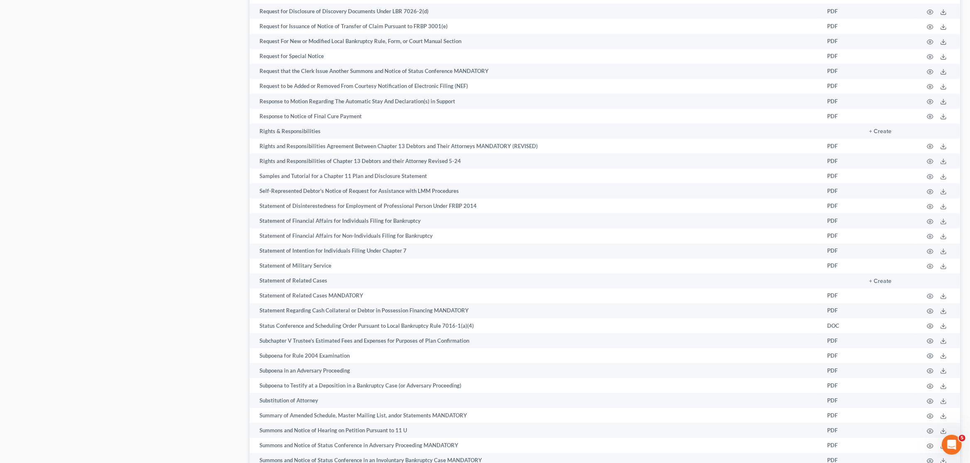
scroll to position [4184, 0]
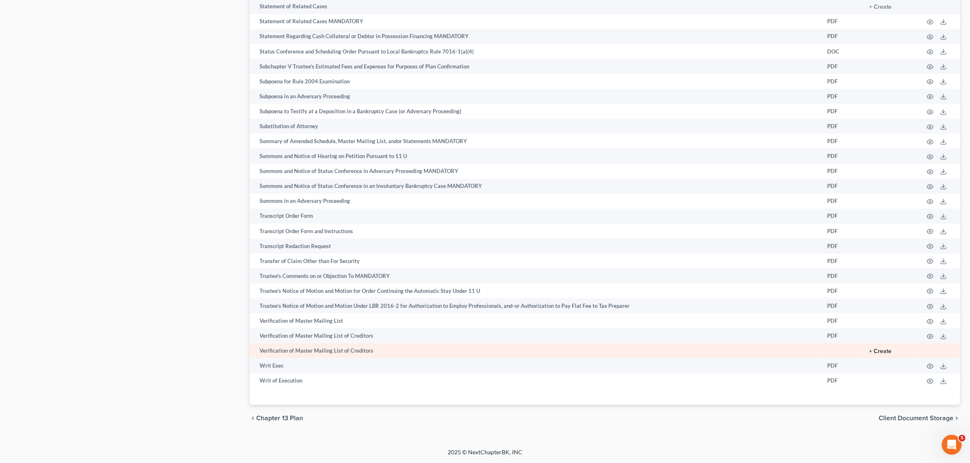
click at [883, 355] on button "+ Create" at bounding box center [880, 352] width 22 height 6
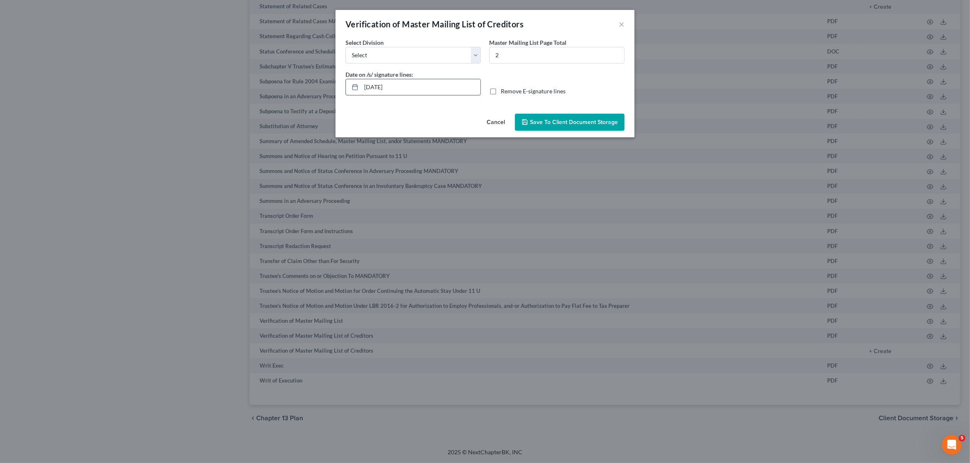
drag, startPoint x: 417, startPoint y: 89, endPoint x: 311, endPoint y: 86, distance: 106.3
click at [361, 86] on input "[DATE]" at bounding box center [420, 87] width 119 height 16
click at [388, 47] on div "Select Division Select [GEOGRAPHIC_DATA] [GEOGRAPHIC_DATA] [GEOGRAPHIC_DATA][PE…" at bounding box center [412, 50] width 135 height 25
click option "[GEOGRAPHIC_DATA]" at bounding box center [0, 0] width 0 height 0
drag, startPoint x: 488, startPoint y: 90, endPoint x: 529, endPoint y: 107, distance: 44.3
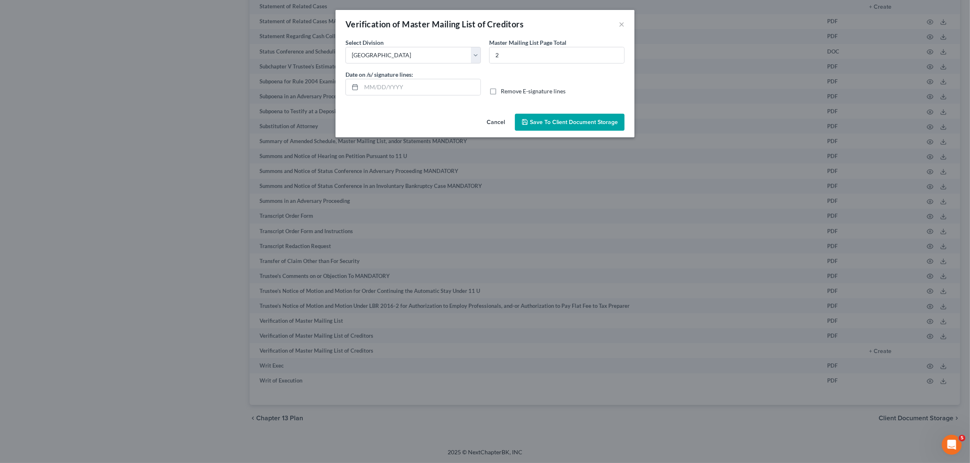
click at [501, 91] on label "Remove E-signature lines" at bounding box center [533, 91] width 65 height 8
click at [504, 91] on input "Remove E-signature lines" at bounding box center [506, 89] width 5 height 5
click at [566, 127] on button "Save to Client Document Storage" at bounding box center [570, 122] width 110 height 17
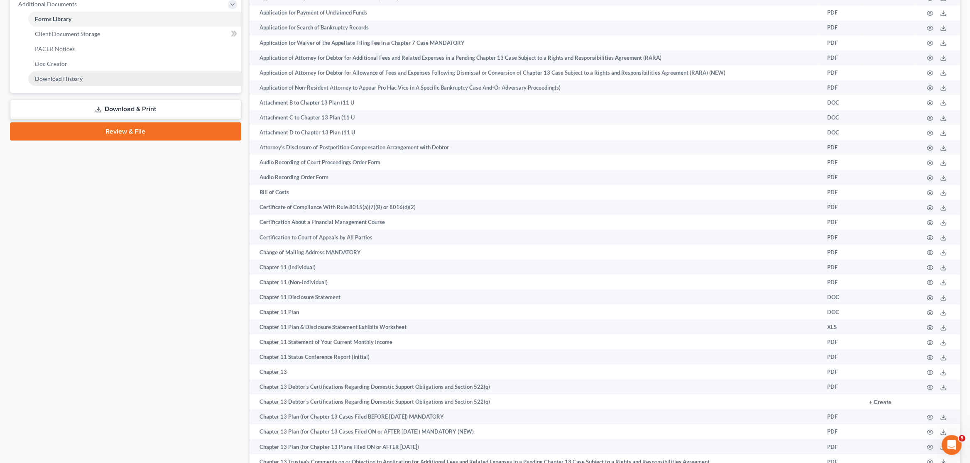
scroll to position [349, 0]
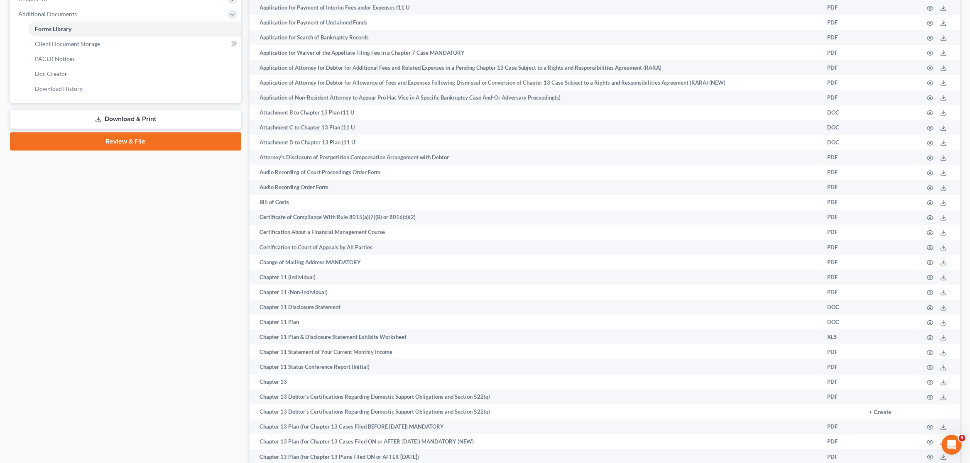
click at [155, 114] on link "Download & Print" at bounding box center [125, 120] width 231 height 20
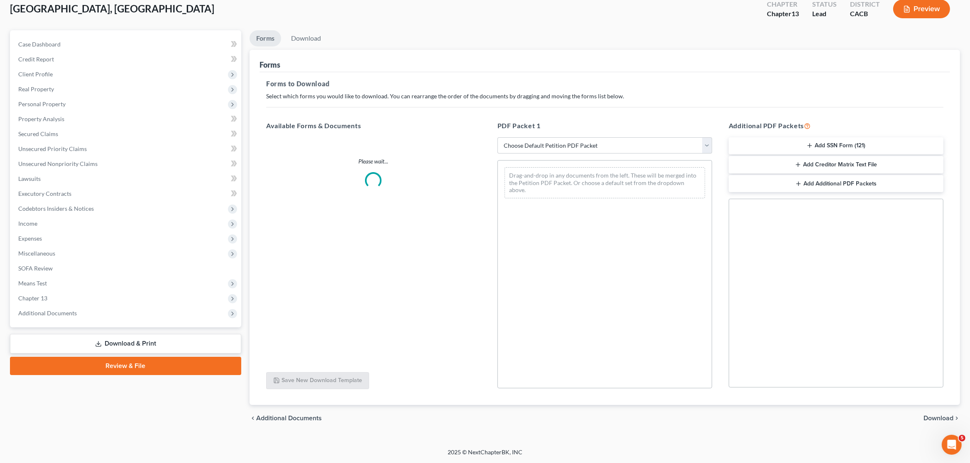
scroll to position [49, 0]
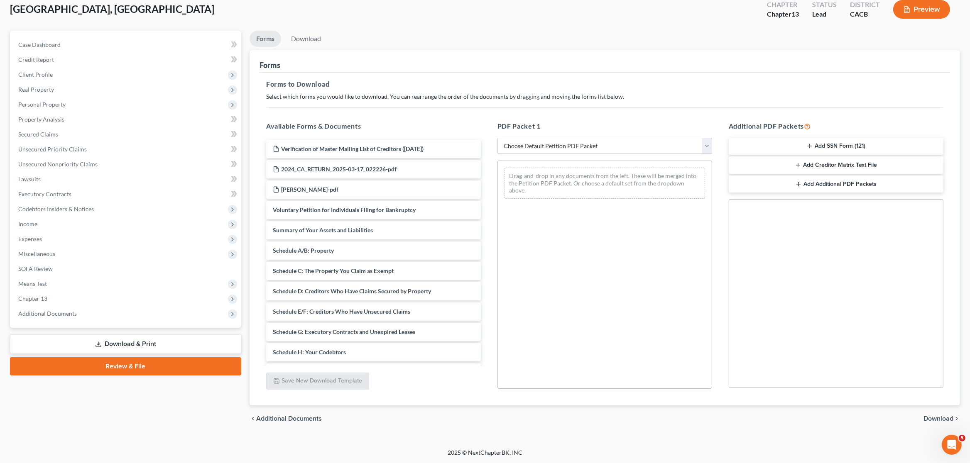
click at [497, 138] on select "Choose Default Petition PDF Packet Complete Bankruptcy Petition (all forms and …" at bounding box center [604, 146] width 215 height 17
click at [579, 146] on select "Choose Default Petition PDF Packet Complete Bankruptcy Petition (all forms and …" at bounding box center [604, 146] width 215 height 17
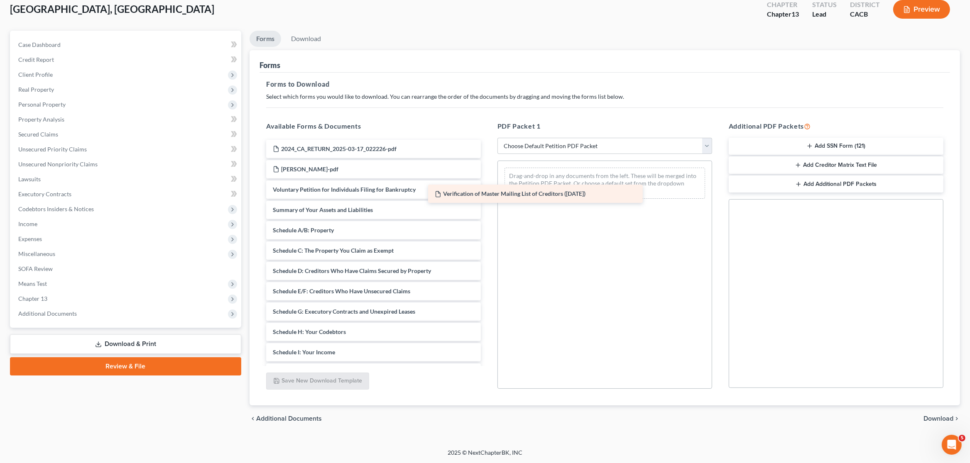
drag, startPoint x: 386, startPoint y: 148, endPoint x: 575, endPoint y: 195, distance: 194.7
click at [487, 195] on div "Verification of Master Mailing List of Creditors ([DATE]) Verification of Maste…" at bounding box center [373, 332] width 228 height 384
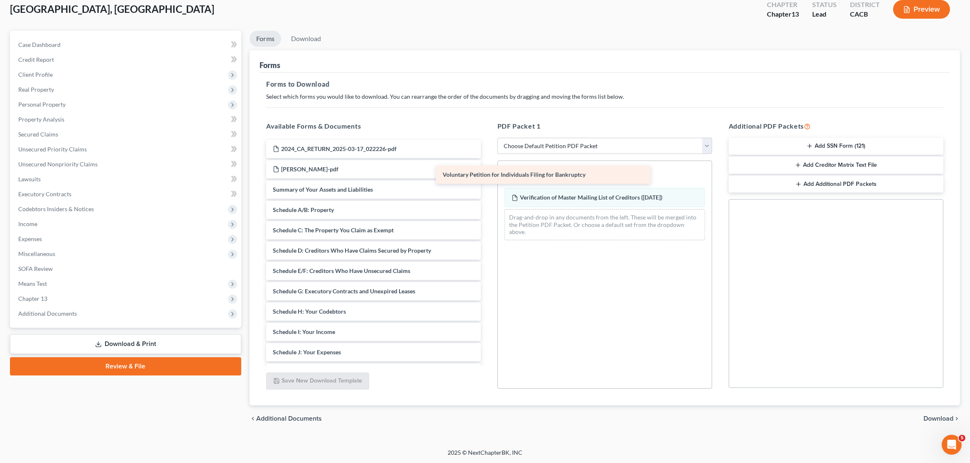
drag, startPoint x: 397, startPoint y: 191, endPoint x: 567, endPoint y: 177, distance: 170.4
click at [487, 177] on div "Voluntary Petition for Individuals Filing for Bankruptcy 2024_CA_RETURN_2025-03…" at bounding box center [373, 322] width 228 height 364
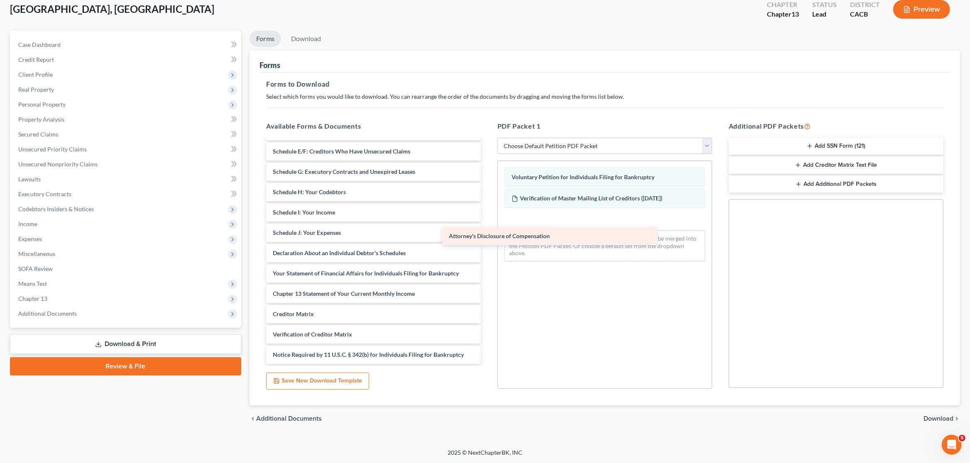
scroll to position [119, 0]
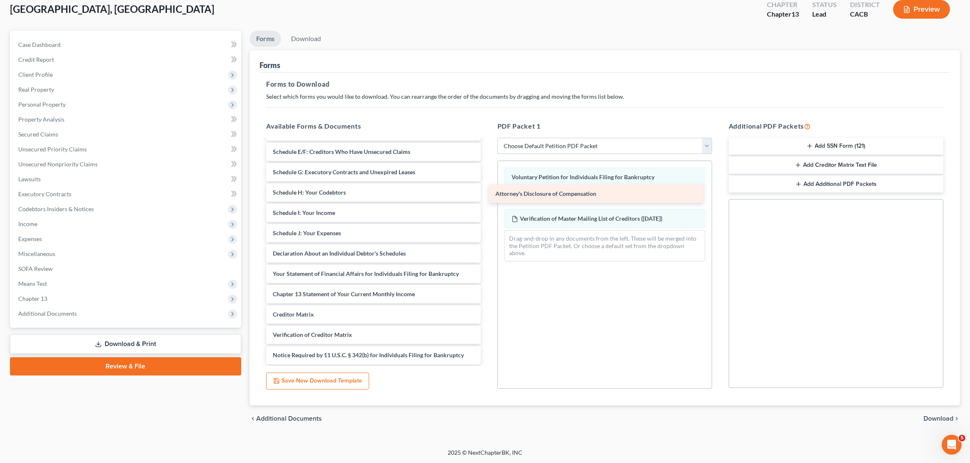
drag, startPoint x: 386, startPoint y: 355, endPoint x: 609, endPoint y: 195, distance: 274.2
click at [487, 195] on div "Attorney's Disclosure of Compensation 2024_CA_RETURN_2025-03-17_022226-pdf [PER…" at bounding box center [373, 193] width 228 height 344
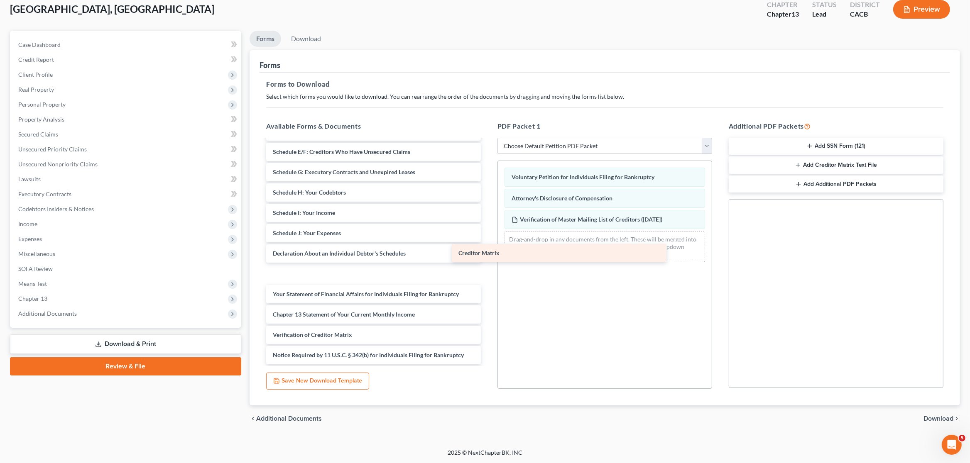
scroll to position [99, 0]
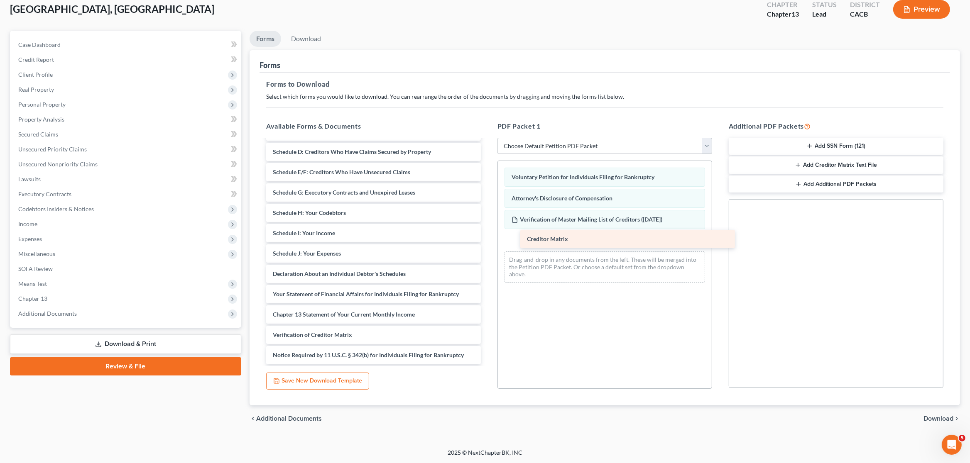
drag, startPoint x: 302, startPoint y: 314, endPoint x: 556, endPoint y: 239, distance: 264.8
click at [487, 239] on div "Creditor Matrix 2024_CA_RETURN_2025-03-17_022226-pdf [PERSON_NAME]-pdf Summary …" at bounding box center [373, 202] width 228 height 323
click at [847, 148] on button "Add SSN Form (121)" at bounding box center [836, 146] width 215 height 17
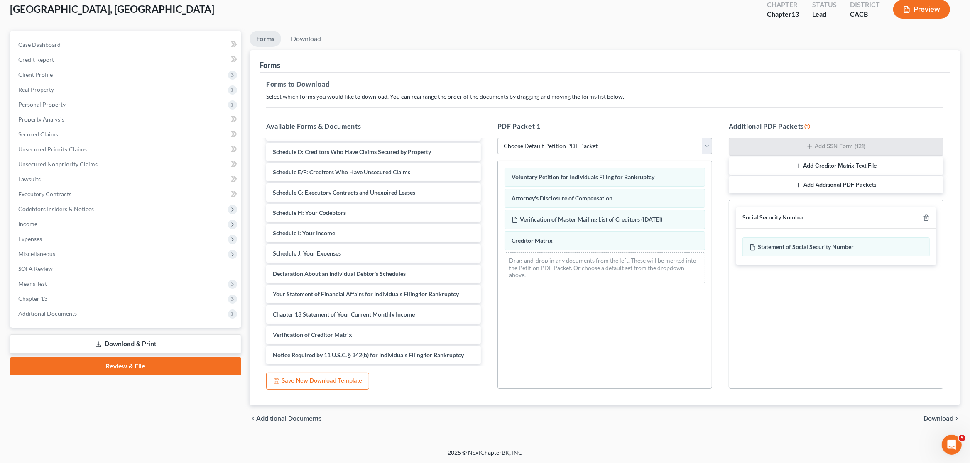
click at [931, 421] on span "Download" at bounding box center [938, 419] width 30 height 7
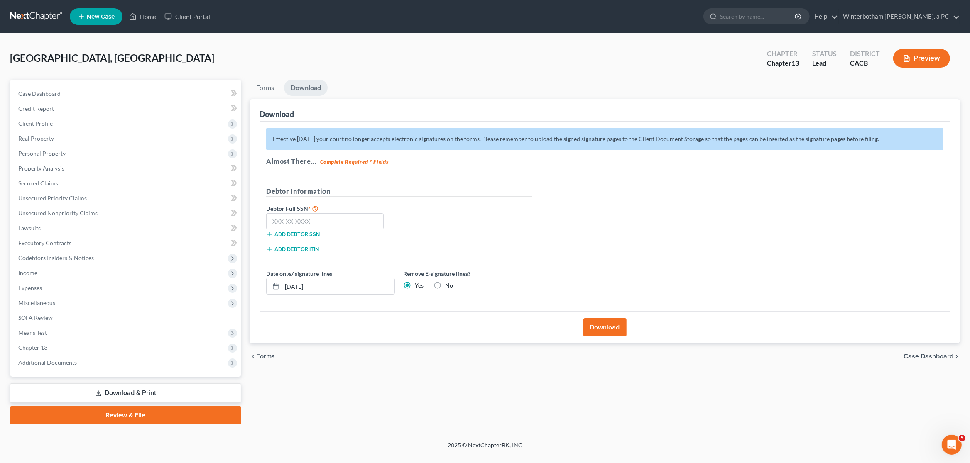
scroll to position [0, 0]
drag, startPoint x: 340, startPoint y: 284, endPoint x: 219, endPoint y: 275, distance: 121.5
click at [282, 279] on input "[DATE]" at bounding box center [338, 287] width 112 height 16
click at [283, 220] on input "text" at bounding box center [324, 221] width 117 height 17
click at [604, 328] on button "Download" at bounding box center [604, 327] width 43 height 18
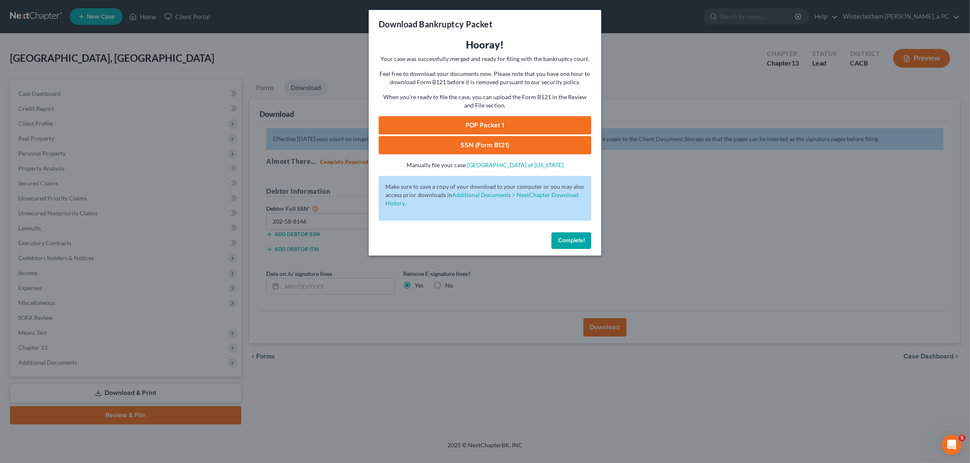
click at [471, 127] on link "PDF Packet 1" at bounding box center [485, 125] width 213 height 18
click at [485, 147] on link "SSN (Form B121)" at bounding box center [485, 145] width 213 height 18
